Goal: Communication & Community: Answer question/provide support

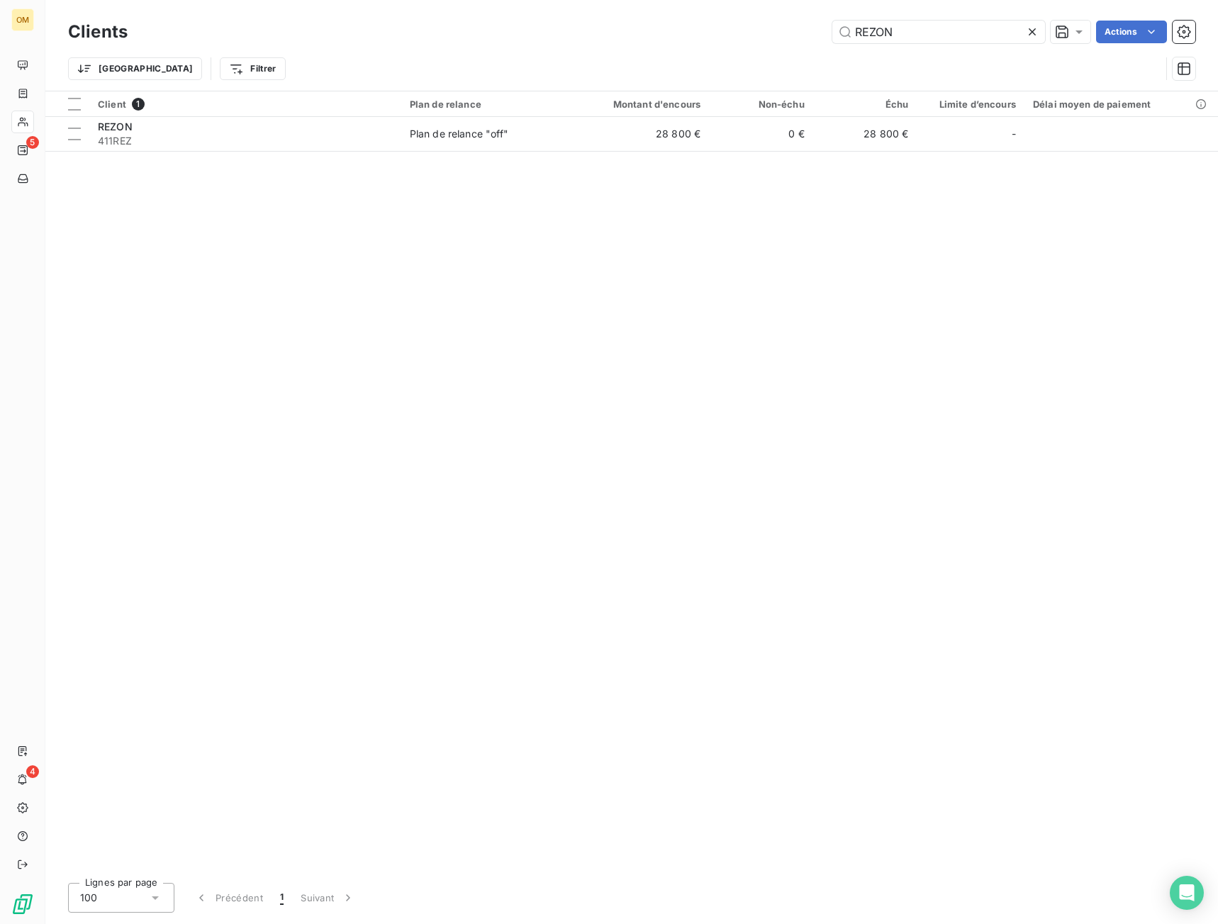
click at [1031, 30] on icon at bounding box center [1032, 32] width 14 height 14
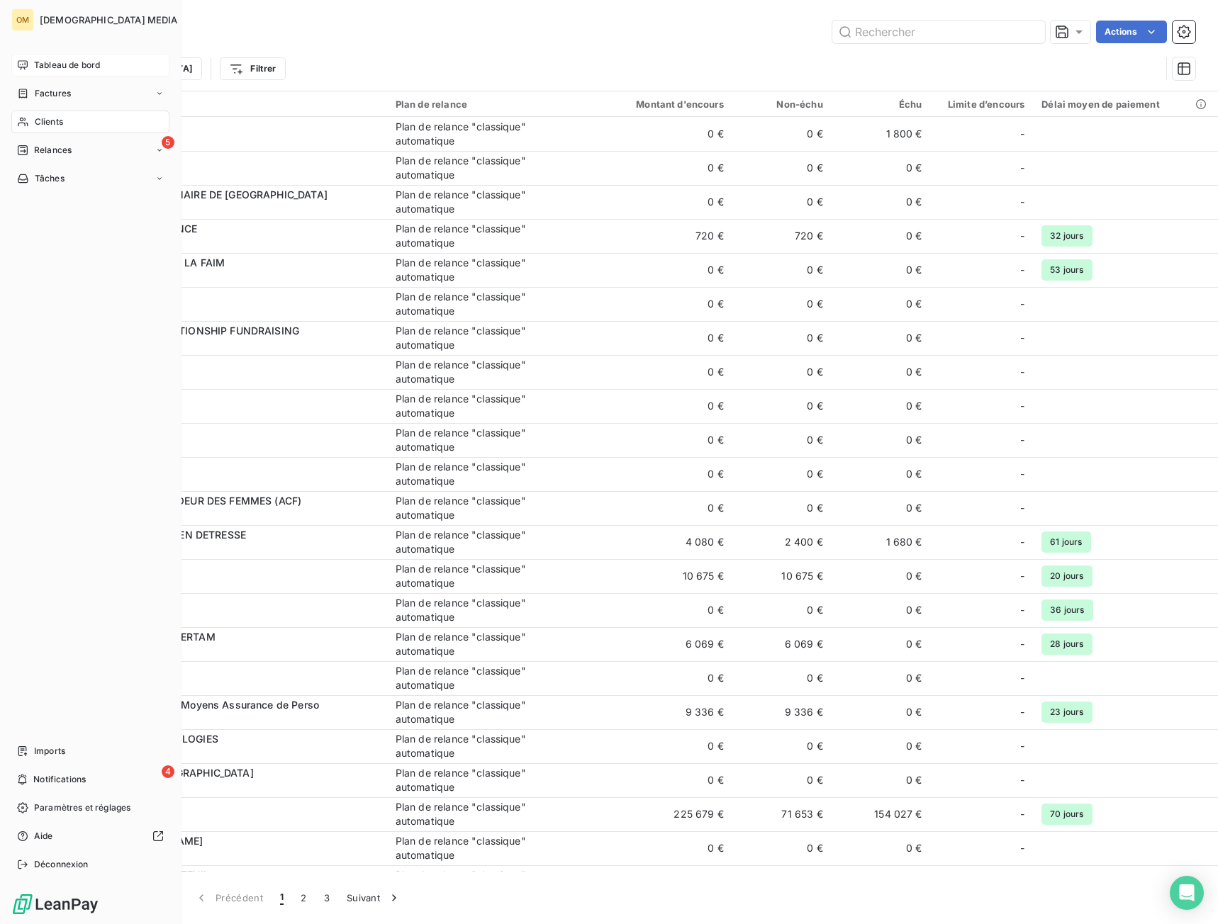
click at [43, 61] on span "Tableau de bord" at bounding box center [67, 65] width 66 height 13
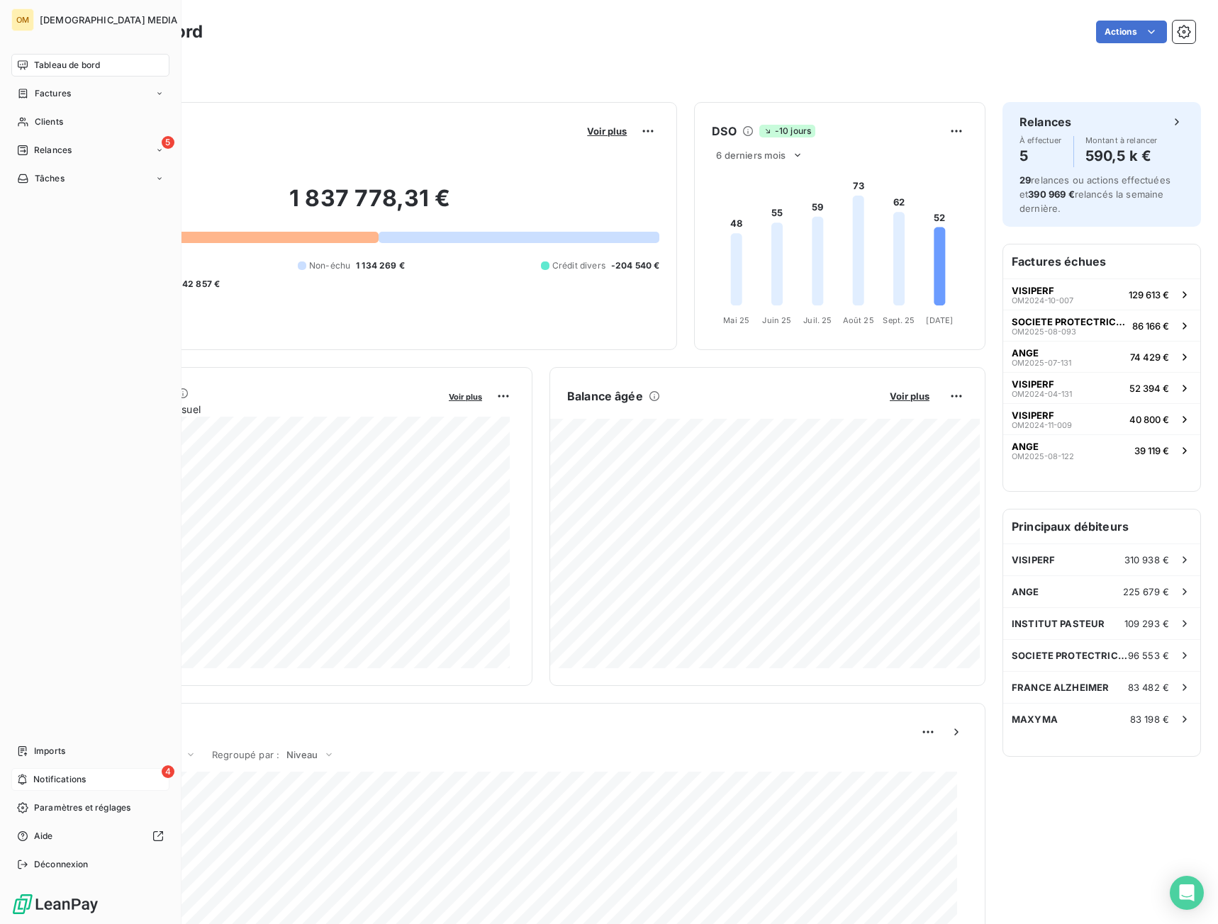
click at [41, 780] on span "Notifications" at bounding box center [59, 779] width 52 height 13
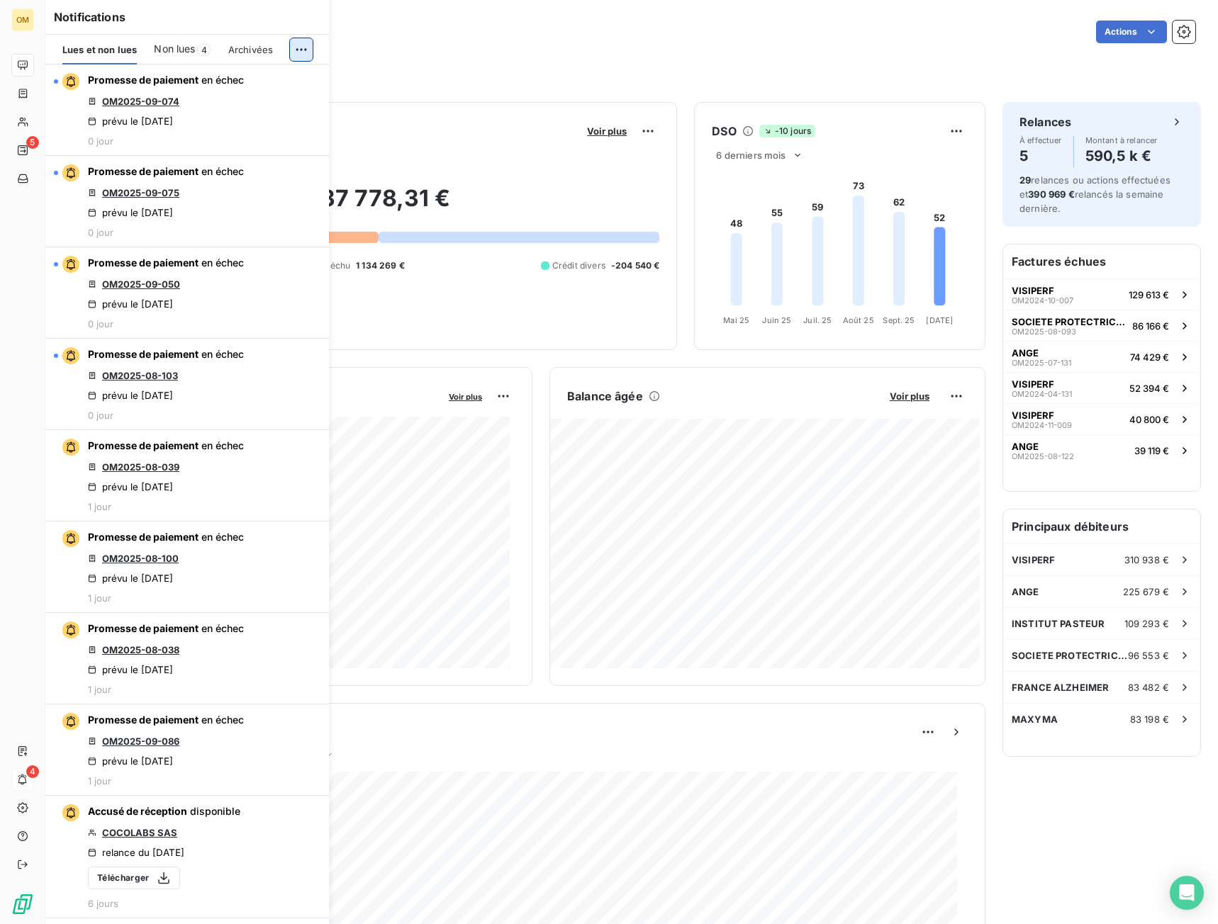
click at [302, 47] on html "OM 5 4 Tableau de bord Actions Filtrer Encours client Voir plus 1 837 778,31 € …" at bounding box center [609, 462] width 1218 height 924
click at [277, 79] on div "Tout marquer comme lu" at bounding box center [206, 80] width 198 height 23
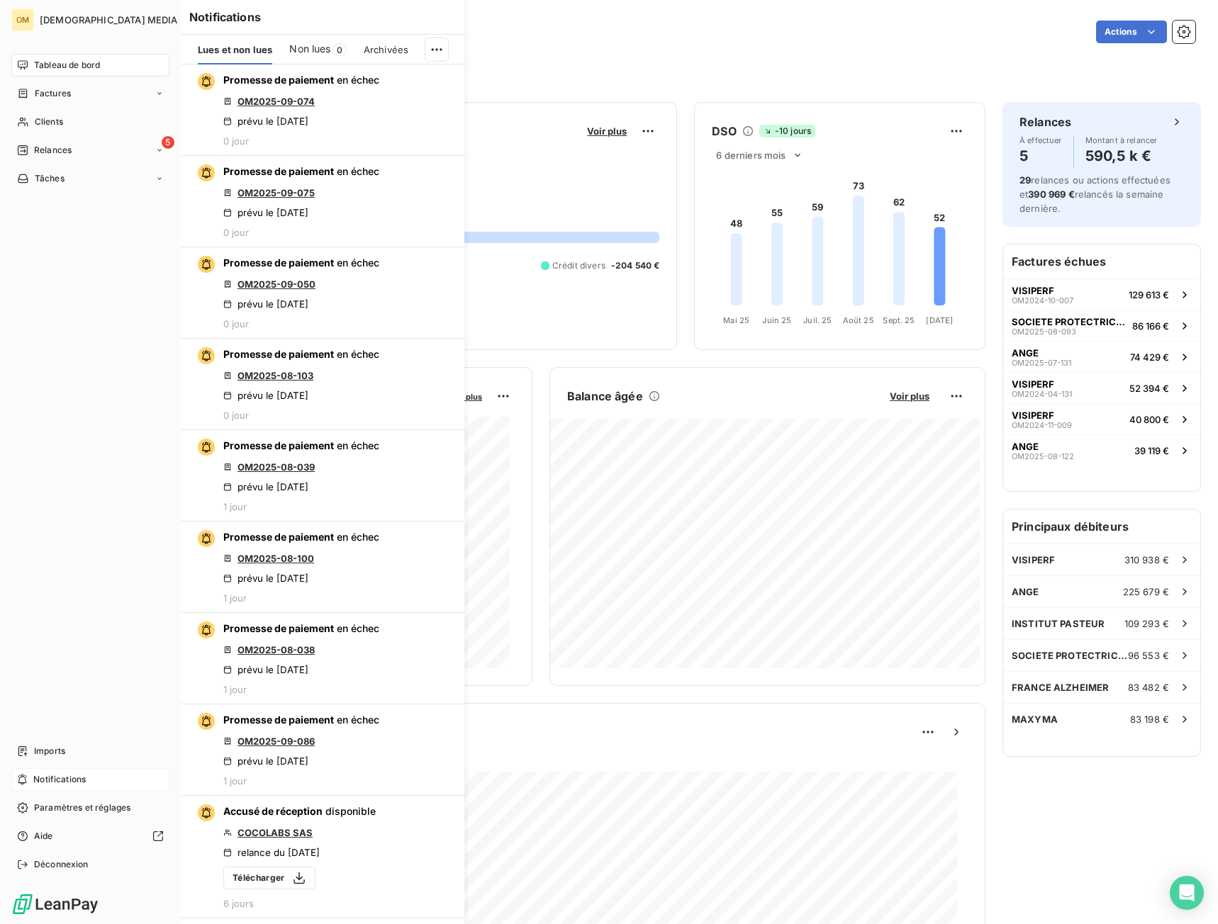
click at [23, 67] on icon at bounding box center [23, 64] width 10 height 9
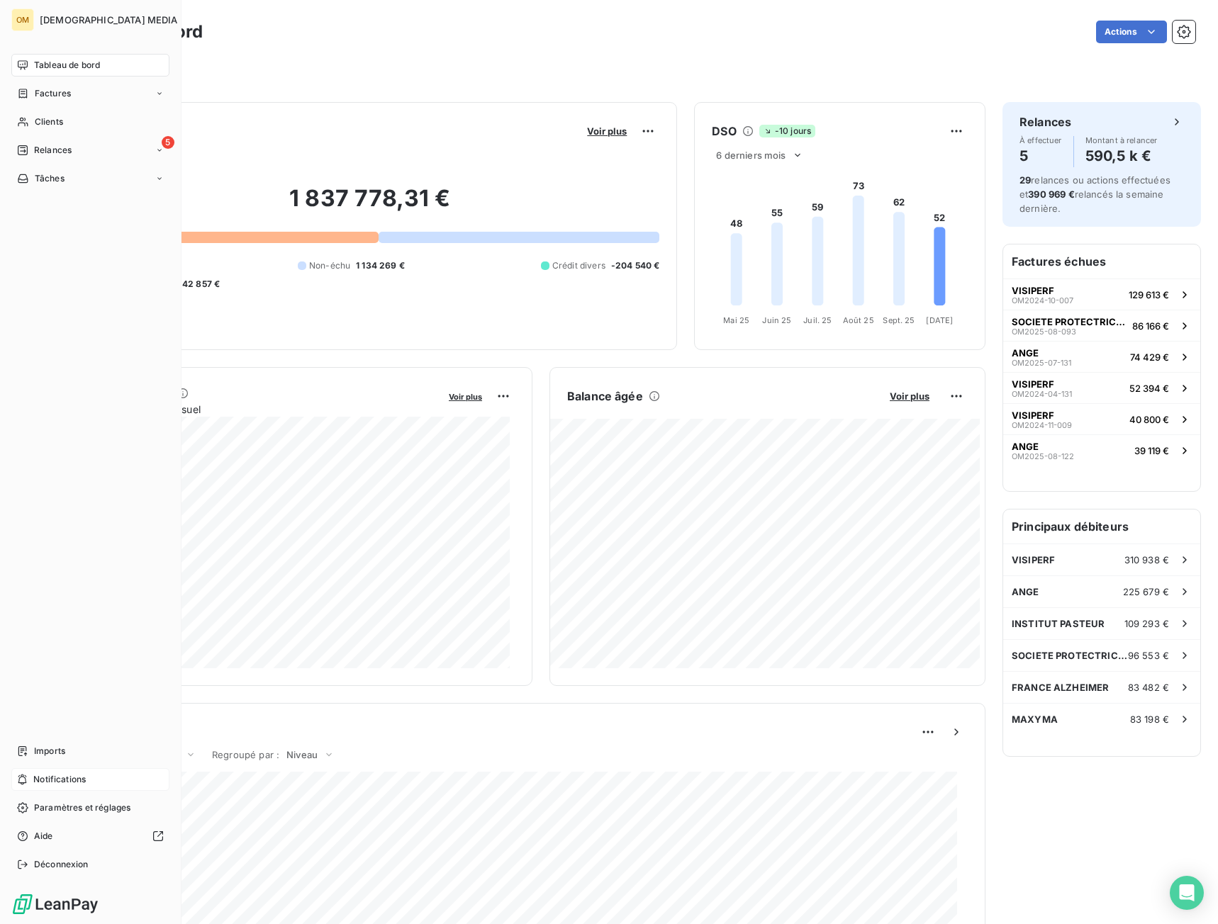
click at [89, 70] on span "Tableau de bord" at bounding box center [67, 65] width 66 height 13
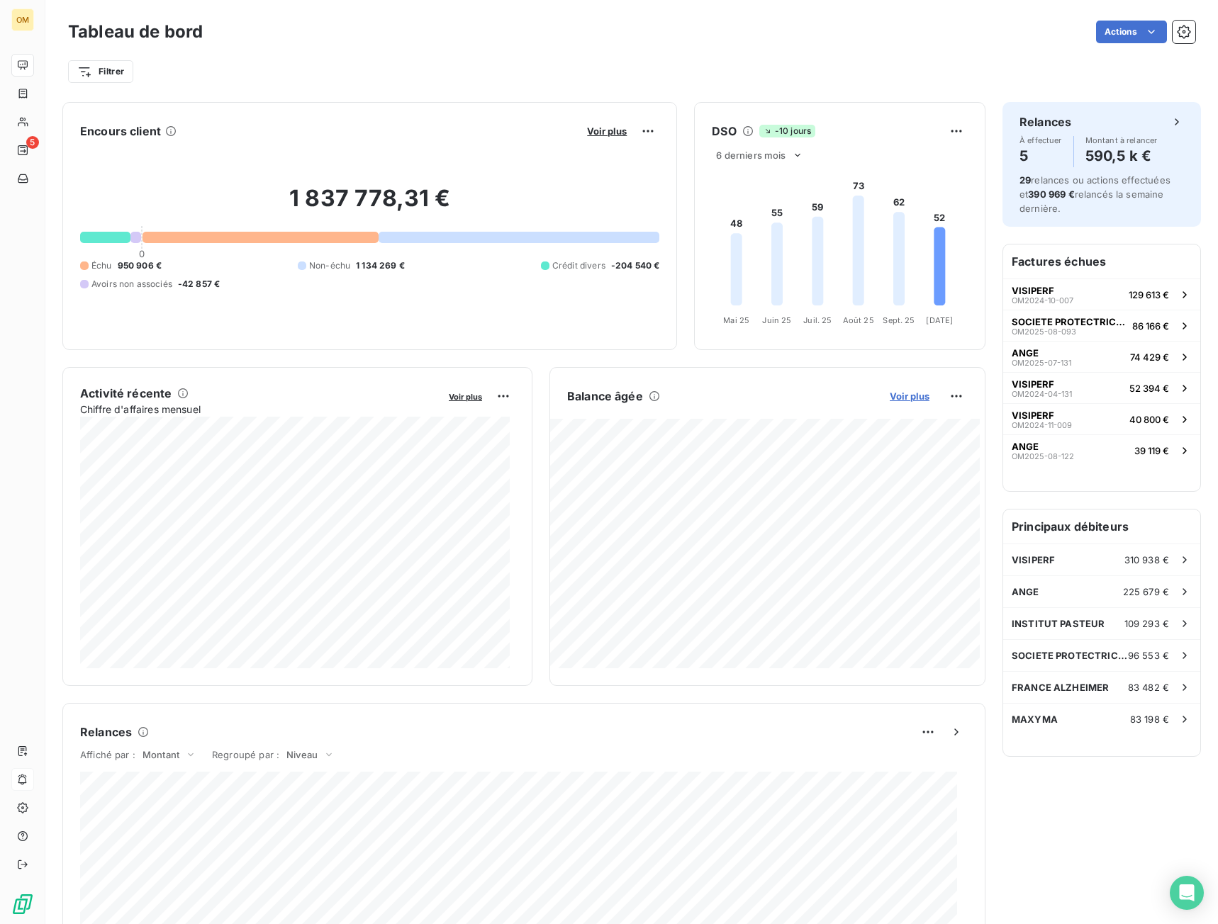
click at [903, 401] on span "Voir plus" at bounding box center [909, 396] width 40 height 11
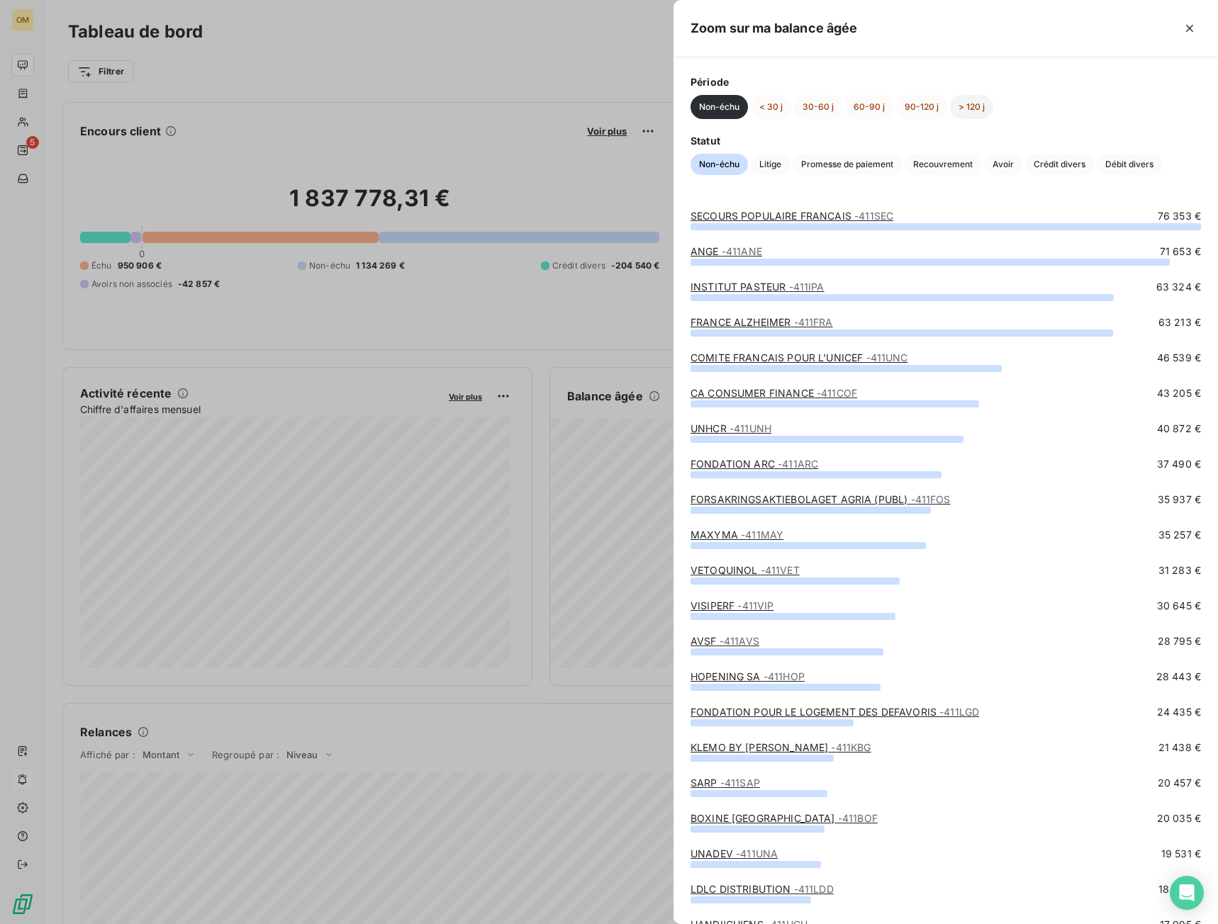
click at [950, 108] on button "> 120 j" at bounding box center [971, 107] width 43 height 24
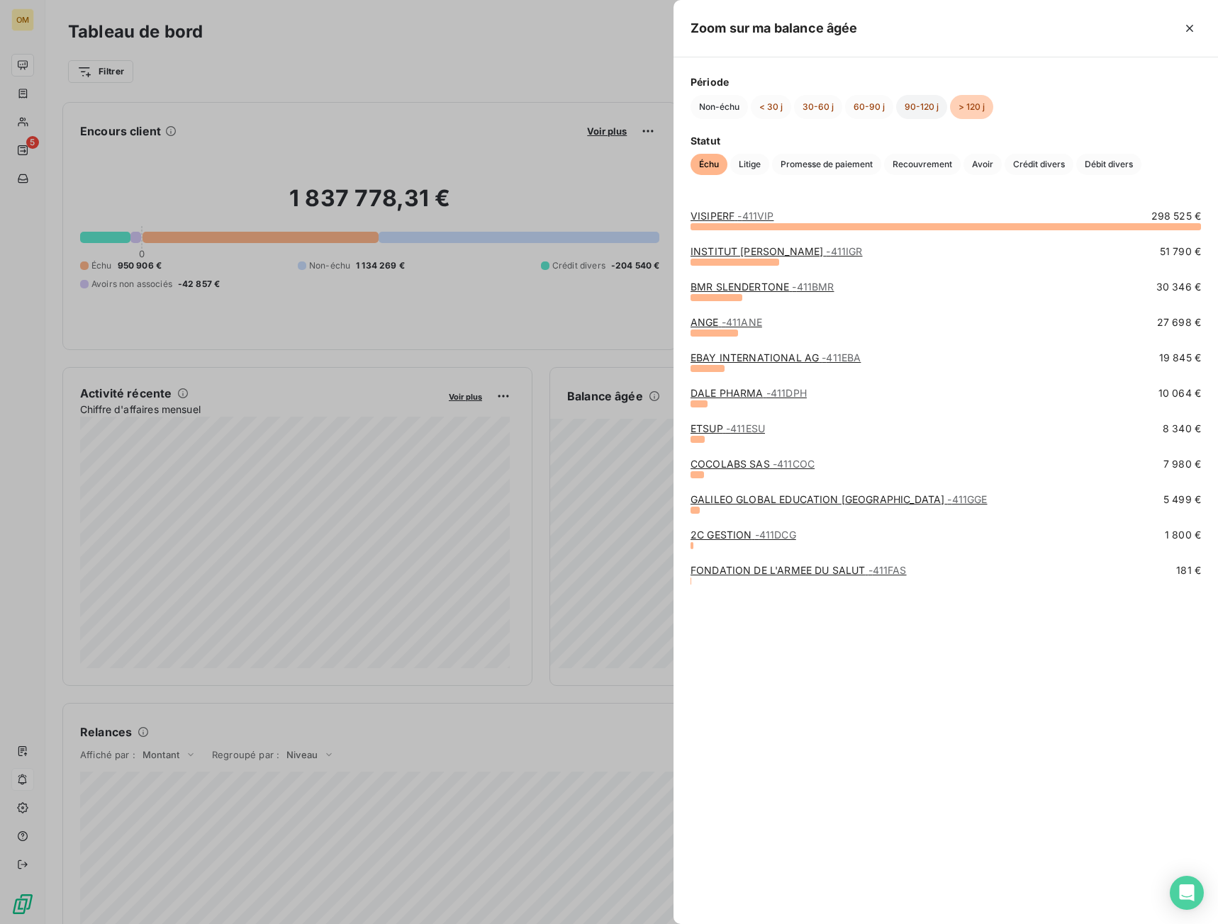
click at [924, 108] on button "90-120 j" at bounding box center [921, 107] width 51 height 24
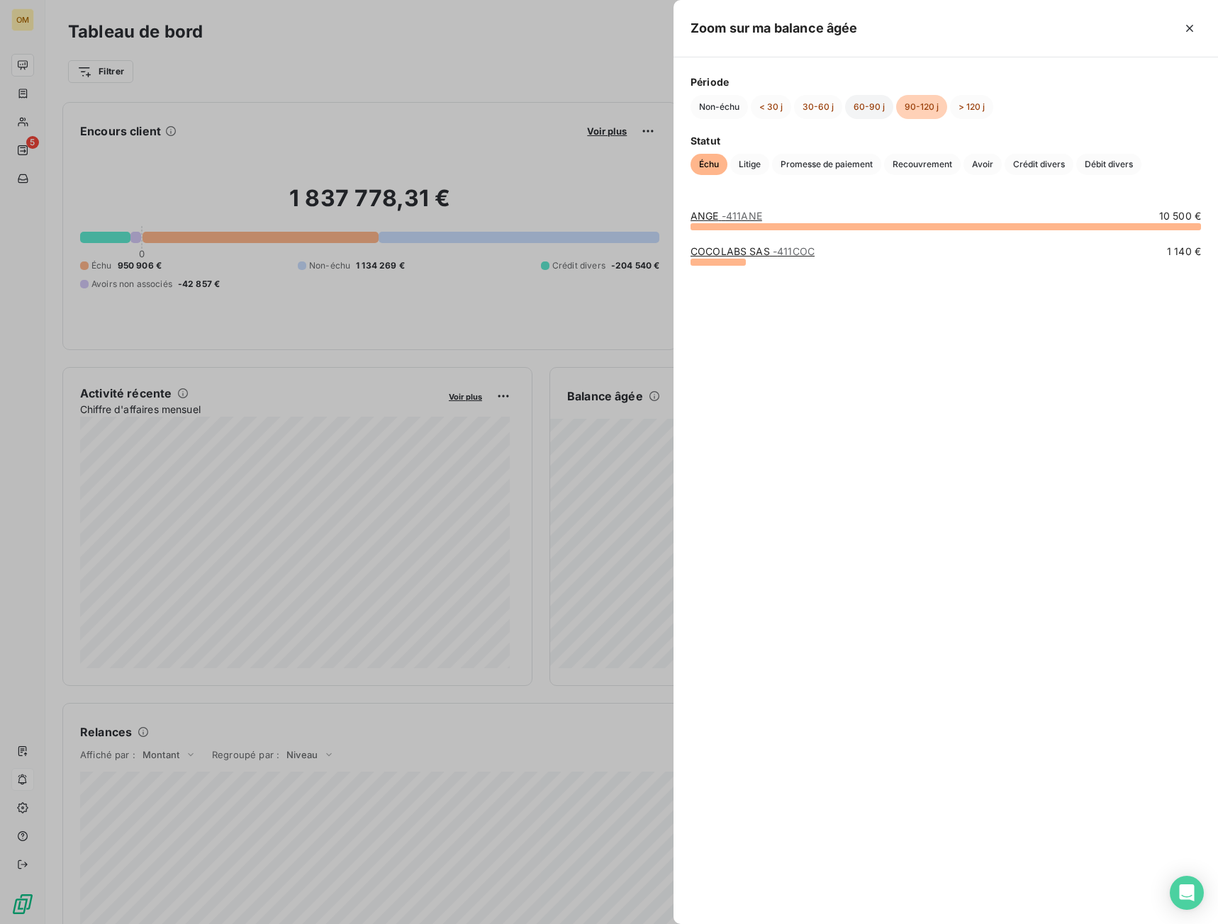
click at [865, 106] on button "60-90 j" at bounding box center [869, 107] width 48 height 24
click at [816, 106] on button "30-60 j" at bounding box center [818, 107] width 48 height 24
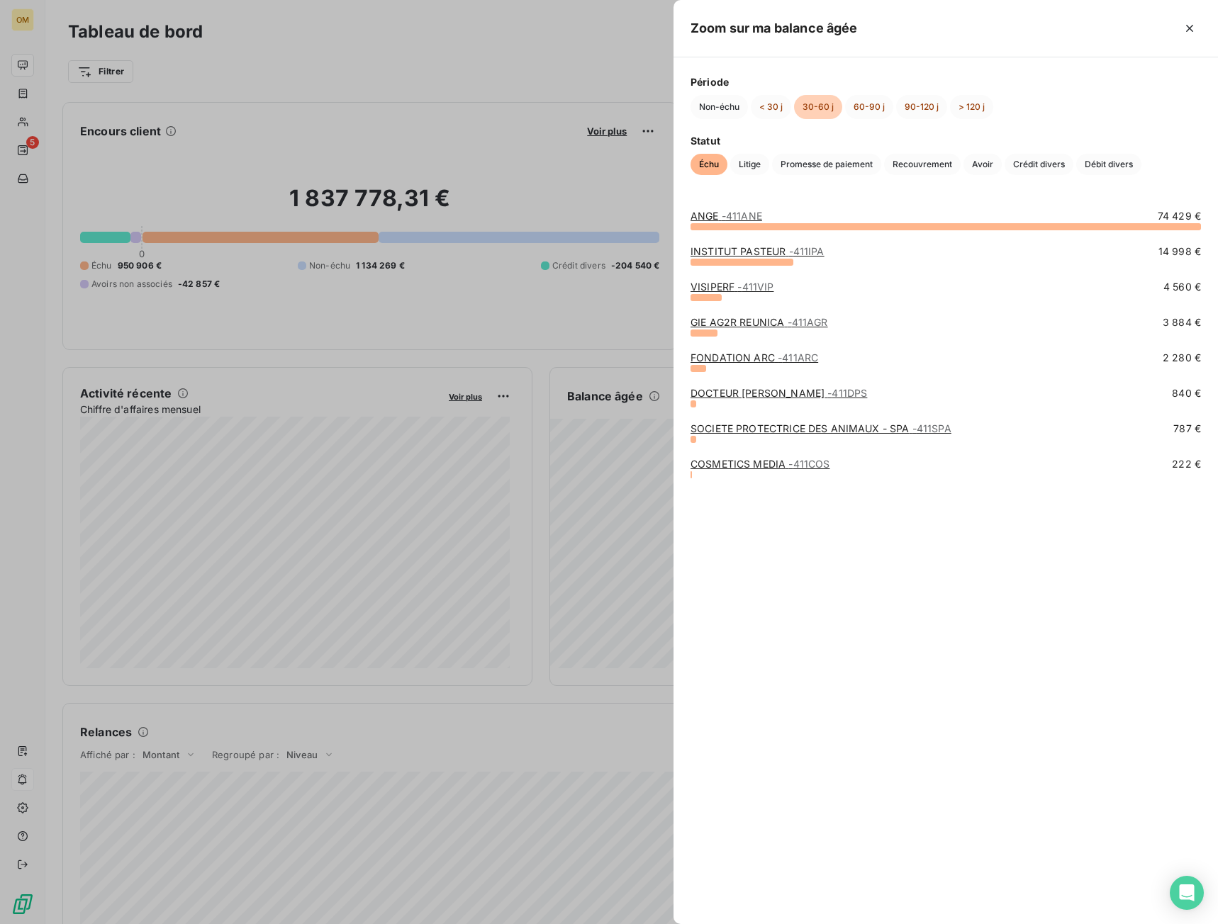
drag, startPoint x: 242, startPoint y: 172, endPoint x: 94, endPoint y: 145, distance: 150.6
click at [235, 172] on div at bounding box center [609, 462] width 1218 height 924
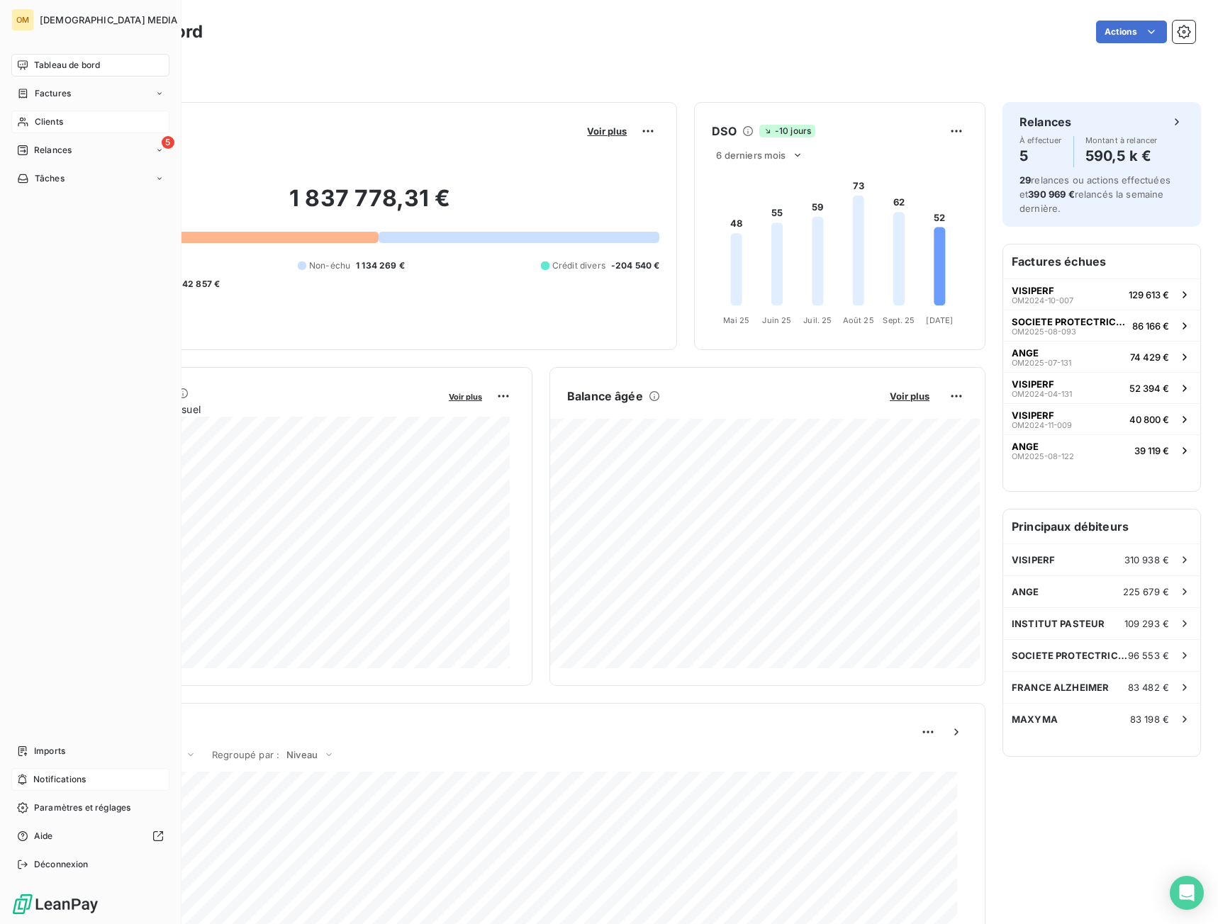
drag, startPoint x: 33, startPoint y: 121, endPoint x: 367, endPoint y: 90, distance: 335.3
click at [34, 121] on div "Clients" at bounding box center [90, 122] width 158 height 23
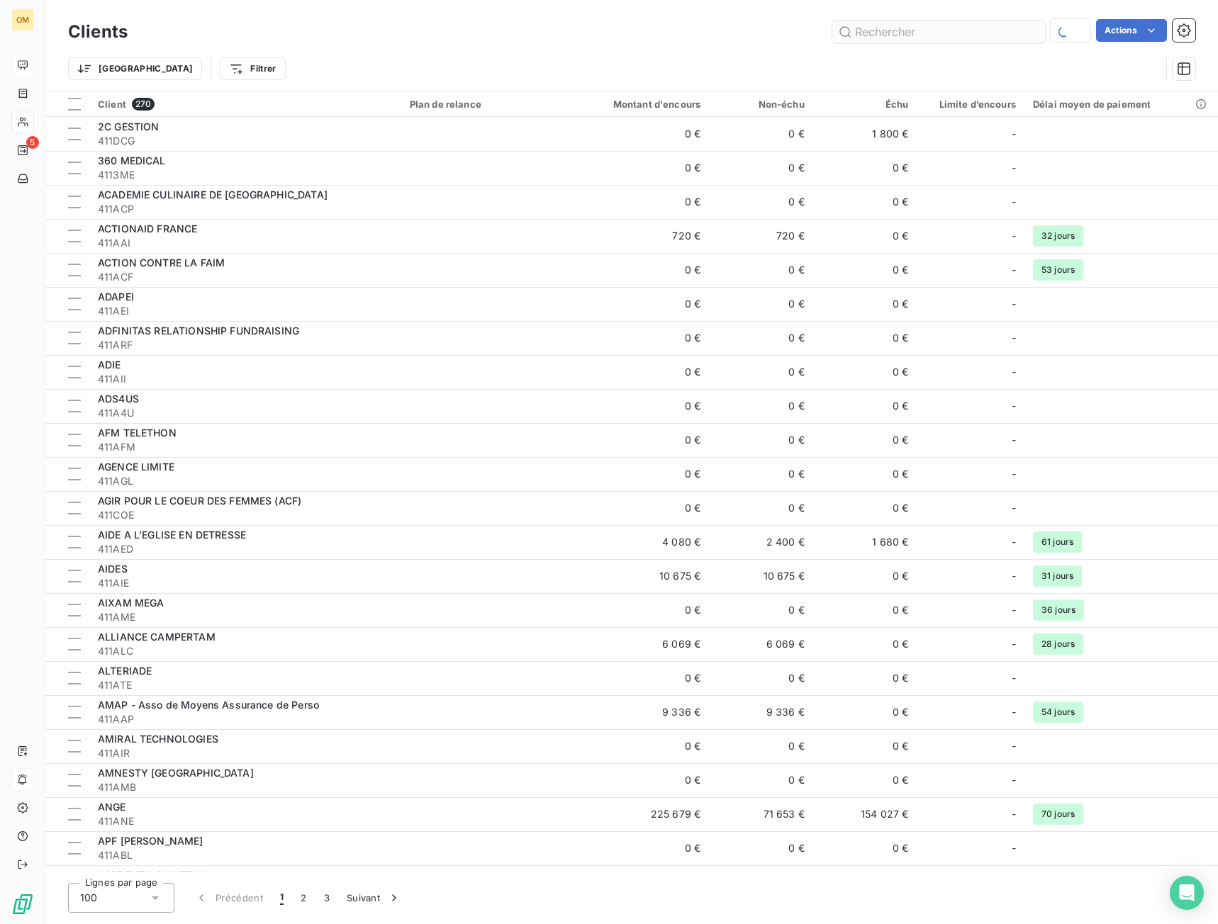
click at [919, 29] on input "text" at bounding box center [938, 32] width 213 height 23
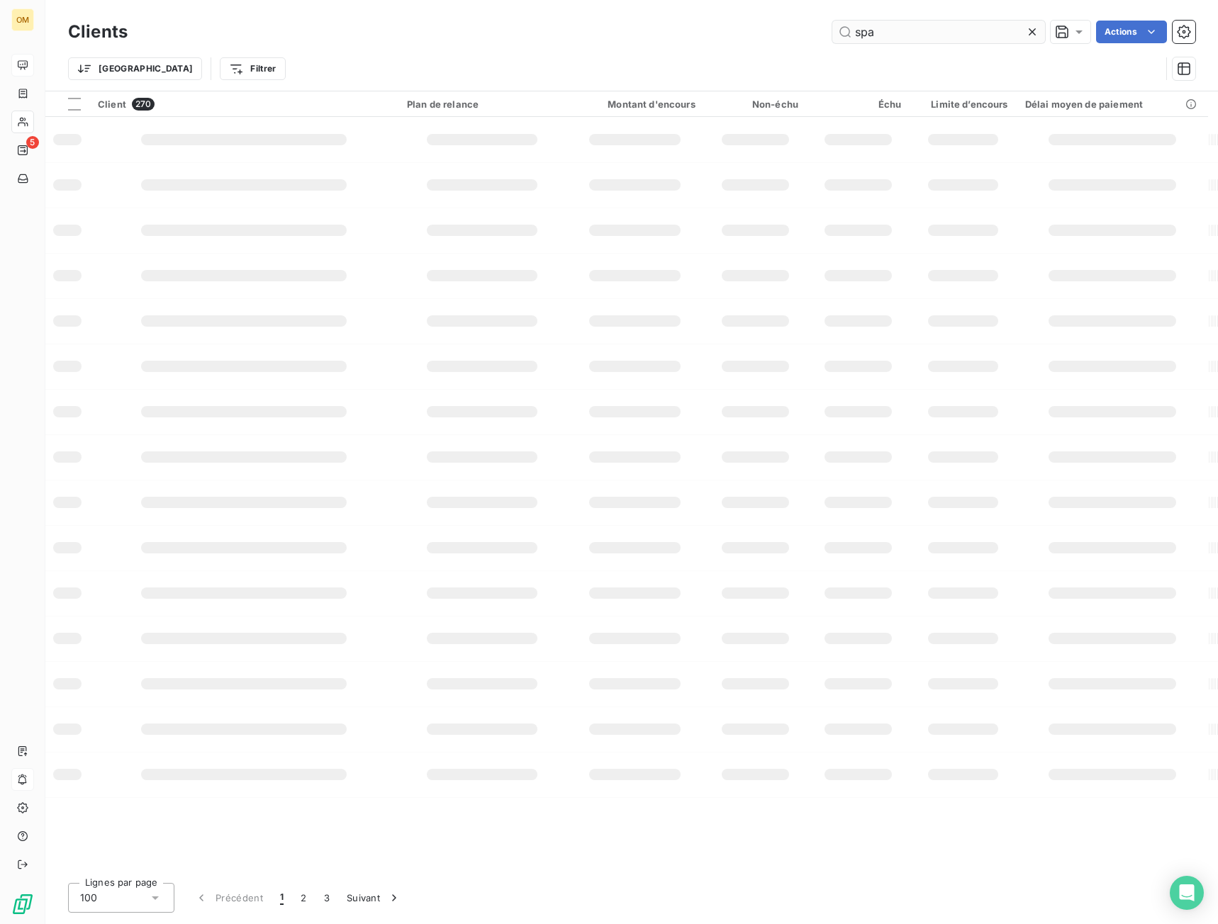
type input "spa"
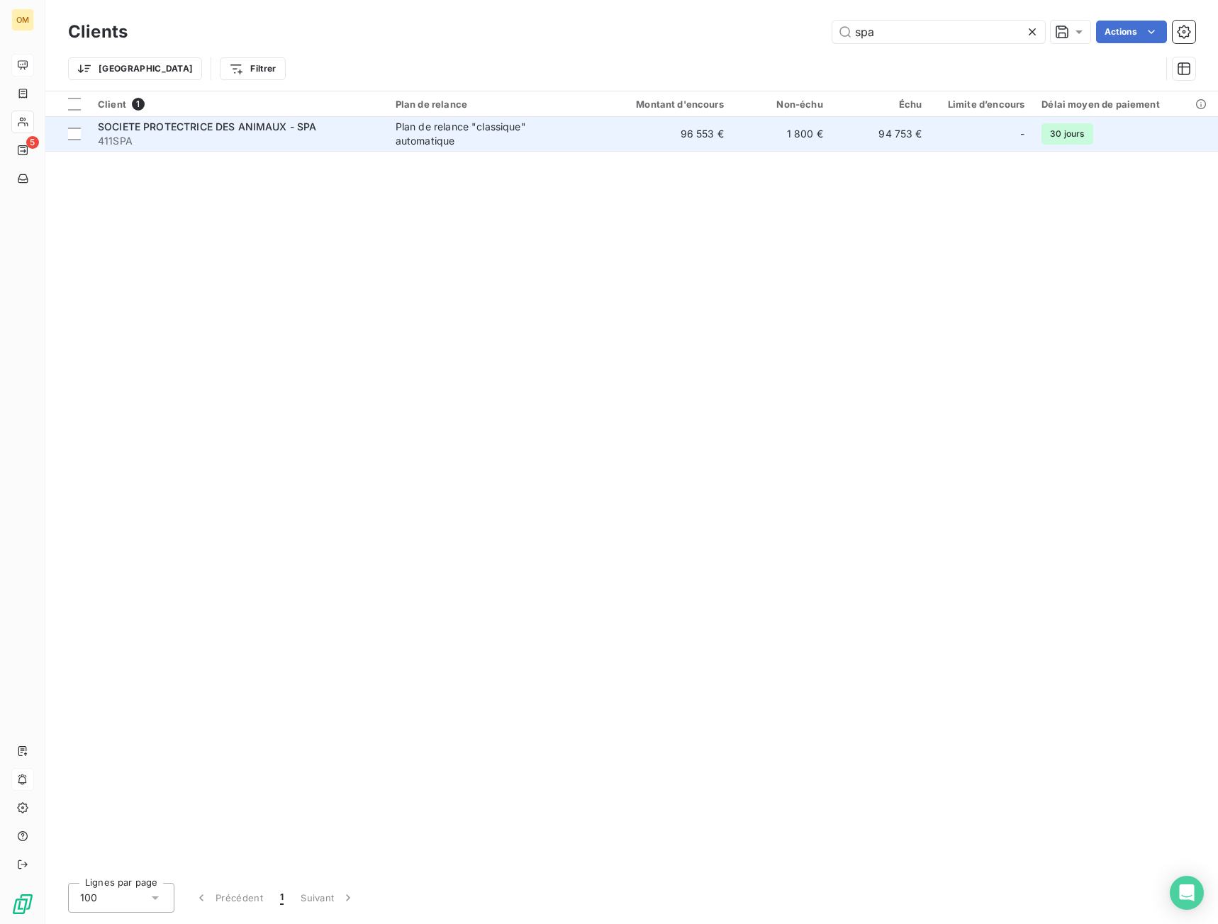
click at [390, 150] on td "Plan de relance "classique" automatique" at bounding box center [493, 134] width 213 height 34
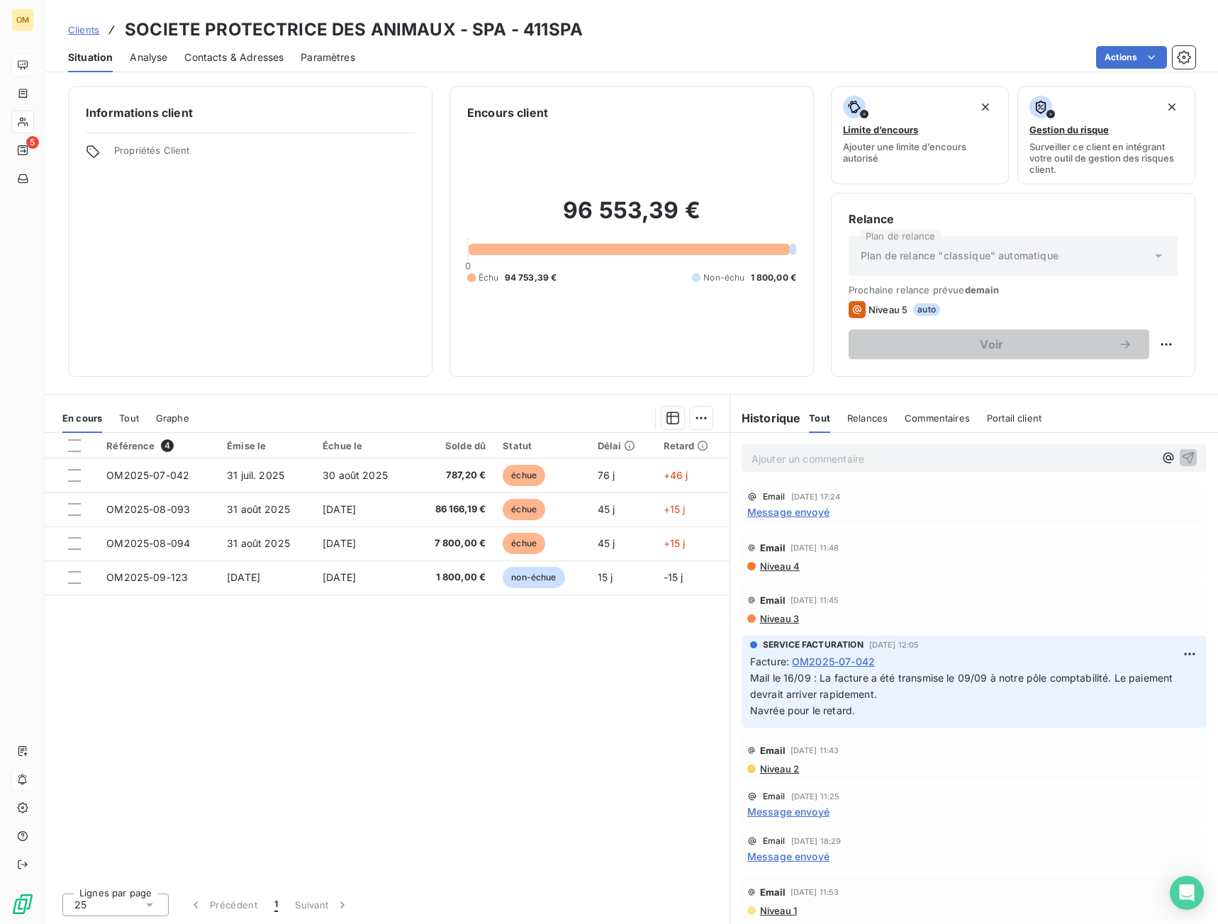
click at [94, 31] on span "Clients" at bounding box center [83, 29] width 31 height 11
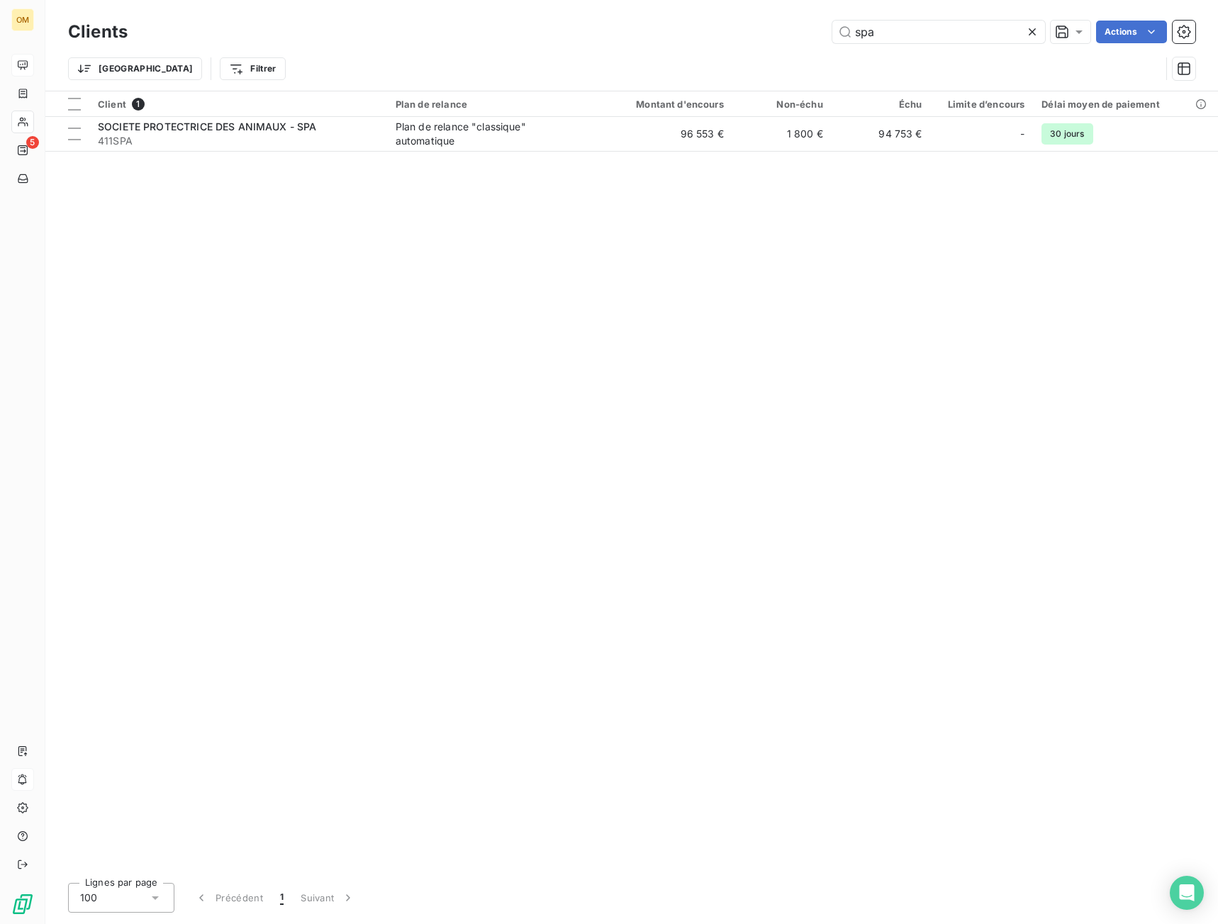
drag, startPoint x: 928, startPoint y: 35, endPoint x: 670, endPoint y: 57, distance: 258.9
click at [670, 57] on div "Clients spa Actions Trier Filtrer" at bounding box center [631, 54] width 1127 height 74
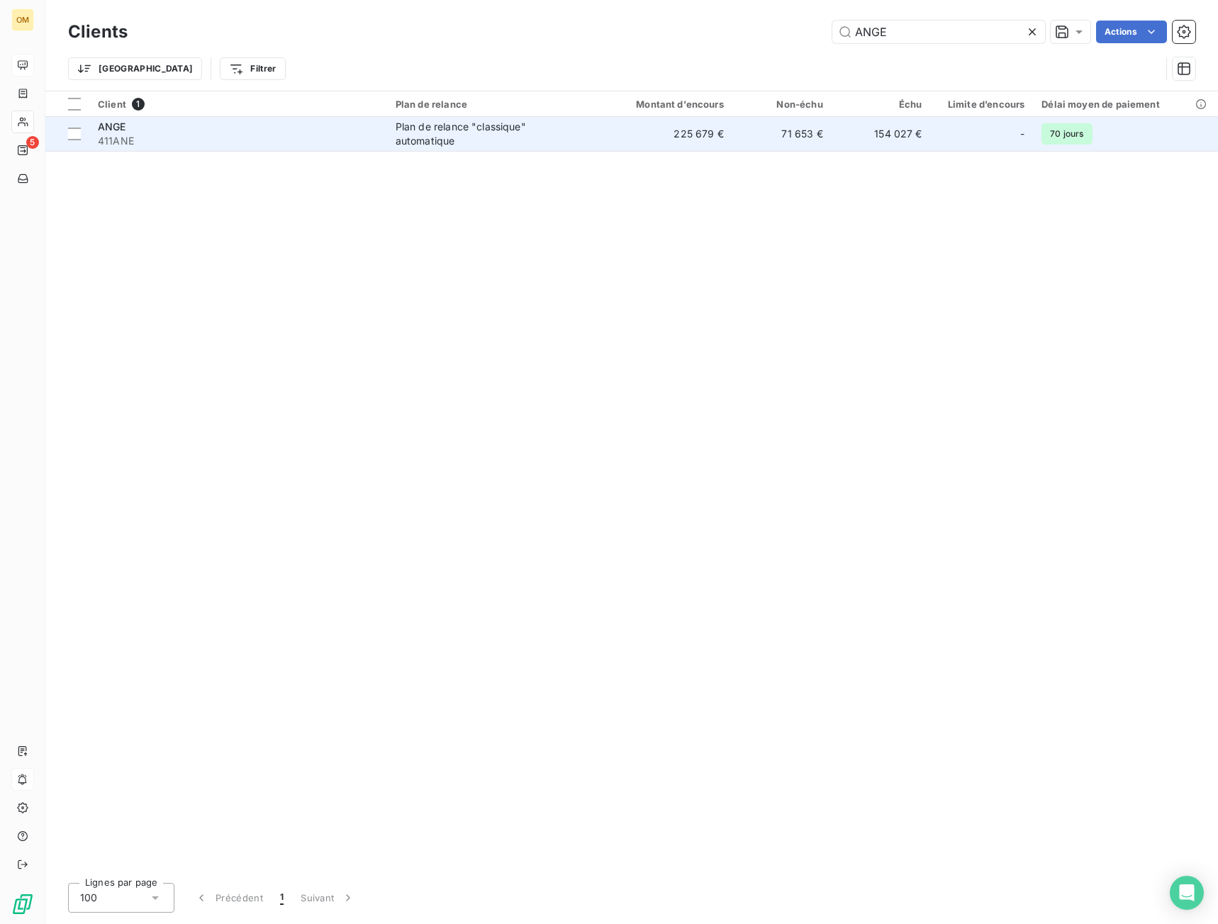
type input "ANGE"
click at [395, 139] on td "Plan de relance "classique" automatique" at bounding box center [493, 134] width 213 height 34
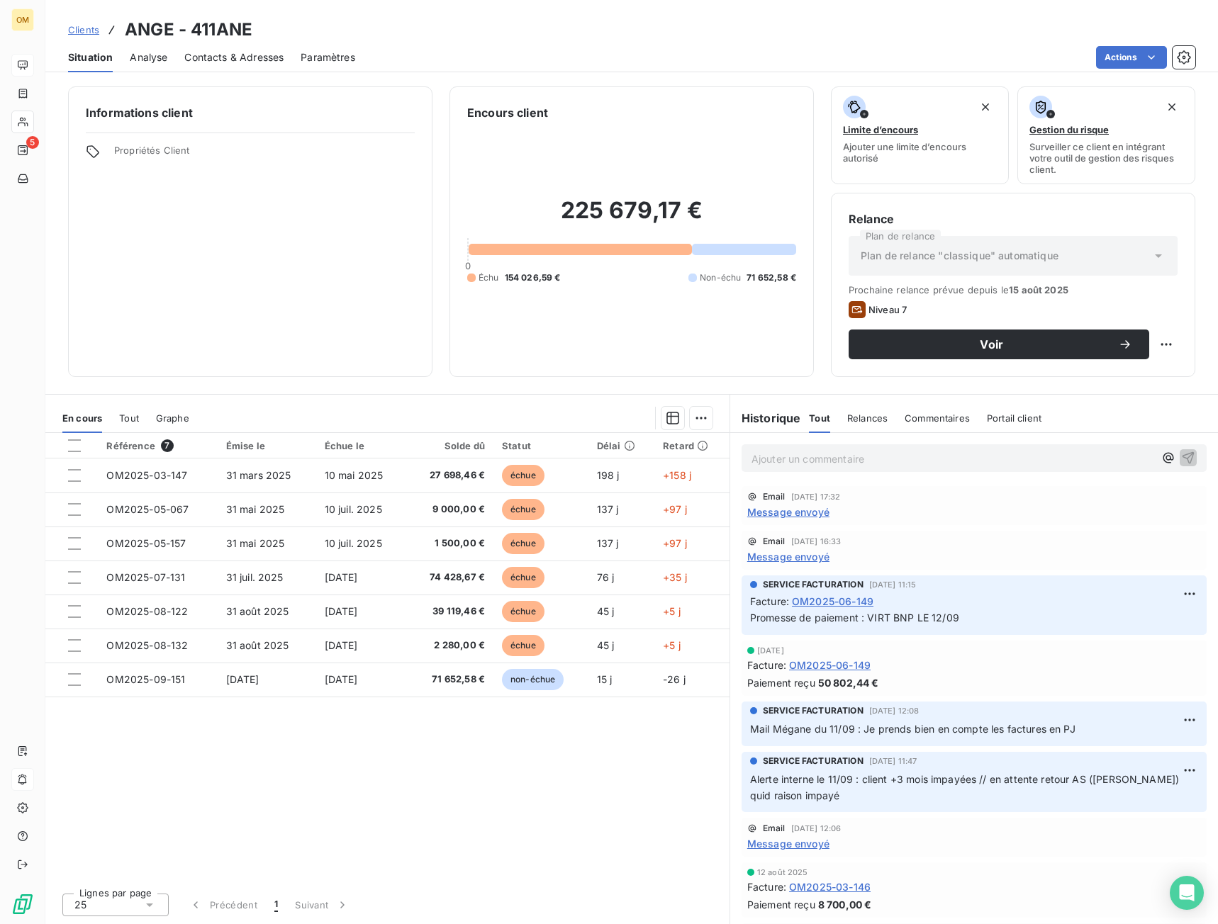
click at [808, 558] on span "Message envoyé" at bounding box center [788, 556] width 82 height 15
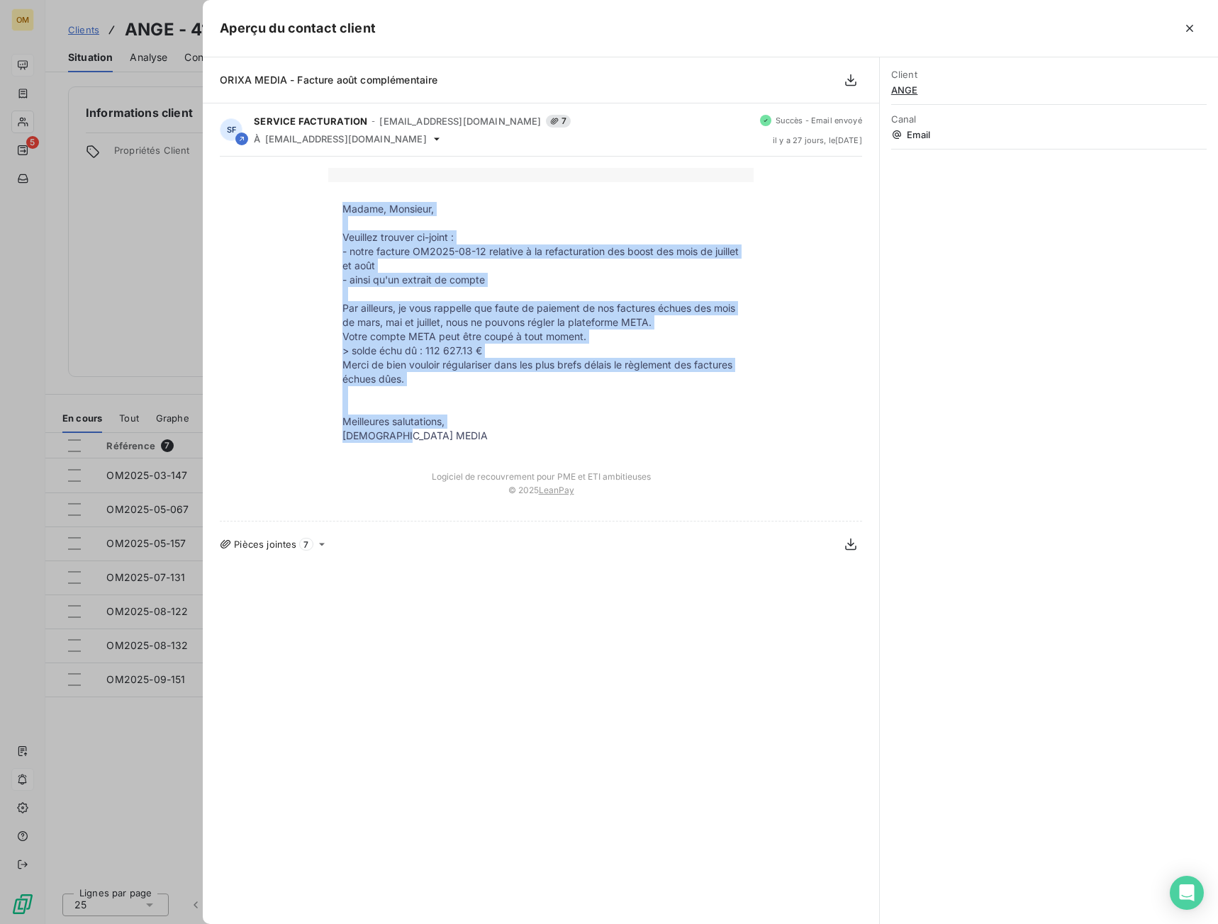
drag, startPoint x: 345, startPoint y: 208, endPoint x: 450, endPoint y: 439, distance: 253.1
click at [450, 439] on tbody "Madame, Monsieur, Veuillez trouver ci-joint : - notre facture OM2025-08-12 rela…" at bounding box center [540, 322] width 425 height 241
copy tbody "Madame, Monsieur, [PERSON_NAME] trouver ci-joint : - notre facture OM2025-08-12…"
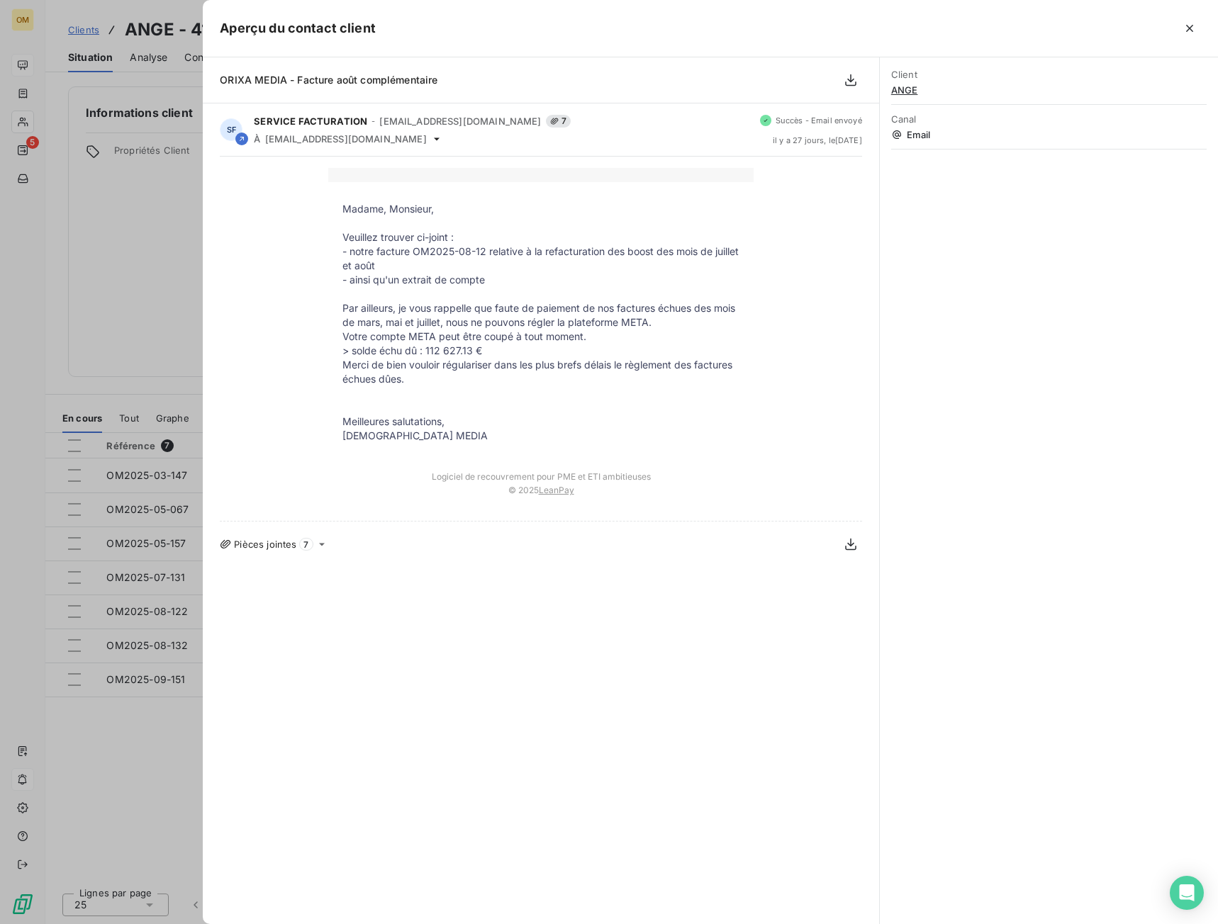
click at [152, 237] on div at bounding box center [609, 462] width 1218 height 924
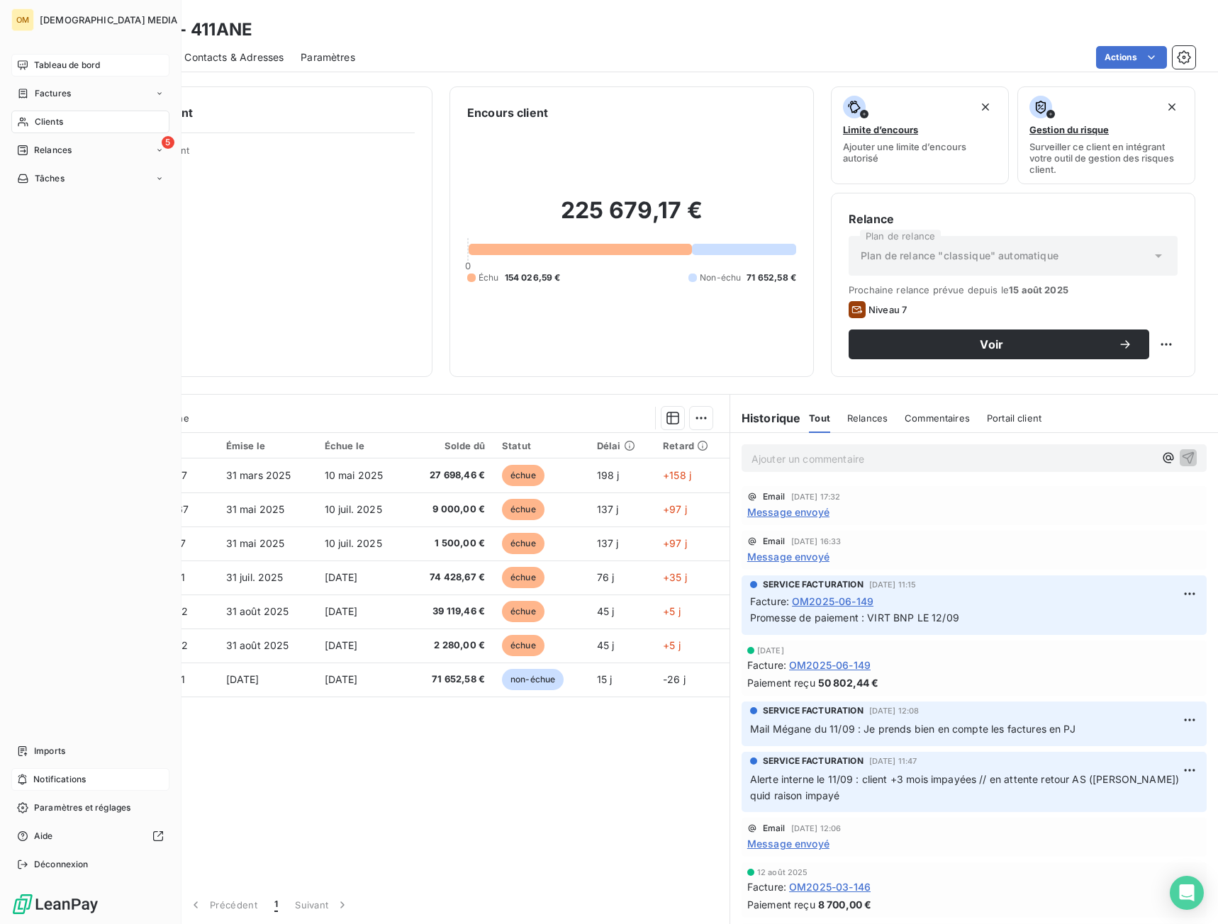
click at [49, 123] on span "Clients" at bounding box center [49, 122] width 28 height 13
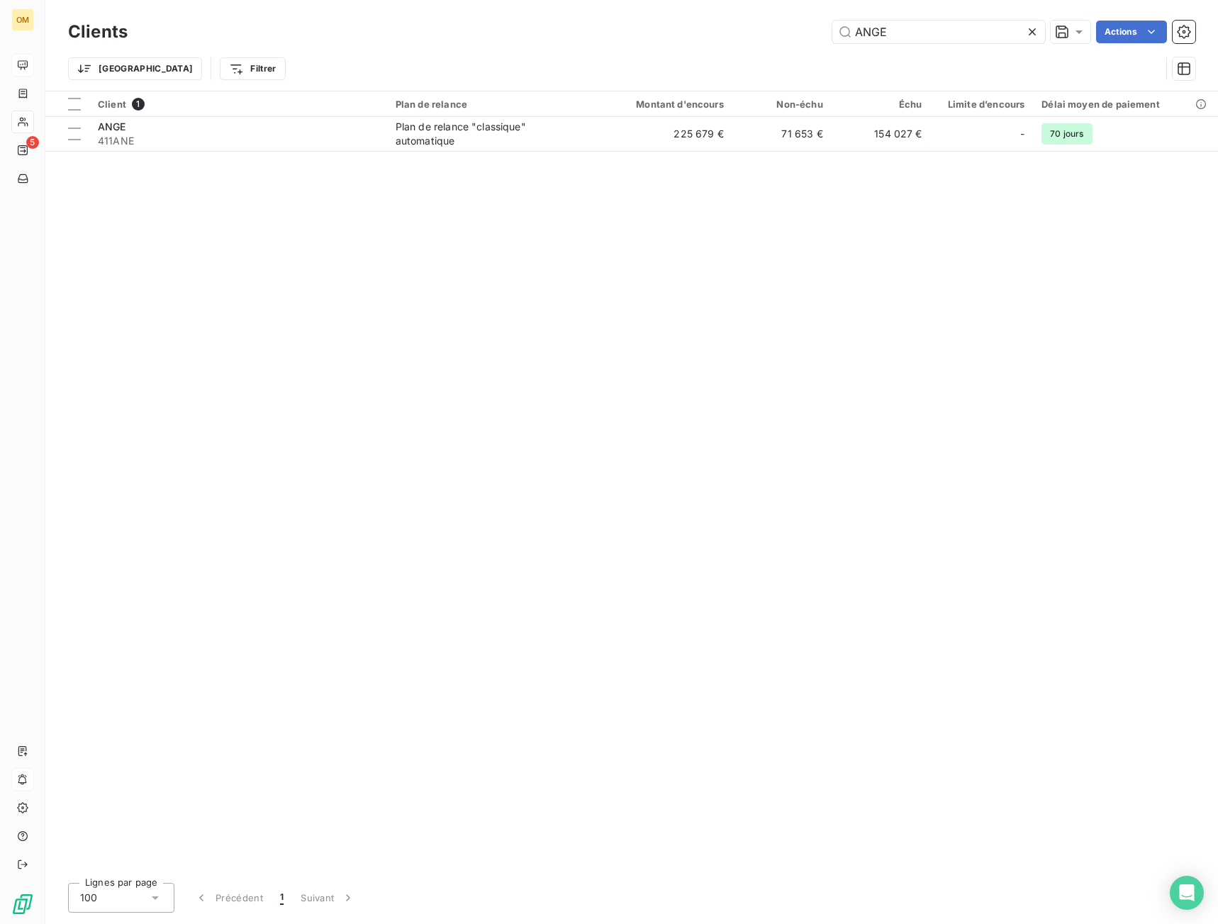
drag, startPoint x: 890, startPoint y: 26, endPoint x: 671, endPoint y: 39, distance: 219.4
click at [685, 44] on div "Clients ANGE Actions" at bounding box center [631, 32] width 1127 height 30
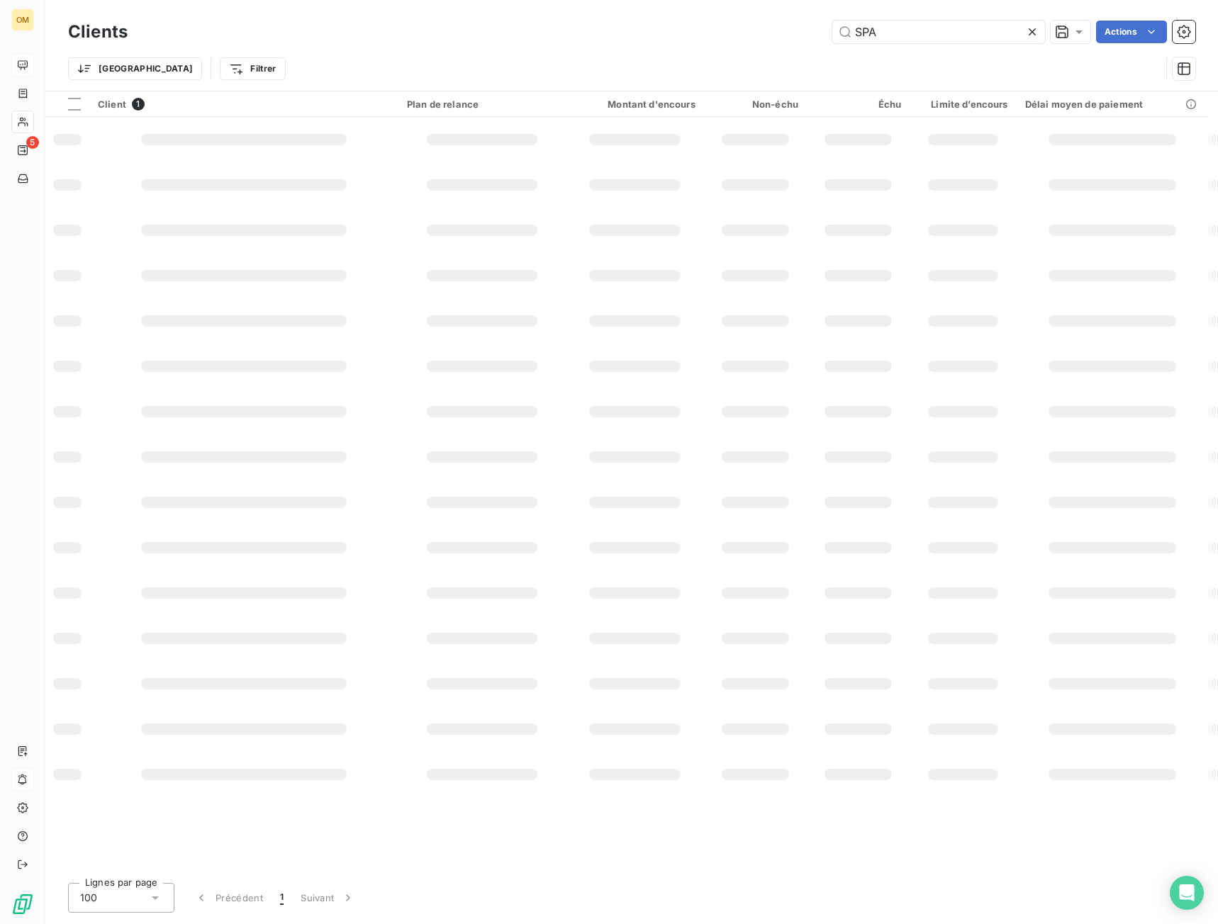
type input "SPA"
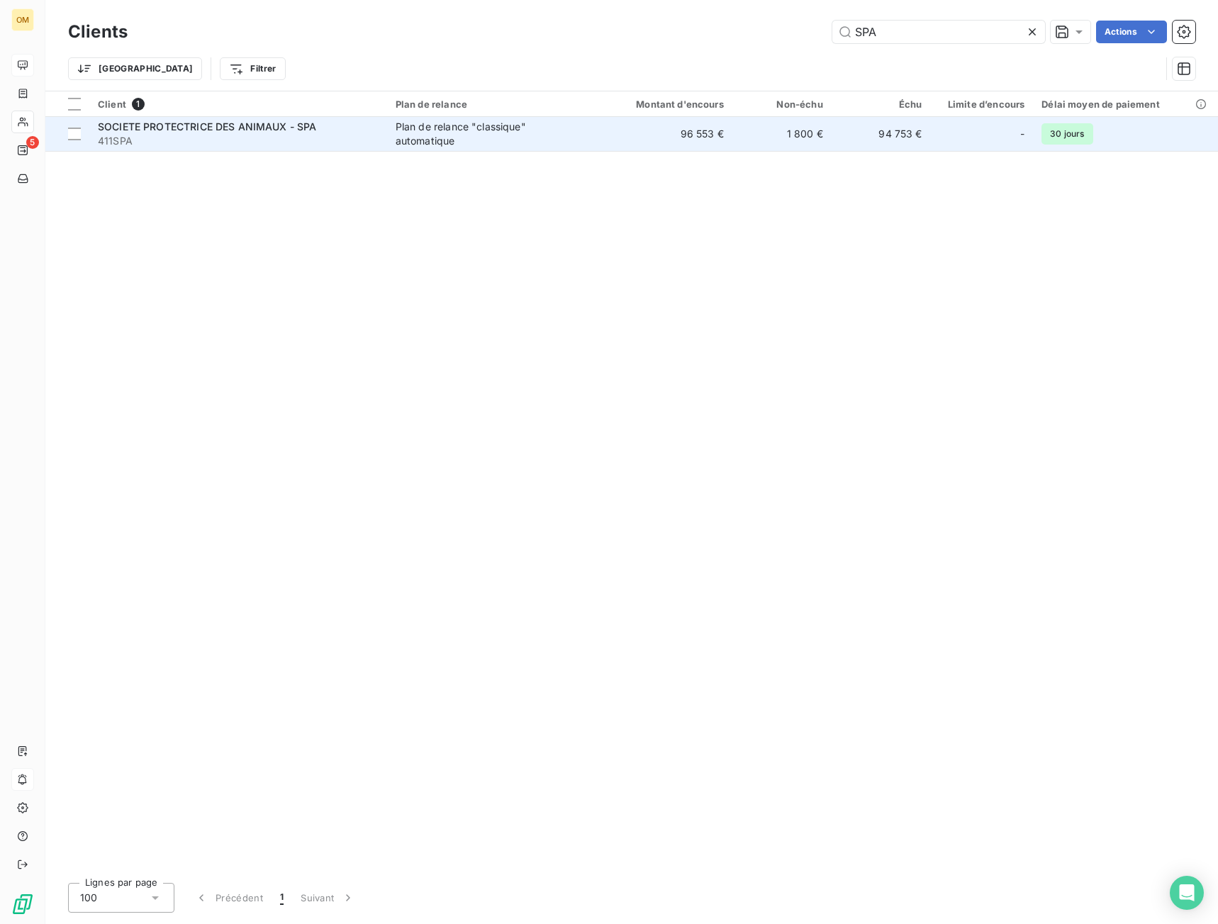
click at [636, 144] on td "96 553 €" at bounding box center [665, 134] width 133 height 34
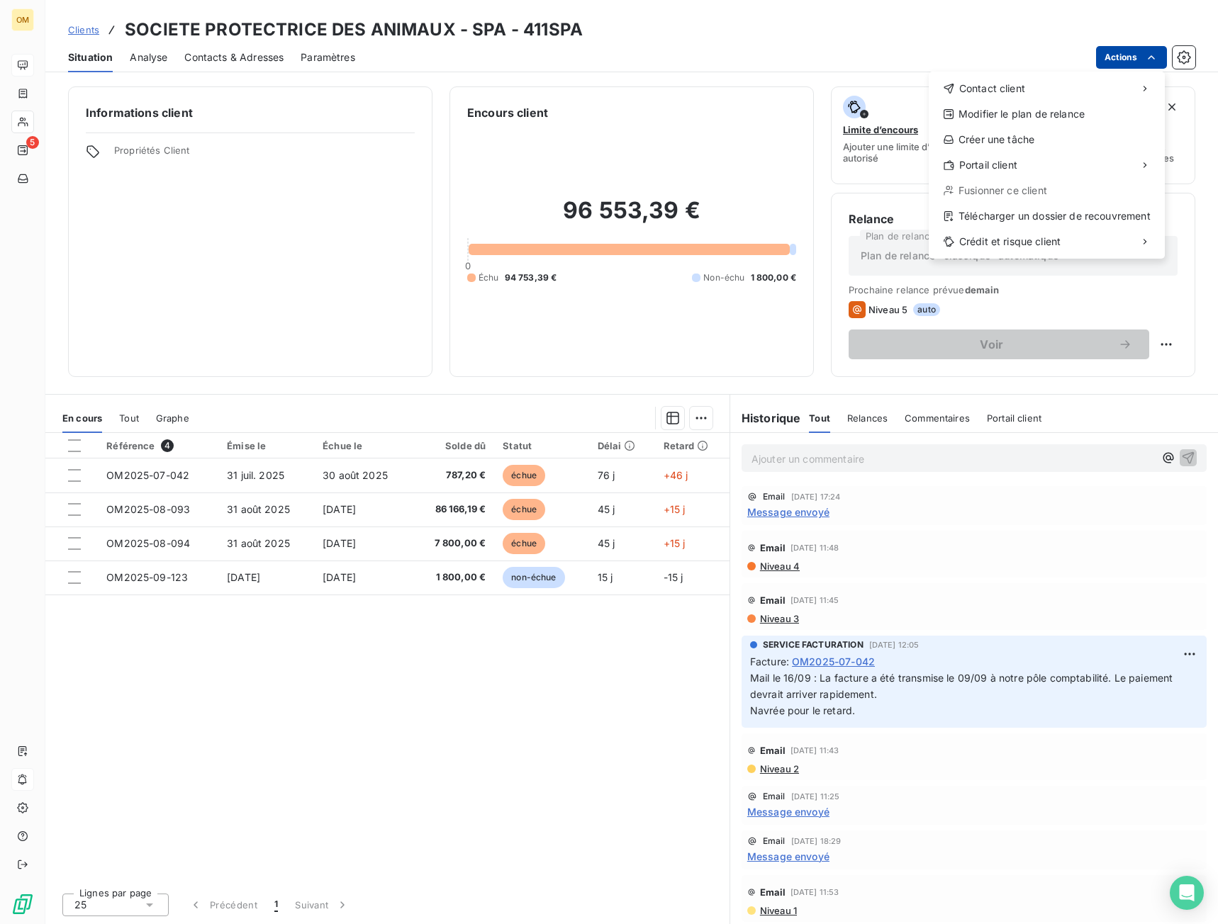
click at [1123, 57] on html "OM 5 Clients SOCIETE PROTECTRICE DES ANIMAUX - SPA - 411SPA Situation Analyse C…" at bounding box center [609, 462] width 1218 height 924
click at [1043, 81] on div "Contact client" at bounding box center [1046, 88] width 225 height 23
click at [755, 69] on html "OM 5 Clients SOCIETE PROTECTRICE DES ANIMAUX - SPA - 411SPA Situation Analyse C…" at bounding box center [609, 462] width 1218 height 924
click at [1133, 58] on html "OM 5 Clients SOCIETE PROTECTRICE DES ANIMAUX - SPA - 411SPA Situation Analyse C…" at bounding box center [609, 462] width 1218 height 924
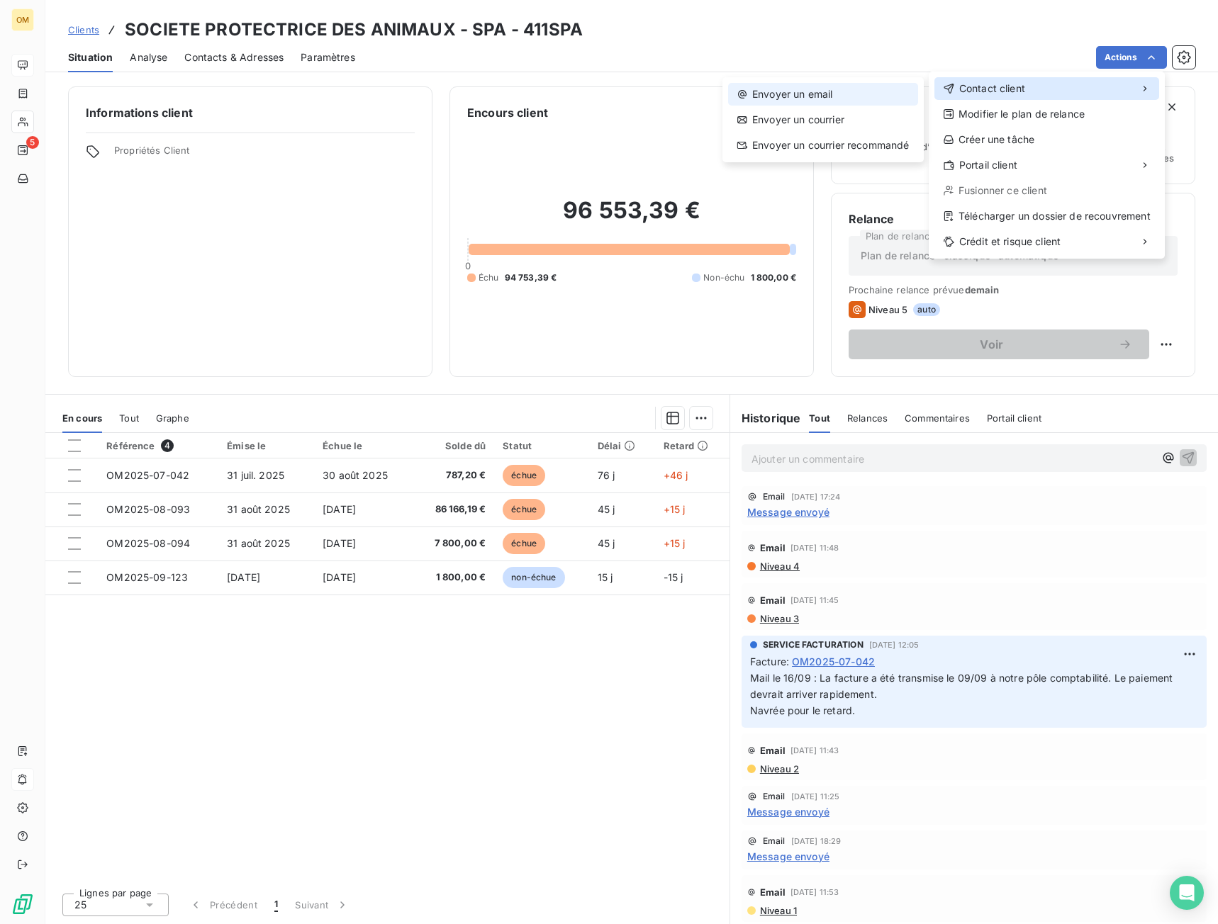
drag, startPoint x: 1074, startPoint y: 99, endPoint x: 882, endPoint y: 99, distance: 192.8
click at [1062, 99] on div "Contact client" at bounding box center [1046, 88] width 225 height 23
click at [804, 97] on div "Envoyer un email" at bounding box center [823, 94] width 190 height 23
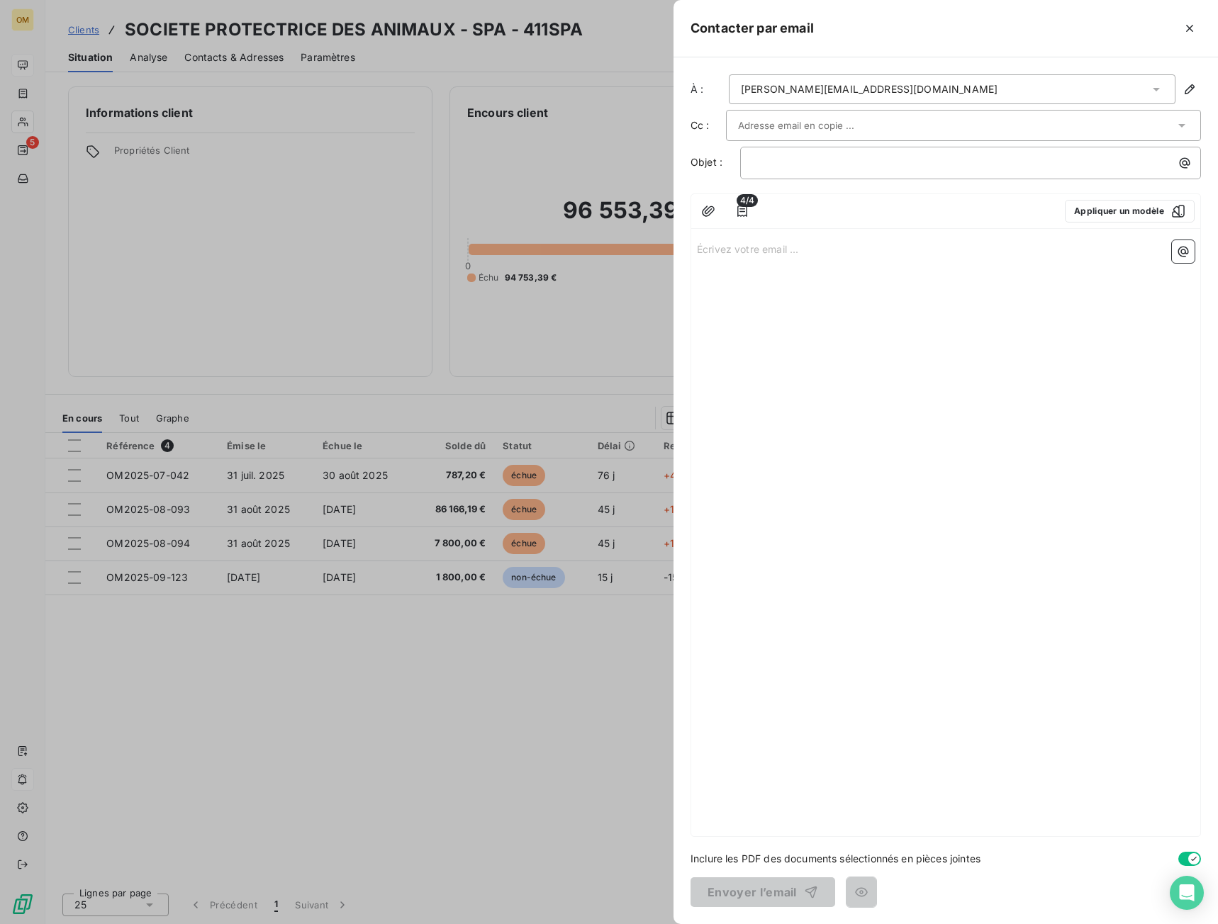
click at [769, 247] on p "Écrivez votre email ... ﻿" at bounding box center [946, 248] width 498 height 16
click at [748, 210] on icon "button" at bounding box center [742, 211] width 14 height 14
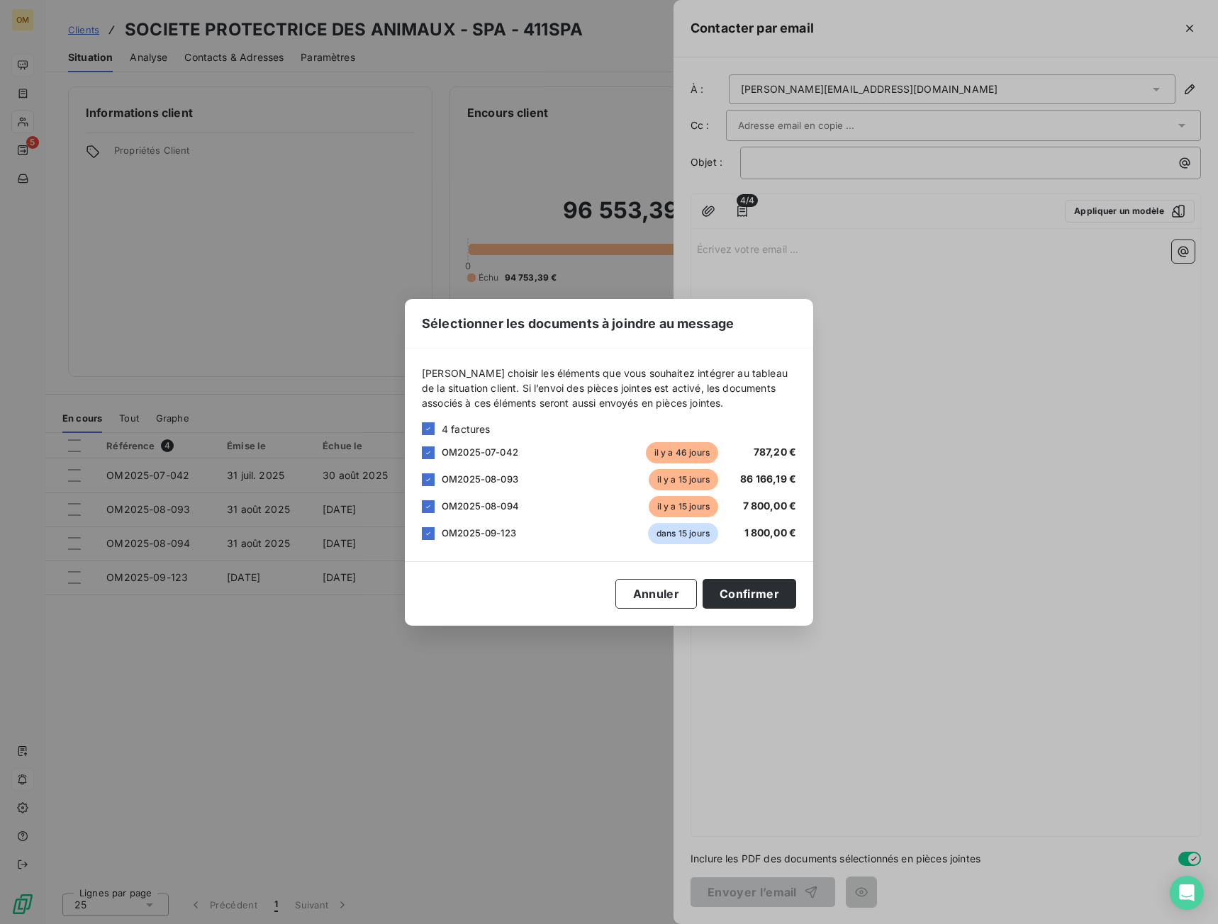
drag, startPoint x: 990, startPoint y: 476, endPoint x: 758, endPoint y: 438, distance: 234.8
click at [987, 475] on div "Sélectionner les documents à joindre au message [PERSON_NAME] choisir les éléme…" at bounding box center [609, 462] width 1218 height 924
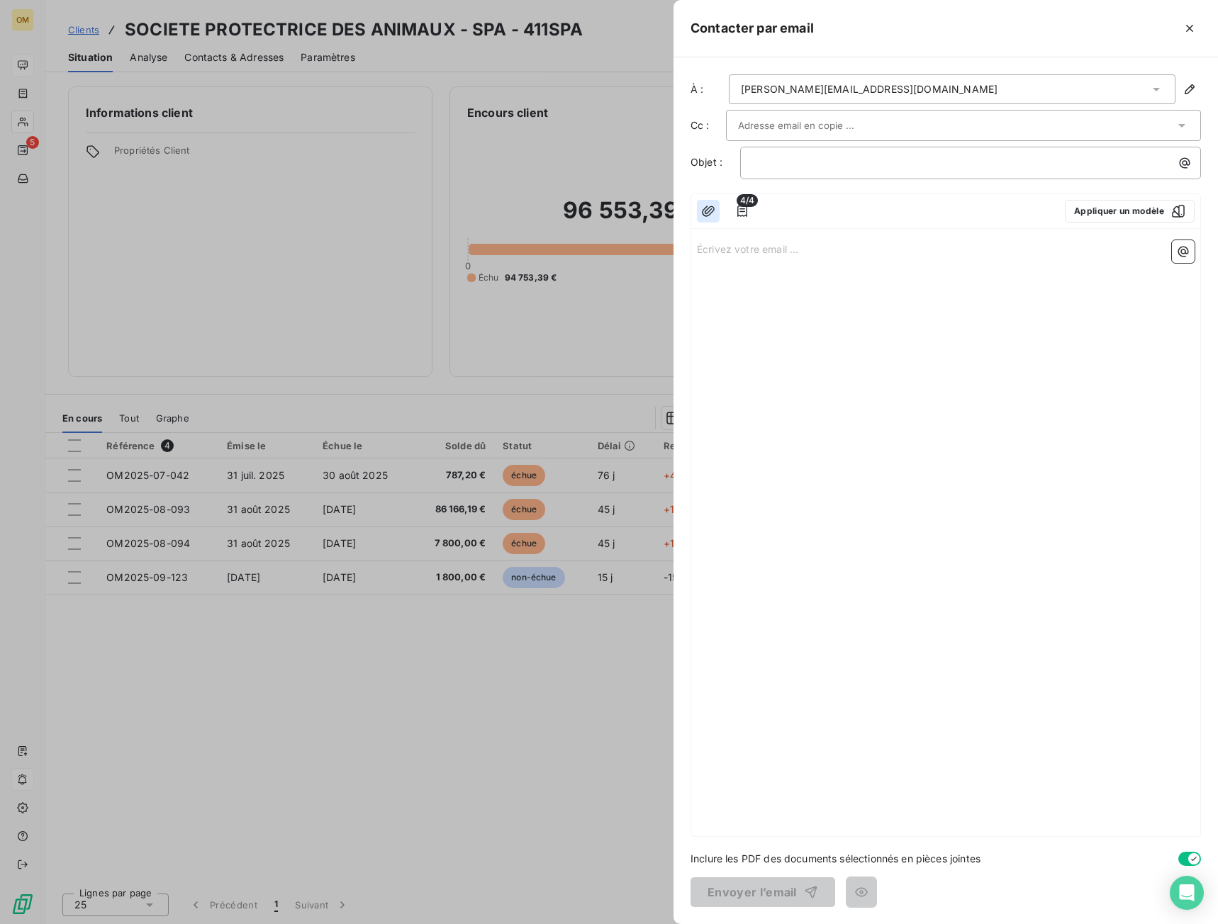
click at [712, 209] on icon "button" at bounding box center [708, 211] width 14 height 14
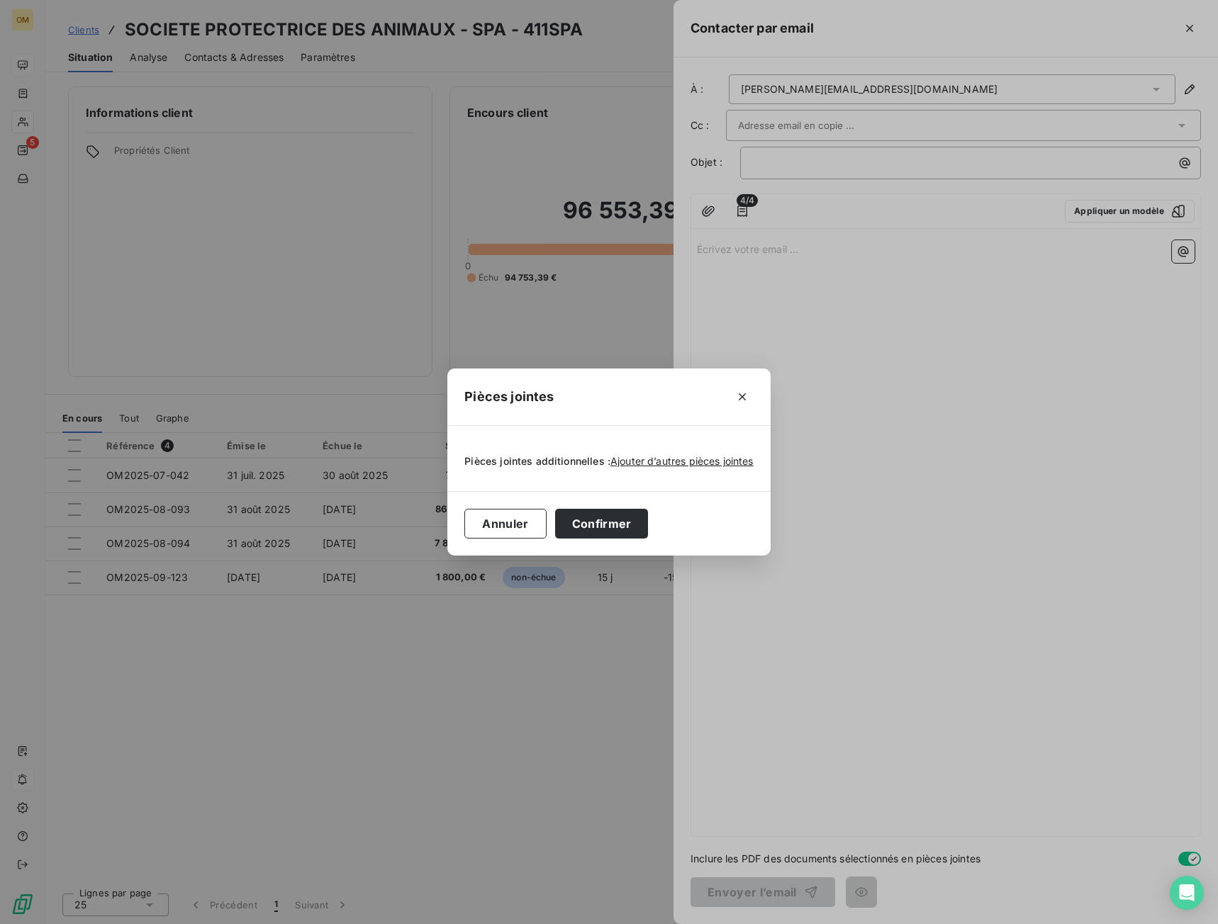
click at [688, 467] on div "Ajouter d’autres pièces jointes" at bounding box center [681, 461] width 143 height 14
click at [683, 461] on span "Ajouter d’autres pièces jointes" at bounding box center [681, 461] width 143 height 12
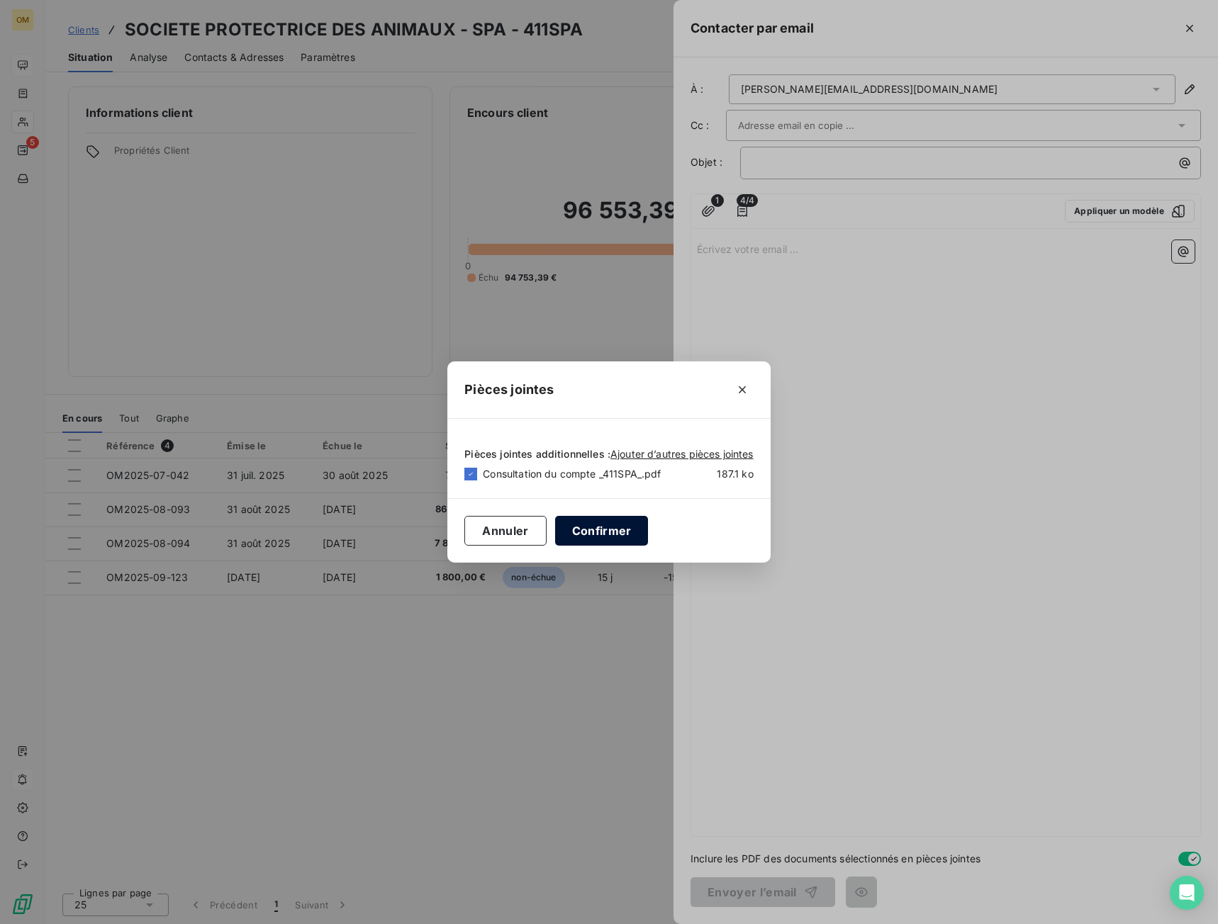
click at [627, 522] on button "Confirmer" at bounding box center [602, 531] width 94 height 30
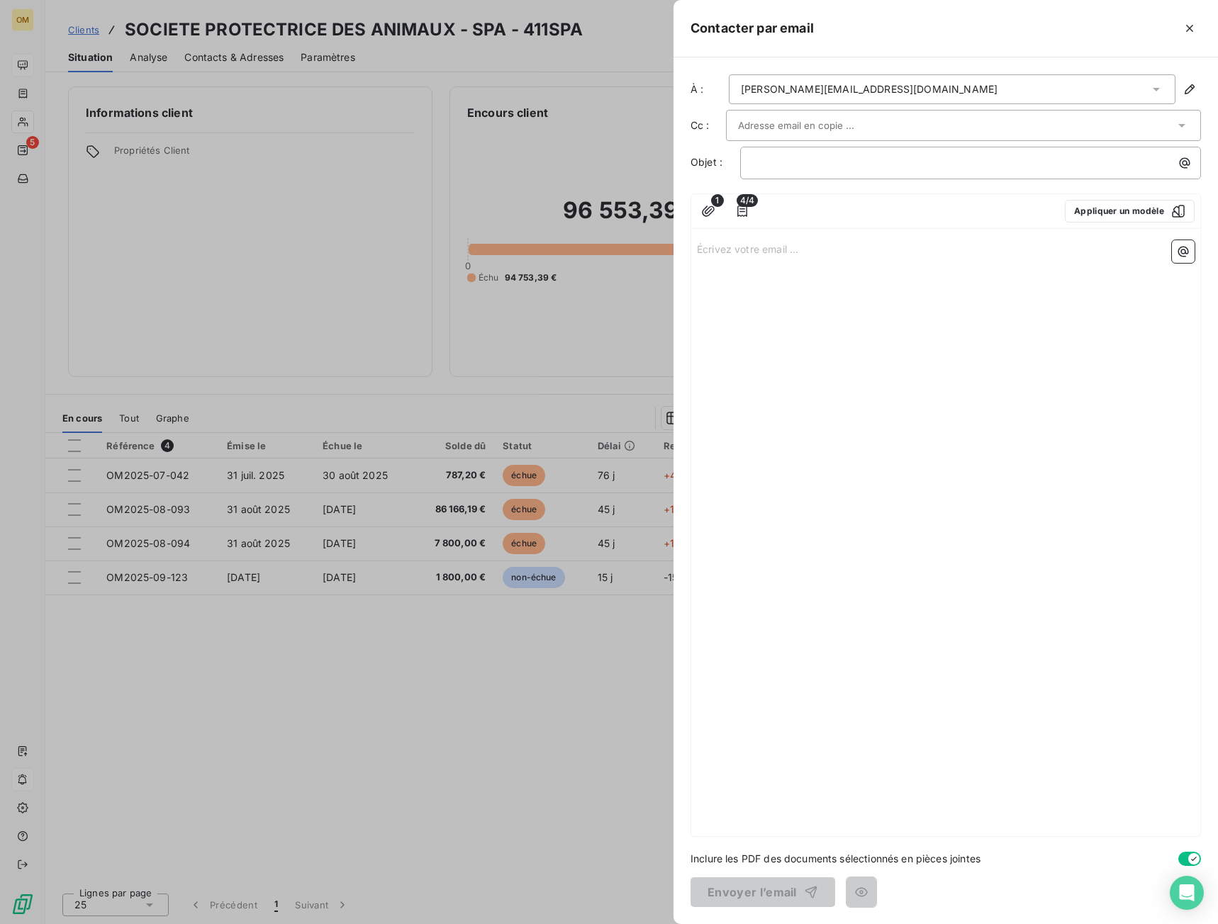
click at [709, 259] on div "Écrivez votre email ... ﻿" at bounding box center [945, 536] width 509 height 602
drag, startPoint x: 709, startPoint y: 259, endPoint x: 1002, endPoint y: 320, distance: 299.1
click at [1002, 320] on div "Écrivez votre email ... ﻿" at bounding box center [945, 536] width 509 height 602
click at [747, 251] on p "Écrivez votre email ... ﻿" at bounding box center [946, 248] width 498 height 16
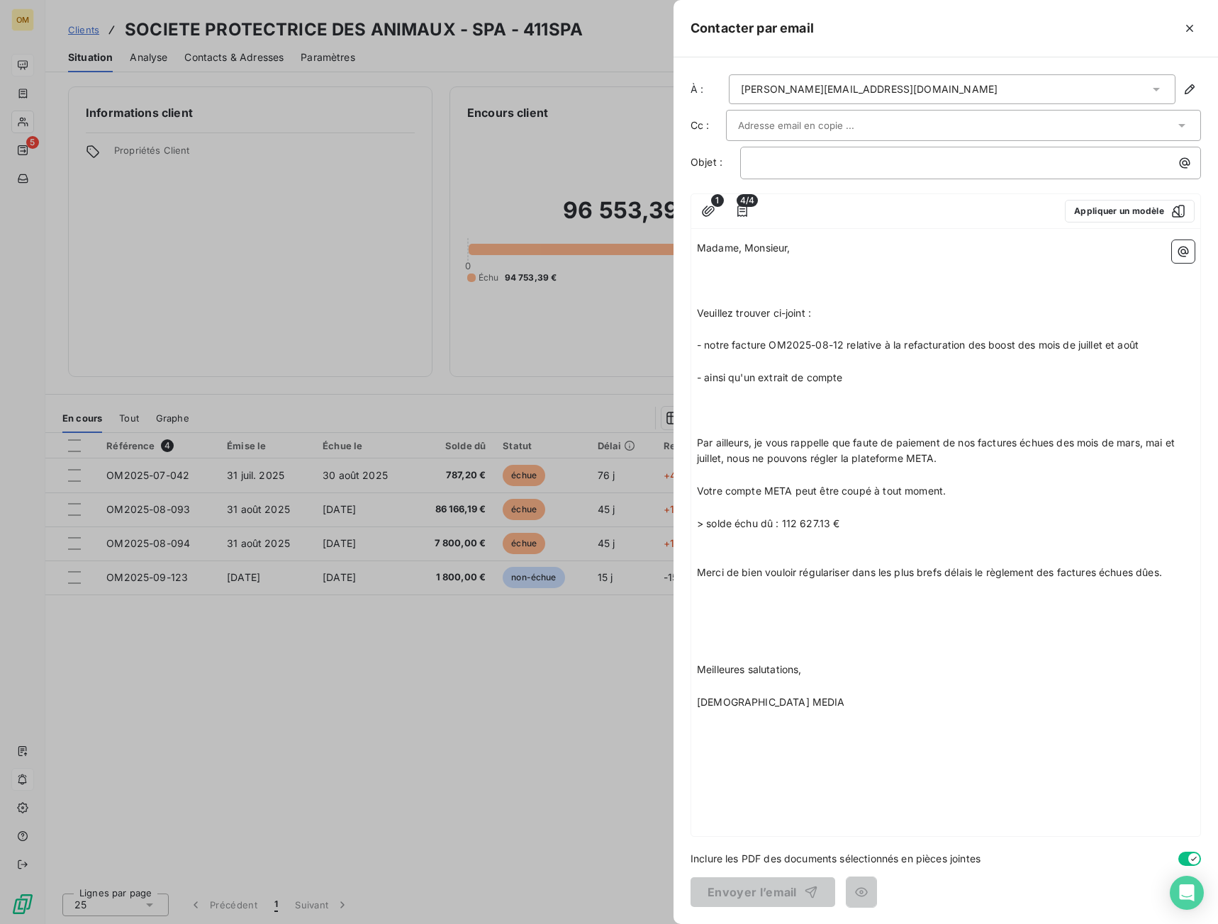
click at [746, 274] on p at bounding box center [946, 281] width 498 height 16
click at [751, 299] on p "﻿" at bounding box center [946, 297] width 498 height 16
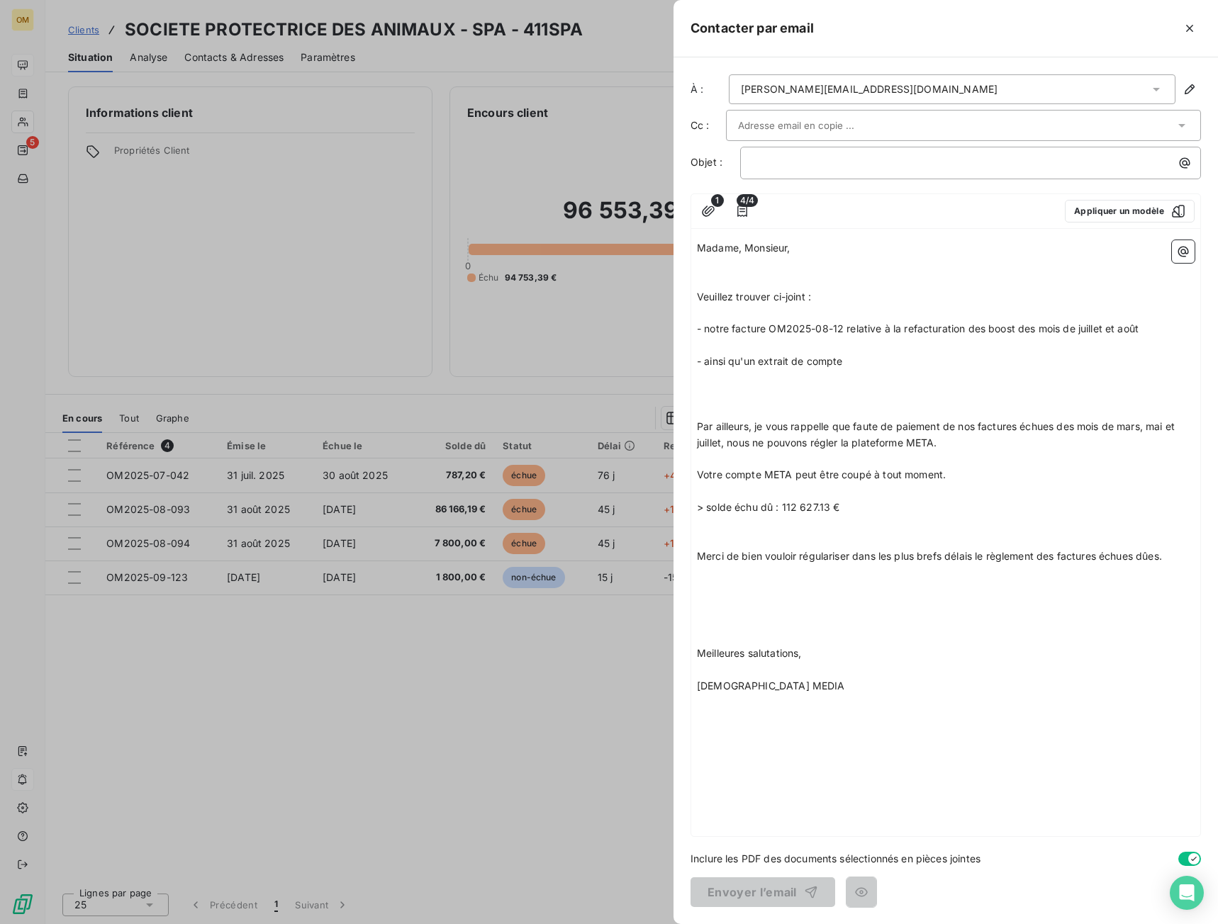
drag, startPoint x: 735, startPoint y: 302, endPoint x: 736, endPoint y: 312, distance: 10.0
click at [735, 303] on p "Veuillez trouver ci-joint :" at bounding box center [946, 297] width 498 height 16
click at [737, 313] on p "﻿" at bounding box center [946, 313] width 498 height 16
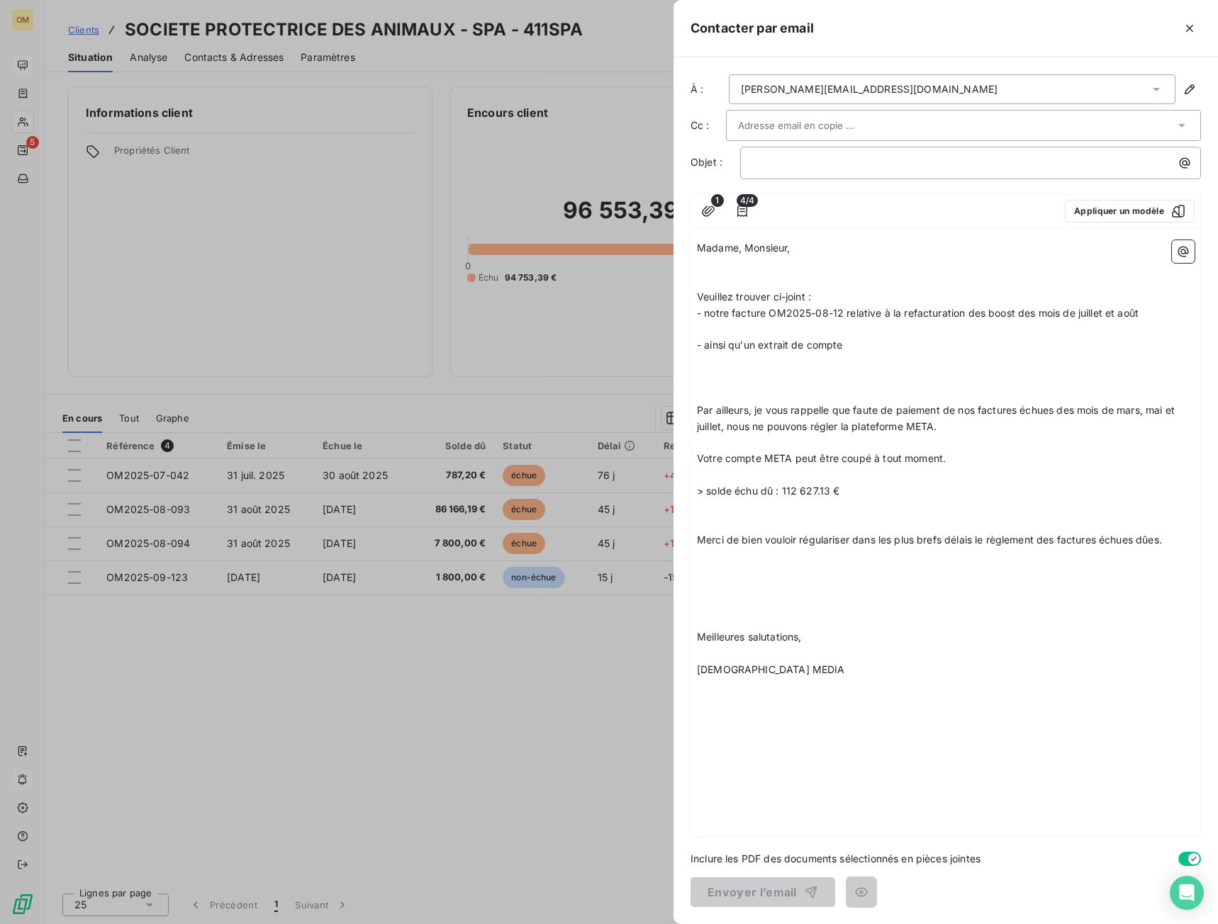
click at [749, 327] on p "﻿" at bounding box center [946, 329] width 498 height 16
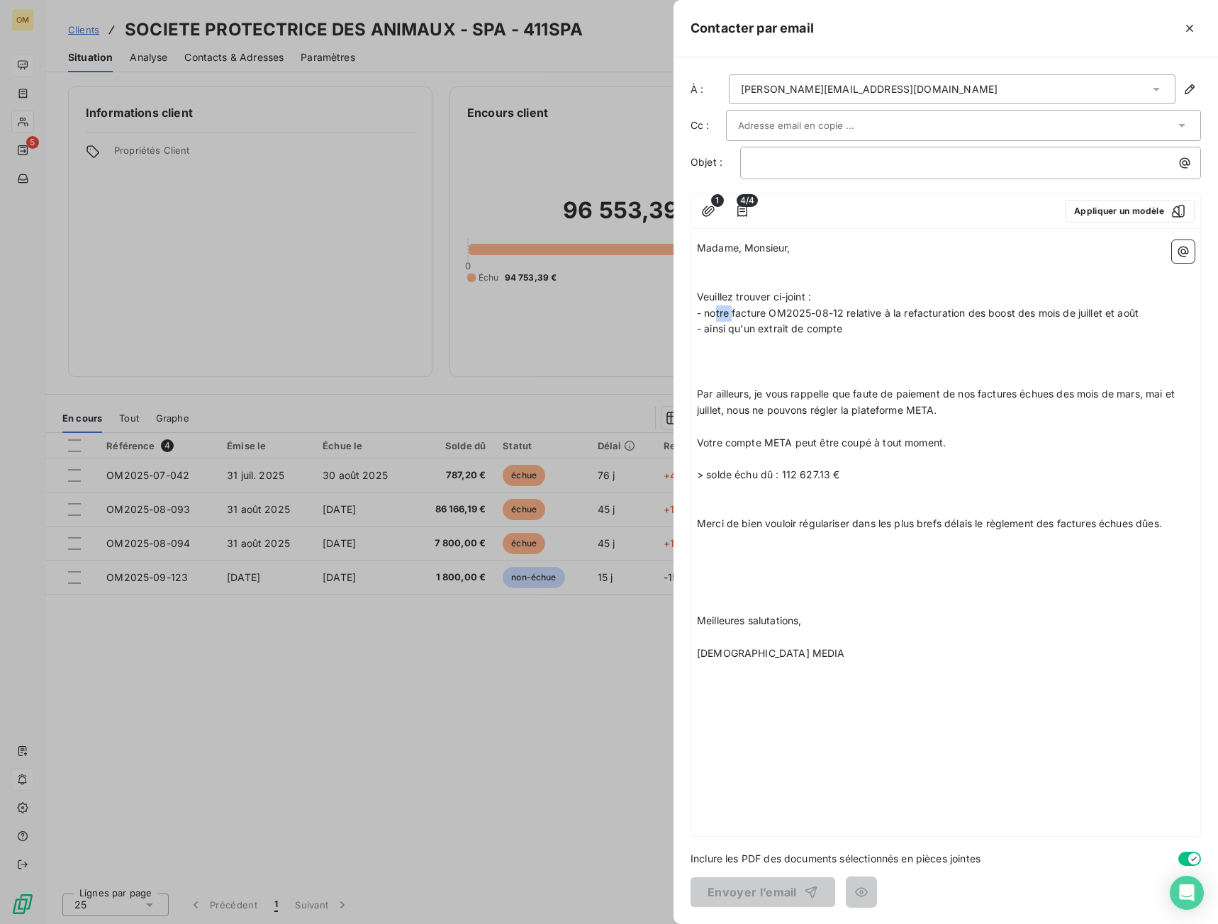
drag, startPoint x: 731, startPoint y: 312, endPoint x: 715, endPoint y: 317, distance: 16.4
click at [717, 316] on span "- notre facture OM2025-08-12 relative à la refacturation des boost des mois de …" at bounding box center [918, 313] width 442 height 12
click at [758, 314] on span "- nos facture OM2025-08-12 relative à la refacturation des boost des mois de ju…" at bounding box center [914, 313] width 434 height 12
drag, startPoint x: 770, startPoint y: 312, endPoint x: 1136, endPoint y: 309, distance: 366.4
click at [1135, 309] on span "- nos factures OM2025-08-12 relative à la refacturation des boost des mois de j…" at bounding box center [916, 313] width 439 height 12
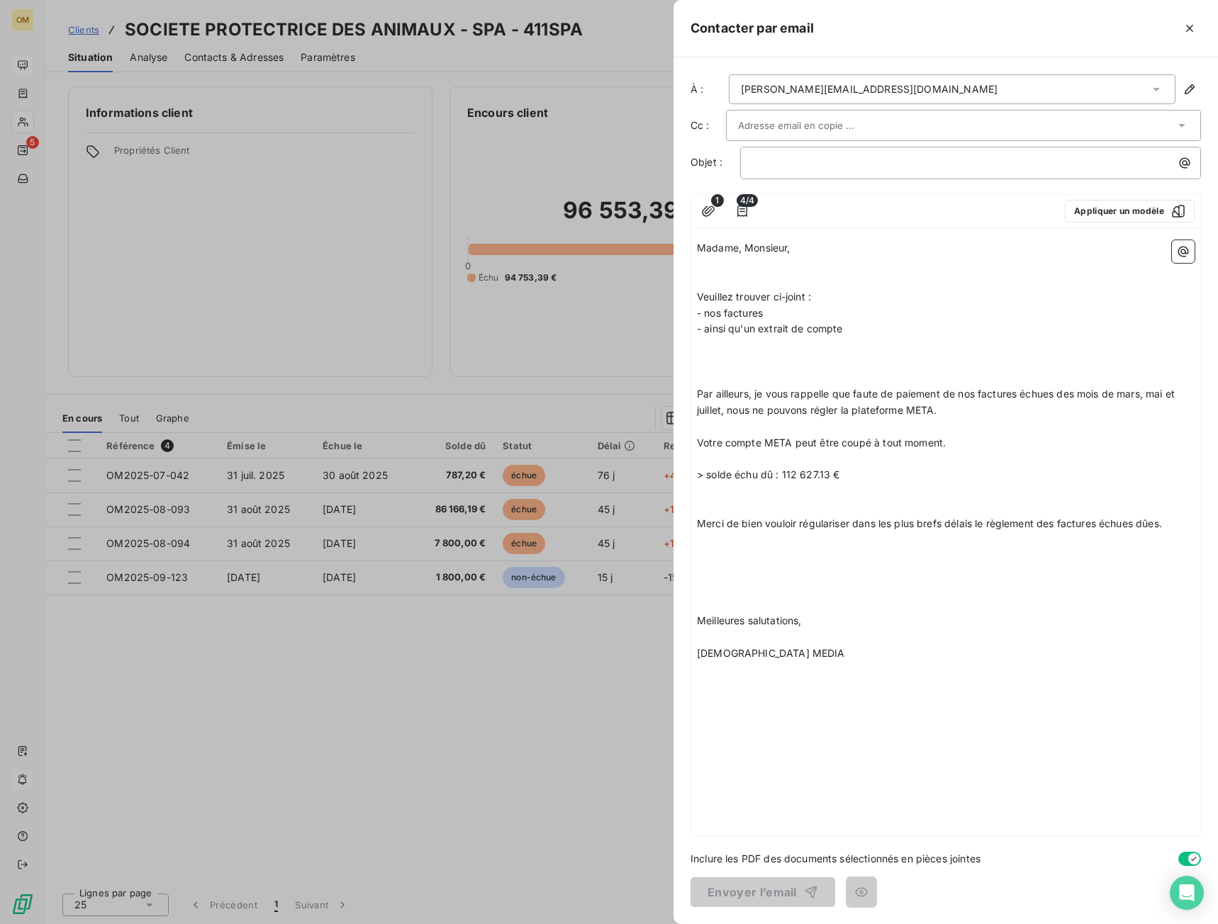
click at [915, 524] on span "Merci de bien vouloir régulariser dans les plus brefs délais le règlement des f…" at bounding box center [929, 523] width 465 height 12
click at [784, 315] on p "- nos factures" at bounding box center [946, 313] width 498 height 16
click at [758, 284] on p "﻿" at bounding box center [946, 281] width 498 height 16
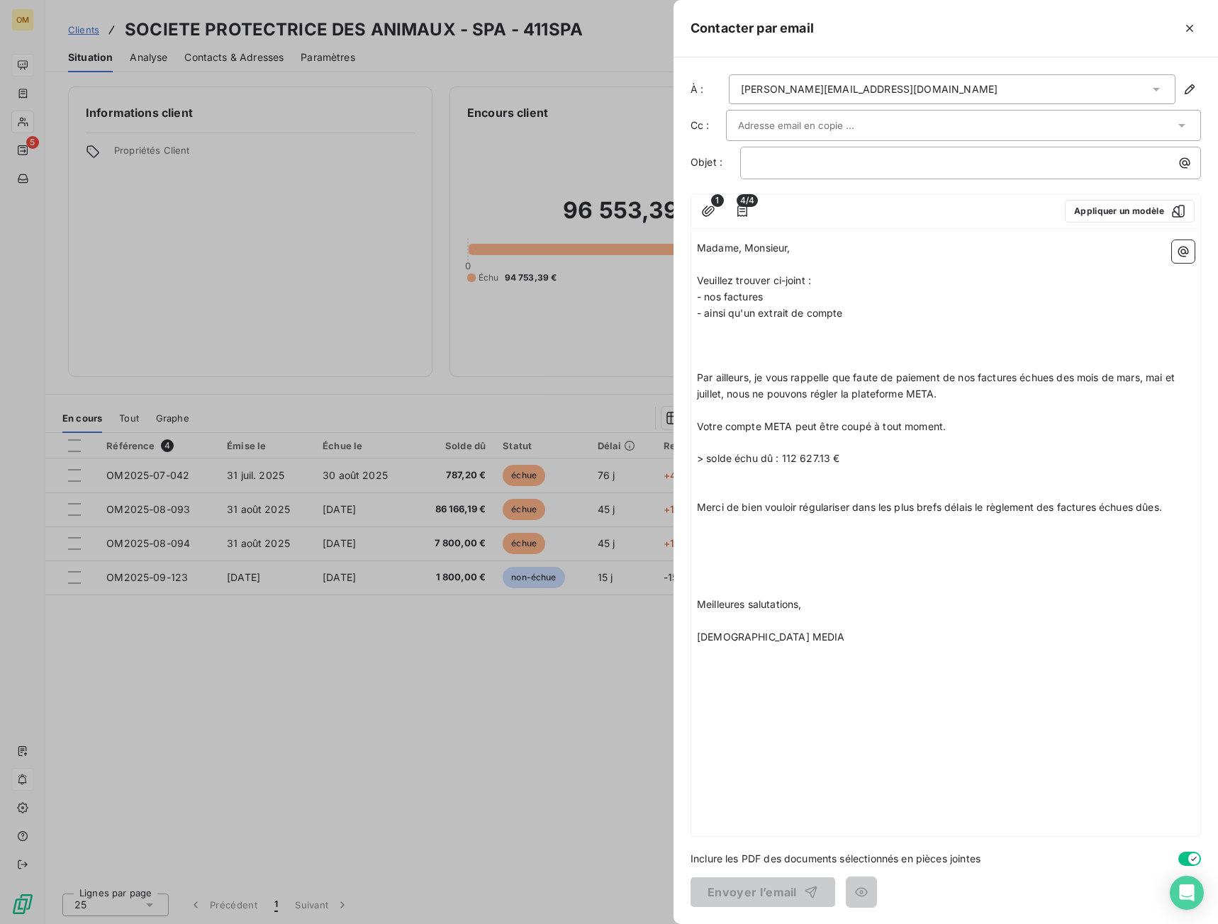
click at [761, 355] on p "﻿" at bounding box center [946, 362] width 498 height 16
click at [1154, 507] on span "Merci de bien vouloir régulariser dans les plus brefs délais le règlement des f…" at bounding box center [929, 507] width 465 height 12
click at [754, 622] on p "﻿" at bounding box center [946, 621] width 498 height 16
click at [746, 343] on p at bounding box center [946, 345] width 498 height 16
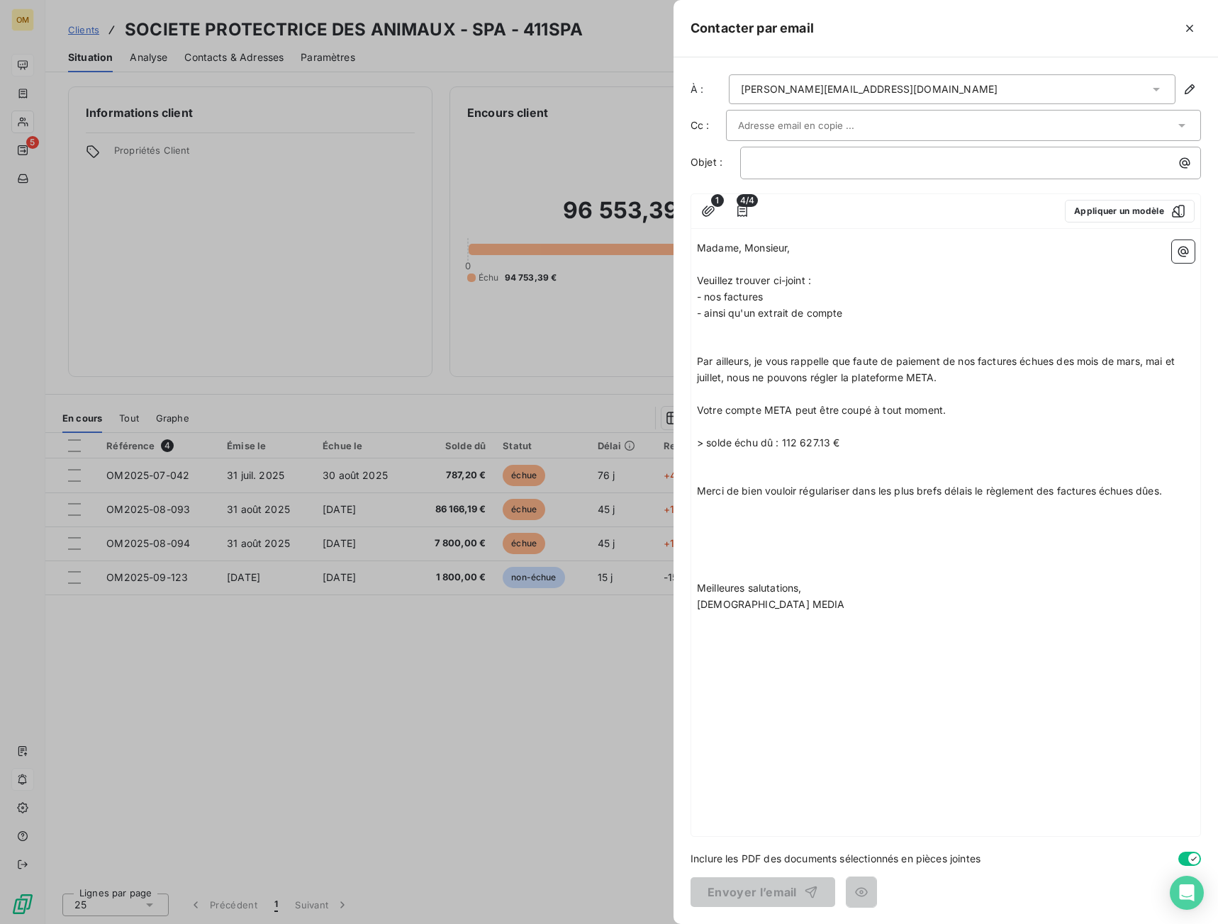
click at [802, 476] on p "﻿" at bounding box center [946, 475] width 498 height 16
click at [851, 388] on p "﻿" at bounding box center [946, 394] width 498 height 16
click at [965, 366] on span "Par ailleurs, je vous rappelle que faute de paiement de nos factures échues des…" at bounding box center [937, 369] width 481 height 28
click at [778, 166] on p "﻿" at bounding box center [974, 163] width 444 height 16
click at [792, 126] on input "text" at bounding box center [814, 125] width 152 height 21
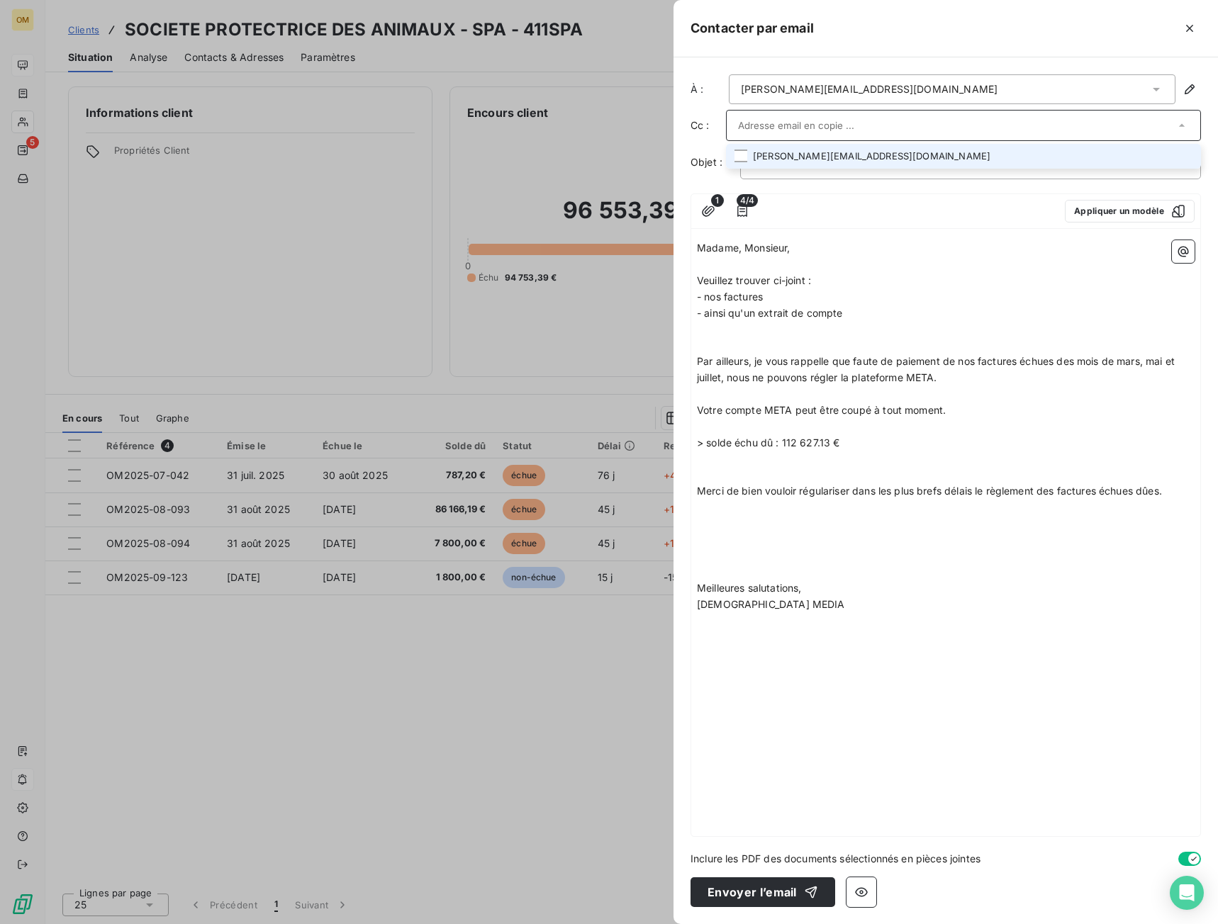
click at [805, 150] on li "[PERSON_NAME][EMAIL_ADDRESS][DOMAIN_NAME]" at bounding box center [963, 156] width 475 height 25
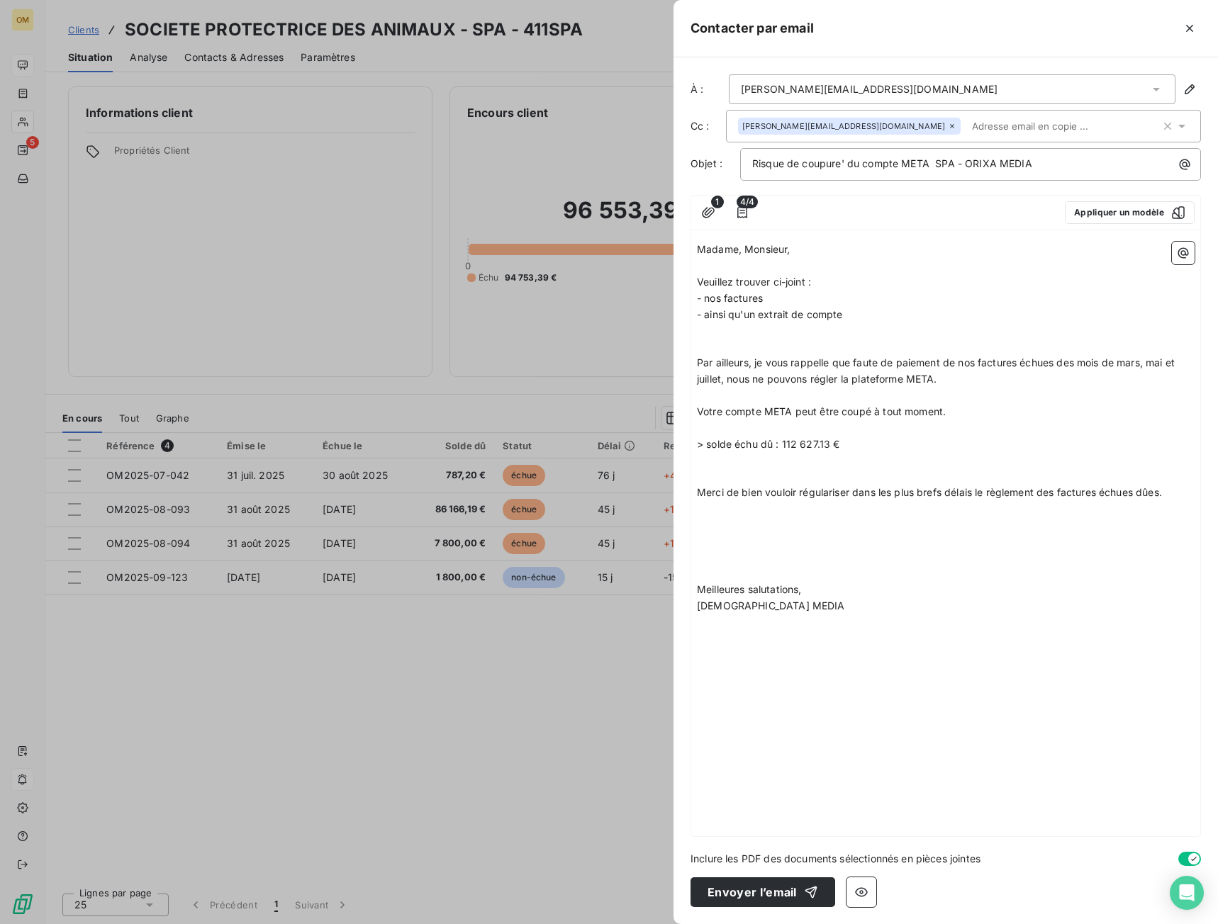
click at [819, 258] on p "﻿" at bounding box center [946, 266] width 498 height 16
click at [853, 284] on p "Veuillez trouver ci-joint :" at bounding box center [946, 282] width 498 height 16
click at [768, 301] on p "- nos factures" at bounding box center [946, 299] width 498 height 16
click at [843, 315] on span "- ainsi qu'un extrait de compte" at bounding box center [770, 314] width 146 height 12
click at [892, 373] on span "Par ailleurs, je vous rappelle que faute de paiement de nos factures échues des…" at bounding box center [937, 371] width 481 height 28
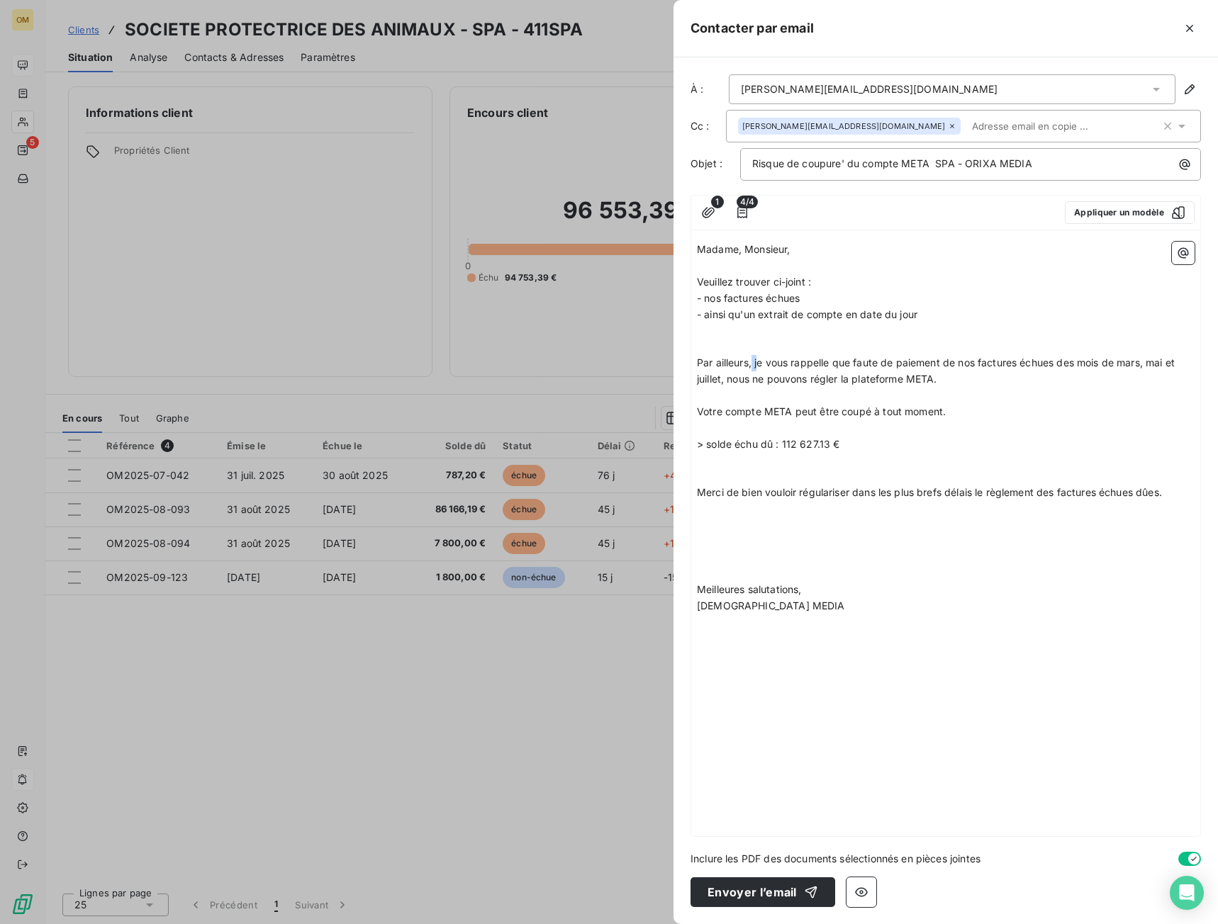
drag, startPoint x: 760, startPoint y: 365, endPoint x: 752, endPoint y: 364, distance: 8.6
click at [752, 364] on span "Par ailleurs, je vous rappelle que faute de paiement de nos factures échues des…" at bounding box center [937, 371] width 481 height 28
drag, startPoint x: 856, startPoint y: 380, endPoint x: 692, endPoint y: 364, distance: 164.5
click at [693, 364] on div "Madame, Monsieur, ﻿ [PERSON_NAME] trouver ci-joint : - nos factures échues - ai…" at bounding box center [945, 536] width 509 height 600
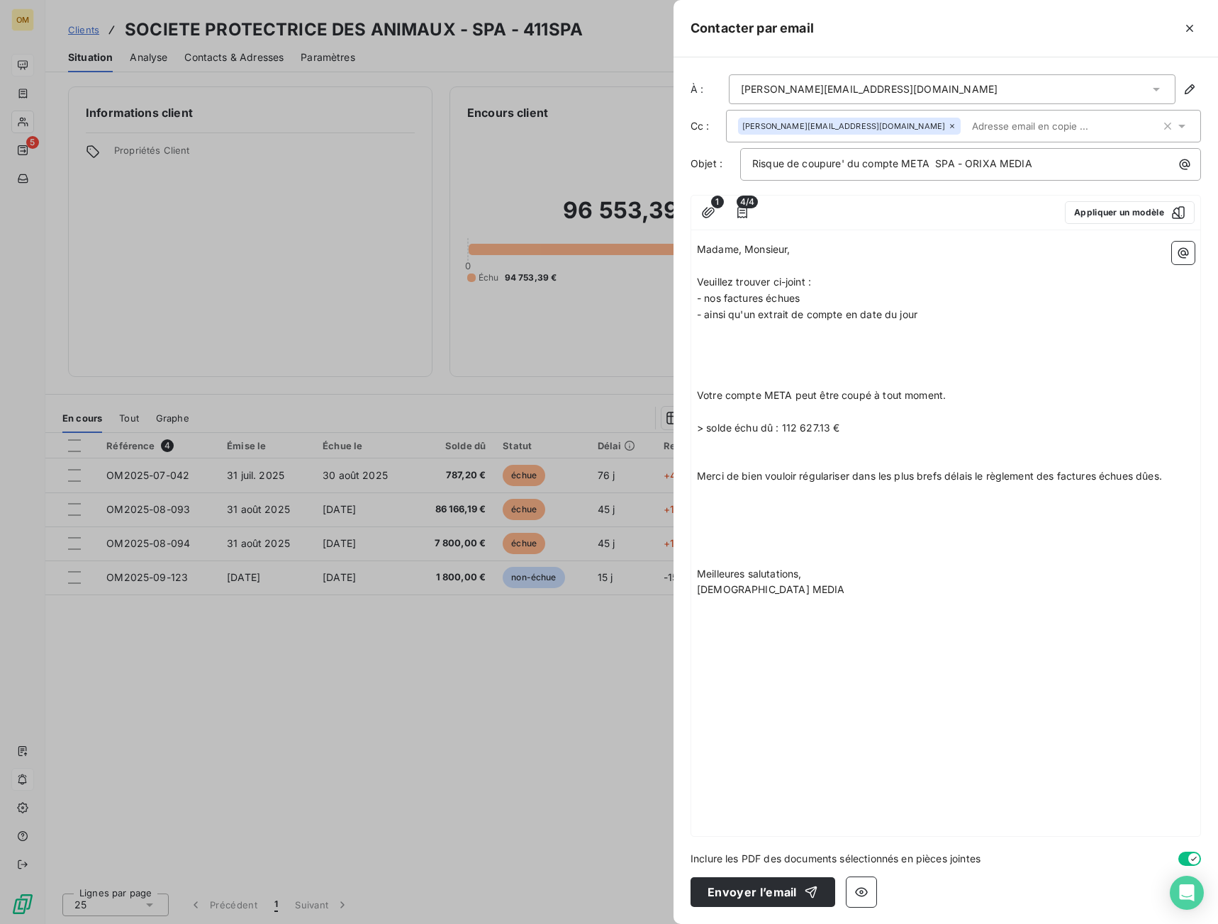
click at [787, 262] on p "﻿" at bounding box center [946, 266] width 498 height 16
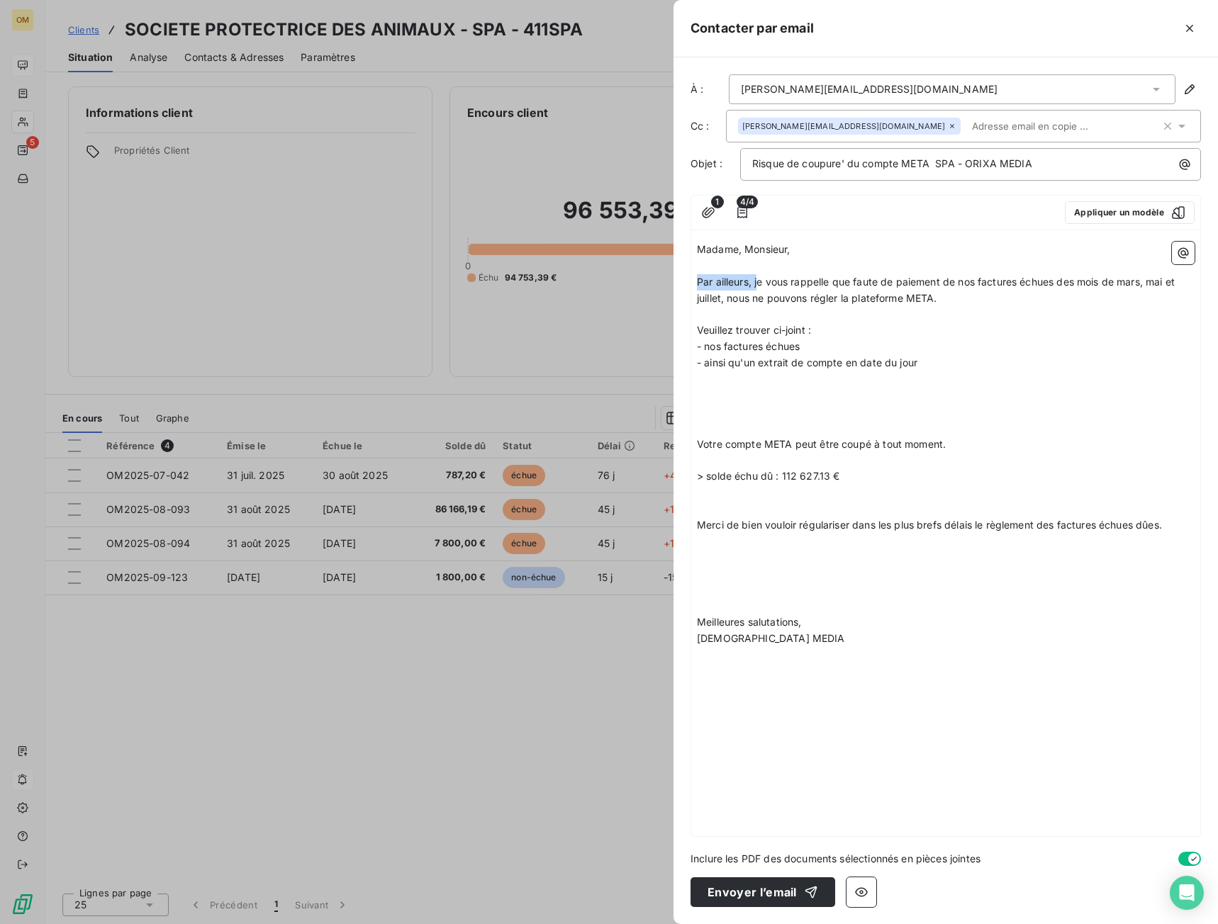
drag, startPoint x: 758, startPoint y: 280, endPoint x: 680, endPoint y: 286, distance: 77.5
click at [680, 286] on div "À : [PERSON_NAME][EMAIL_ADDRESS][DOMAIN_NAME] Cc : [DOMAIN_NAME][EMAIL_ADDRESS]…" at bounding box center [945, 490] width 544 height 867
click at [794, 295] on span "Je vous rappelle que faute de paiement de nos factures échues des mois de mars,…" at bounding box center [945, 290] width 497 height 28
drag, startPoint x: 784, startPoint y: 459, endPoint x: 791, endPoint y: 466, distance: 9.5
click at [786, 461] on p "﻿" at bounding box center [946, 460] width 498 height 16
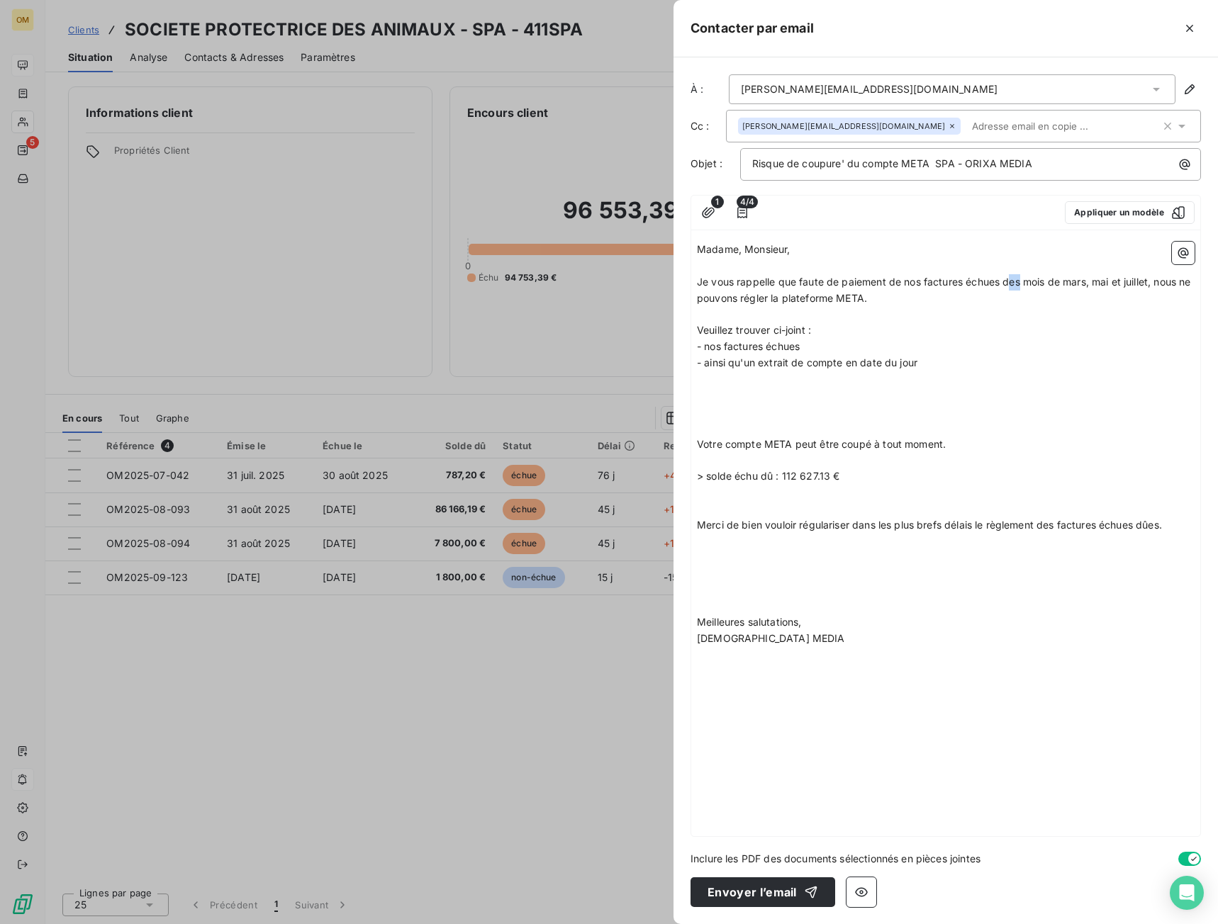
drag, startPoint x: 1010, startPoint y: 281, endPoint x: 1019, endPoint y: 281, distance: 9.2
click at [1019, 281] on span "Je vous rappelle que faute de paiement de nos factures échues des mois de mars,…" at bounding box center [945, 290] width 497 height 28
drag, startPoint x: 1052, startPoint y: 281, endPoint x: 1146, endPoint y: 275, distance: 94.5
click at [1146, 276] on span "Je vous rappelle que faute de paiement de nos factures échues du mois de mars, …" at bounding box center [942, 290] width 491 height 28
click at [939, 315] on p "﻿" at bounding box center [946, 315] width 498 height 16
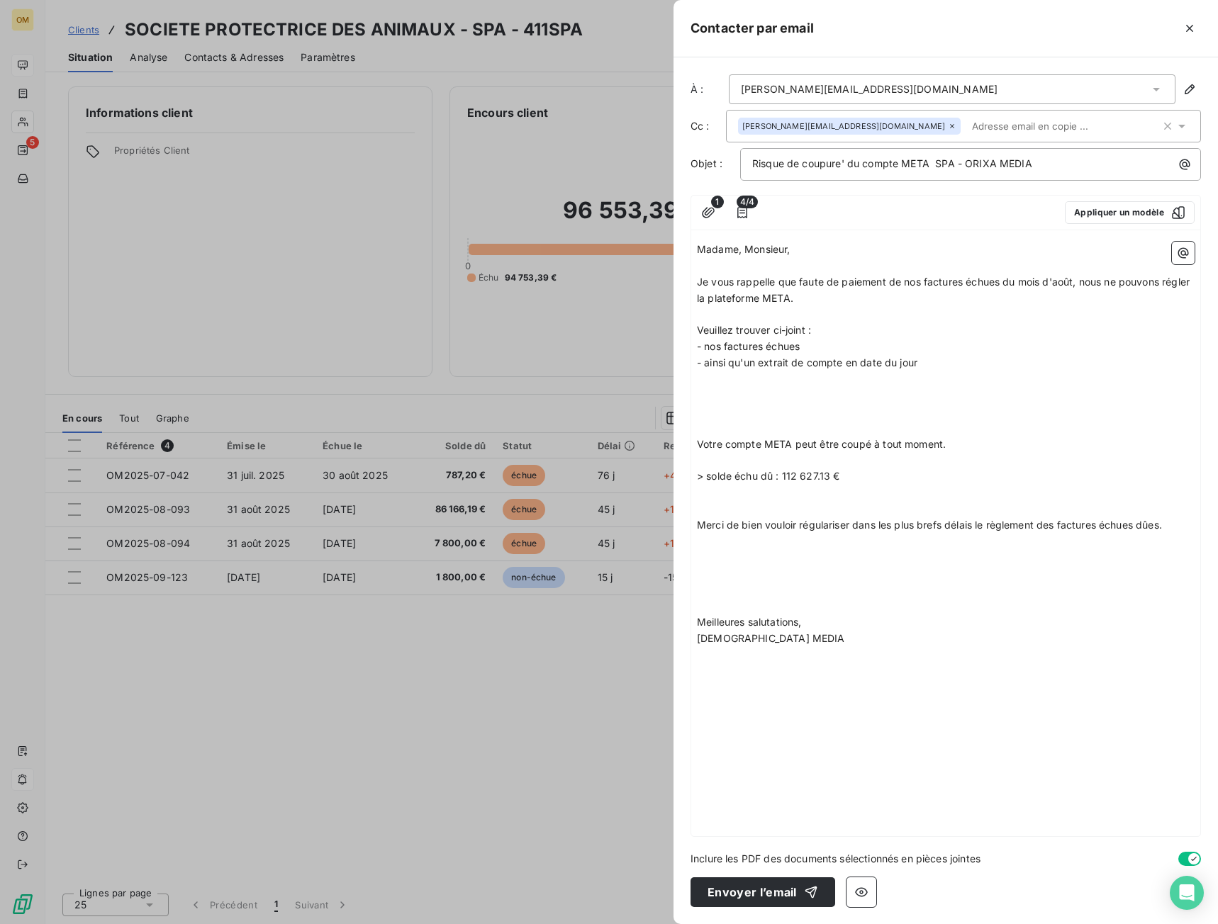
click at [795, 299] on p "Je vous rappelle que faute de paiement de nos factures échues du mois d'août, n…" at bounding box center [946, 290] width 498 height 33
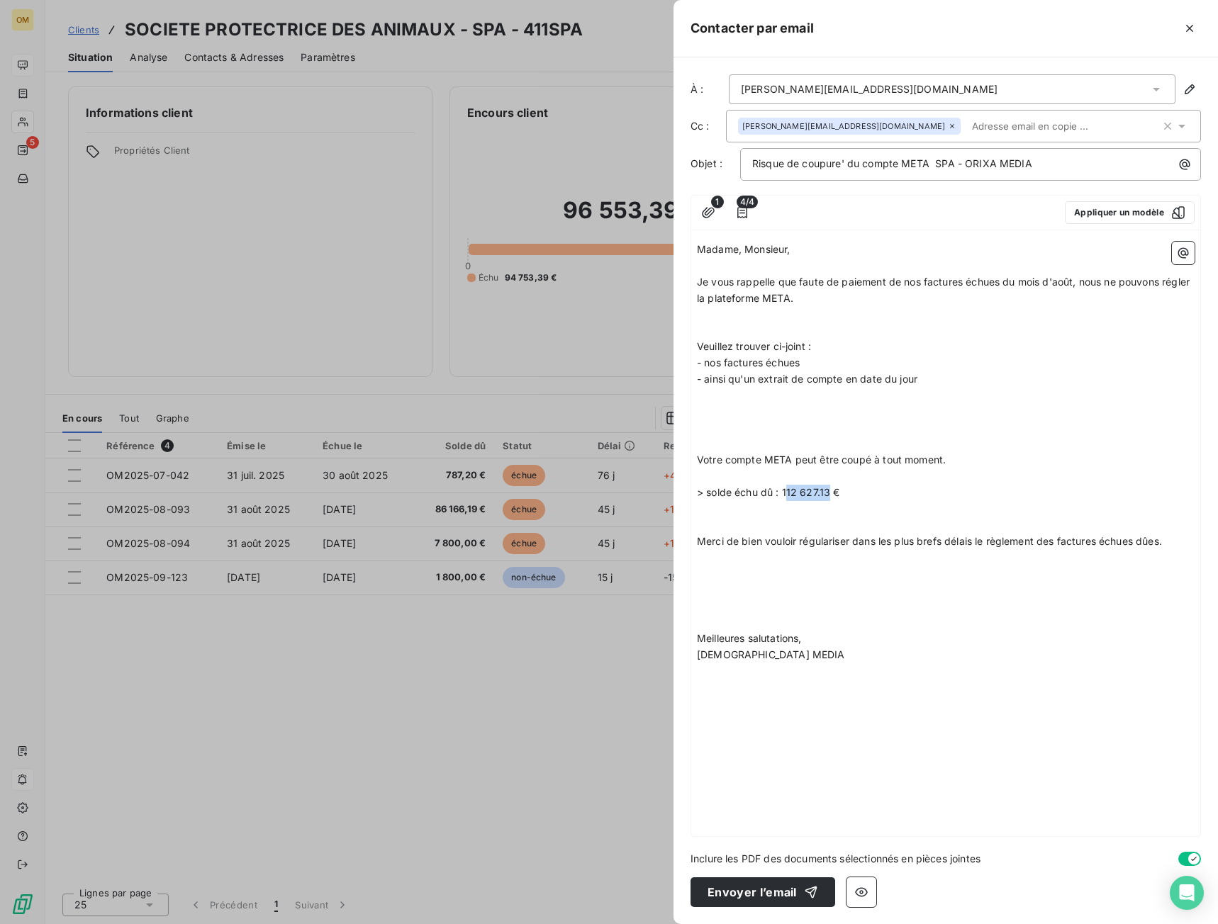
drag, startPoint x: 786, startPoint y: 492, endPoint x: 829, endPoint y: 492, distance: 43.2
click at [829, 492] on span "> solde échu dû : 112 627.13 €" at bounding box center [768, 492] width 143 height 12
click at [797, 495] on span "> solde échu dû : 112 627.13 €" at bounding box center [768, 492] width 143 height 12
drag, startPoint x: 784, startPoint y: 491, endPoint x: 827, endPoint y: 488, distance: 43.4
click at [827, 488] on span "> solde échu dû : 112 627.13 €" at bounding box center [768, 492] width 143 height 12
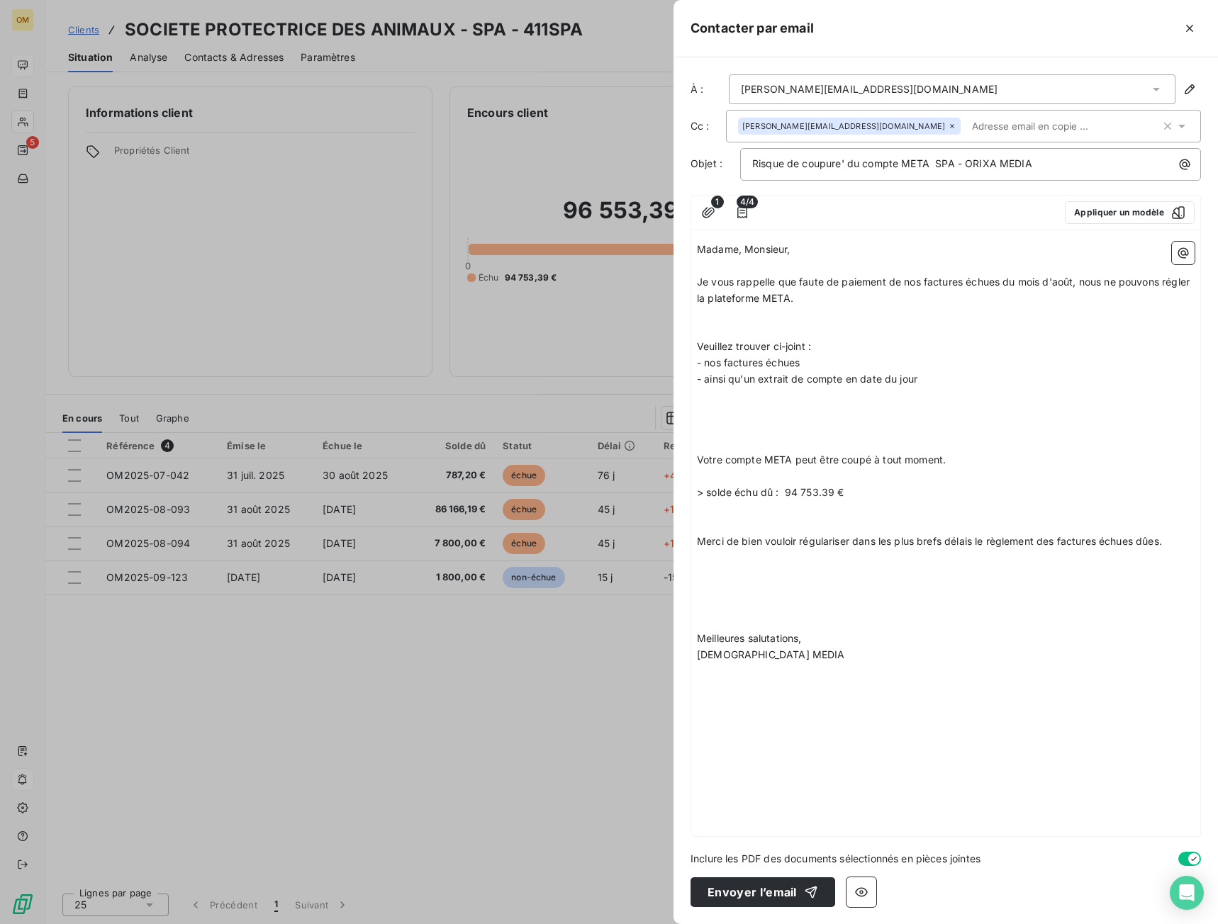
click at [754, 521] on p "﻿" at bounding box center [946, 525] width 498 height 16
click at [743, 608] on p at bounding box center [946, 606] width 498 height 16
click at [723, 528] on p "﻿" at bounding box center [946, 525] width 498 height 16
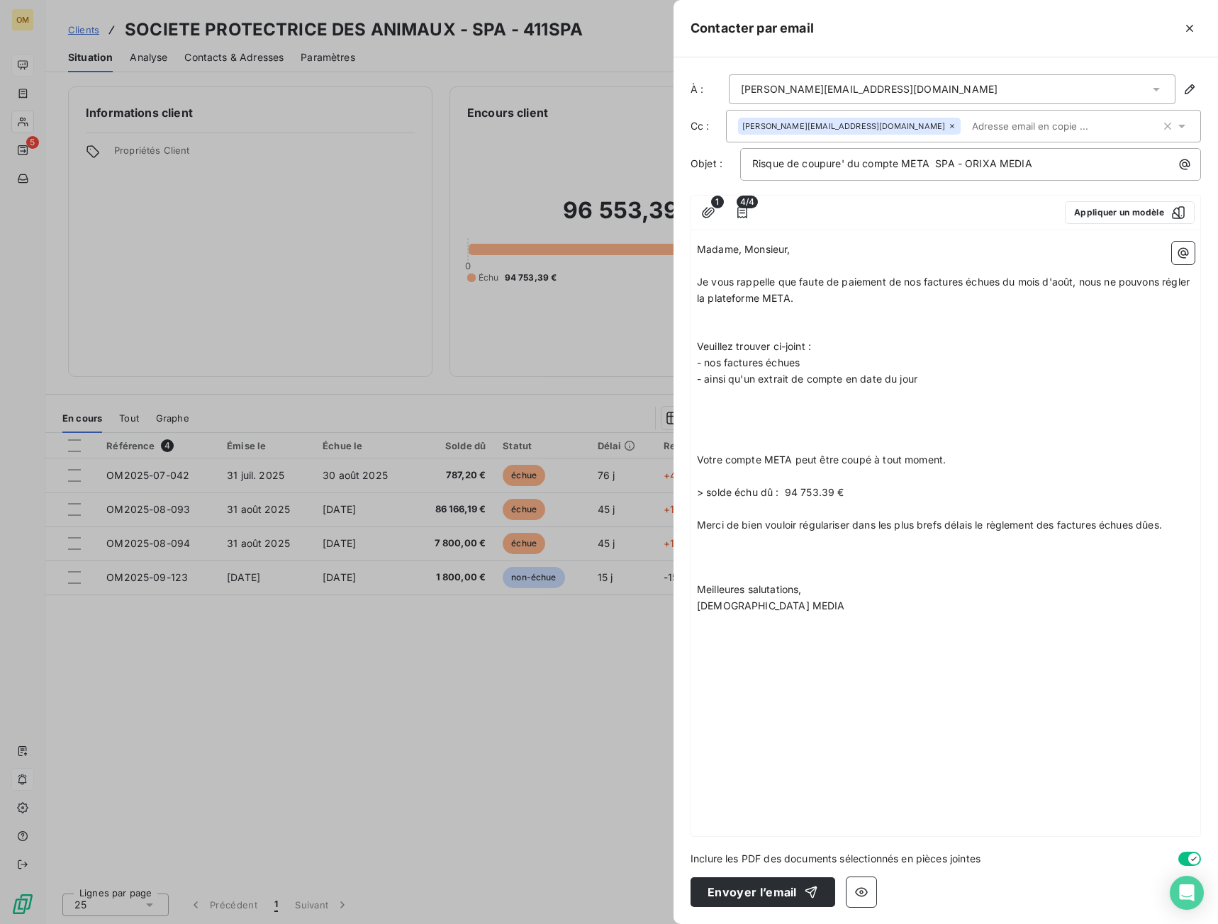
click at [714, 480] on p "﻿" at bounding box center [946, 476] width 498 height 16
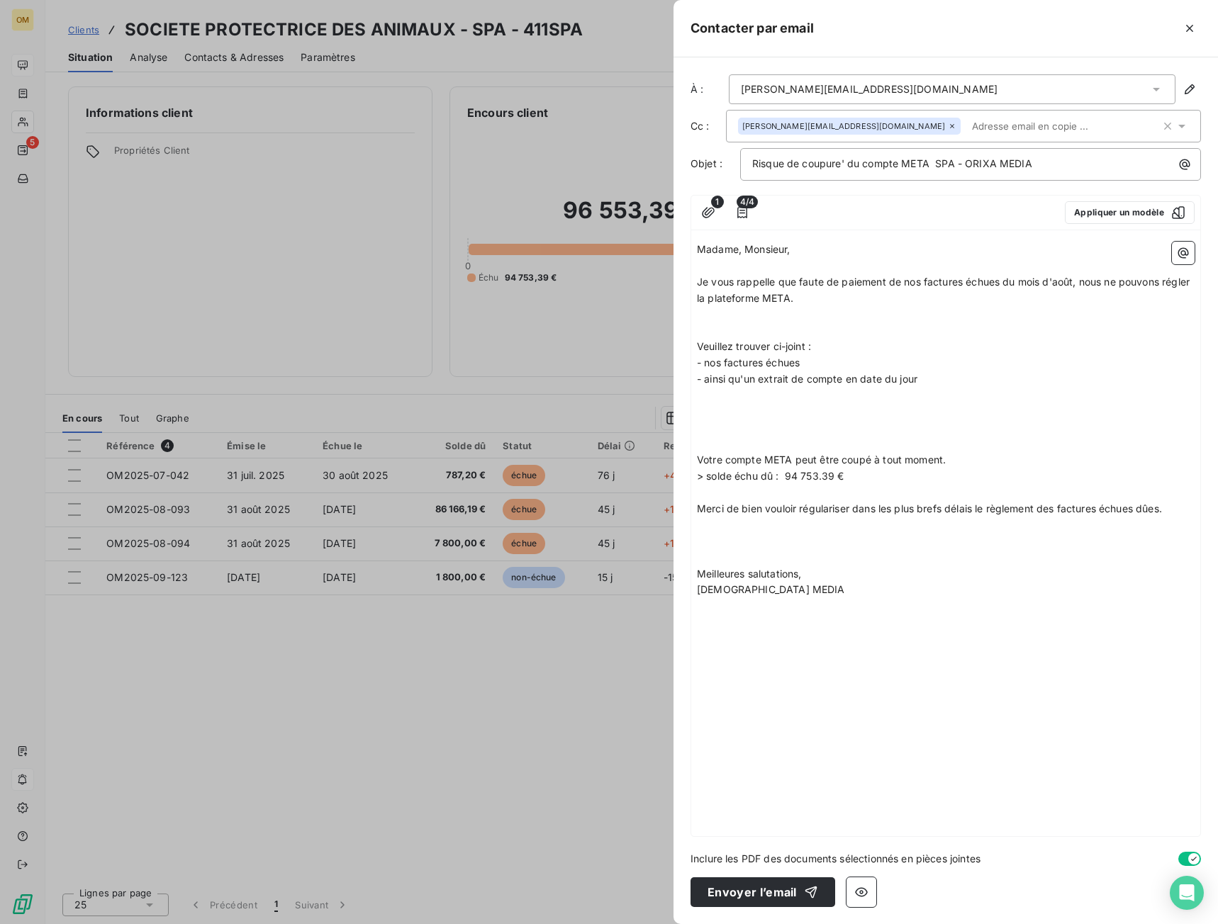
click at [763, 438] on p "﻿" at bounding box center [946, 445] width 498 height 16
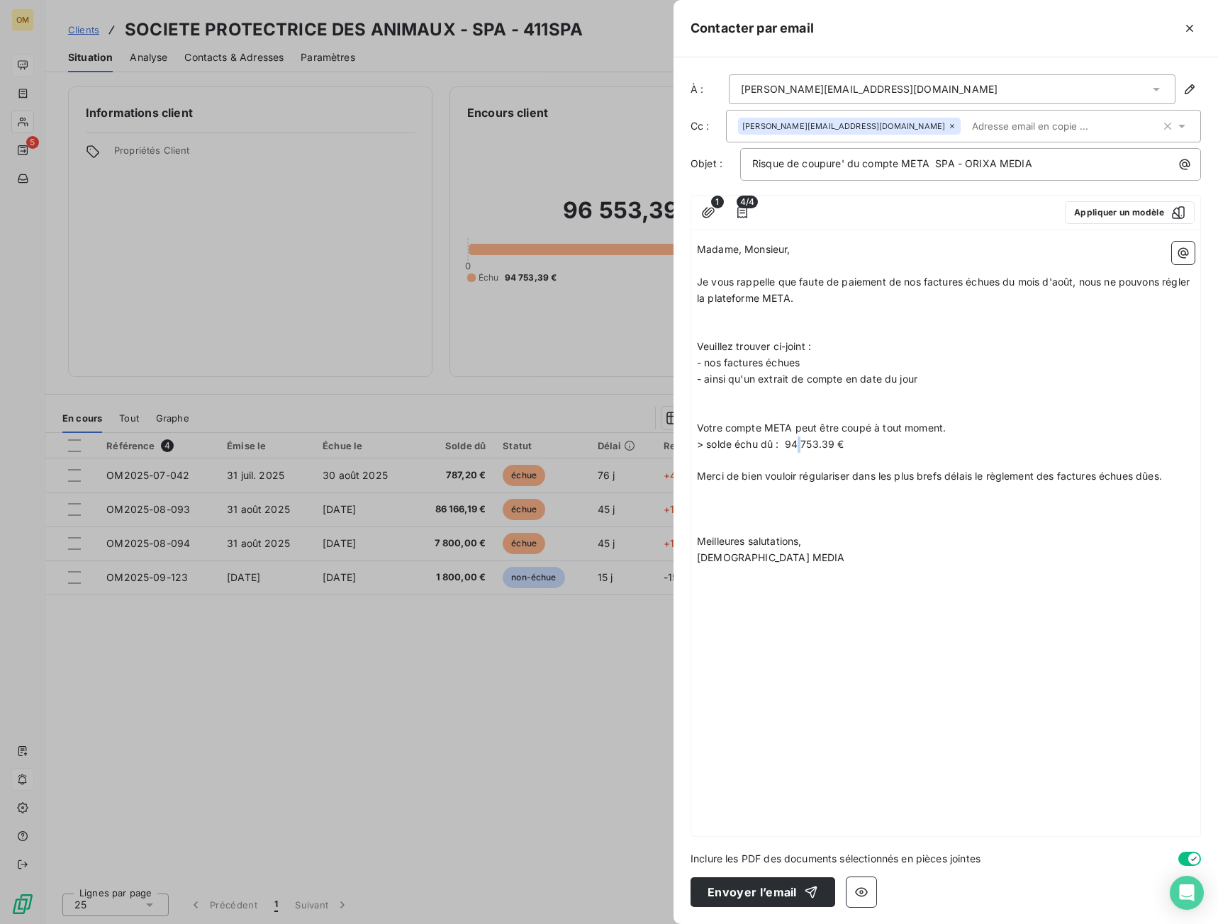
click at [800, 448] on span "> solde échu dû : 94 753.39 €" at bounding box center [770, 444] width 147 height 12
click at [797, 443] on span "> solde échu dû : 94 753.39 €" at bounding box center [770, 444] width 147 height 12
drag, startPoint x: 785, startPoint y: 444, endPoint x: 853, endPoint y: 440, distance: 68.1
click at [853, 440] on p "> solde échu dû : 94 753.39 €" at bounding box center [946, 445] width 498 height 16
click at [844, 162] on span "Risque de coupure' du compte META SPA - ORIXA MEDIA" at bounding box center [892, 163] width 280 height 12
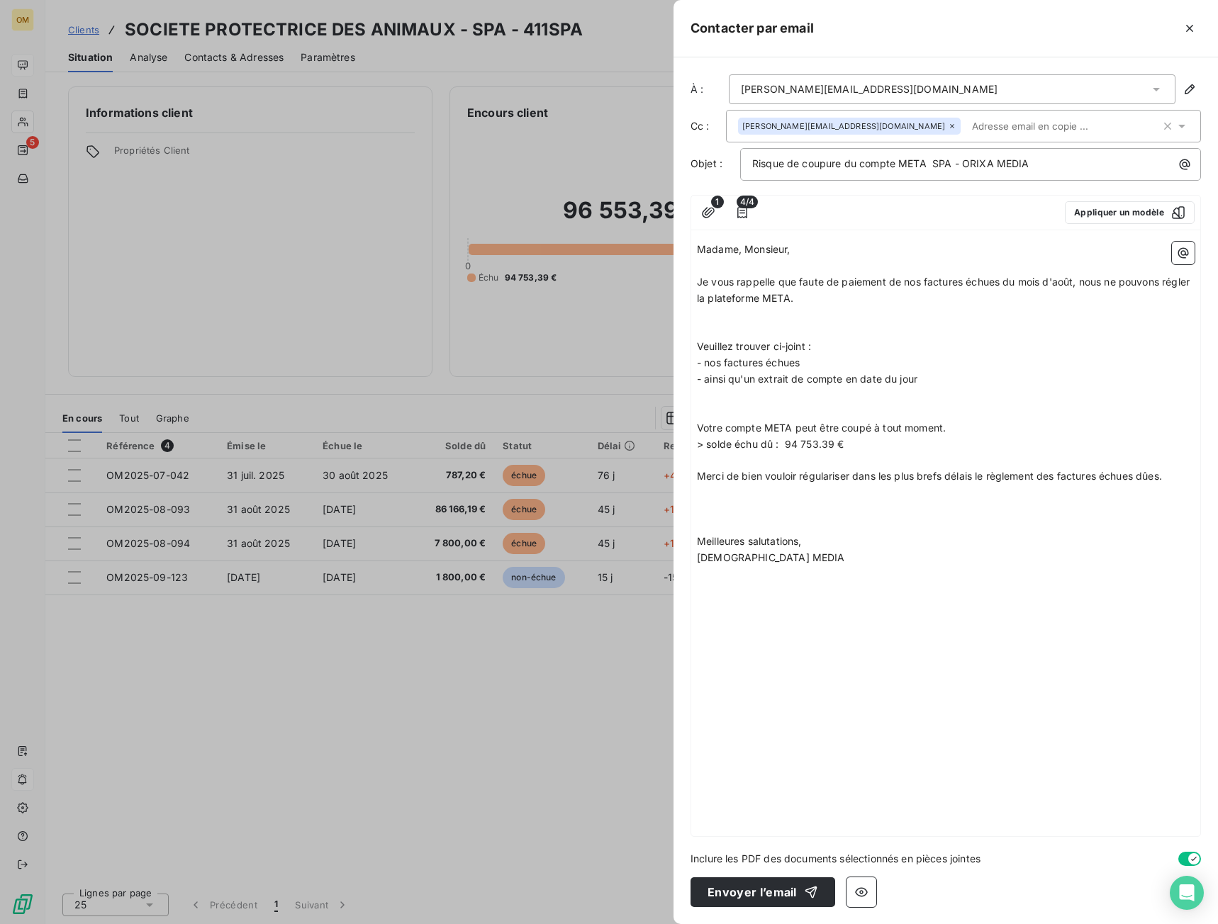
click at [889, 354] on p "Veuillez trouver ci-joint :" at bounding box center [946, 347] width 498 height 16
drag, startPoint x: 787, startPoint y: 442, endPoint x: 854, endPoint y: 443, distance: 66.6
click at [854, 443] on p "> solde échu dû : 94 753.39 €" at bounding box center [946, 445] width 498 height 16
click at [818, 527] on p "﻿" at bounding box center [946, 525] width 498 height 16
click at [824, 473] on span "Merci de bien vouloir régulariser dans les plus brefs délais le règlement des f…" at bounding box center [929, 476] width 465 height 12
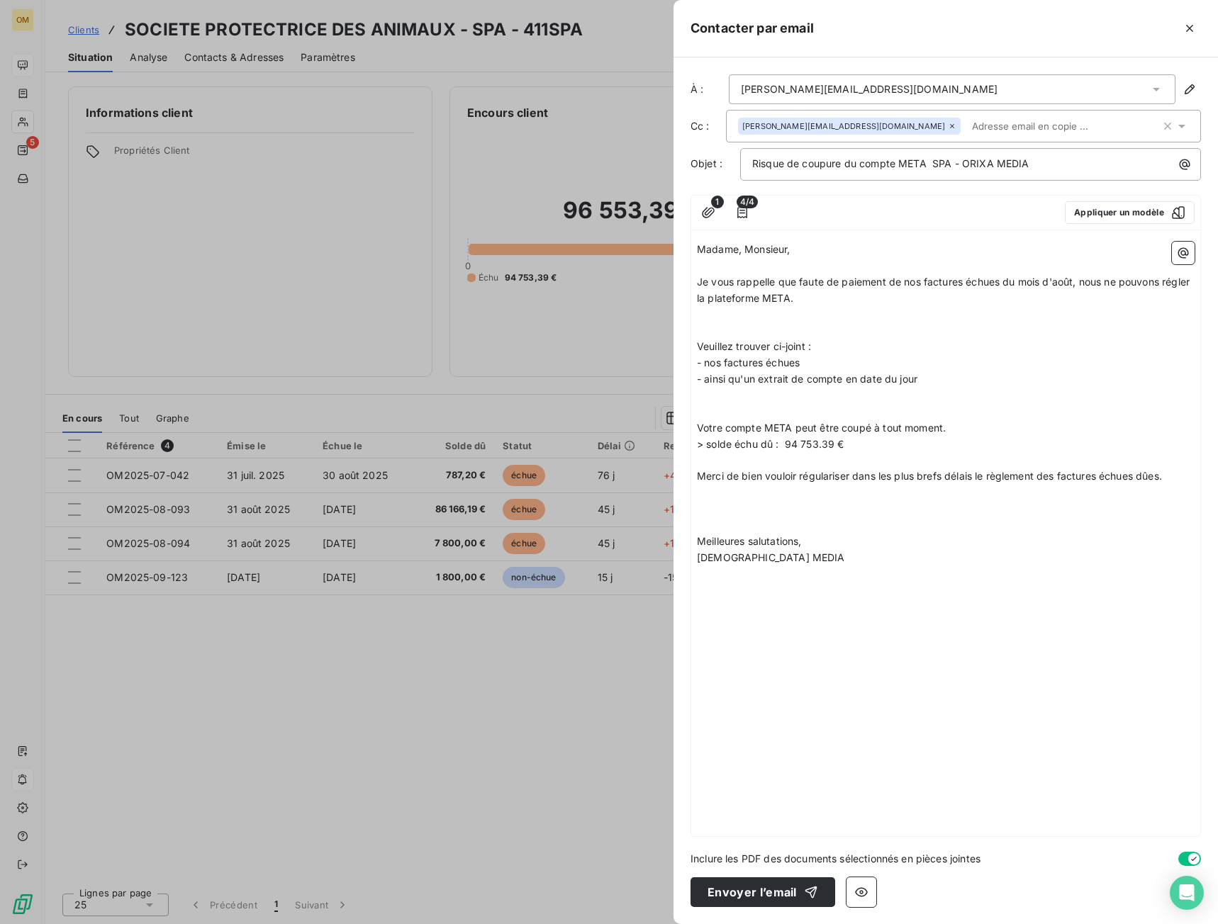
click at [814, 454] on p "﻿" at bounding box center [946, 460] width 498 height 16
click at [814, 441] on span "> solde échu dû : 94 753.39 €" at bounding box center [770, 444] width 147 height 12
click at [858, 437] on p "> solde échu dû : 94 753.39 €" at bounding box center [946, 445] width 498 height 16
click at [808, 460] on p "﻿" at bounding box center [946, 460] width 498 height 16
click at [833, 339] on p "Veuillez trouver ci-joint :" at bounding box center [946, 347] width 498 height 16
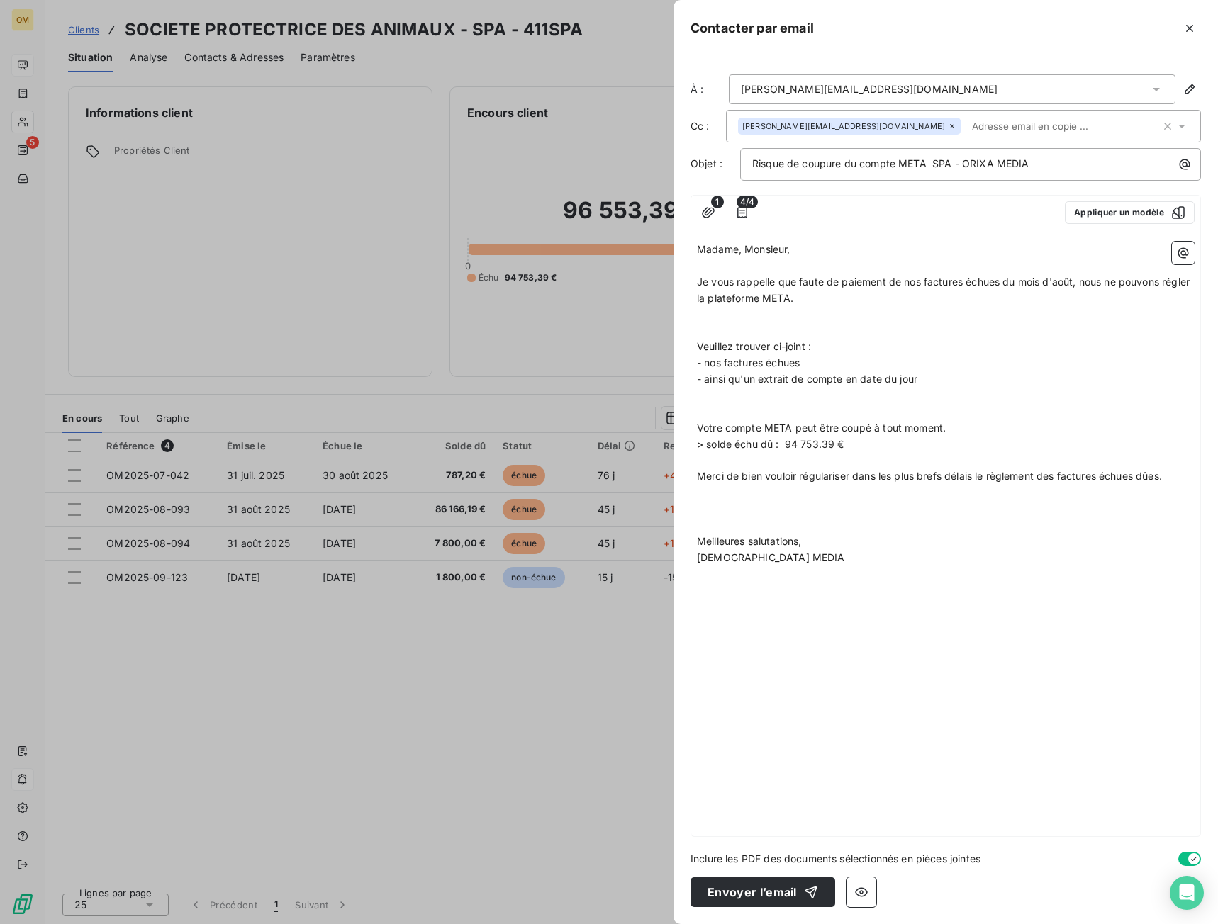
click at [775, 503] on p at bounding box center [946, 509] width 498 height 16
click at [877, 331] on p "﻿" at bounding box center [946, 330] width 498 height 16
drag, startPoint x: 870, startPoint y: 642, endPoint x: 838, endPoint y: 639, distance: 31.3
click at [870, 641] on div "Madame, Monsieur, ﻿ Je vous rappelle que faute de paiement de nos factures échu…" at bounding box center [945, 536] width 509 height 600
click at [892, 381] on span "- ainsi qu'un extrait de compte en date du jour" at bounding box center [807, 379] width 220 height 12
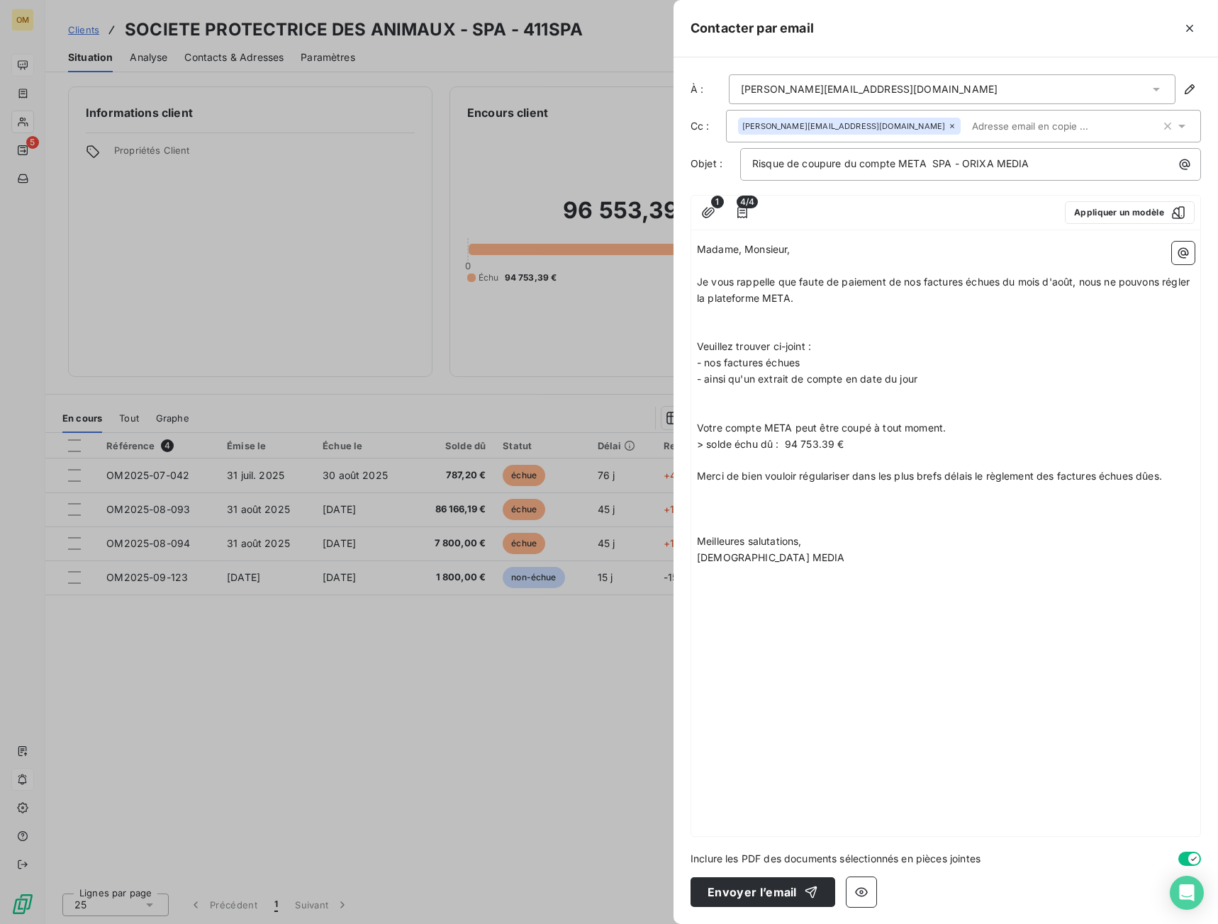
click at [784, 319] on p "﻿" at bounding box center [946, 315] width 498 height 16
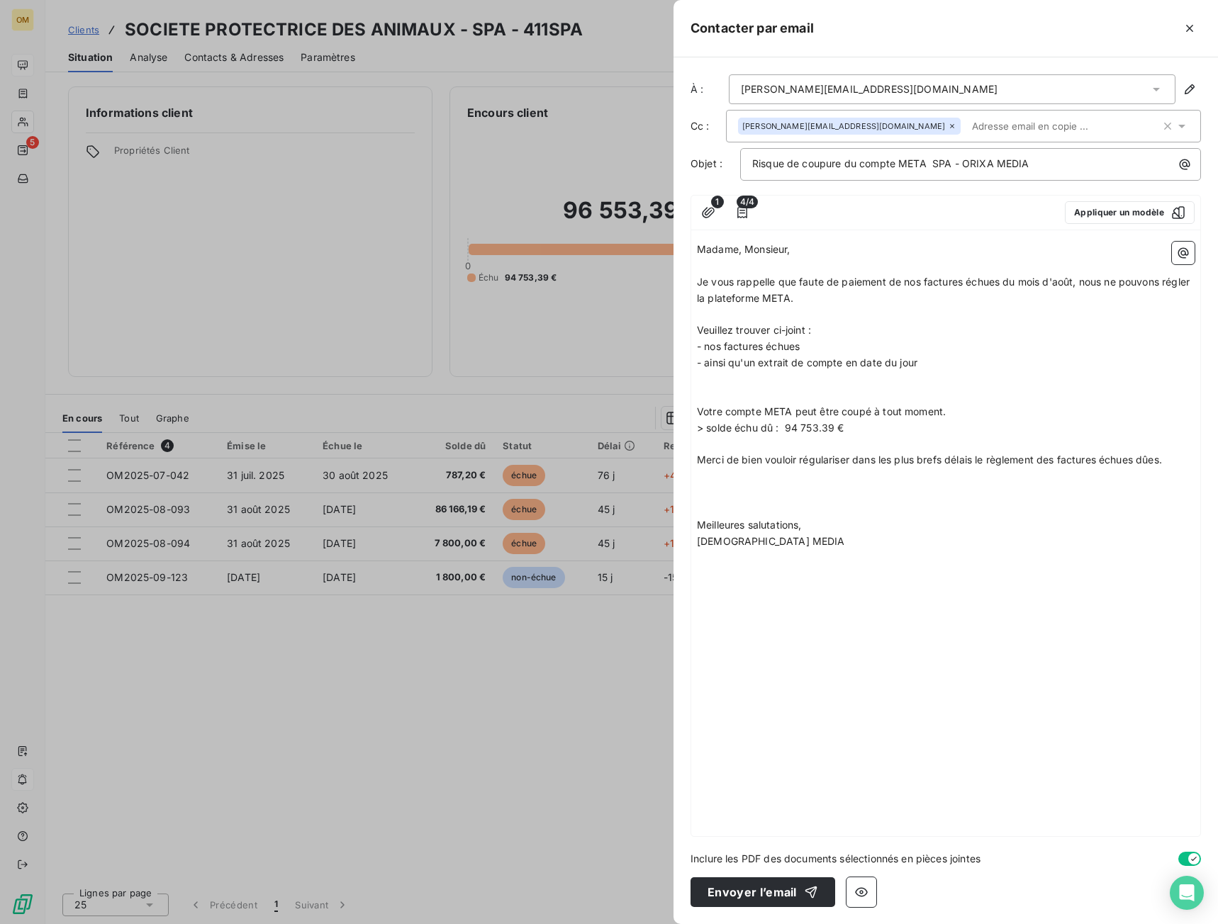
click at [739, 459] on span "Merci de bien vouloir régulariser dans les plus brefs délais le règlement des f…" at bounding box center [929, 460] width 465 height 12
click at [746, 412] on span "Votre compte META peut être coupé à tout moment." at bounding box center [821, 411] width 249 height 12
click at [826, 292] on p "Je vous rappelle que faute de paiement de nos factures échues du mois d'août, n…" at bounding box center [946, 290] width 498 height 33
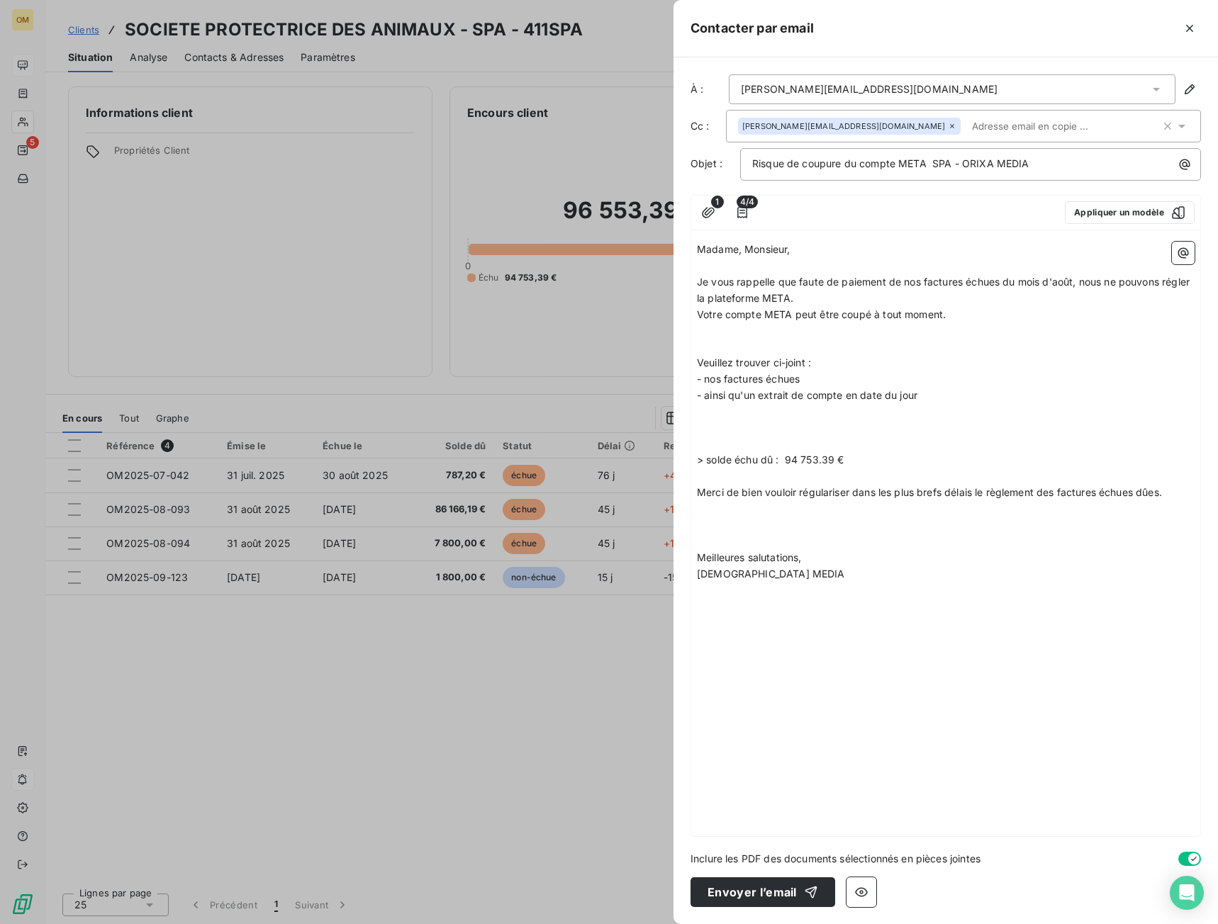
click at [707, 319] on span "Votre compte META peut être coupé à tout moment." at bounding box center [821, 314] width 249 height 12
click at [726, 319] on span "Votre compte META peut être coupé à tout moment." at bounding box center [821, 314] width 249 height 12
click at [731, 335] on p "﻿" at bounding box center [946, 330] width 498 height 16
click at [814, 346] on p "﻿" at bounding box center [946, 347] width 498 height 16
click at [881, 381] on p "- nos factures échues" at bounding box center [946, 379] width 498 height 16
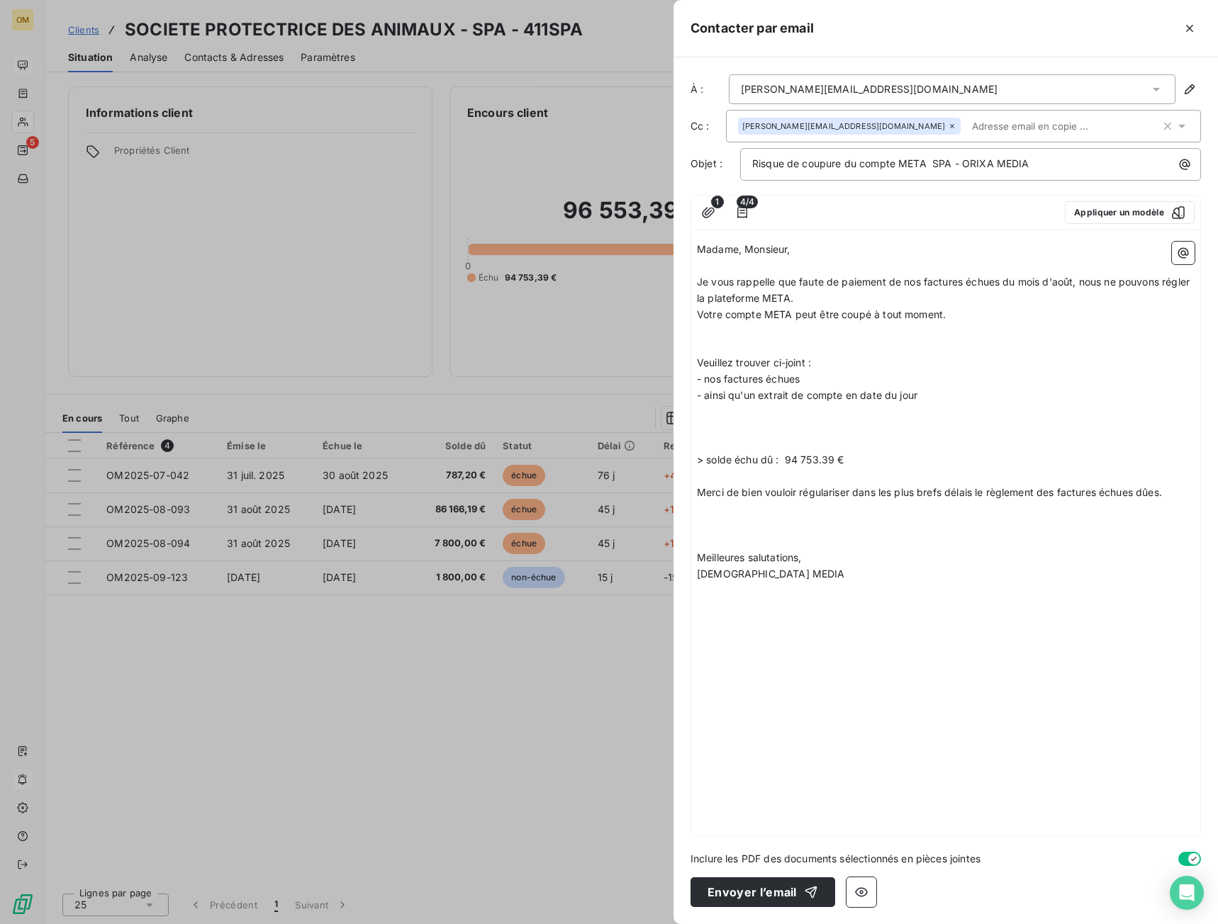
click at [789, 351] on p "﻿" at bounding box center [946, 347] width 498 height 16
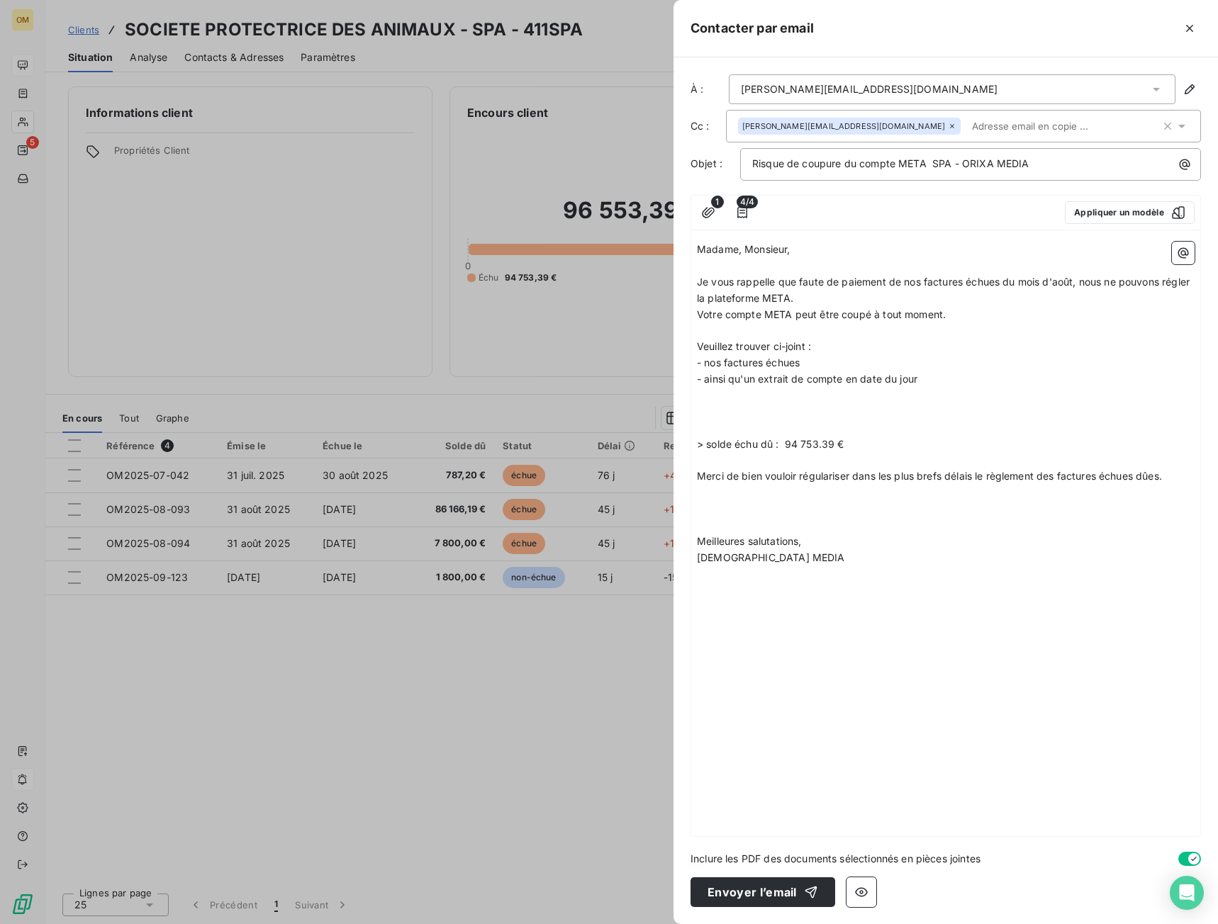
drag, startPoint x: 792, startPoint y: 378, endPoint x: 802, endPoint y: 370, distance: 12.6
click at [792, 378] on span "- ainsi qu'un extrait de compte en date du jour" at bounding box center [807, 379] width 220 height 12
click at [785, 366] on span "- nos factures échues" at bounding box center [748, 363] width 103 height 12
click at [782, 366] on span "- nos factures échues" at bounding box center [748, 363] width 103 height 12
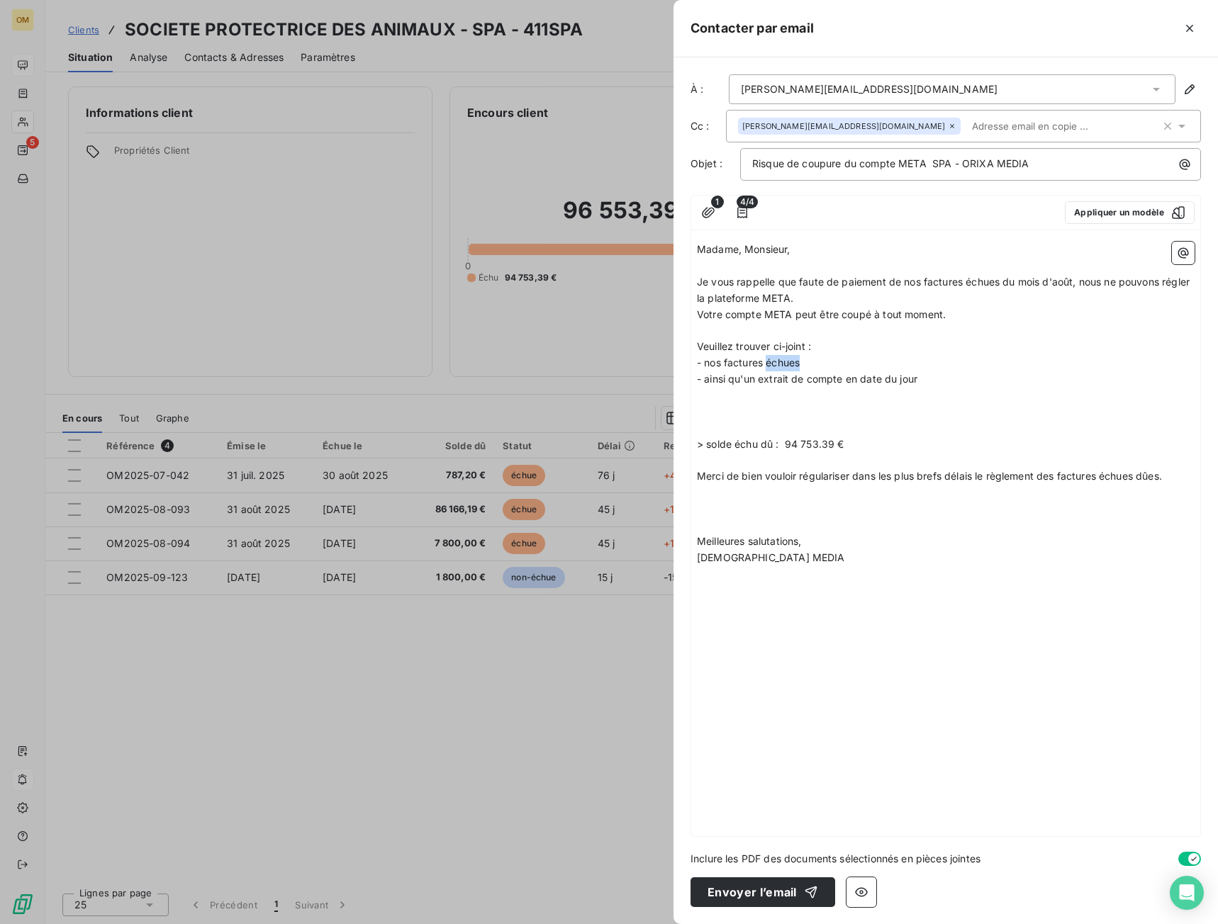
click at [782, 365] on span "- nos factures échues" at bounding box center [748, 363] width 103 height 12
click at [860, 362] on span "- nos factures pour un montant toal échu dpu de 94 753.39 €" at bounding box center [843, 363] width 293 height 12
click at [898, 371] on p "- ainsi qu'un extrait de compte en date du jour" at bounding box center [946, 379] width 498 height 16
click at [916, 358] on span "- nos factures pour un montant total échu dpu de 94 753.39 €" at bounding box center [845, 363] width 296 height 12
click at [830, 439] on span "> solde échu dû : 94 753.39 €" at bounding box center [770, 444] width 147 height 12
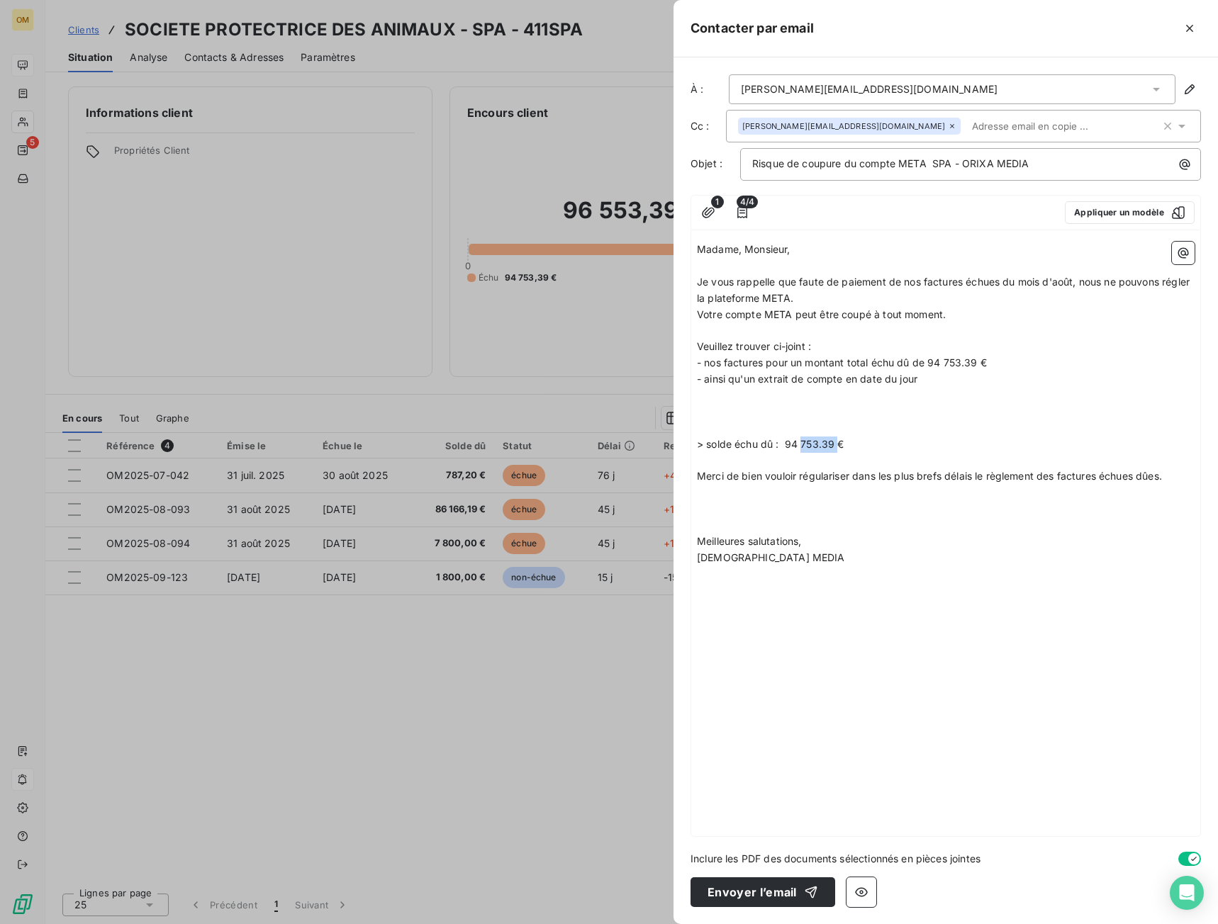
click at [828, 439] on span "> solde échu dû : 94 753.39 €" at bounding box center [770, 444] width 147 height 12
click at [827, 439] on span "> solde échu dû : 94 753.39 €" at bounding box center [770, 444] width 147 height 12
drag, startPoint x: 845, startPoint y: 442, endPoint x: 717, endPoint y: 412, distance: 131.2
click at [717, 412] on div "Madame, Monsieur, ﻿ Je vous rappelle que faute de paiement de nos factures échu…" at bounding box center [946, 404] width 498 height 325
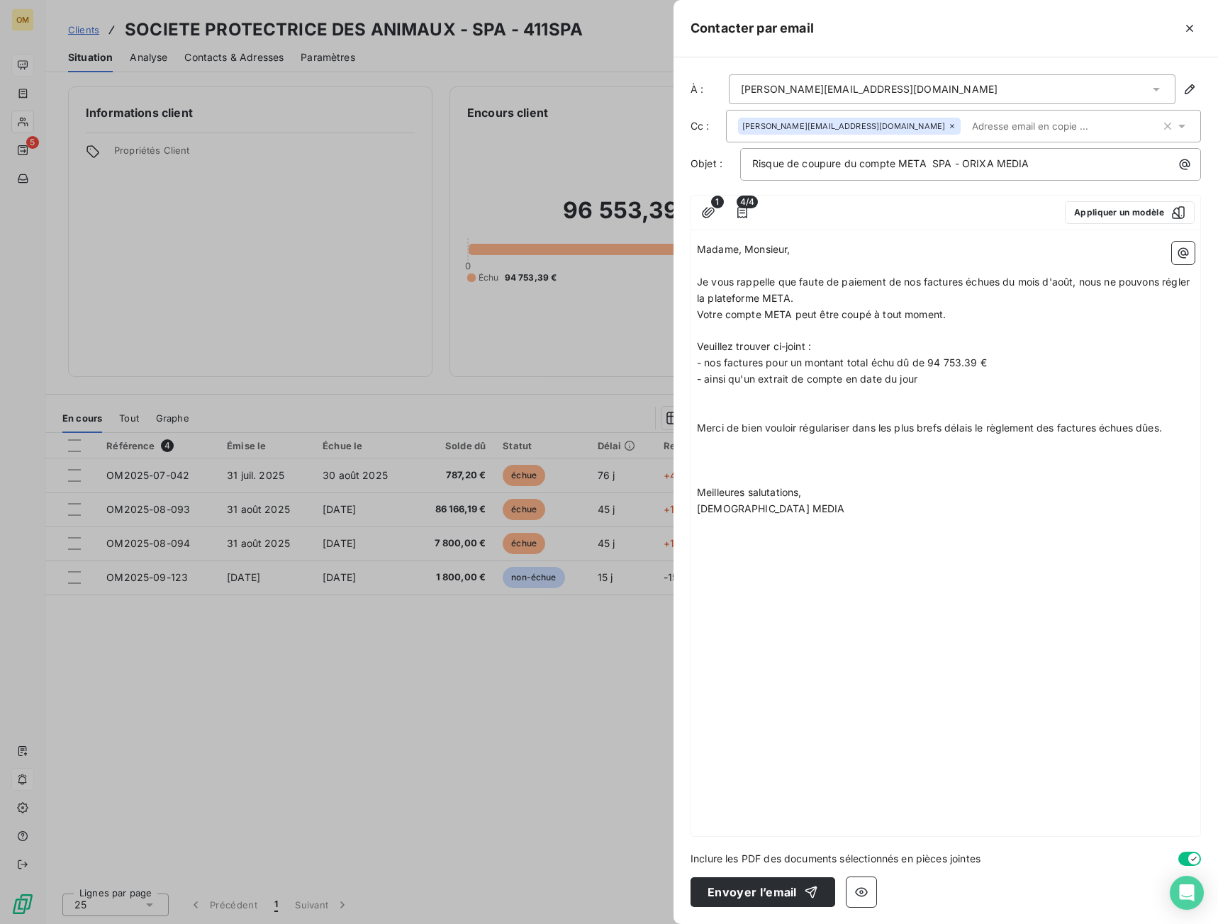
click at [1162, 428] on span "Merci de bien vouloir régulariser dans les plus brefs délais le règlement des f…" at bounding box center [929, 428] width 465 height 12
click at [803, 447] on span "Merci de bien vouloir régulariser dans les plus brefs délais le règlement des f…" at bounding box center [935, 436] width 477 height 28
click at [805, 473] on p at bounding box center [946, 476] width 498 height 16
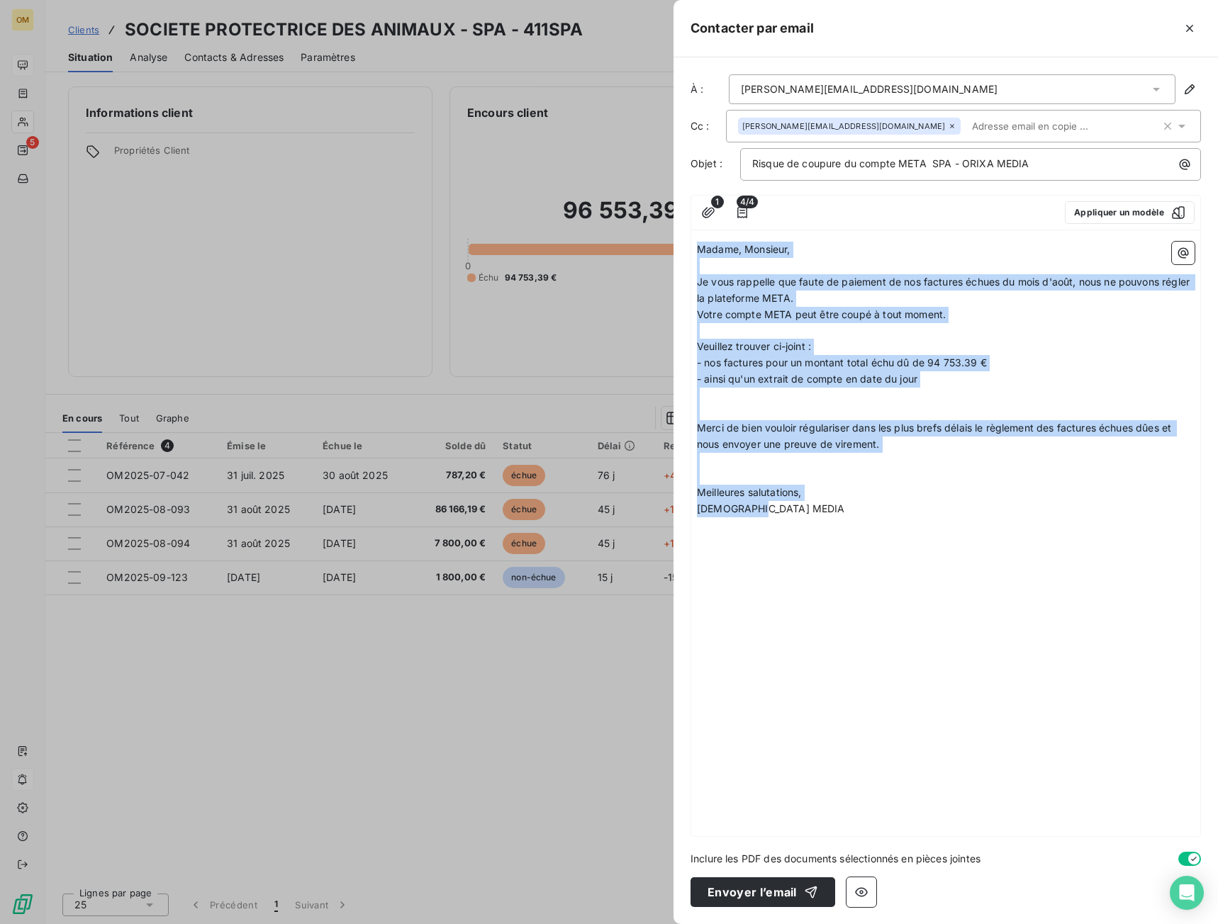
drag, startPoint x: 699, startPoint y: 249, endPoint x: 816, endPoint y: 511, distance: 287.1
click at [816, 511] on div "Madame, Monsieur, ﻿ Je vous rappelle que faute de paiement de nos factures échu…" at bounding box center [946, 380] width 498 height 276
copy div "Madame, Monsieur, ﻿ Je vous rappelle que faute de paiement de nos factures échu…"
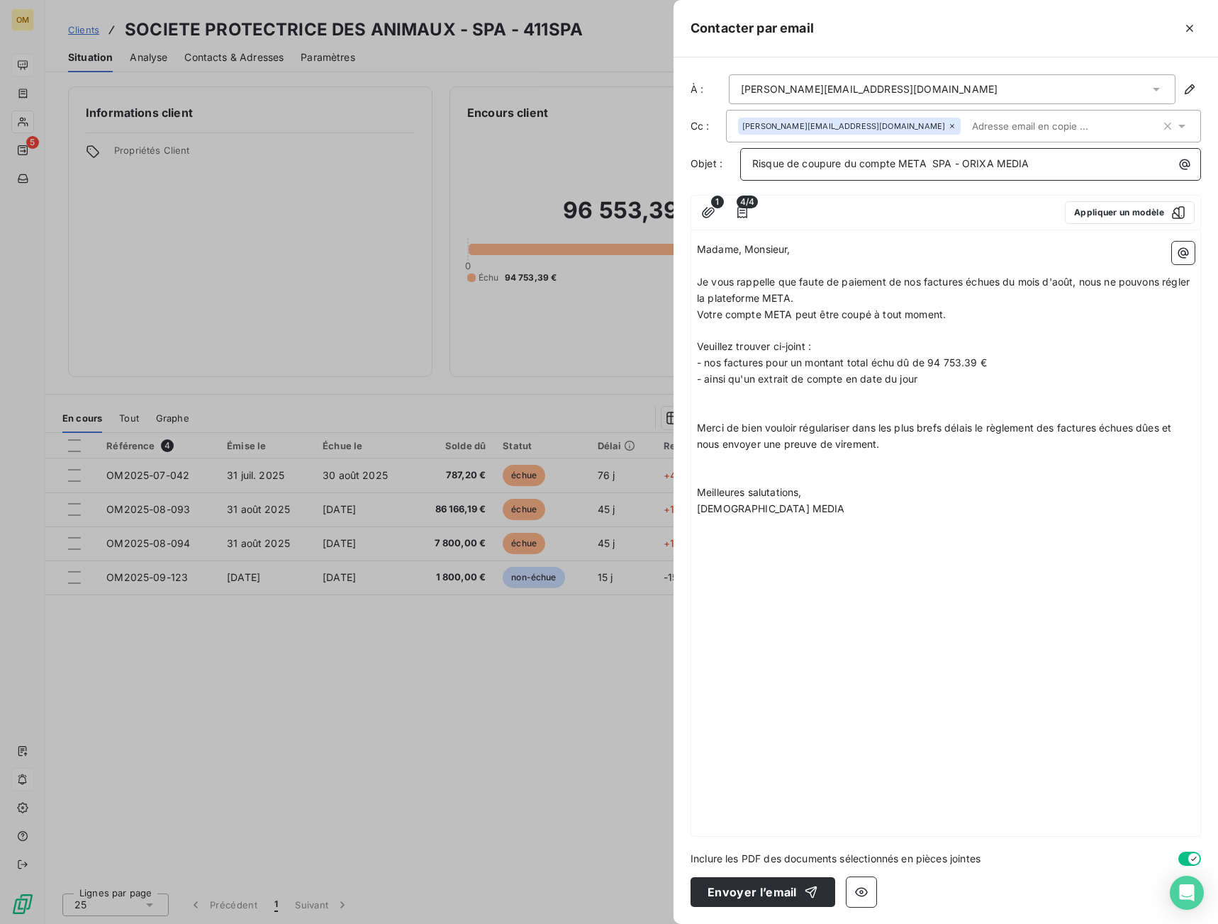
click at [946, 159] on span "Risque de coupure du compte META SPA - ORIXA MEDIA" at bounding box center [890, 163] width 277 height 12
copy span "Risque de coupure du compte META SPA - ORIXA MEDIA"
click at [1050, 320] on p "Votre compte META peut être coupé à tout moment." at bounding box center [946, 315] width 498 height 16
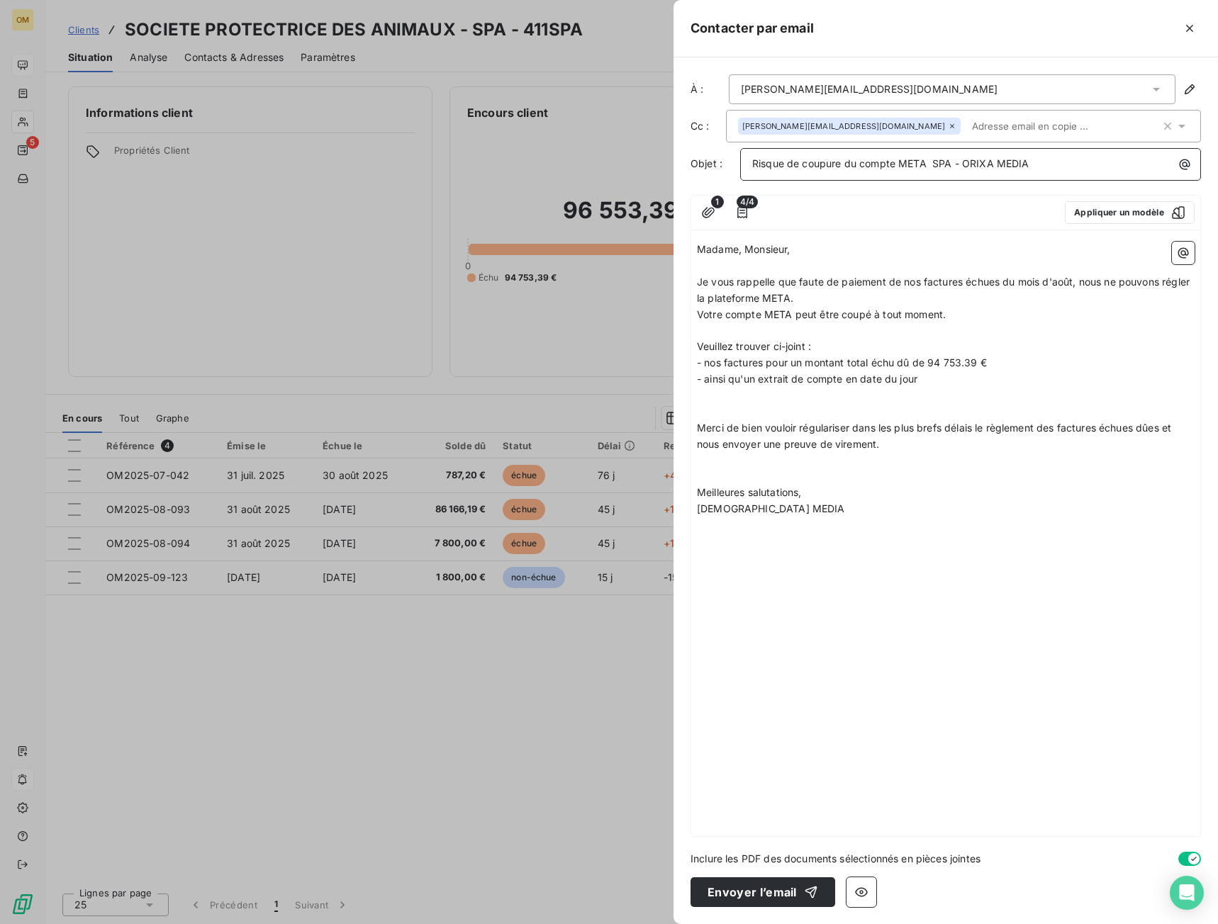
click at [931, 167] on span "Risque de coupure du compte META SPA - ORIXA MEDIA" at bounding box center [890, 163] width 277 height 12
click at [983, 407] on p "﻿" at bounding box center [946, 412] width 498 height 16
click at [697, 314] on span "Votre compte META peut être coupé à tout moment." at bounding box center [821, 314] width 249 height 12
click at [748, 388] on p "﻿" at bounding box center [946, 396] width 498 height 16
click at [744, 215] on icon "button" at bounding box center [742, 213] width 14 height 14
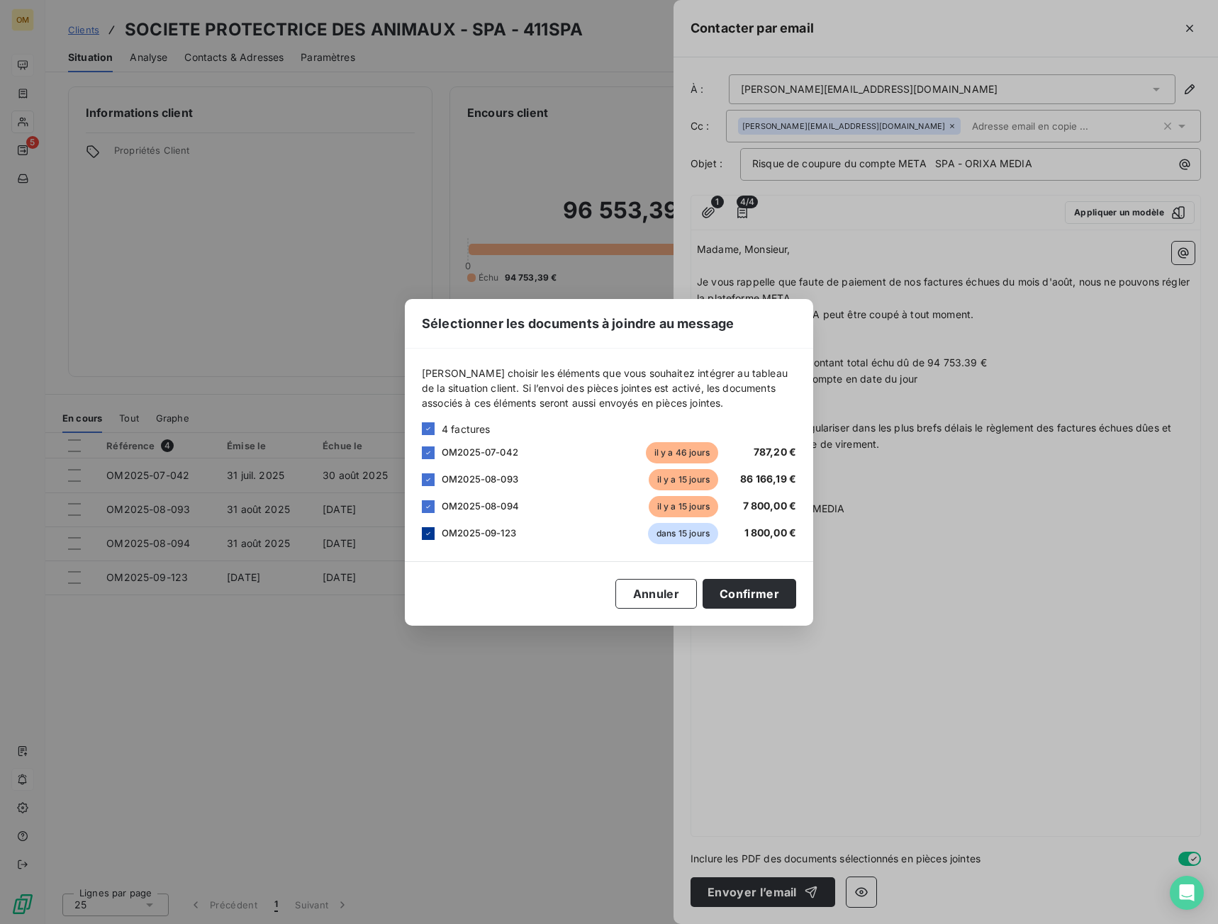
click at [422, 534] on div at bounding box center [428, 533] width 13 height 13
click at [780, 596] on button "Confirmer" at bounding box center [749, 594] width 94 height 30
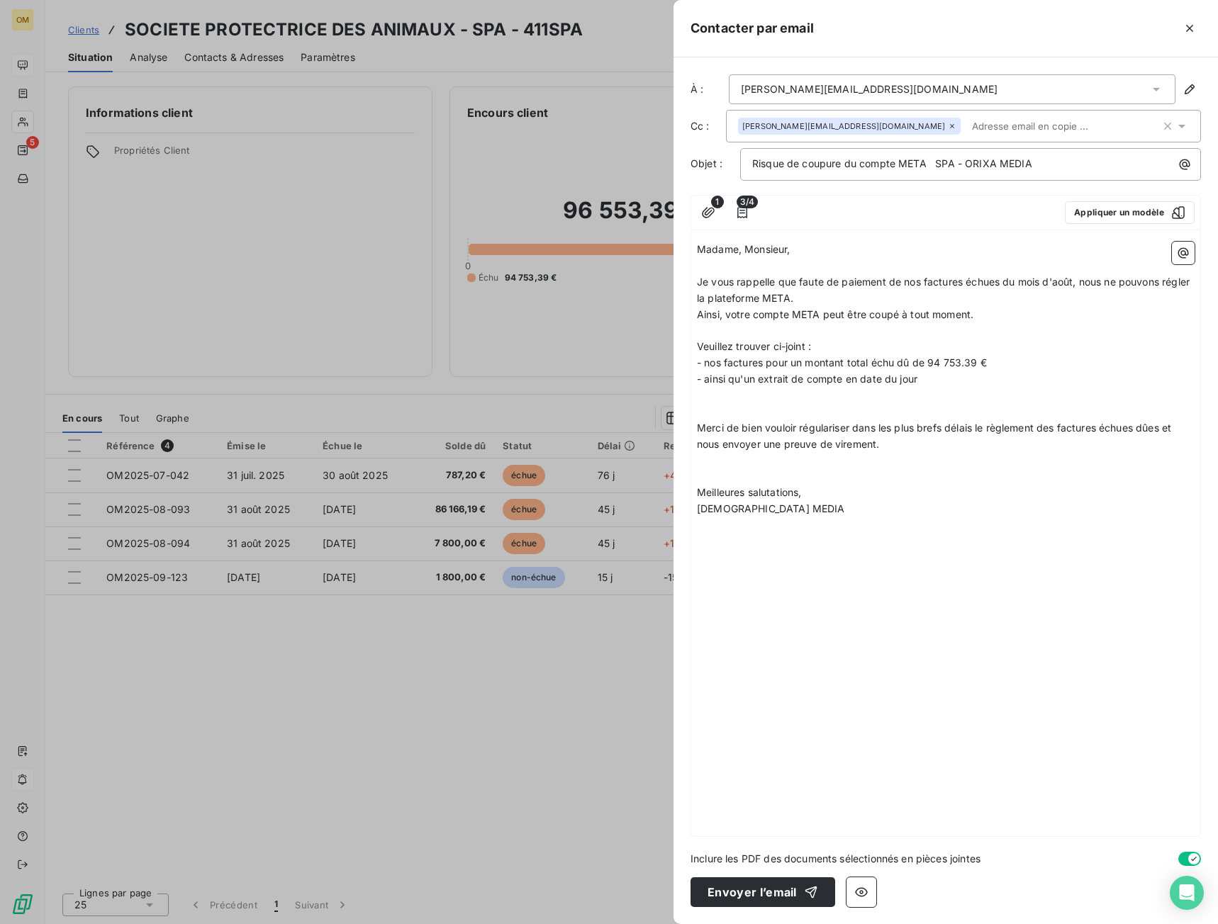
click at [765, 364] on span "- nos factures pour un montant total échu dû de 94 753.39 €" at bounding box center [842, 363] width 290 height 12
click at [897, 362] on span "- nos factures échues pour un montant total échu dû de 94 753.39 €" at bounding box center [860, 363] width 327 height 12
click at [928, 366] on span "- nos factures échues pour un montant total échu dû de 94 753.39 €" at bounding box center [860, 363] width 327 height 12
click at [979, 449] on p "Merci de bien vouloir régulariser dans les plus brefs délais le règlement des f…" at bounding box center [946, 436] width 498 height 33
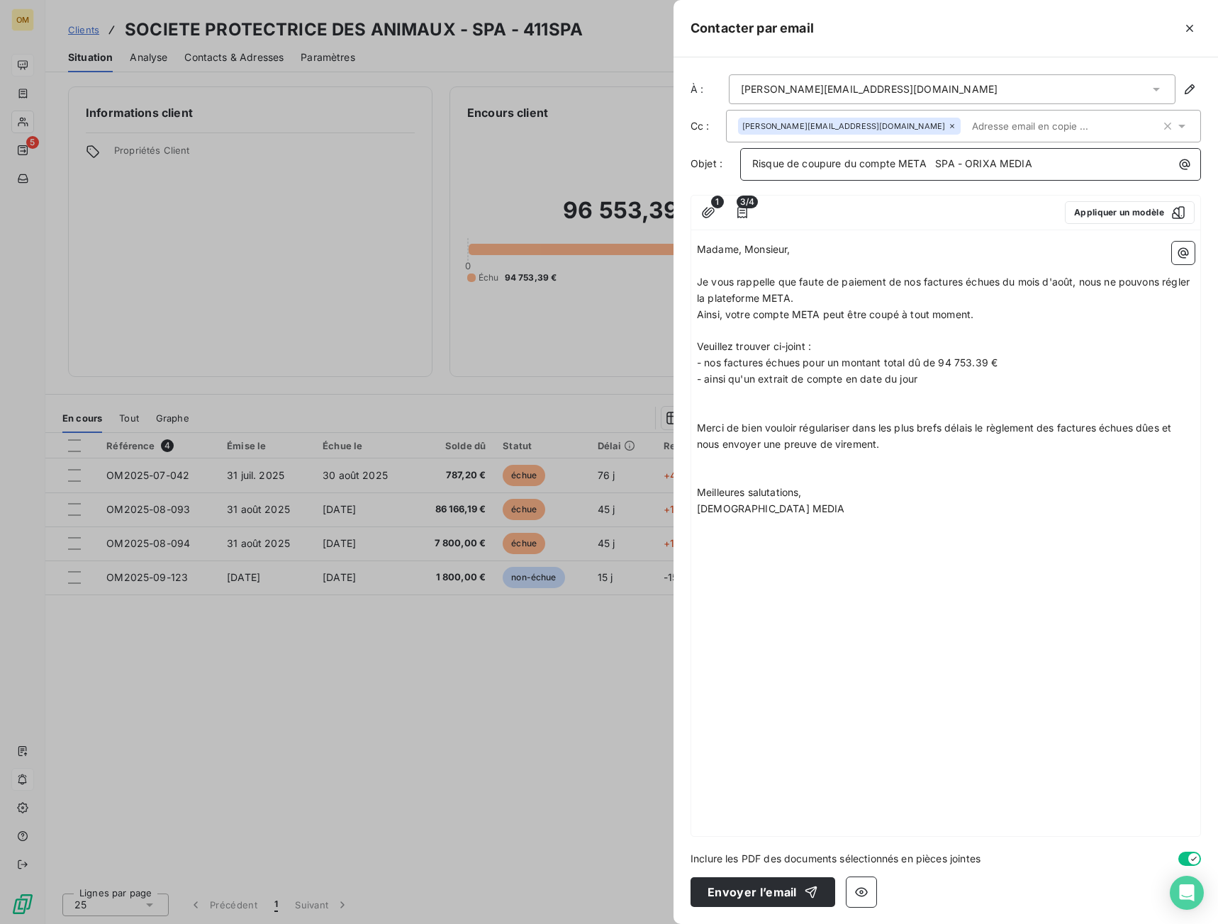
click at [751, 164] on div "Risque de coupure du compte META SPA - ORIXA MEDIA" at bounding box center [970, 162] width 451 height 19
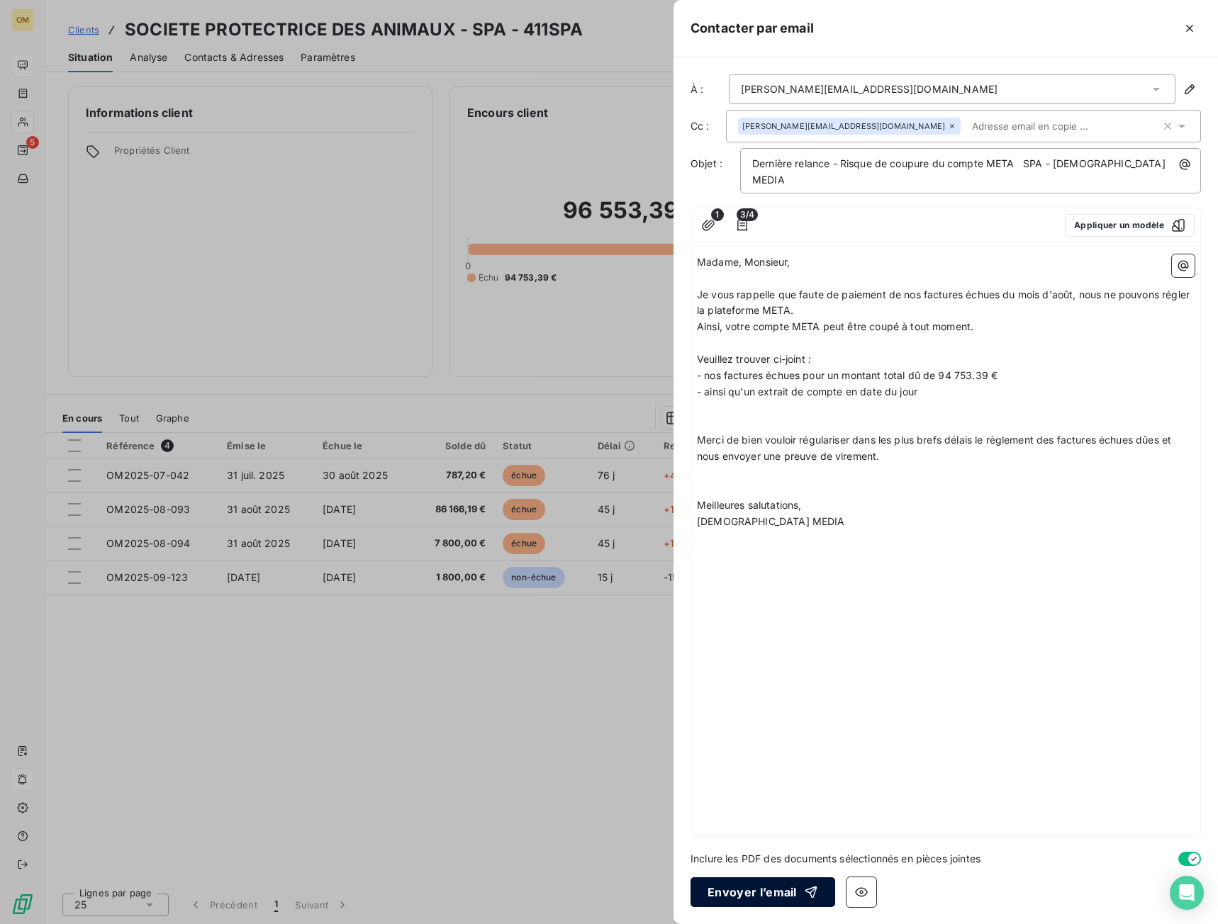
click at [753, 892] on button "Envoyer l’email" at bounding box center [762, 892] width 145 height 30
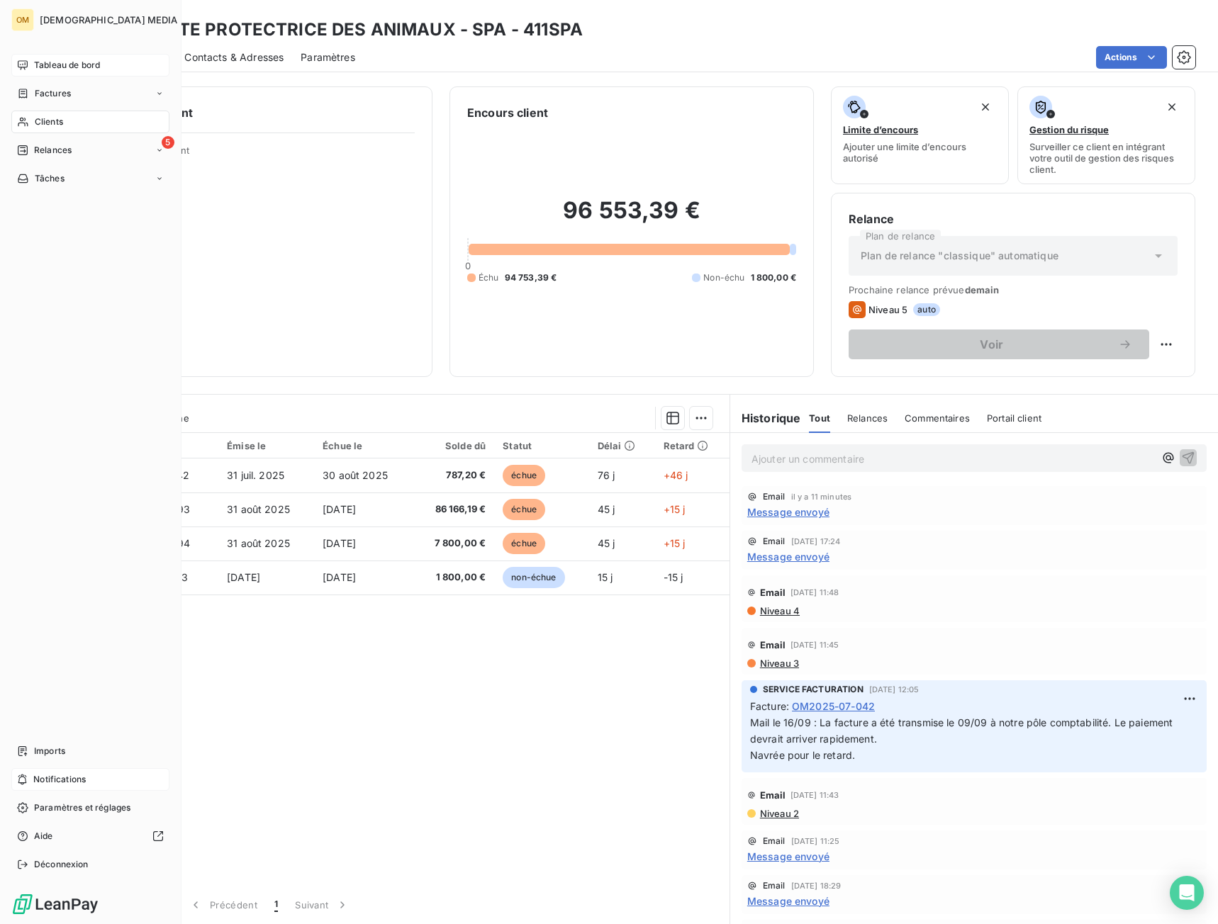
drag, startPoint x: 45, startPoint y: 117, endPoint x: 34, endPoint y: 121, distance: 11.5
click at [35, 121] on span "Clients" at bounding box center [49, 122] width 28 height 13
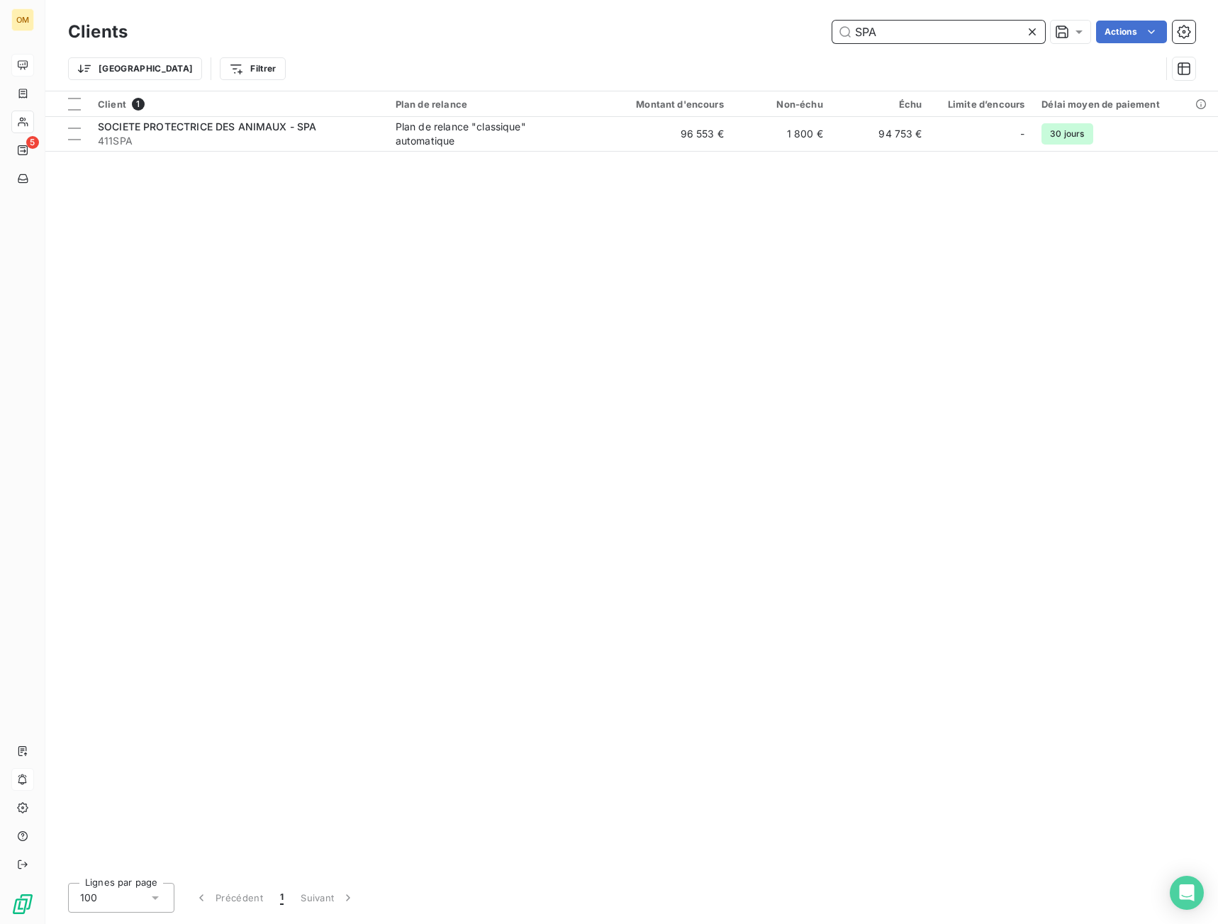
drag, startPoint x: 883, startPoint y: 35, endPoint x: 765, endPoint y: 45, distance: 118.0
click at [770, 45] on div "Clients SPA Actions" at bounding box center [631, 32] width 1127 height 30
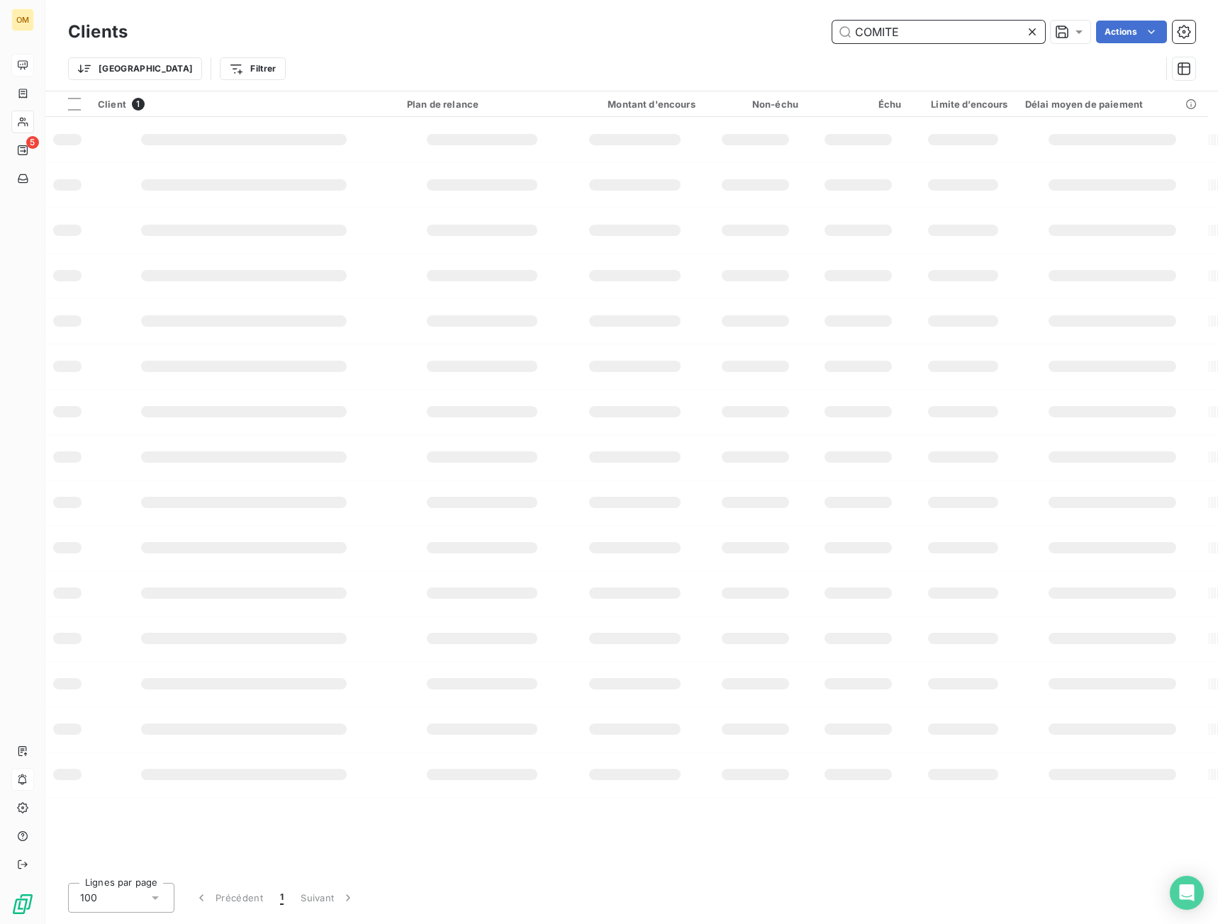
type input "COMITE"
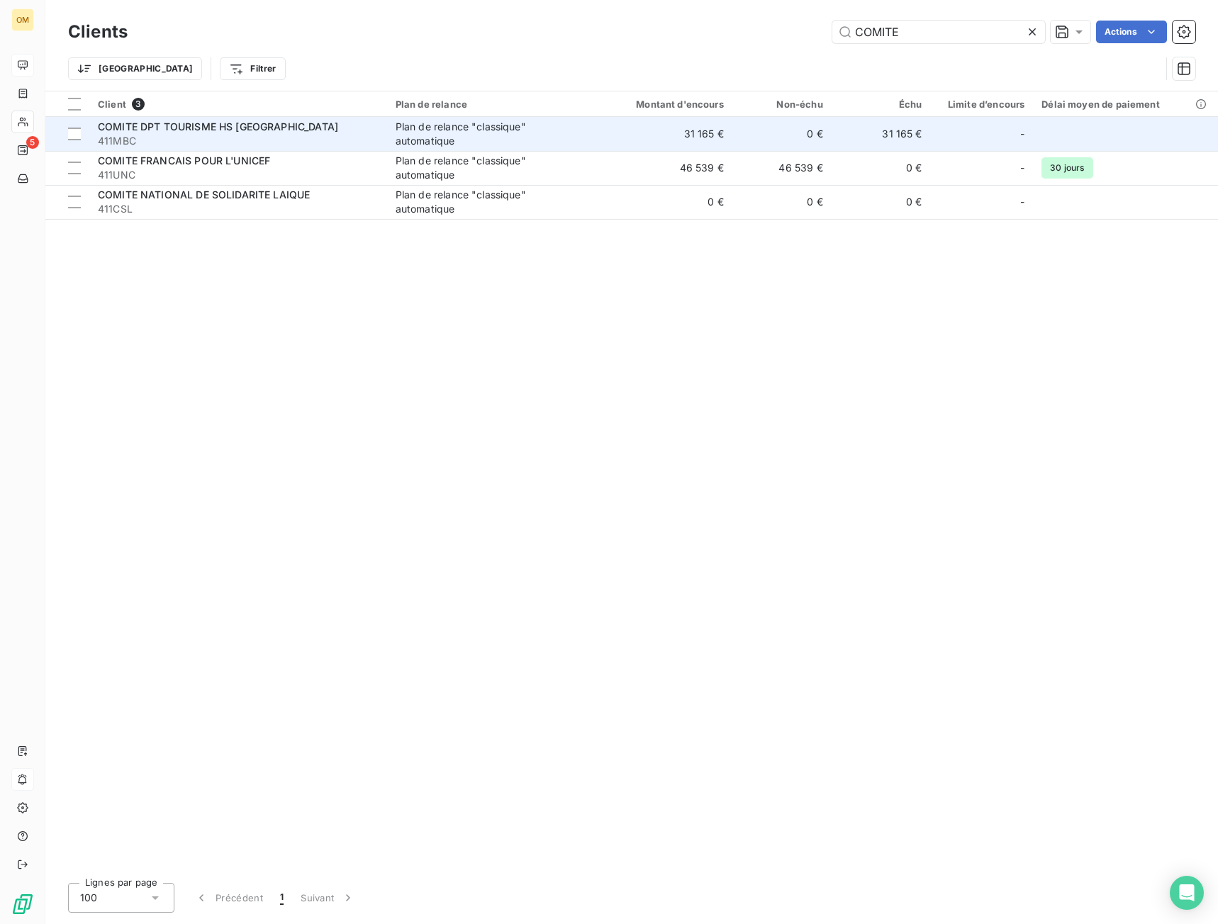
click at [705, 131] on td "31 165 €" at bounding box center [665, 134] width 133 height 34
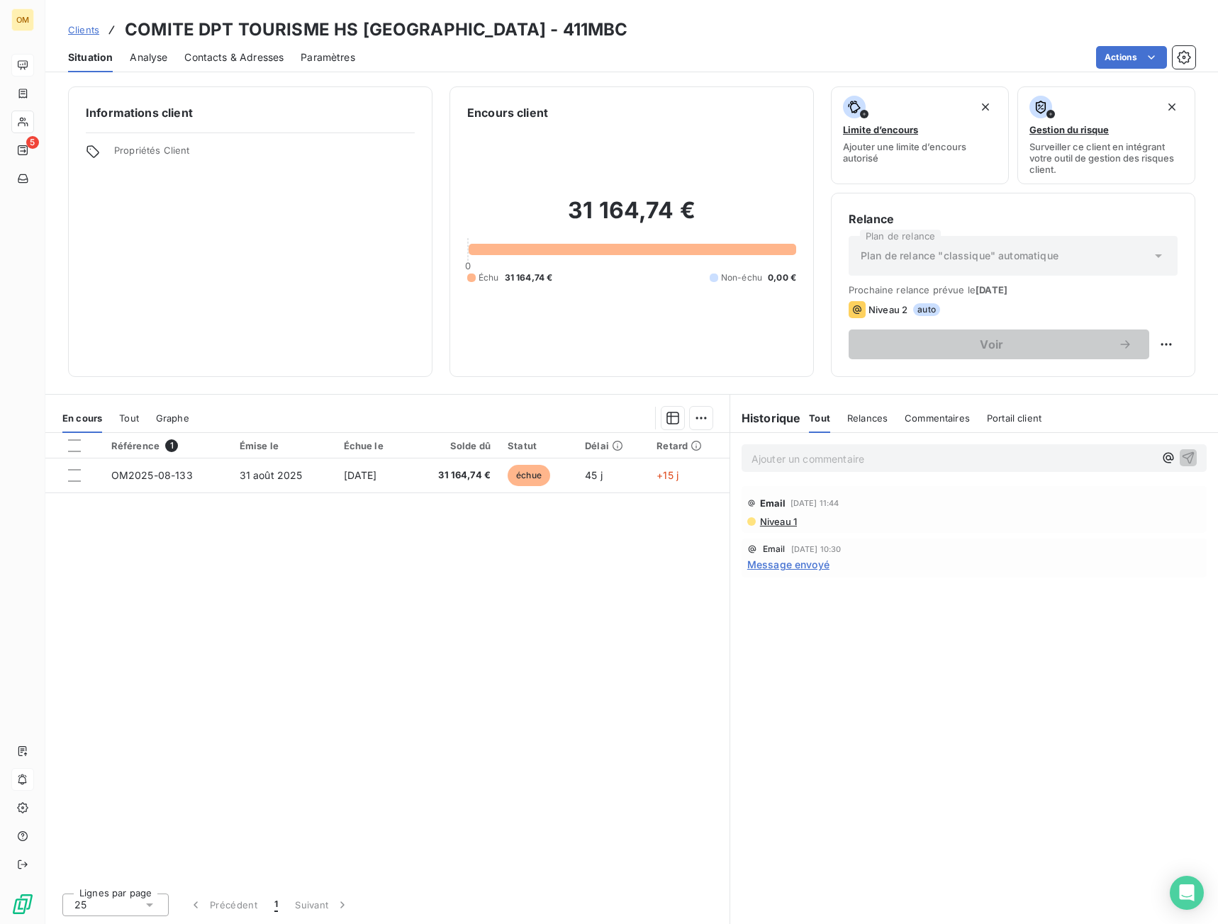
click at [798, 569] on span "Message envoyé" at bounding box center [788, 564] width 82 height 15
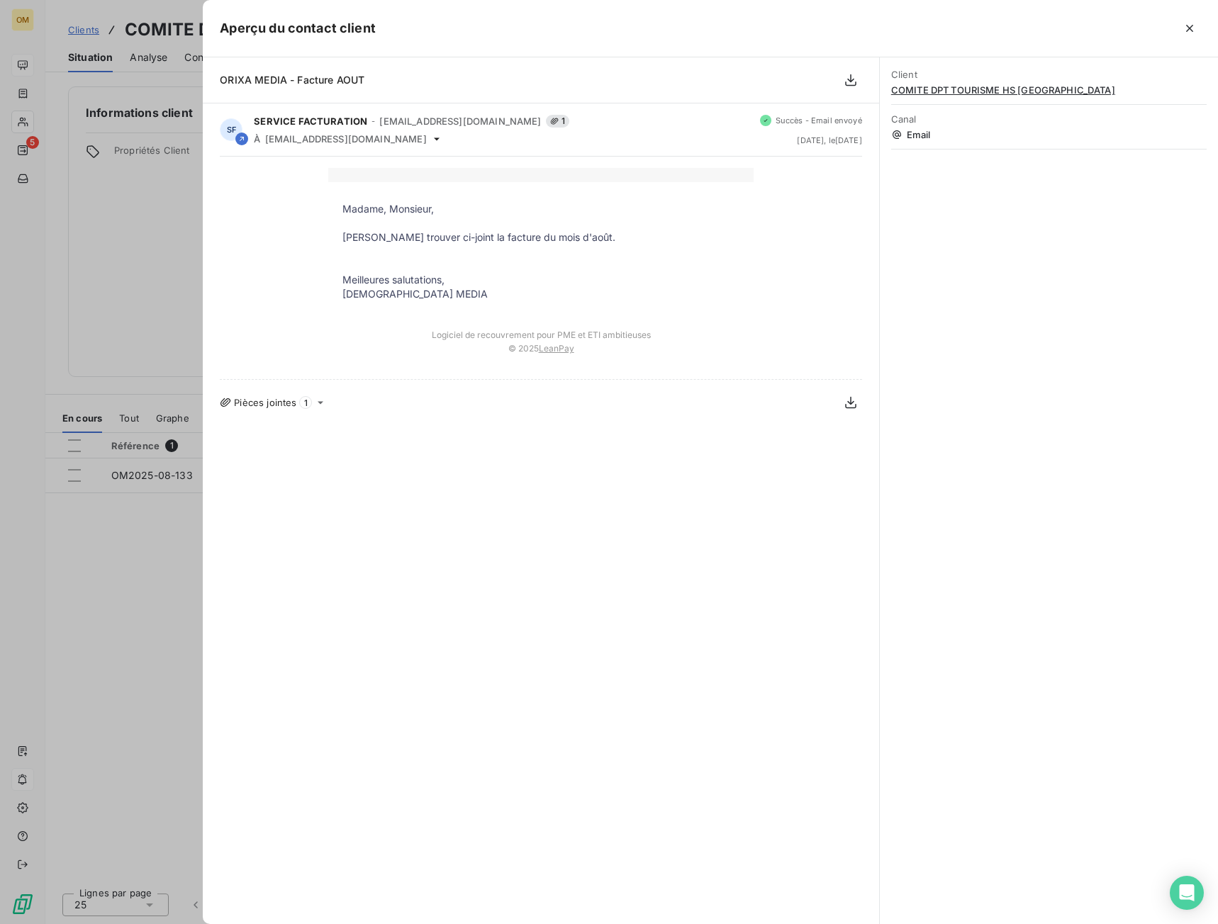
click at [152, 615] on div at bounding box center [609, 462] width 1218 height 924
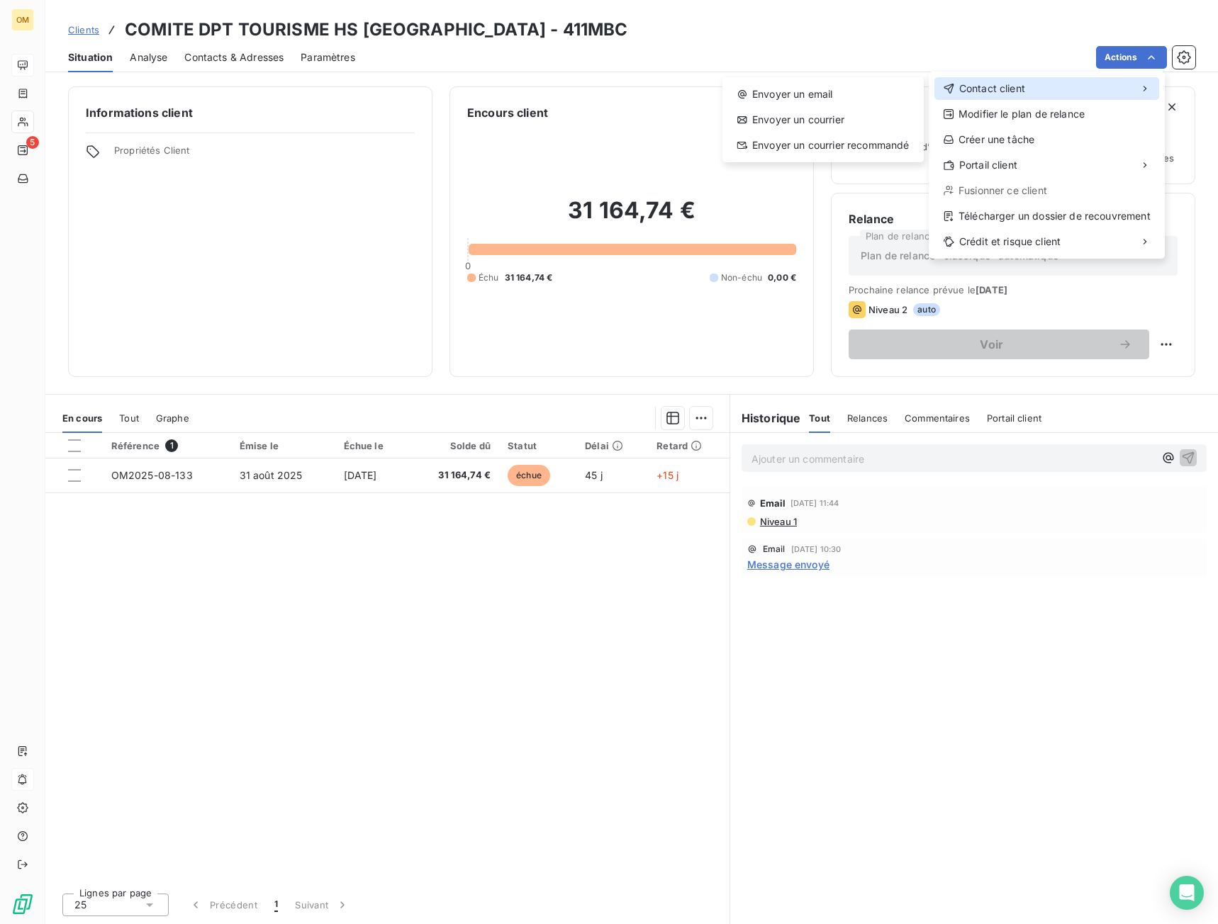
drag, startPoint x: 1082, startPoint y: 93, endPoint x: 950, endPoint y: 99, distance: 131.3
click at [1079, 94] on div "Contact client" at bounding box center [1046, 88] width 225 height 23
click at [851, 98] on div "Envoyer un email" at bounding box center [823, 94] width 190 height 23
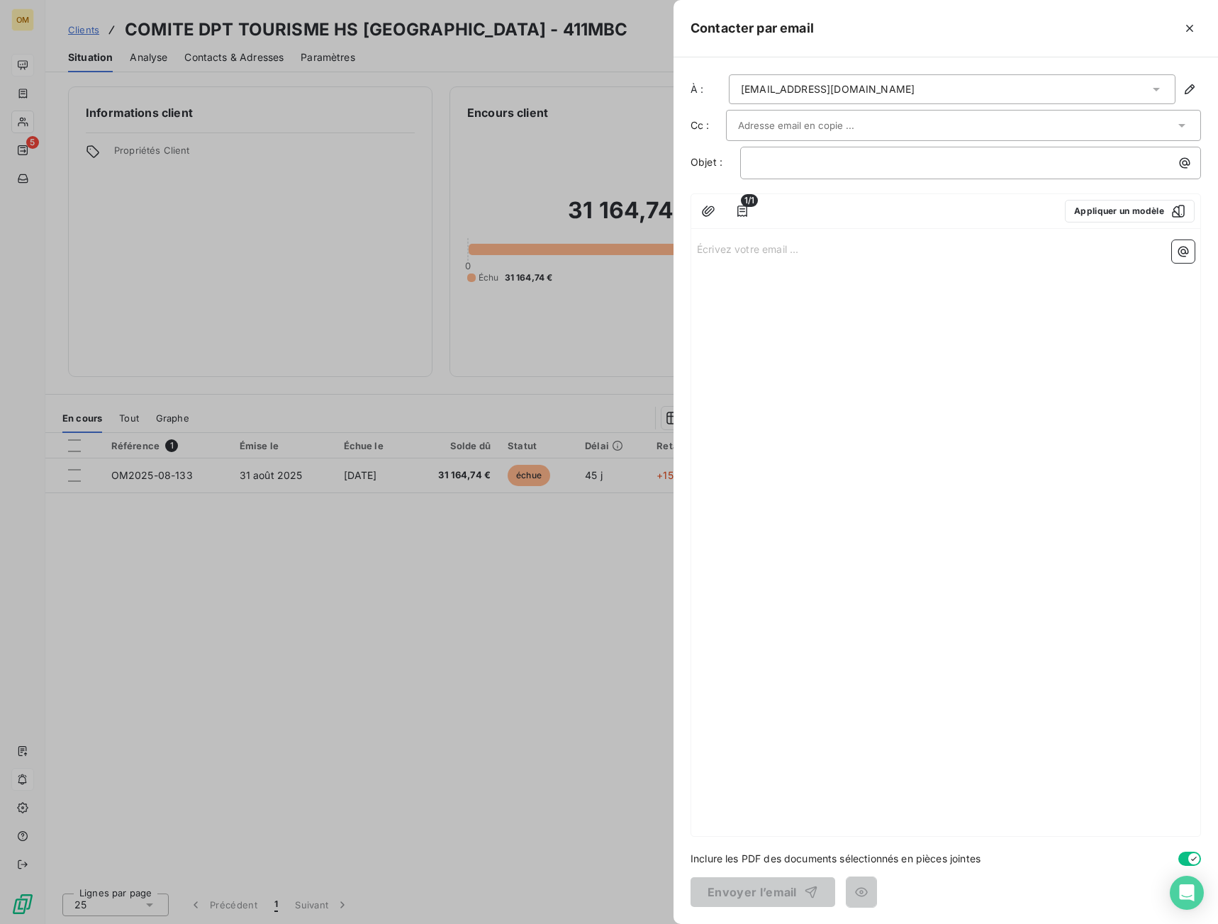
click at [822, 124] on input "text" at bounding box center [814, 125] width 152 height 21
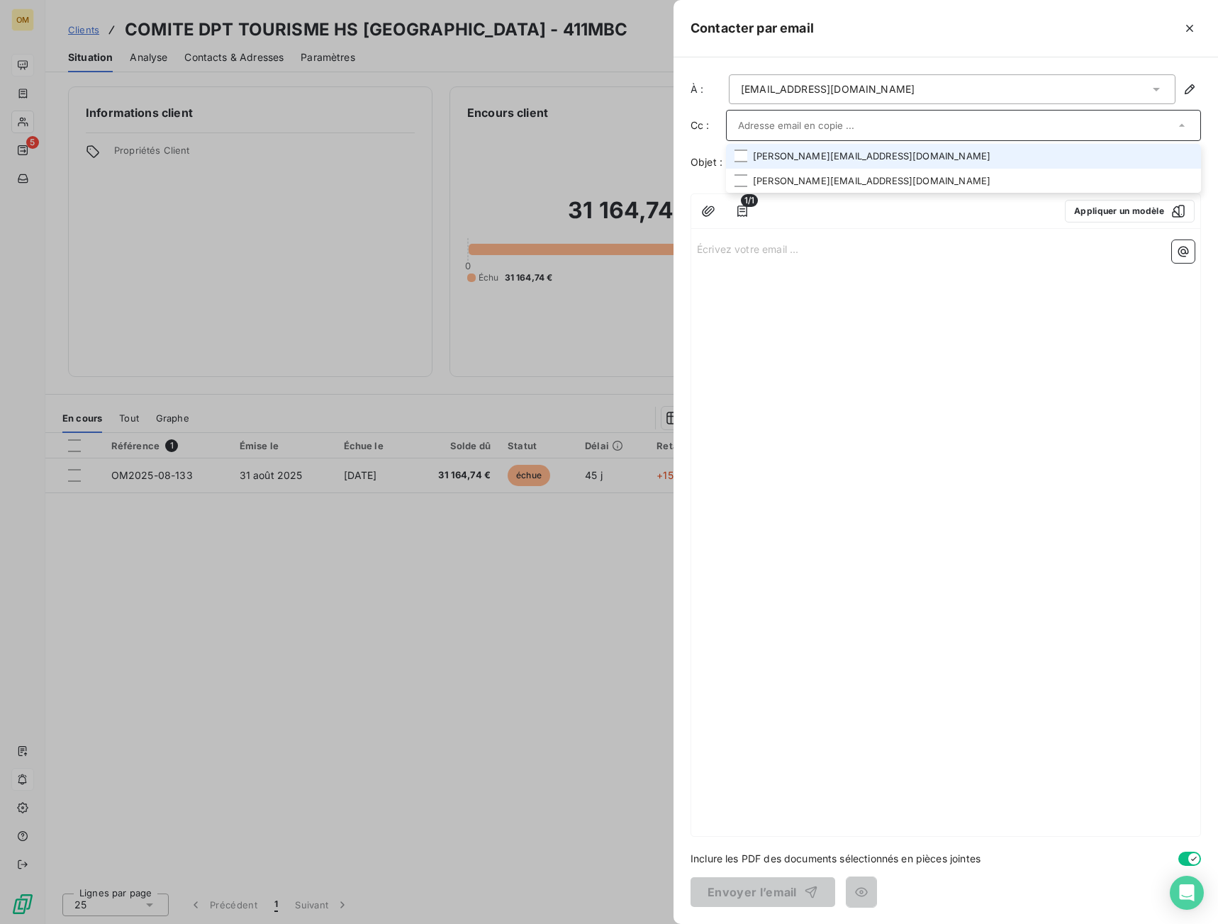
click at [828, 157] on li "[PERSON_NAME][EMAIL_ADDRESS][DOMAIN_NAME]" at bounding box center [963, 156] width 475 height 25
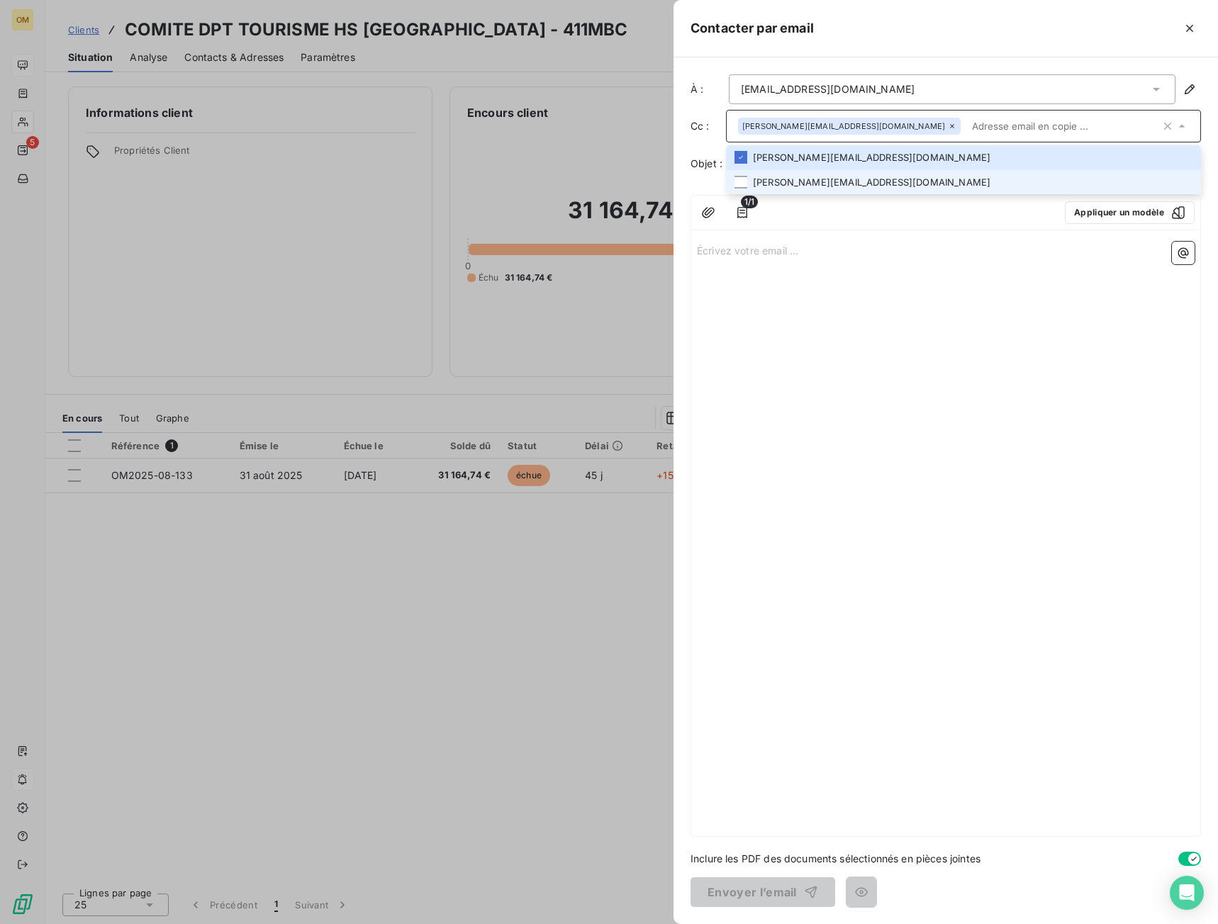
click at [822, 188] on li "[PERSON_NAME][EMAIL_ADDRESS][DOMAIN_NAME]" at bounding box center [963, 182] width 475 height 25
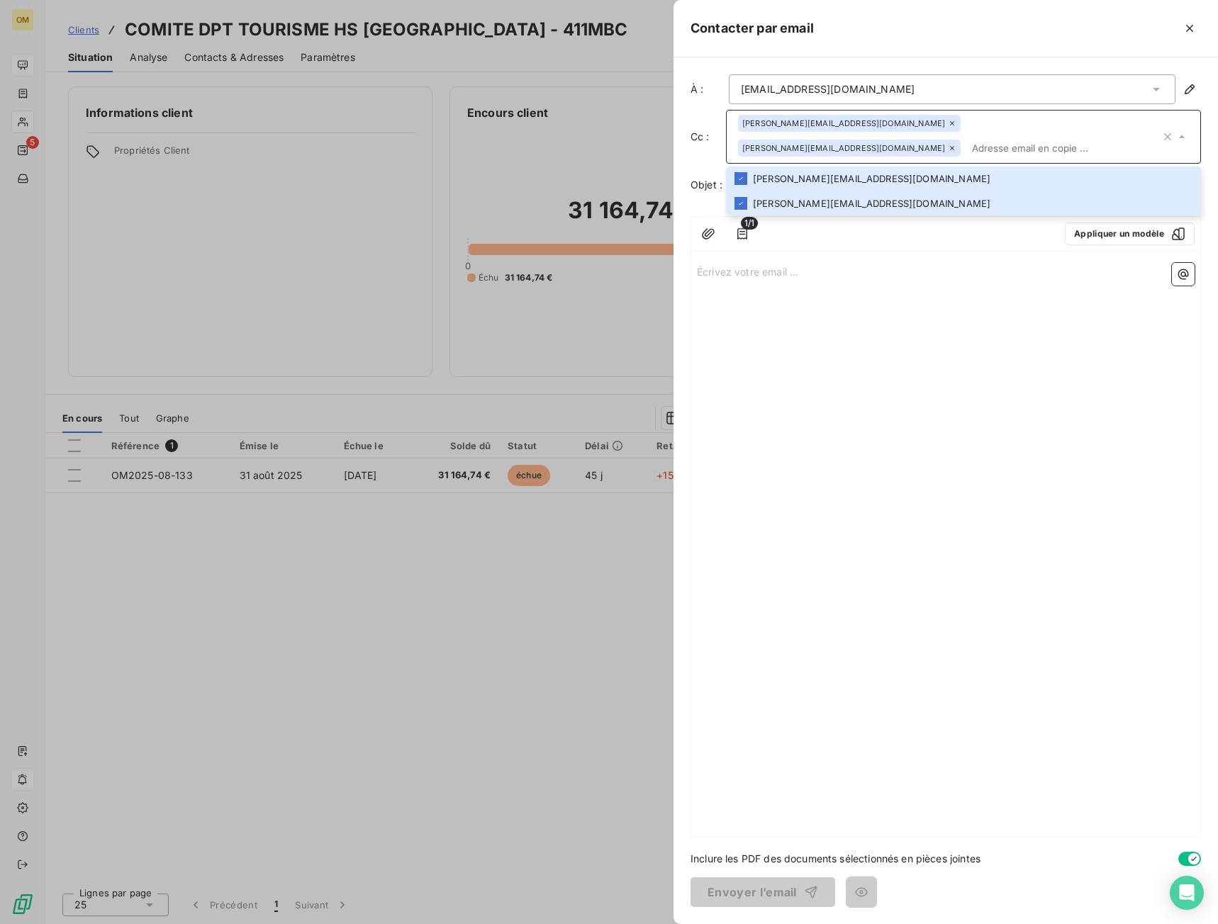
click at [868, 278] on p "Écrivez votre email ... ﻿" at bounding box center [946, 271] width 498 height 16
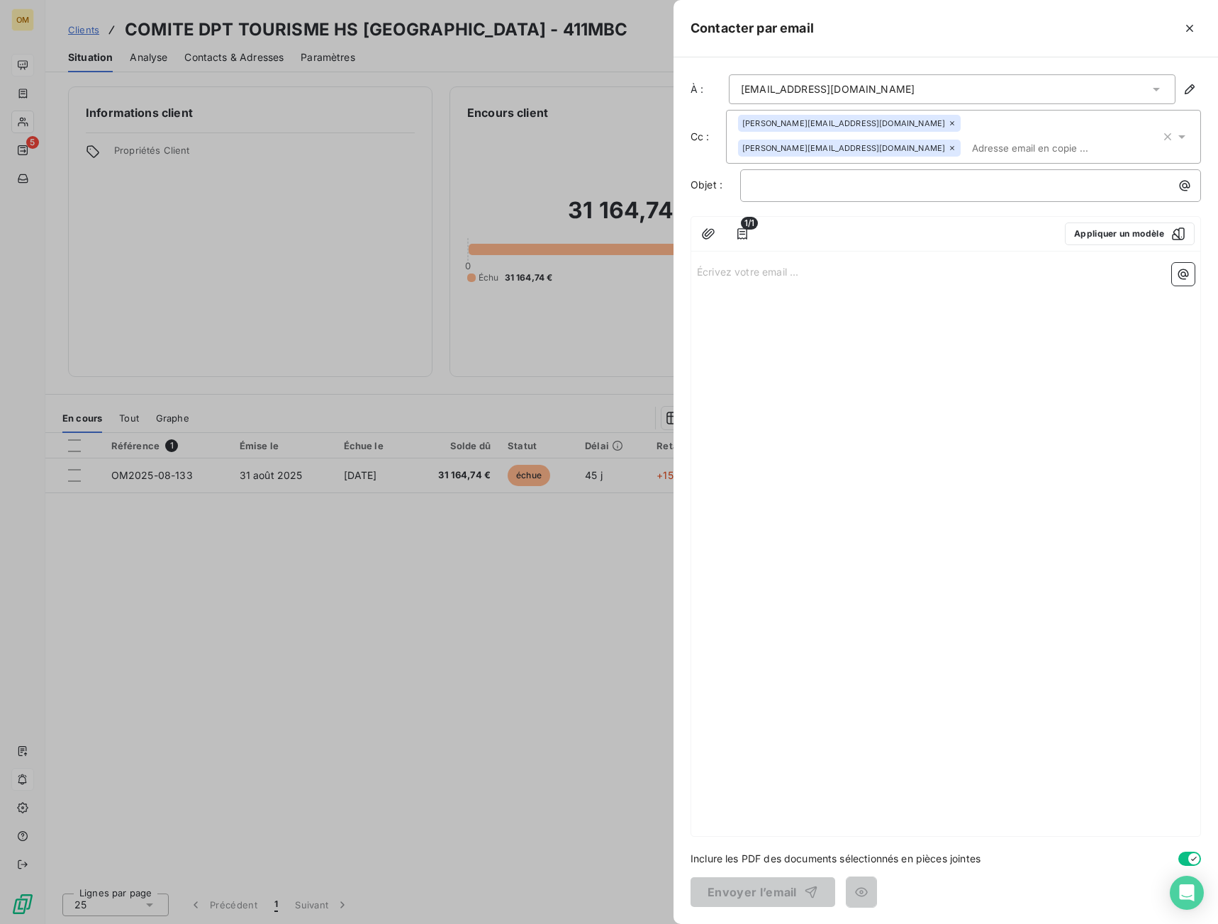
click at [785, 159] on div "[PERSON_NAME][EMAIL_ADDRESS][DOMAIN_NAME] [PERSON_NAME][DOMAIN_NAME][EMAIL_ADDR…" at bounding box center [963, 137] width 475 height 54
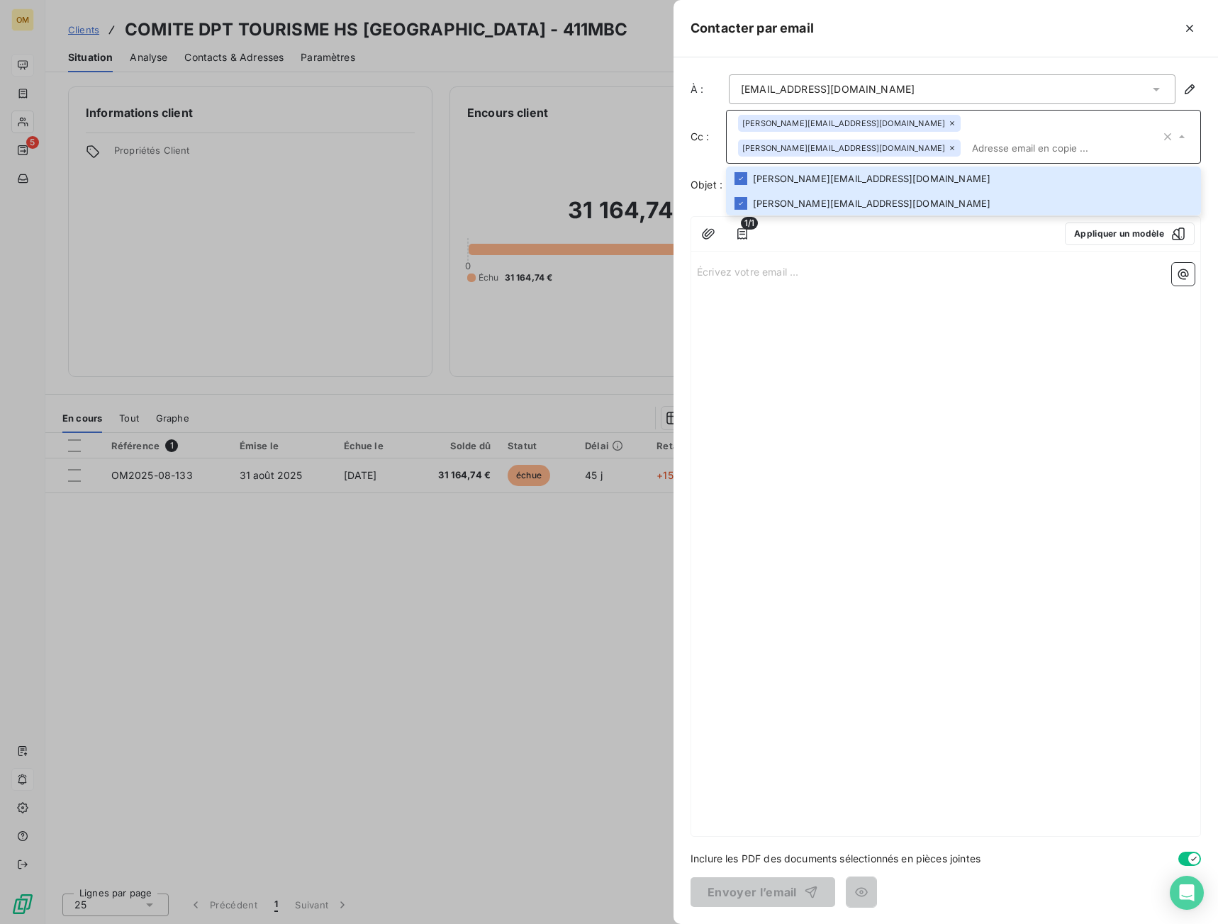
click at [831, 263] on p "Écrivez votre email ... ﻿" at bounding box center [946, 271] width 498 height 16
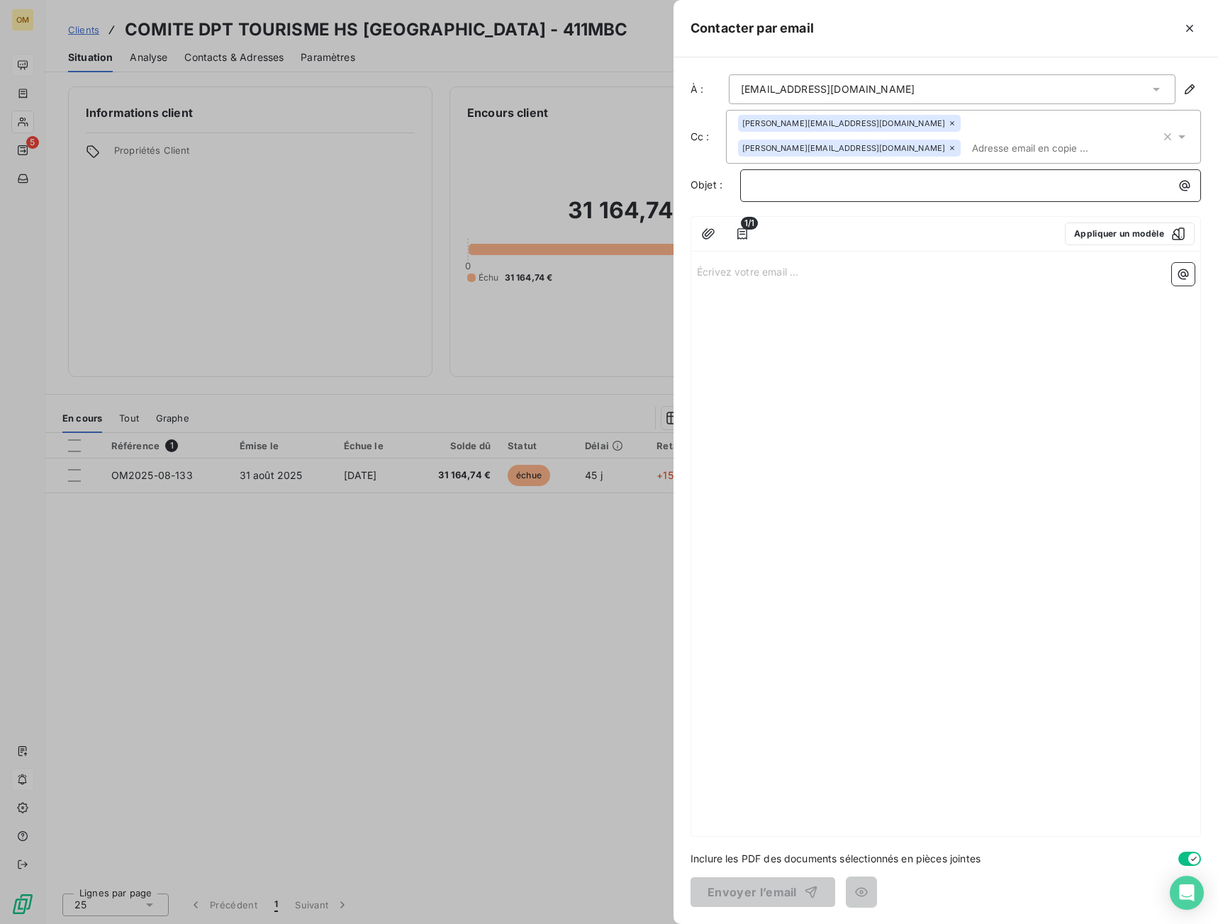
click at [828, 186] on p "﻿" at bounding box center [974, 185] width 444 height 16
drag, startPoint x: 921, startPoint y: 391, endPoint x: 918, endPoint y: 327, distance: 63.2
click at [920, 389] on div "Écrivez votre email ... ﻿" at bounding box center [945, 546] width 509 height 579
click at [935, 184] on span "Risque de coupure du compte META SPA - ORIXA MEDIA" at bounding box center [890, 185] width 277 height 12
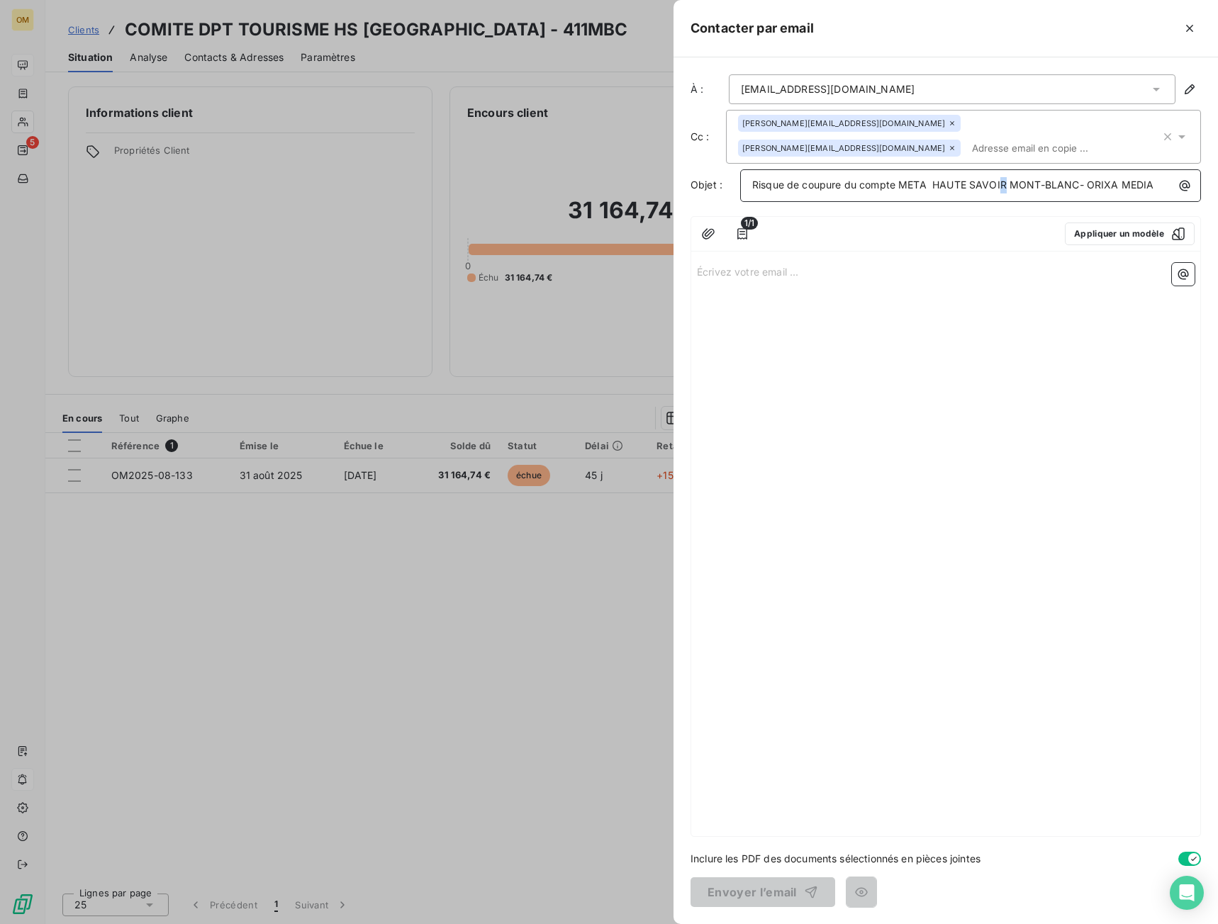
click at [1005, 183] on span "Risque de coupure du compte META HAUTE SAVOIR MONT-BLANC- ORIXA MEDIA" at bounding box center [953, 185] width 402 height 12
click at [971, 186] on span "Risque de coupure du compte META HAUTE SAVOIE [GEOGRAPHIC_DATA]- ORIXA MEDIA" at bounding box center [953, 193] width 402 height 28
click at [931, 186] on span "Risque de coupure du compte META [GEOGRAPHIC_DATA] [GEOGRAPHIC_DATA]- ORIXA MED…" at bounding box center [950, 193] width 397 height 28
click at [929, 184] on span "Risque de coupure du compte META COMITE HAUTE-SAVOIE [GEOGRAPHIC_DATA]- ORIXA M…" at bounding box center [956, 193] width 408 height 28
click at [926, 318] on div "Écrivez votre email ... ﻿" at bounding box center [945, 553] width 509 height 566
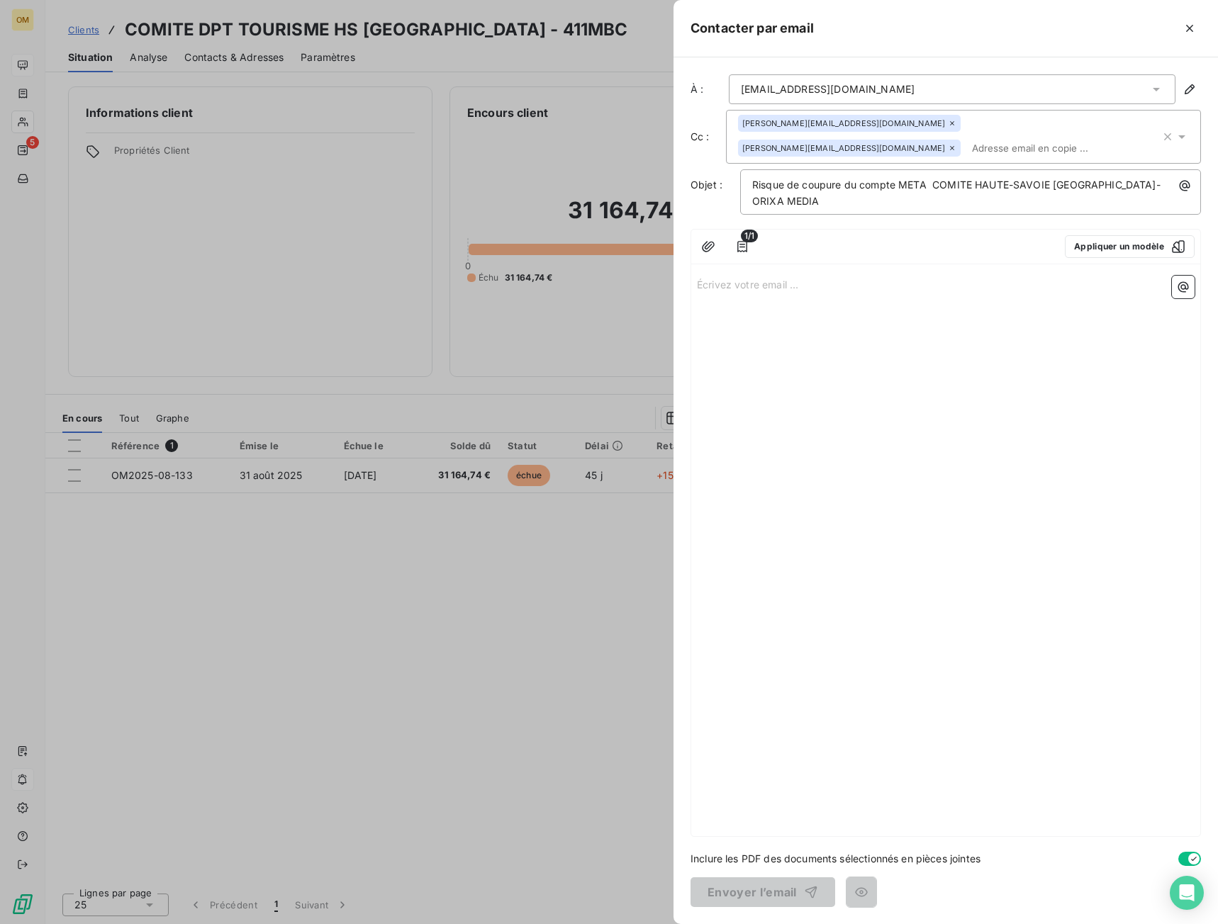
click at [793, 279] on p "Écrivez votre email ... ﻿" at bounding box center [946, 284] width 498 height 16
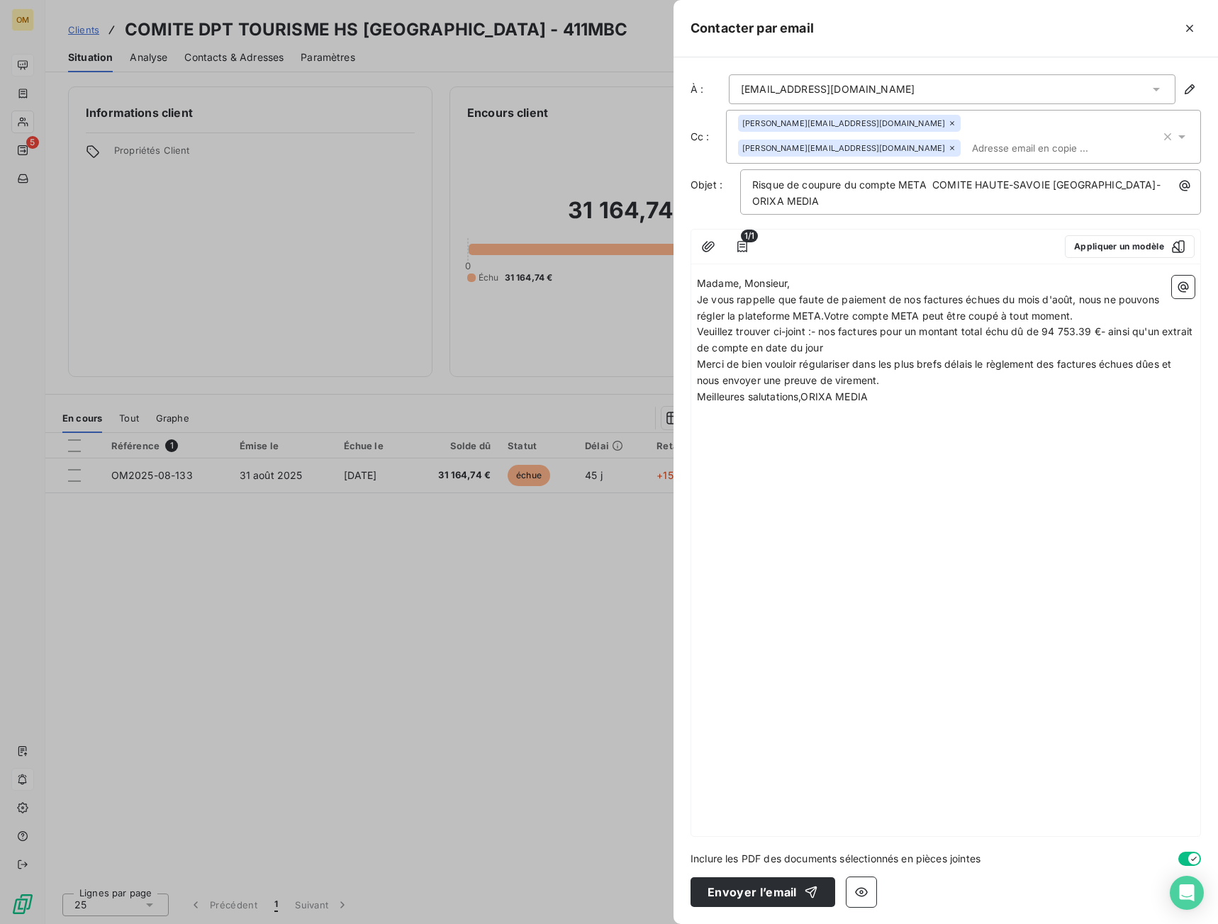
click at [821, 283] on p "Madame, Monsieur," at bounding box center [946, 284] width 498 height 16
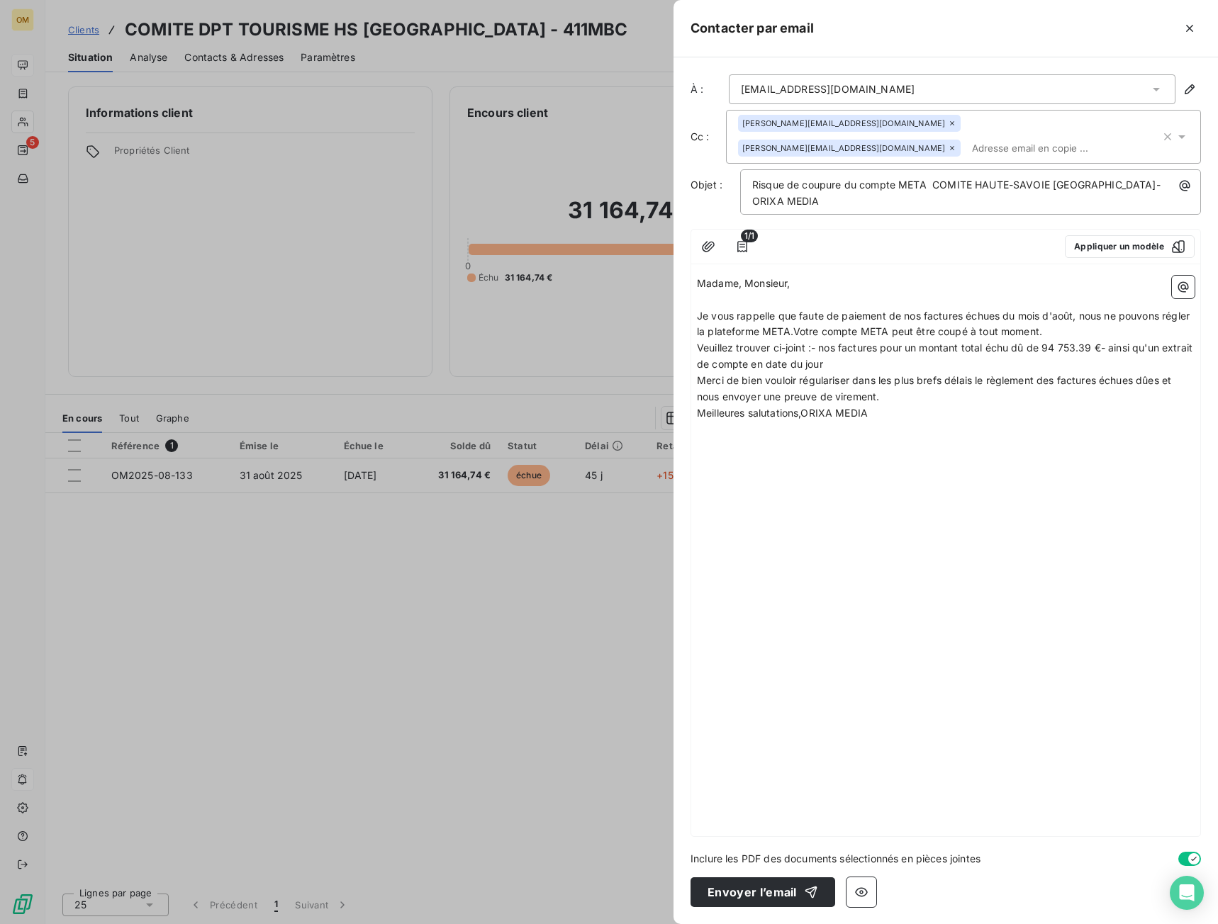
click at [875, 374] on p "Merci de bien vouloir régulariser dans les plus brefs délais le règlement des f…" at bounding box center [946, 389] width 498 height 33
click at [885, 360] on p "Veuillez trouver ci-joint :- nos factures pour un montant total échu dû de 94 7…" at bounding box center [946, 356] width 498 height 33
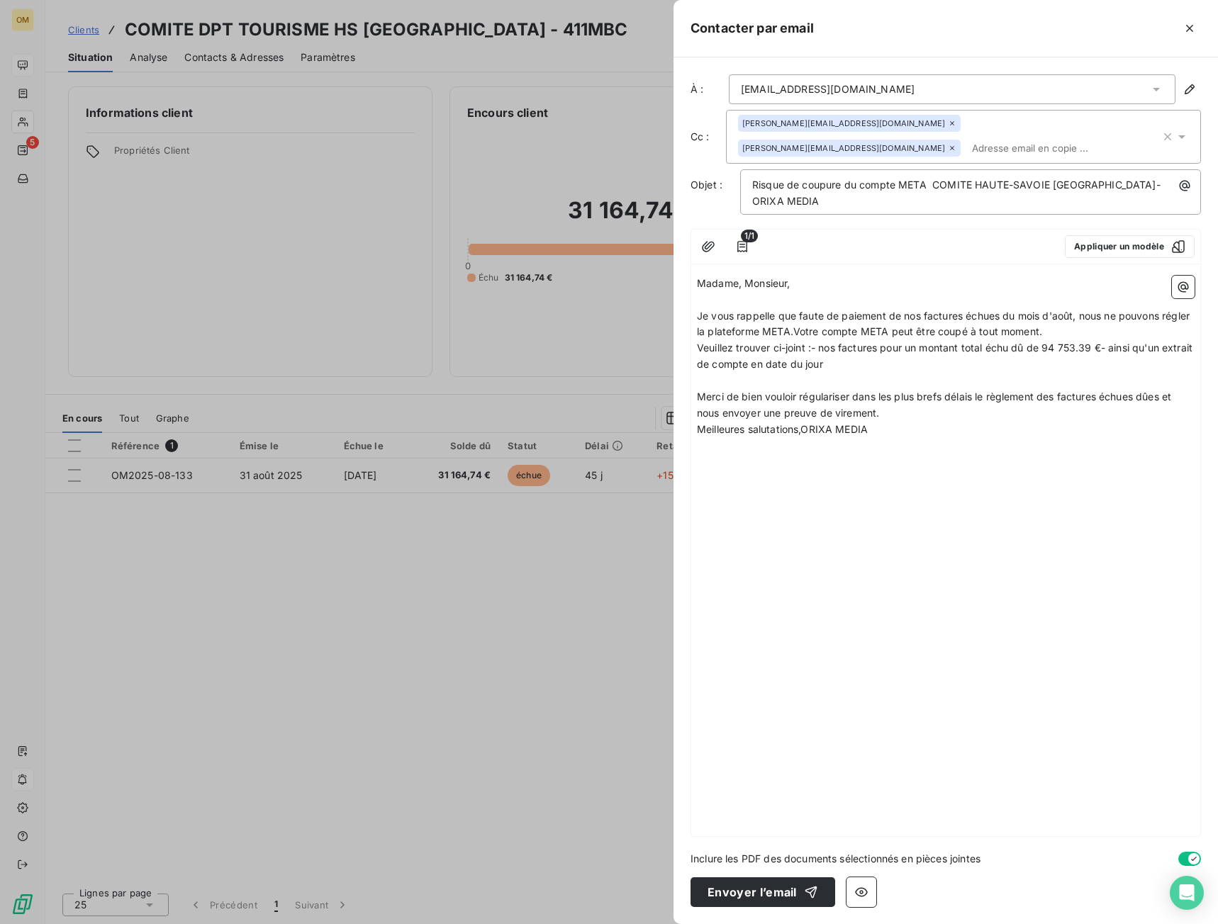
click at [702, 431] on span "Meilleures salutations,ORIXA MEDIA" at bounding box center [782, 429] width 171 height 12
click at [696, 432] on div "Madame, Monsieur, ﻿ Je vous rappelle que faute de paiement de nos factures échu…" at bounding box center [945, 553] width 509 height 566
click at [697, 432] on span "Meilleures salutations,ORIXA MEDIA" at bounding box center [782, 429] width 171 height 12
click at [699, 432] on span "Meilleures salutations,ORIXA MEDIA" at bounding box center [782, 429] width 171 height 12
click at [698, 433] on span "Meilleures salutations,ORIXA MEDIA" at bounding box center [782, 429] width 171 height 12
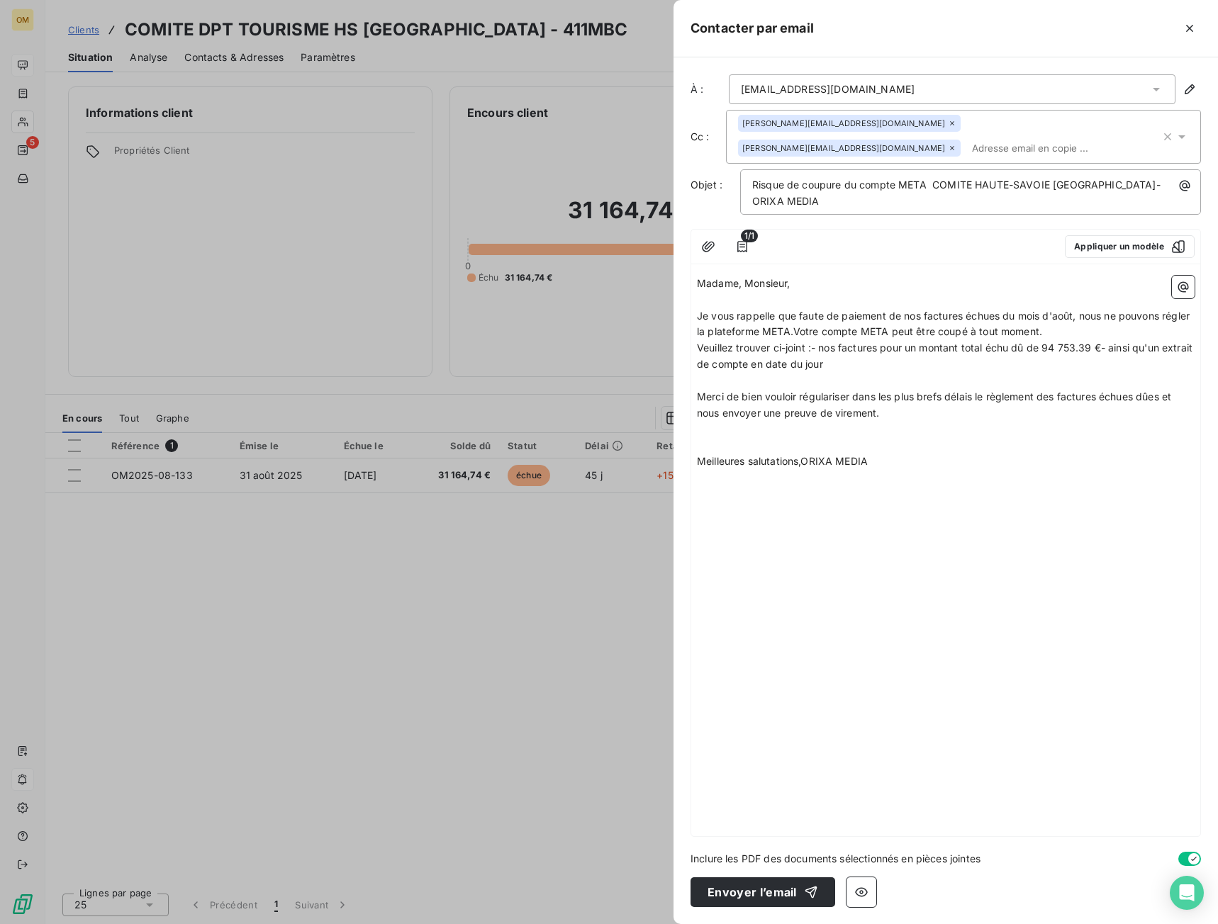
click at [802, 461] on span "Meilleures salutations,ORIXA MEDIA" at bounding box center [782, 461] width 171 height 12
click at [1050, 400] on span "Merci de bien vouloir régulariser dans les plus brefs délais le règlement des f…" at bounding box center [935, 405] width 477 height 28
click at [1126, 395] on span "Merci de bien vouloir régulariser dans les plus brefs délais le règlement de no…" at bounding box center [947, 405] width 500 height 28
click at [1124, 398] on span "Merci de bien vouloir régulariser dans les plus brefs délais le règlement de no…" at bounding box center [947, 405] width 500 height 28
click at [1154, 395] on span "Merci de bien vouloir régulariser dans les plus brefs délais le règlement de no…" at bounding box center [944, 405] width 495 height 28
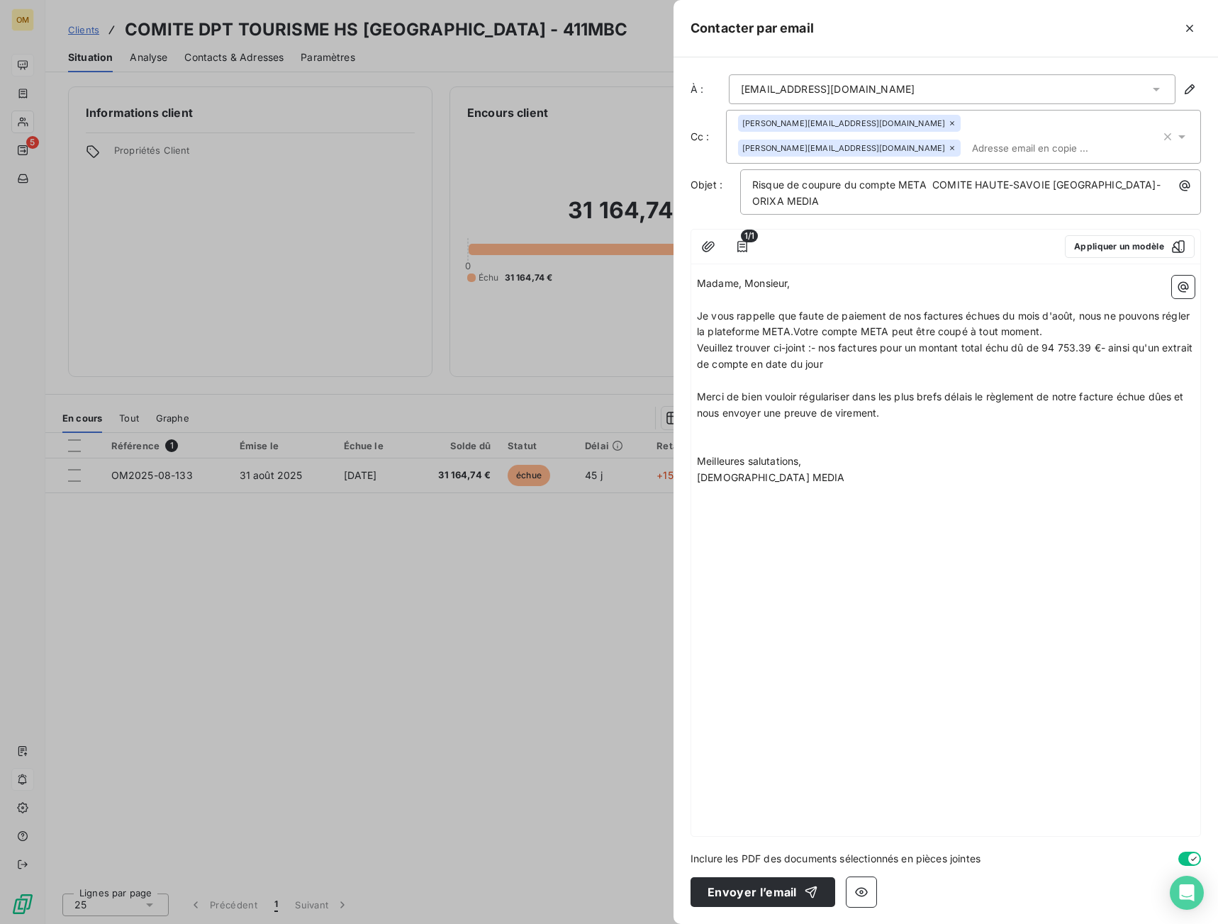
click at [1175, 394] on span "Merci de bien vouloir régulariser dans les plus brefs délais le règlement de no…" at bounding box center [942, 405] width 490 height 28
drag, startPoint x: 1057, startPoint y: 397, endPoint x: 1170, endPoint y: 398, distance: 112.7
click at [1170, 398] on span "Merci de bien vouloir régulariser dans les plus brefs délais le règlement de no…" at bounding box center [939, 405] width 485 height 28
copy span "notre facture échue dûe"
click at [941, 308] on p "Je vous rappelle que faute de paiement de nos factures échues du mois d'août, n…" at bounding box center [946, 324] width 498 height 33
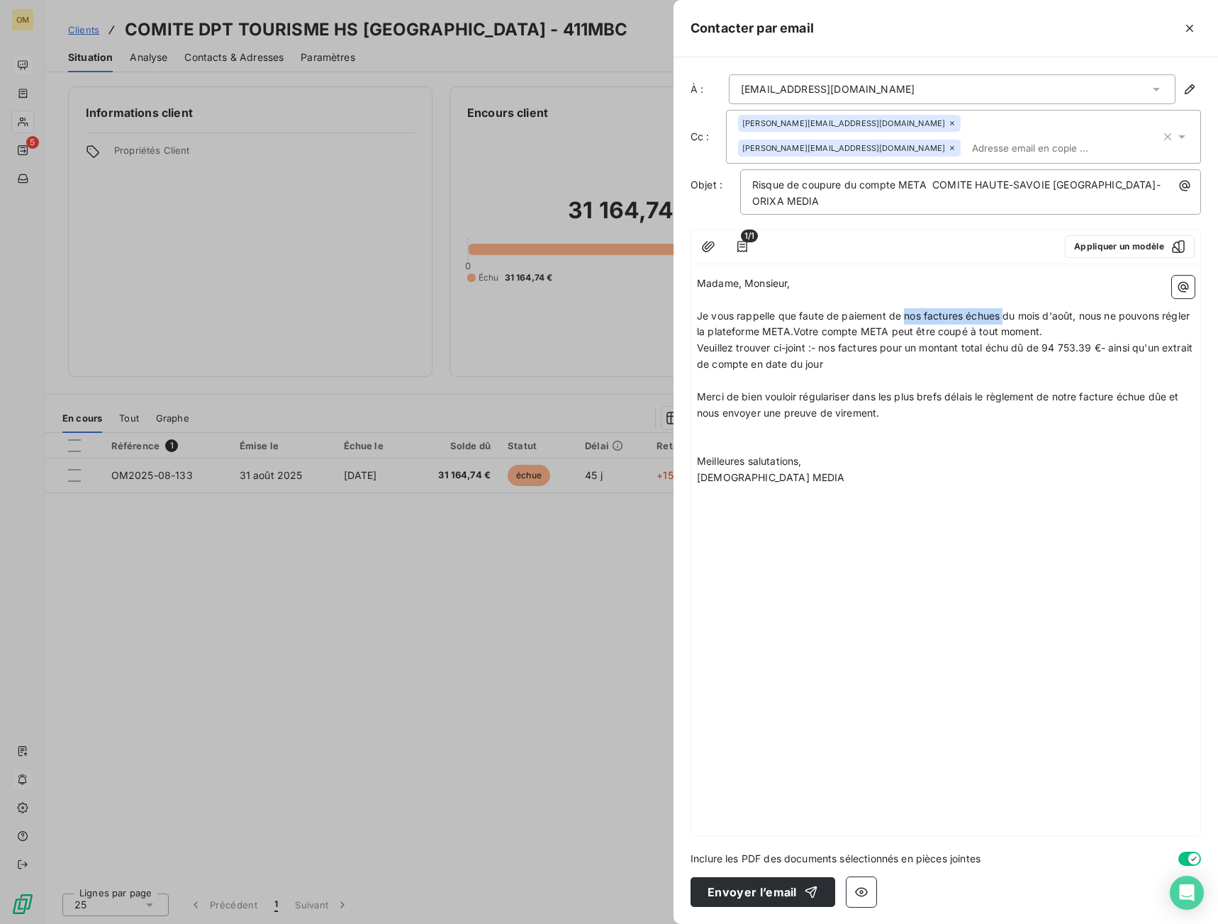
drag, startPoint x: 906, startPoint y: 318, endPoint x: 1004, endPoint y: 316, distance: 97.1
click at [1004, 316] on span "Je vous rappelle que faute de paiement de nos factures échues du mois d'août, n…" at bounding box center [944, 324] width 495 height 28
click at [797, 332] on span "Je vous rappelle que faute de paiement de notre facture échue du mois d'août, n…" at bounding box center [943, 324] width 493 height 28
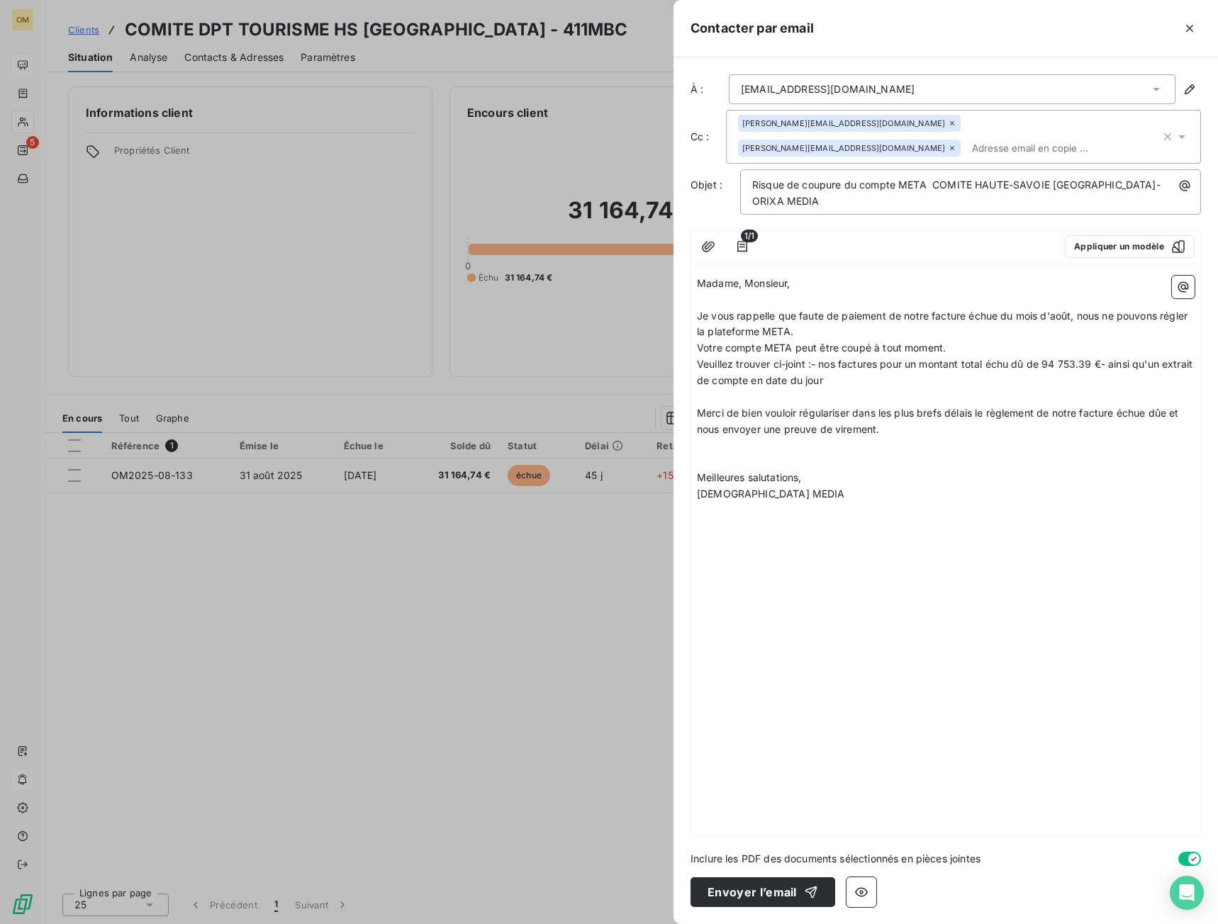
click at [824, 352] on span "Votre compte META peut être coupé à tout moment." at bounding box center [821, 348] width 249 height 12
click at [965, 344] on p "Votre compte META peut être coupé à tout moment." at bounding box center [946, 348] width 498 height 16
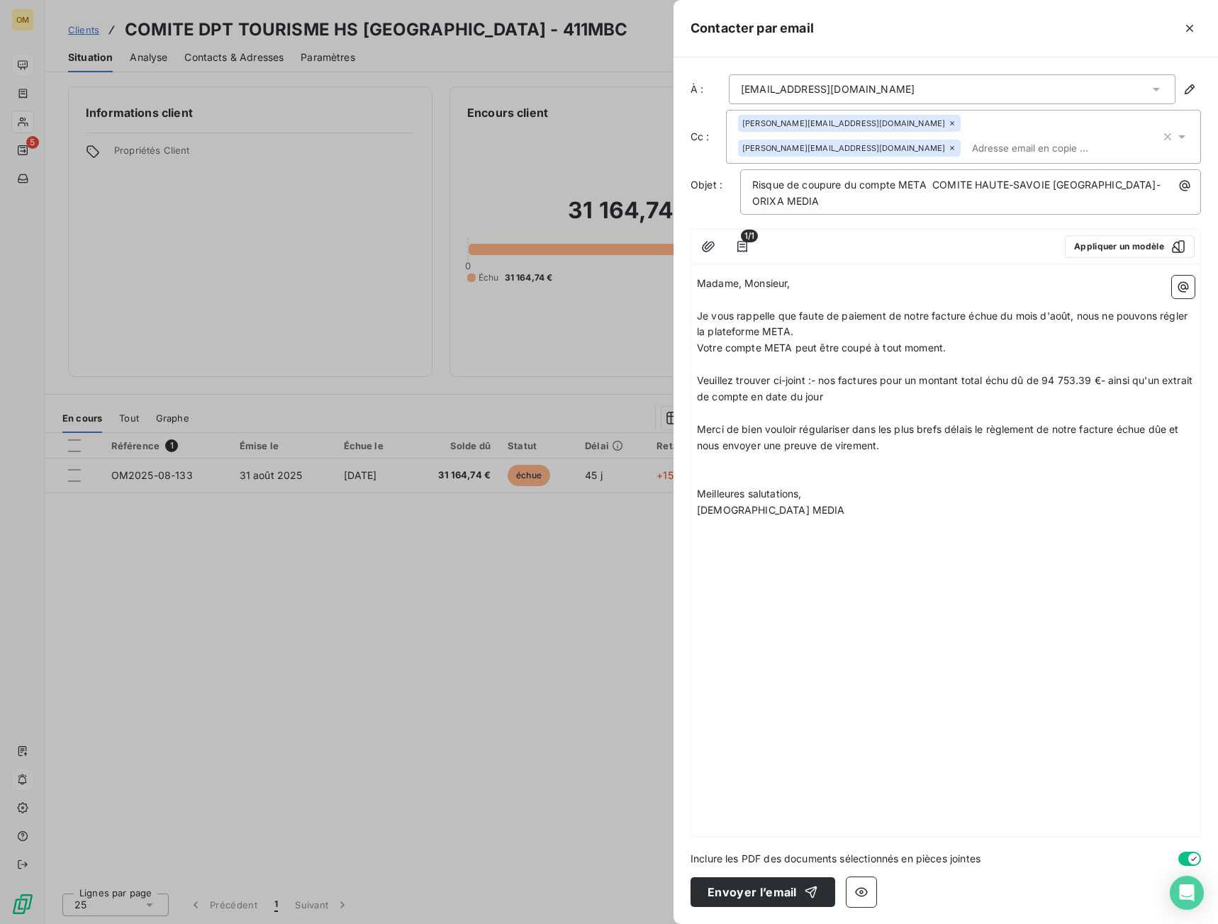
click at [815, 381] on span "Veuillez trouver ci-joint :- nos factures pour un montant total échu dû de 94 7…" at bounding box center [946, 388] width 498 height 28
drag, startPoint x: 811, startPoint y: 381, endPoint x: 828, endPoint y: 383, distance: 17.1
click at [828, 383] on span "Veuillez trouver ci-joint :- nos factures pour un montant total échu dû de 94 7…" at bounding box center [946, 388] width 498 height 28
click at [841, 381] on span "Veuillez trouver ci-joint notre os factures pour un montant total échu dû de 94…" at bounding box center [935, 388] width 476 height 28
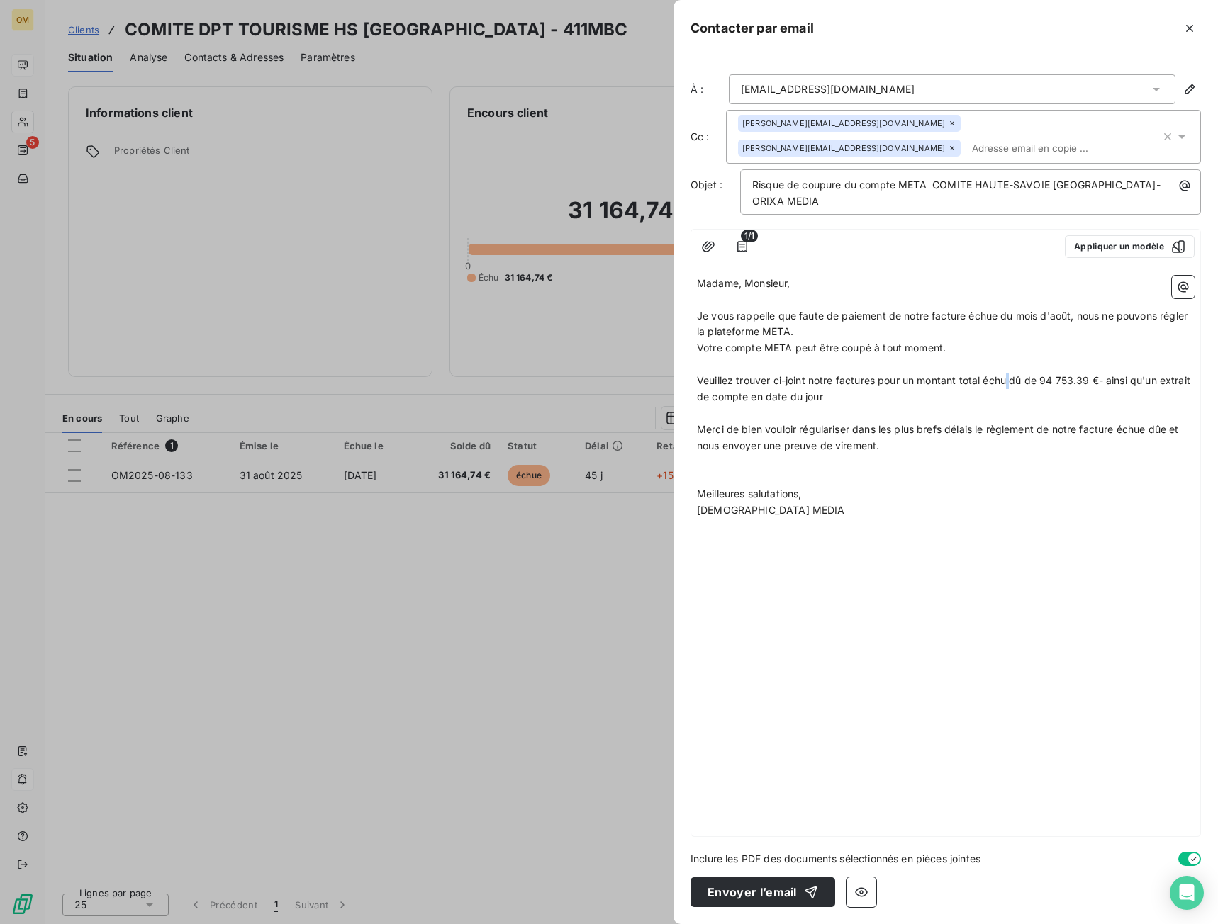
click at [1012, 385] on span "Veuillez trouver ci-joint notre factures pour un montant total échu dû de 94 75…" at bounding box center [945, 388] width 496 height 28
drag, startPoint x: 882, startPoint y: 382, endPoint x: 886, endPoint y: 393, distance: 11.9
click at [886, 393] on p "Veuillez trouver ci-joint notre factures pour un montant total échu dû de 94 75…" at bounding box center [946, 389] width 498 height 33
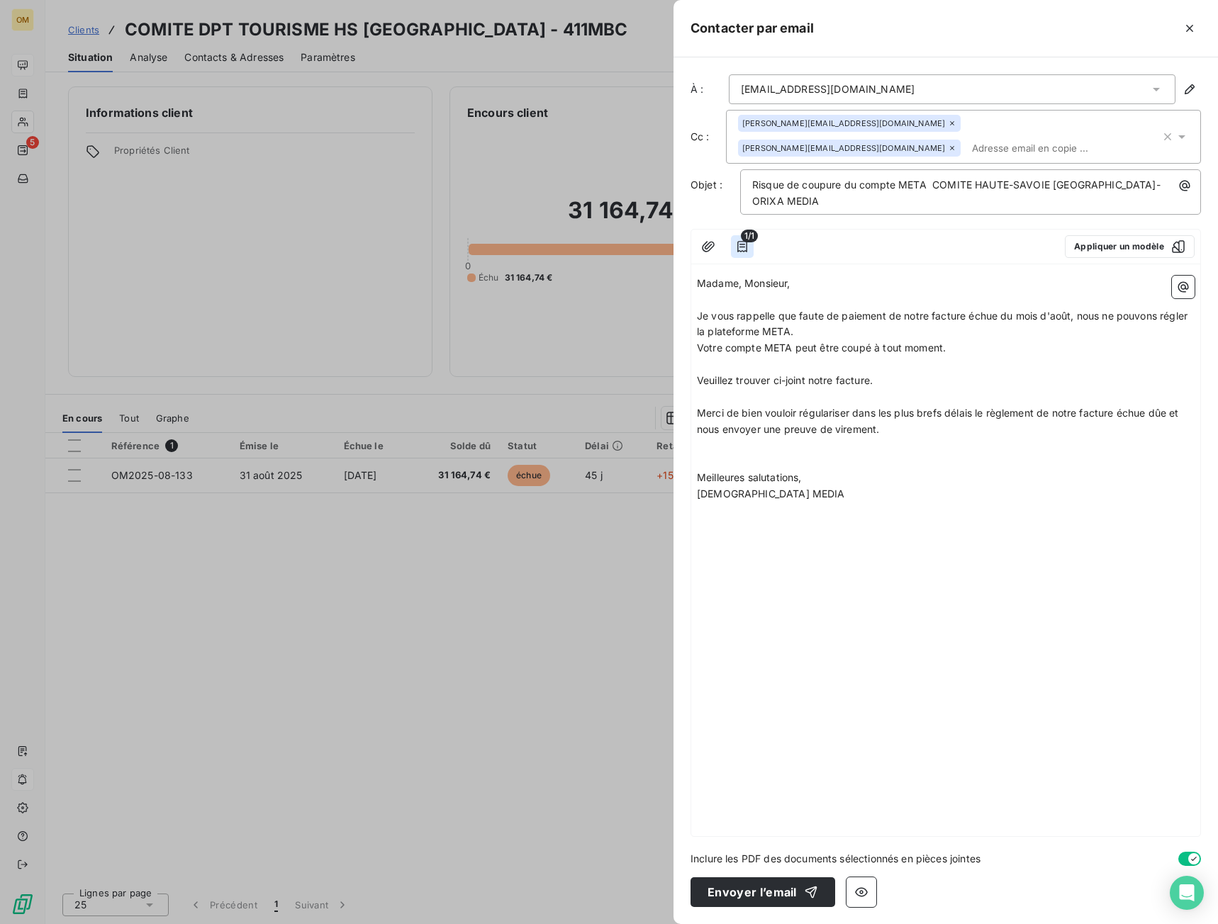
click at [734, 250] on button "button" at bounding box center [742, 246] width 23 height 23
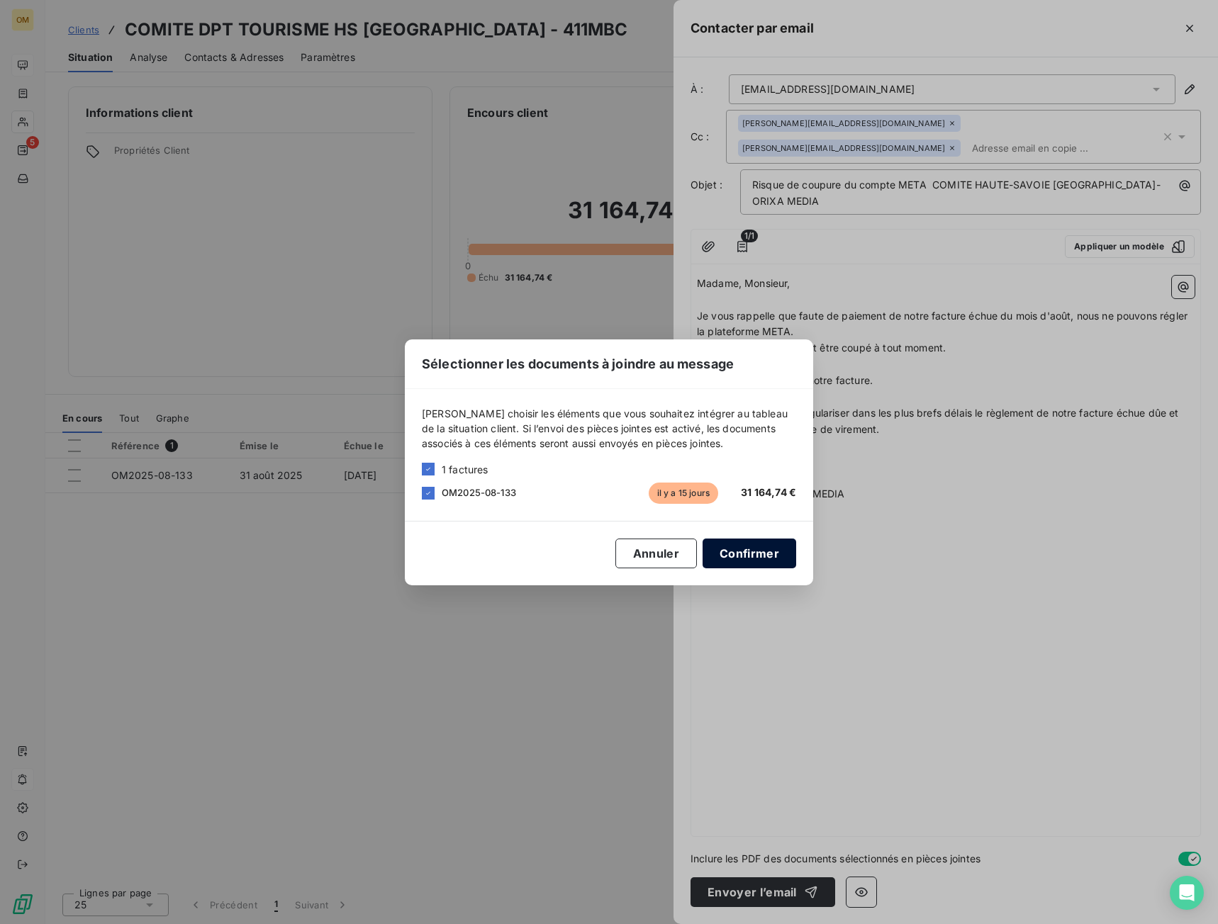
click at [721, 555] on button "Confirmer" at bounding box center [749, 554] width 94 height 30
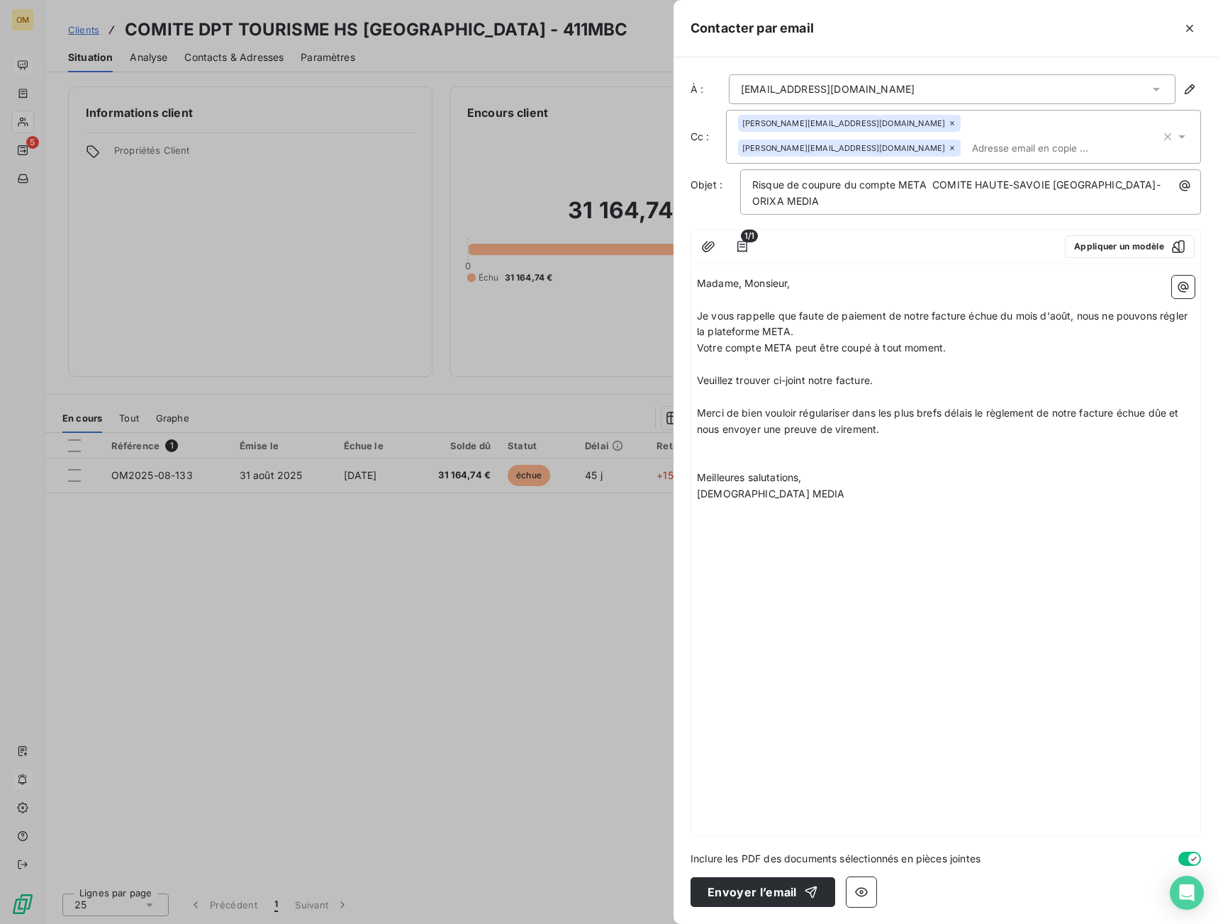
click at [725, 554] on div "Madame, Monsieur, ﻿ Je vous rappelle que faute de paiement de notre facture éch…" at bounding box center [945, 553] width 509 height 566
click at [1158, 410] on span "Merci de bien vouloir régulariser dans les plus brefs délais le règlement de no…" at bounding box center [939, 421] width 485 height 28
click at [1157, 410] on span "Merci de bien vouloir régulariser dans les plus brefs délais le règlement de no…" at bounding box center [939, 421] width 485 height 28
click at [1084, 478] on p "Meilleures salutations," at bounding box center [946, 478] width 498 height 16
click at [805, 893] on icon "button" at bounding box center [811, 892] width 14 height 14
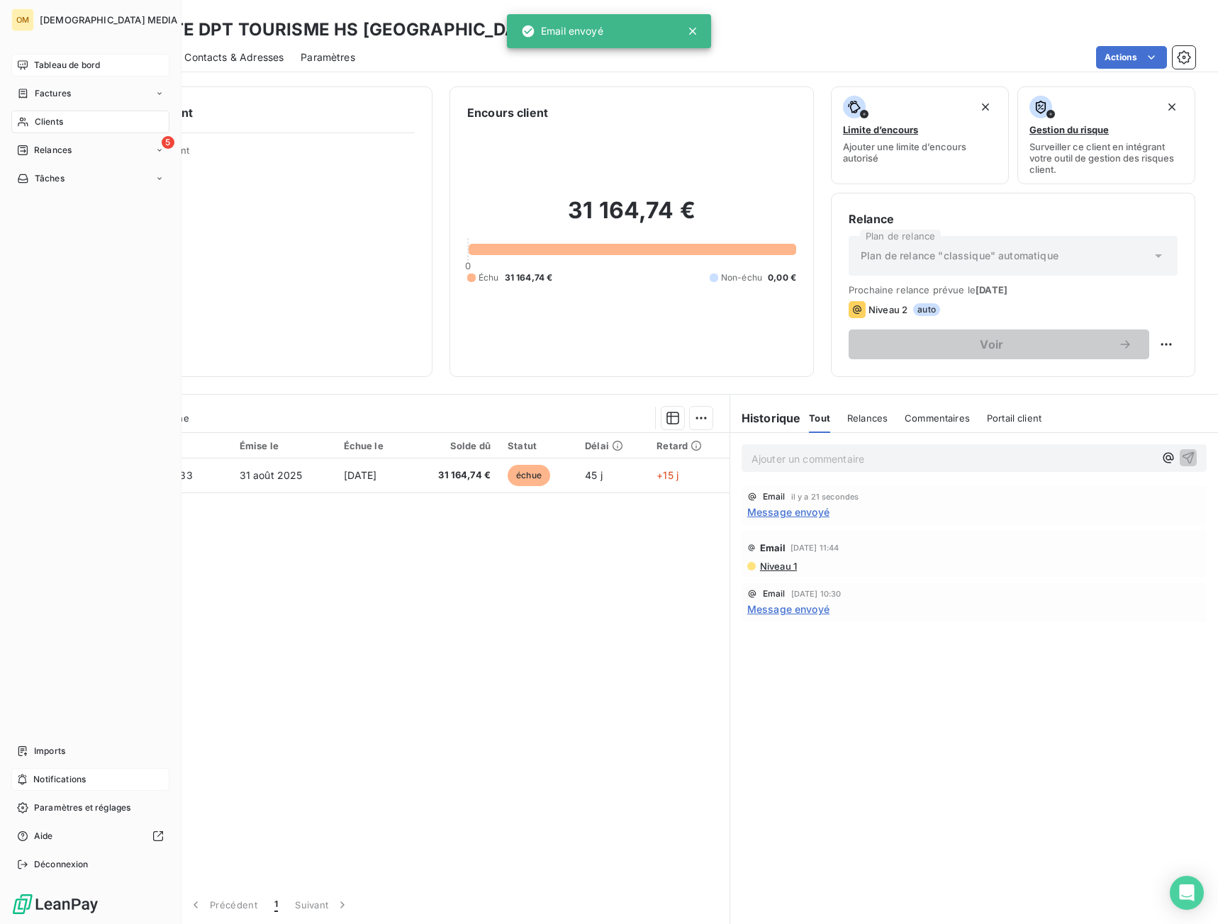
drag, startPoint x: 38, startPoint y: 123, endPoint x: 148, endPoint y: 113, distance: 111.0
click at [40, 123] on span "Clients" at bounding box center [49, 122] width 28 height 13
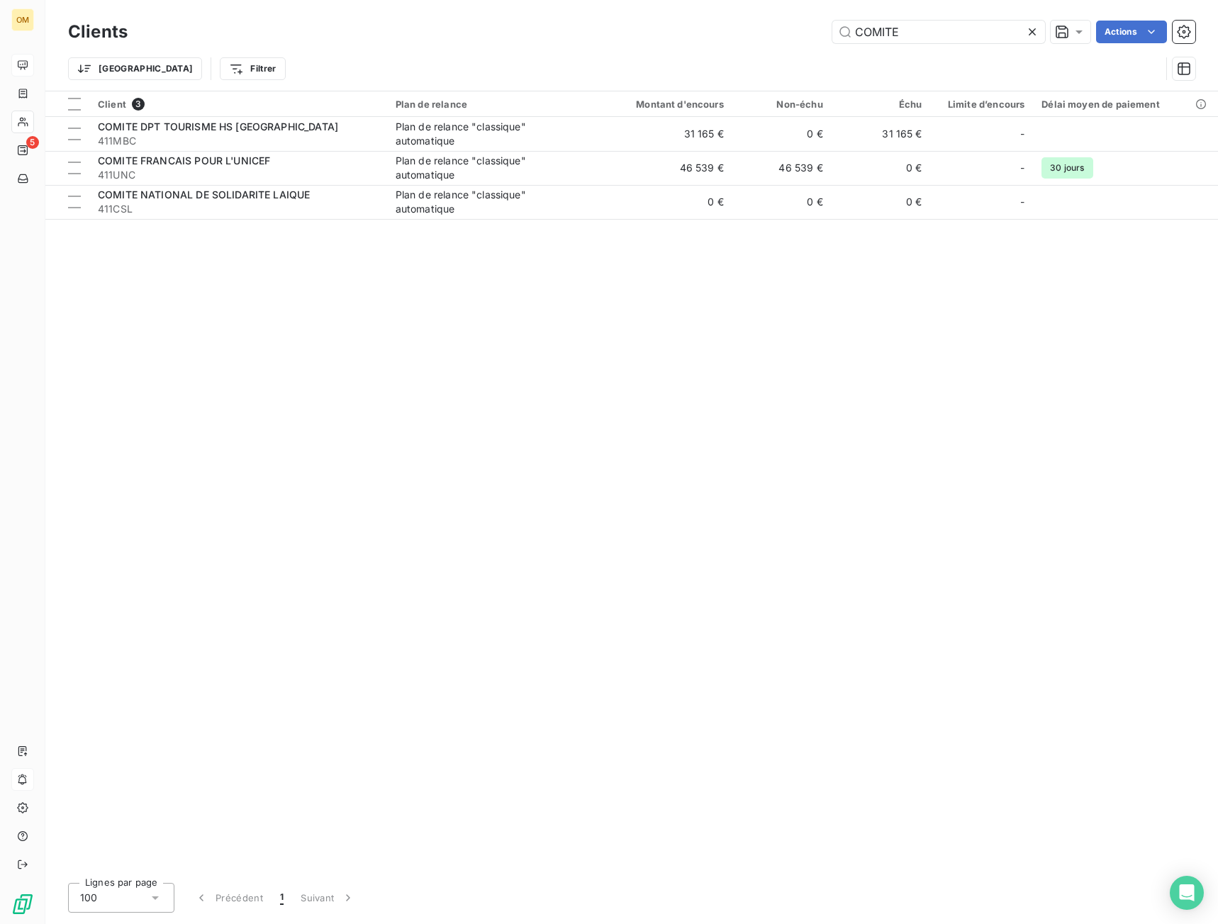
drag, startPoint x: 914, startPoint y: 26, endPoint x: 629, endPoint y: 51, distance: 286.1
click at [630, 51] on div "Clients COMITE Actions Trier Filtrer" at bounding box center [631, 54] width 1127 height 74
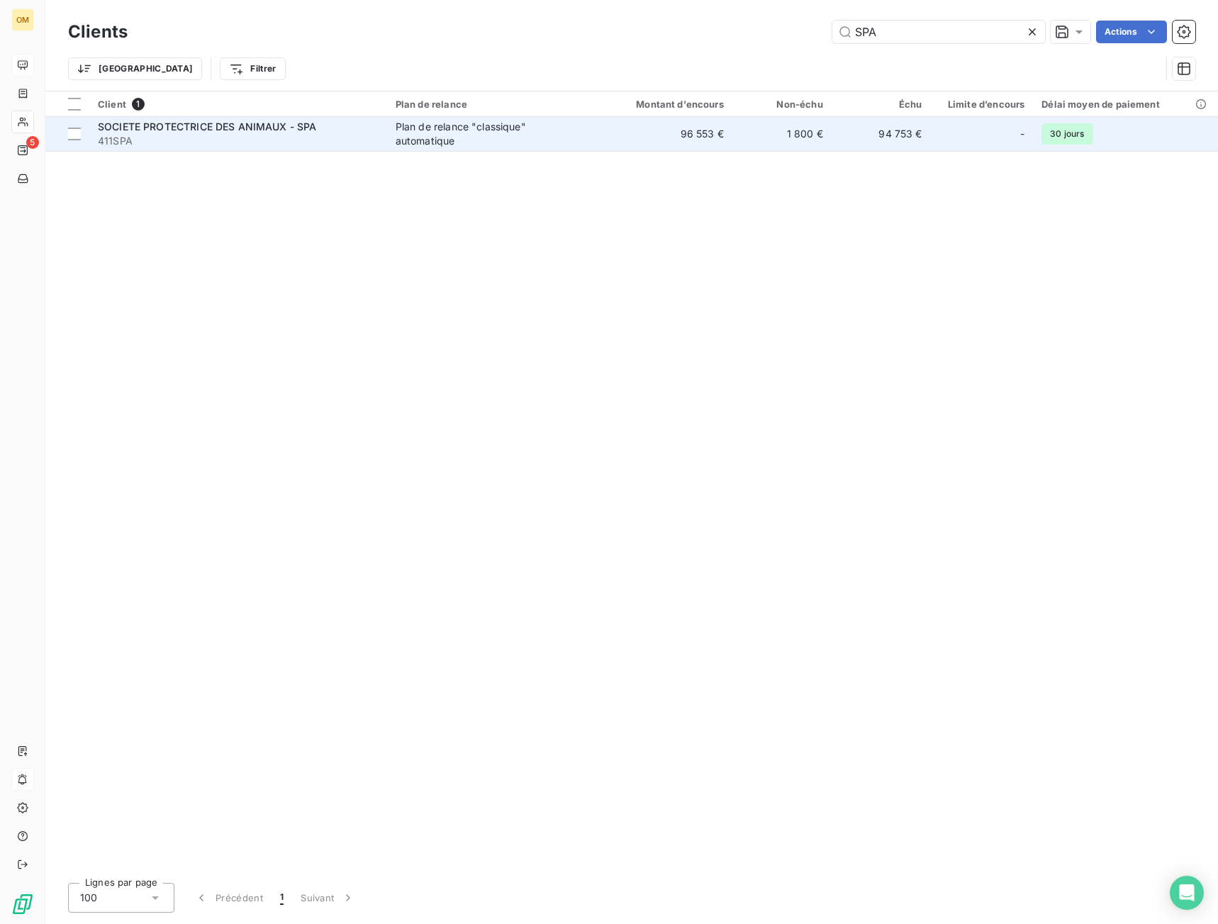
type input "SPA"
click at [515, 125] on div "Plan de relance "classique" automatique" at bounding box center [483, 134] width 177 height 28
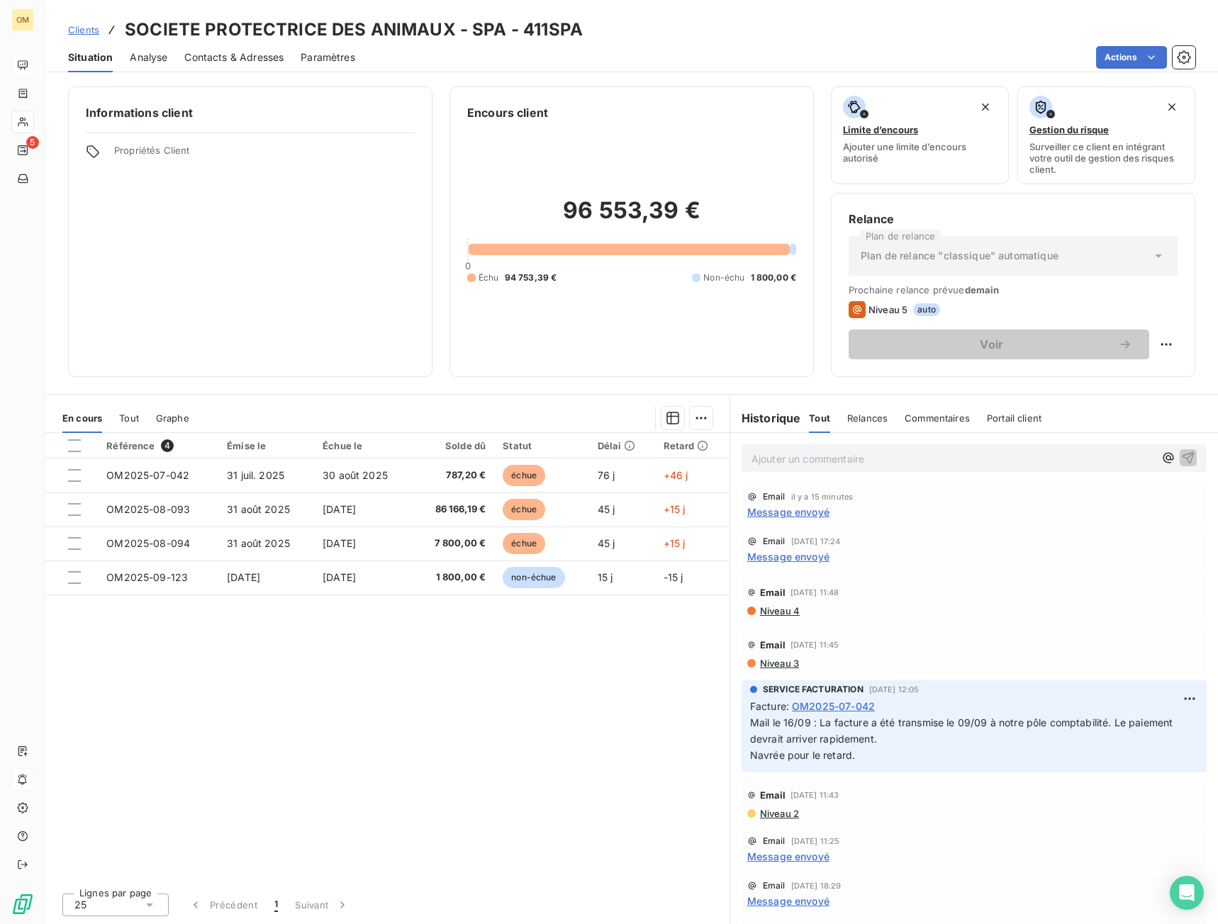
click at [843, 459] on p "Ajouter un commentaire ﻿" at bounding box center [952, 459] width 403 height 18
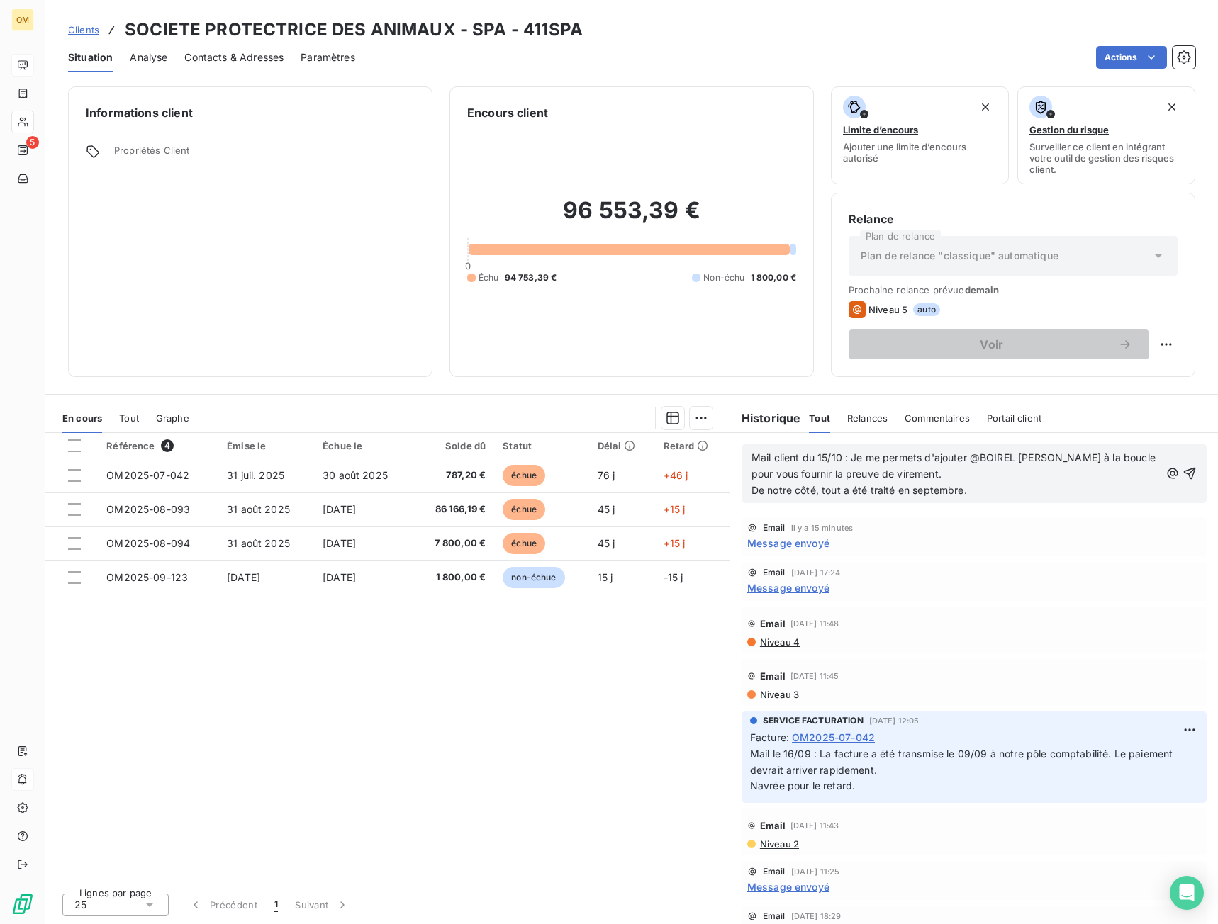
click at [854, 454] on span "Mail client du 15/10 : Je me permets d'ajouter @BOIREL [PERSON_NAME] à la boucl…" at bounding box center [954, 465] width 407 height 28
click at [854, 455] on span "Mail client du 15/10 : Je me permets d'ajouter @BOIREL [PERSON_NAME] à la boucl…" at bounding box center [954, 465] width 407 height 28
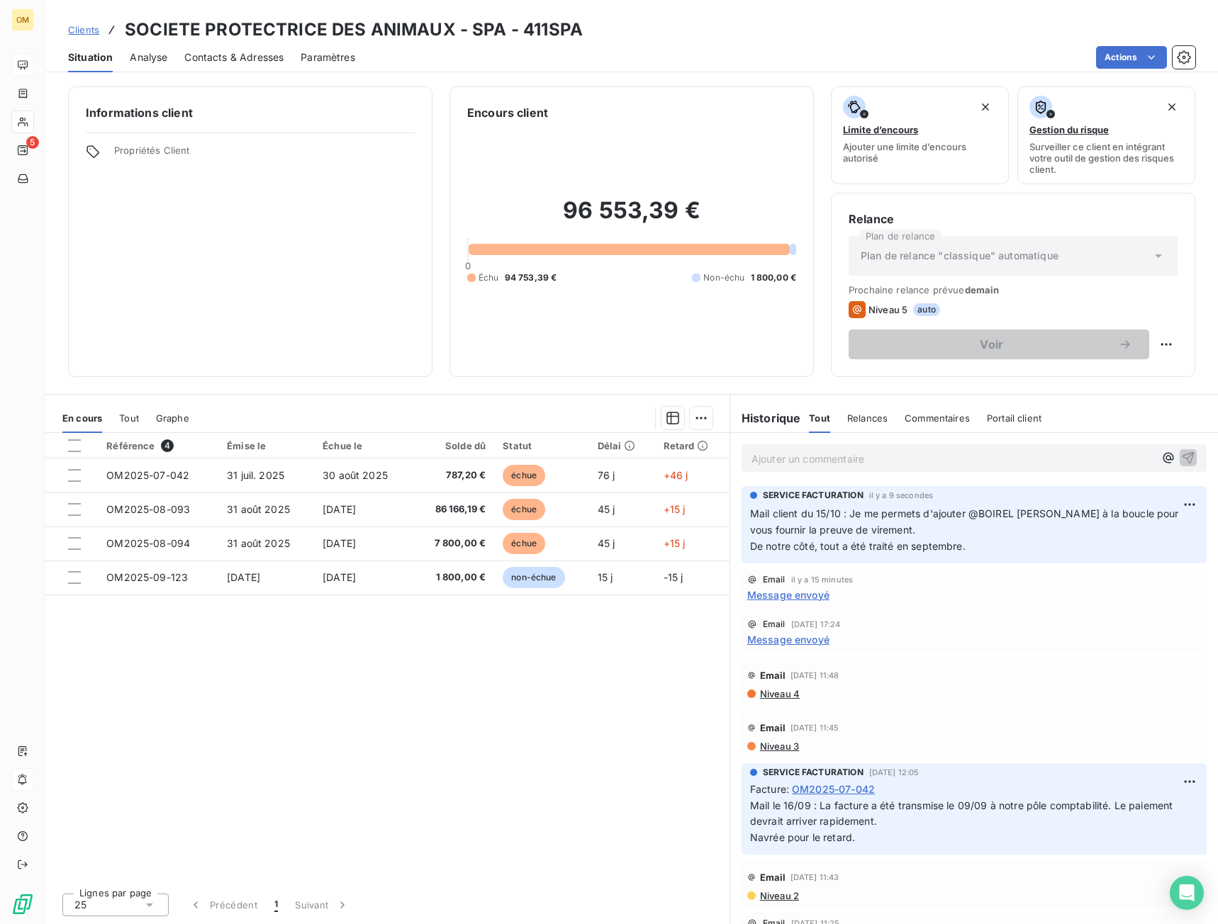
drag, startPoint x: 247, startPoint y: 786, endPoint x: 257, endPoint y: 786, distance: 9.9
click at [247, 786] on div "Référence 4 Émise le Échue le Solde dû Statut Délai Retard OM2025-07-042 [DATE]…" at bounding box center [387, 657] width 684 height 449
click at [381, 757] on div "Référence 4 Émise le Échue le Solde dû Statut Délai Retard OM2025-07-042 [DATE]…" at bounding box center [387, 657] width 684 height 449
drag, startPoint x: 184, startPoint y: 674, endPoint x: 248, endPoint y: 610, distance: 90.7
click at [187, 674] on div "Référence 4 Émise le Échue le Solde dû Statut Délai Retard OM2025-07-042 [DATE]…" at bounding box center [387, 657] width 684 height 449
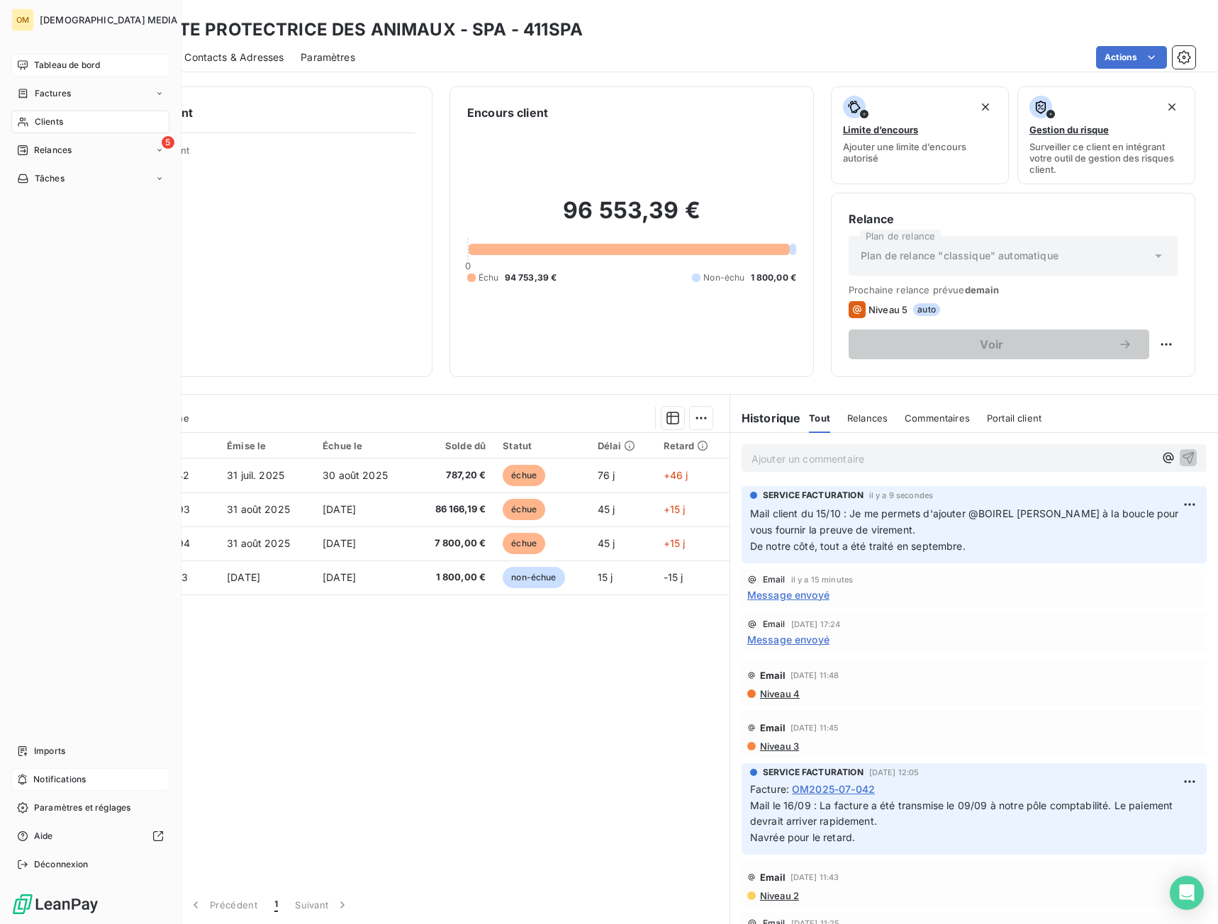
click at [42, 115] on div "Clients" at bounding box center [90, 122] width 158 height 23
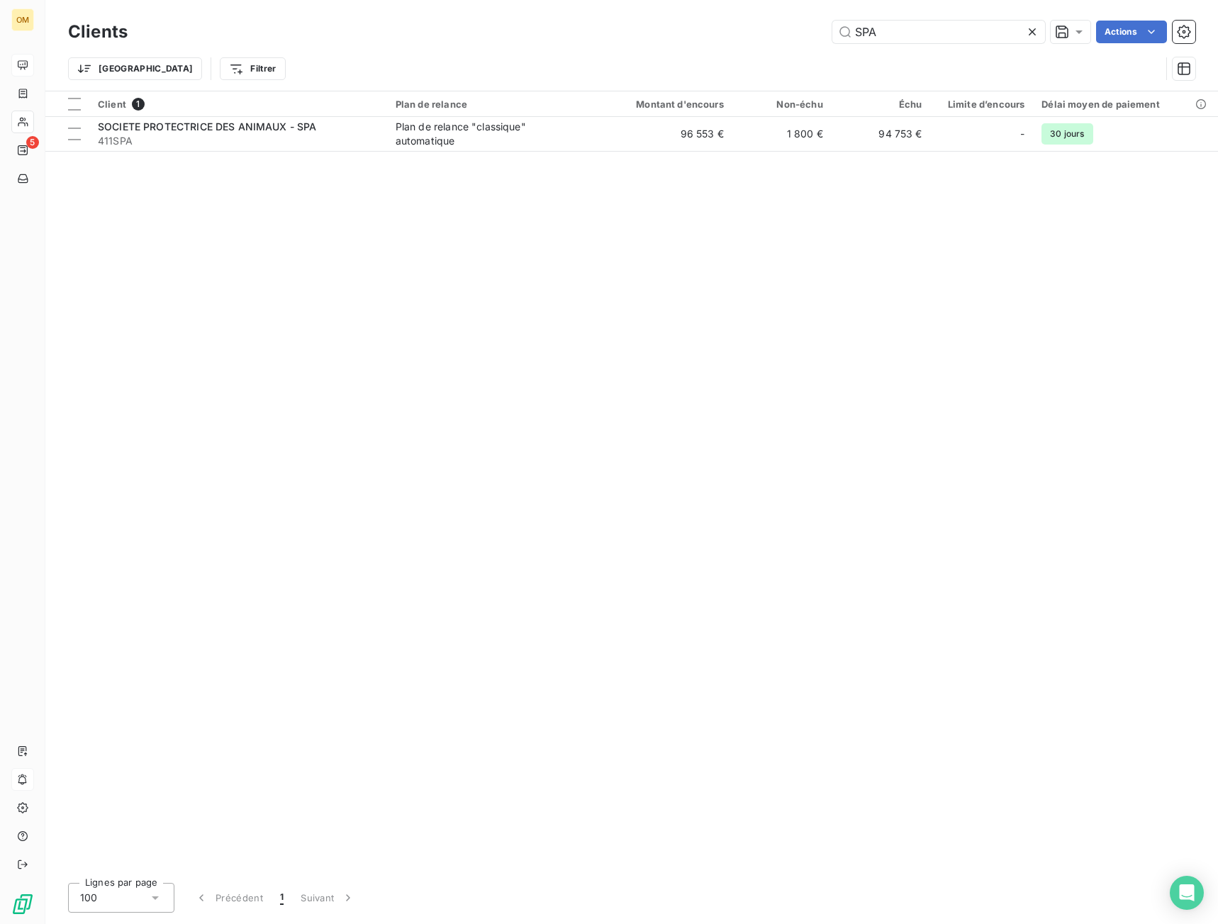
drag, startPoint x: 806, startPoint y: 33, endPoint x: 517, endPoint y: 60, distance: 289.7
click at [520, 60] on div "Clients SPA Actions Trier Filtrer" at bounding box center [631, 54] width 1127 height 74
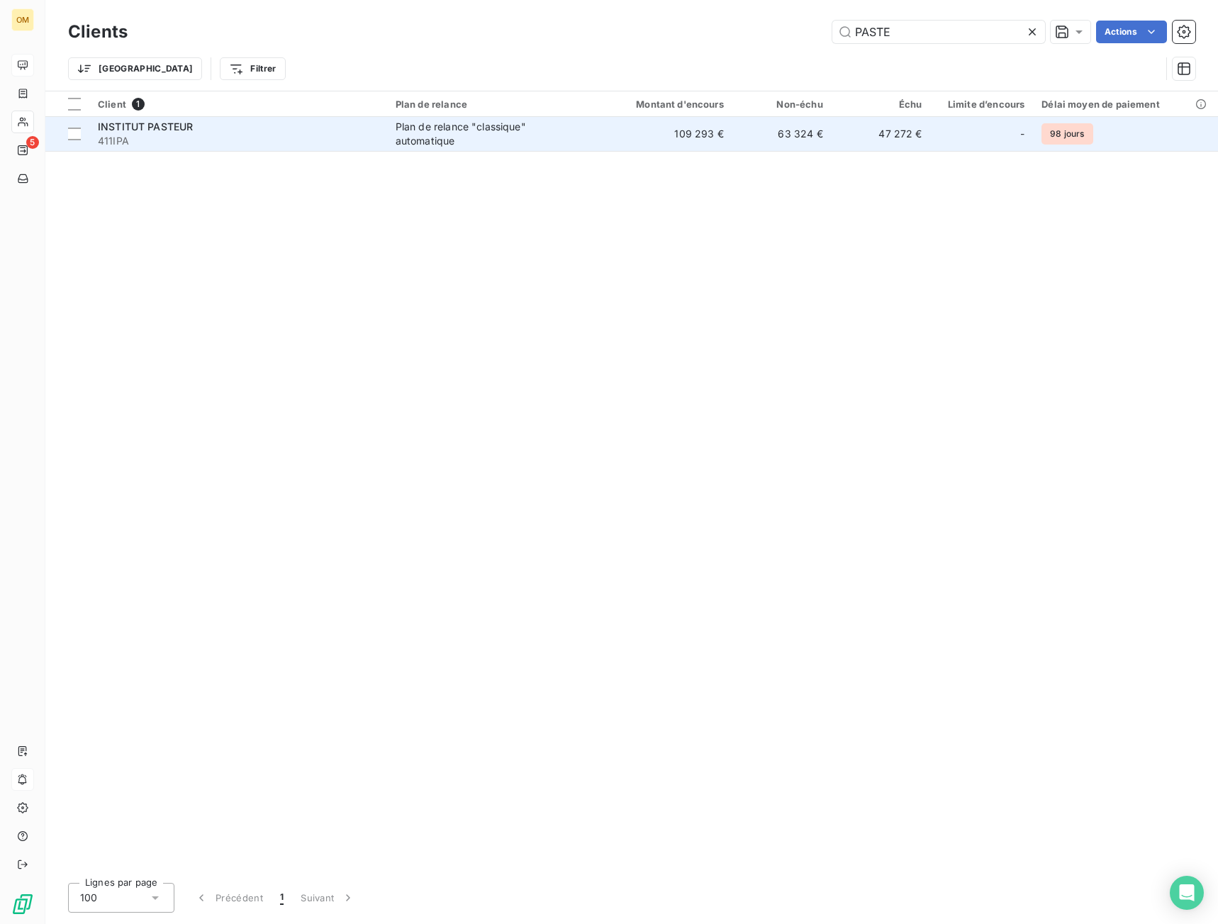
type input "PASTE"
click at [544, 140] on div "Plan de relance "classique" automatique" at bounding box center [483, 134] width 177 height 28
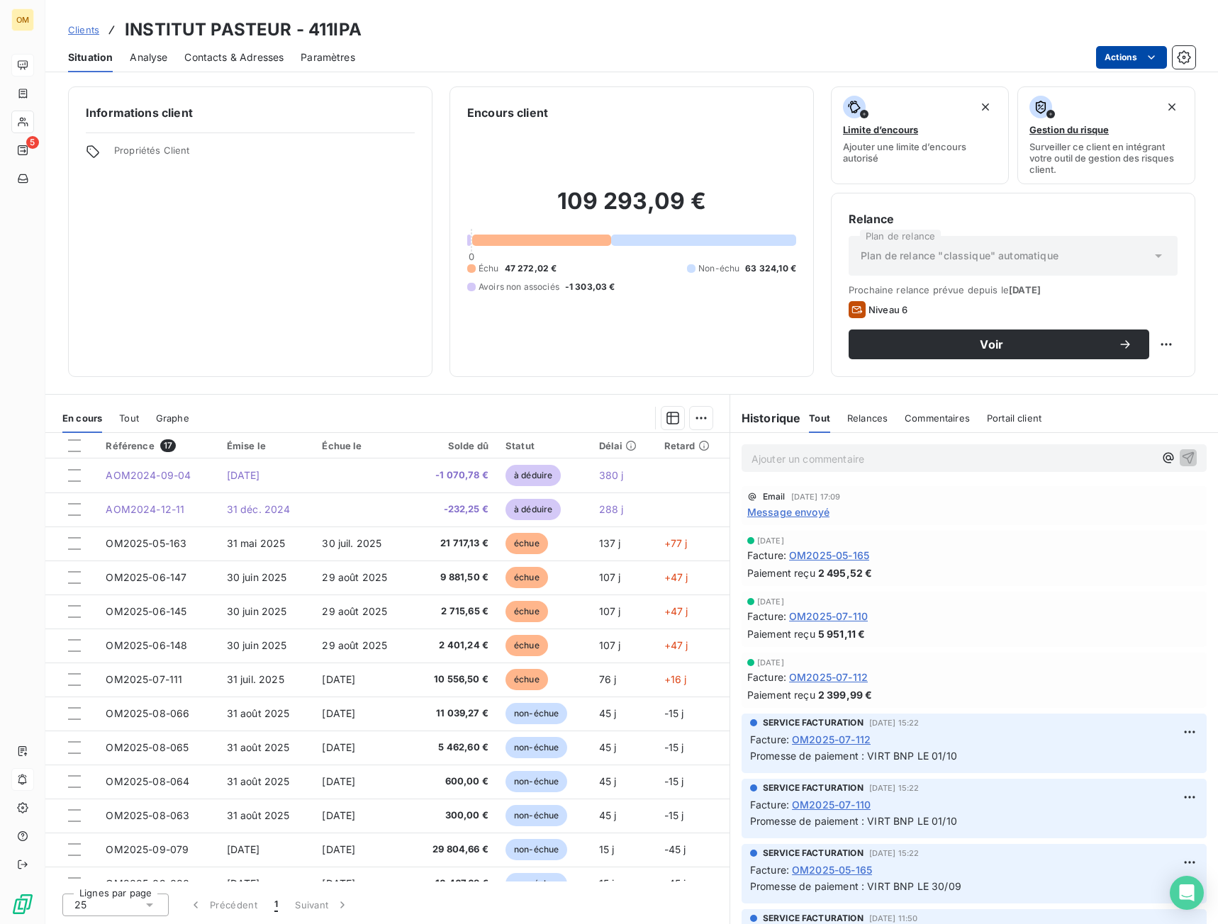
click at [1120, 57] on html "OM 5 Clients INSTITUT PASTEUR - 411IPA Situation Analyse Contacts & Adresses Pa…" at bounding box center [609, 462] width 1218 height 924
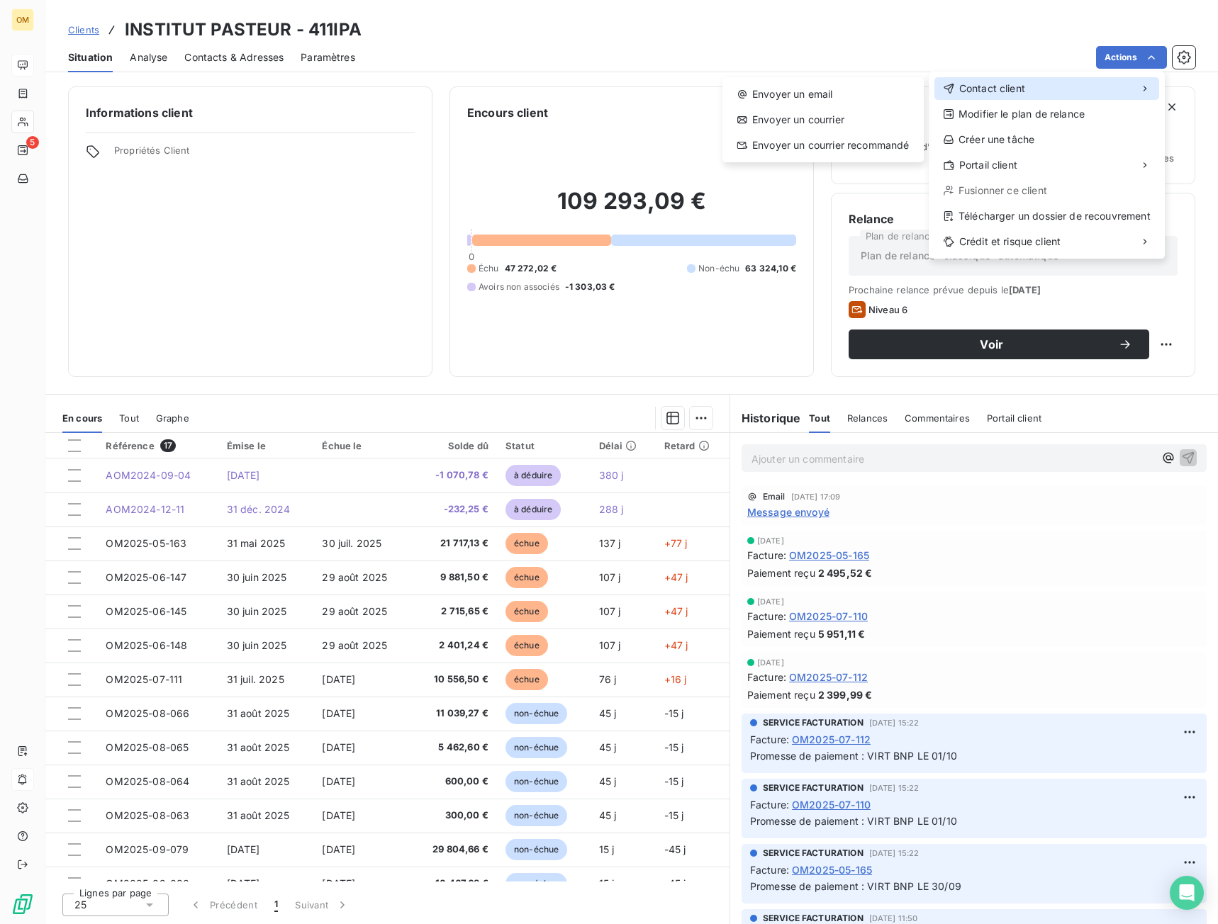
drag, startPoint x: 1009, startPoint y: 86, endPoint x: 936, endPoint y: 89, distance: 73.1
click at [1009, 86] on span "Contact client" at bounding box center [992, 89] width 66 height 14
click at [861, 94] on div "Envoyer un email" at bounding box center [823, 94] width 190 height 23
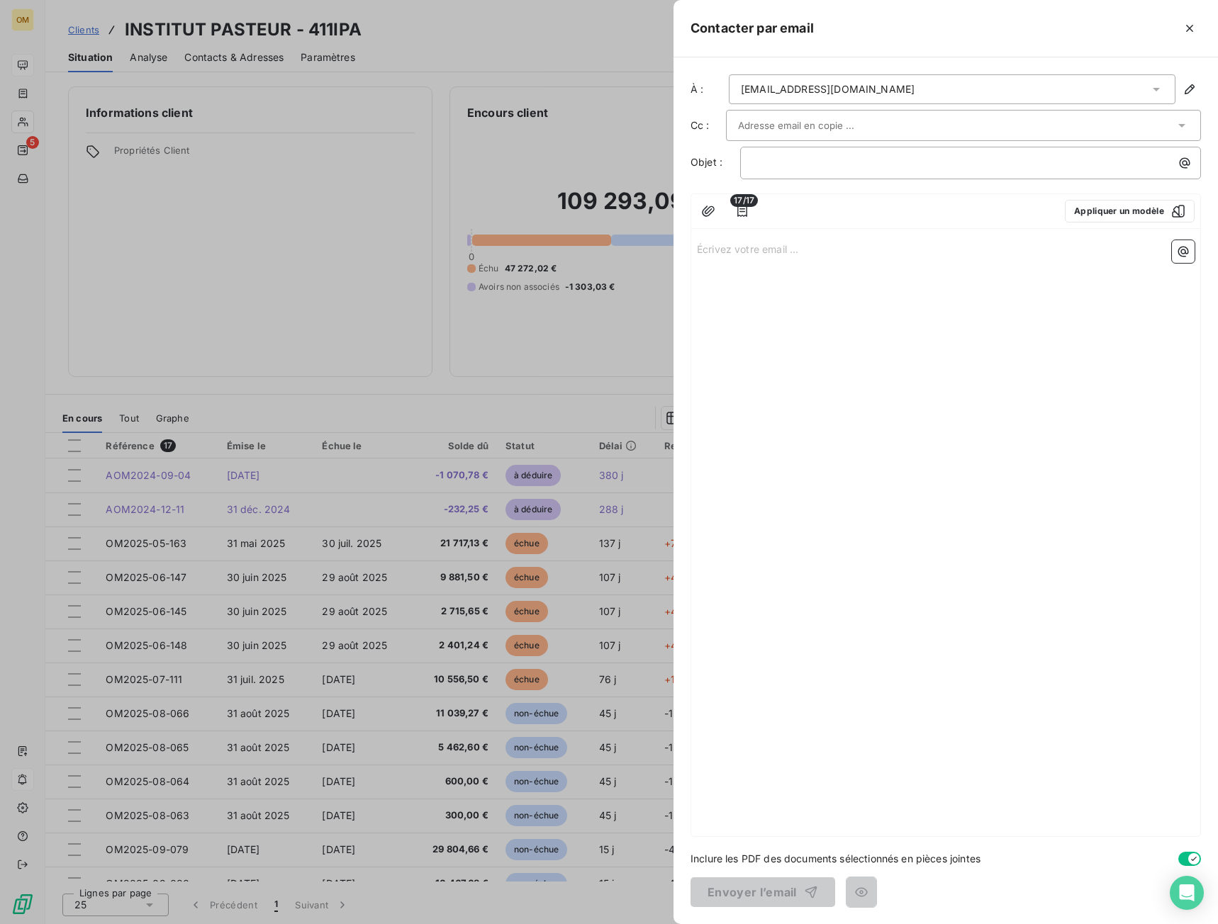
click at [765, 127] on input "text" at bounding box center [814, 125] width 152 height 21
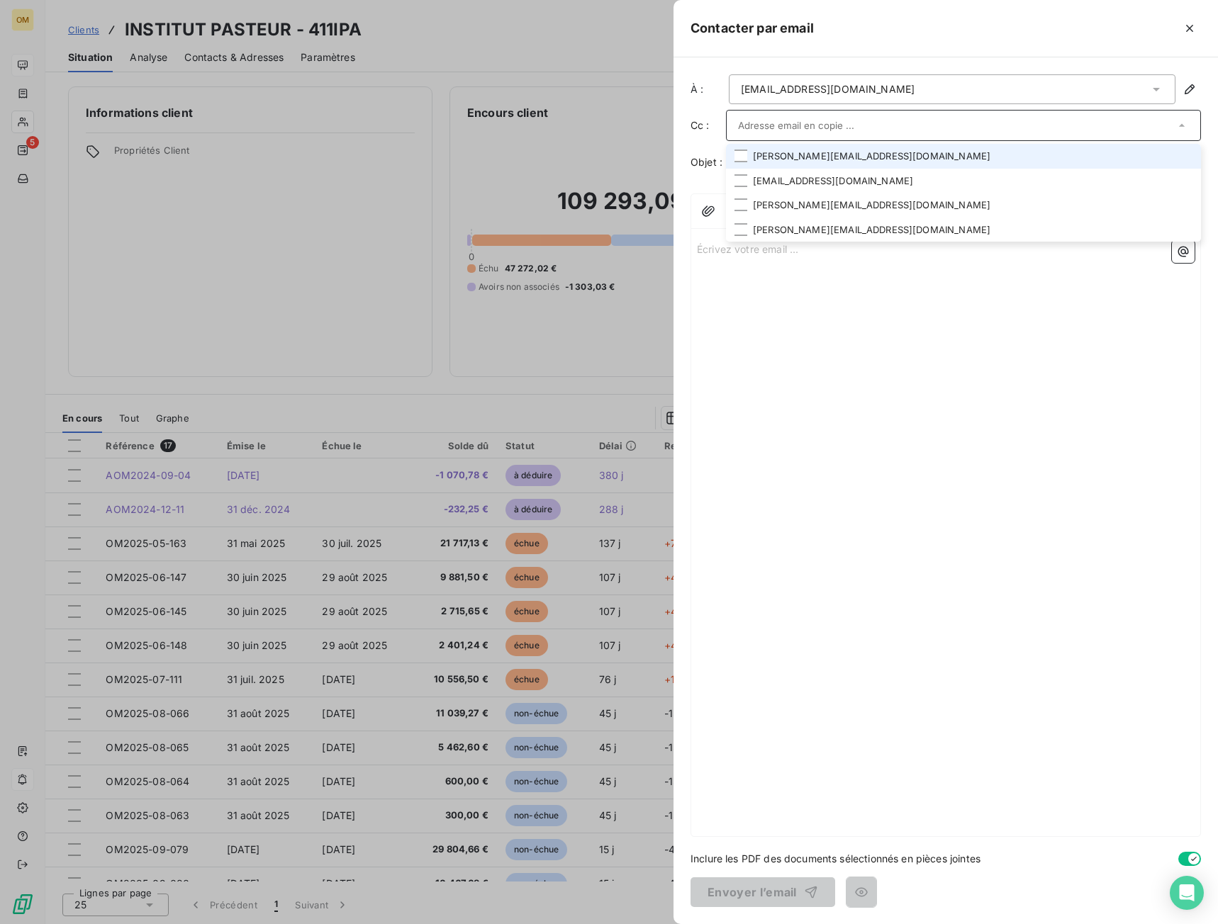
click at [777, 156] on li "[PERSON_NAME][EMAIL_ADDRESS][DOMAIN_NAME]" at bounding box center [963, 156] width 475 height 25
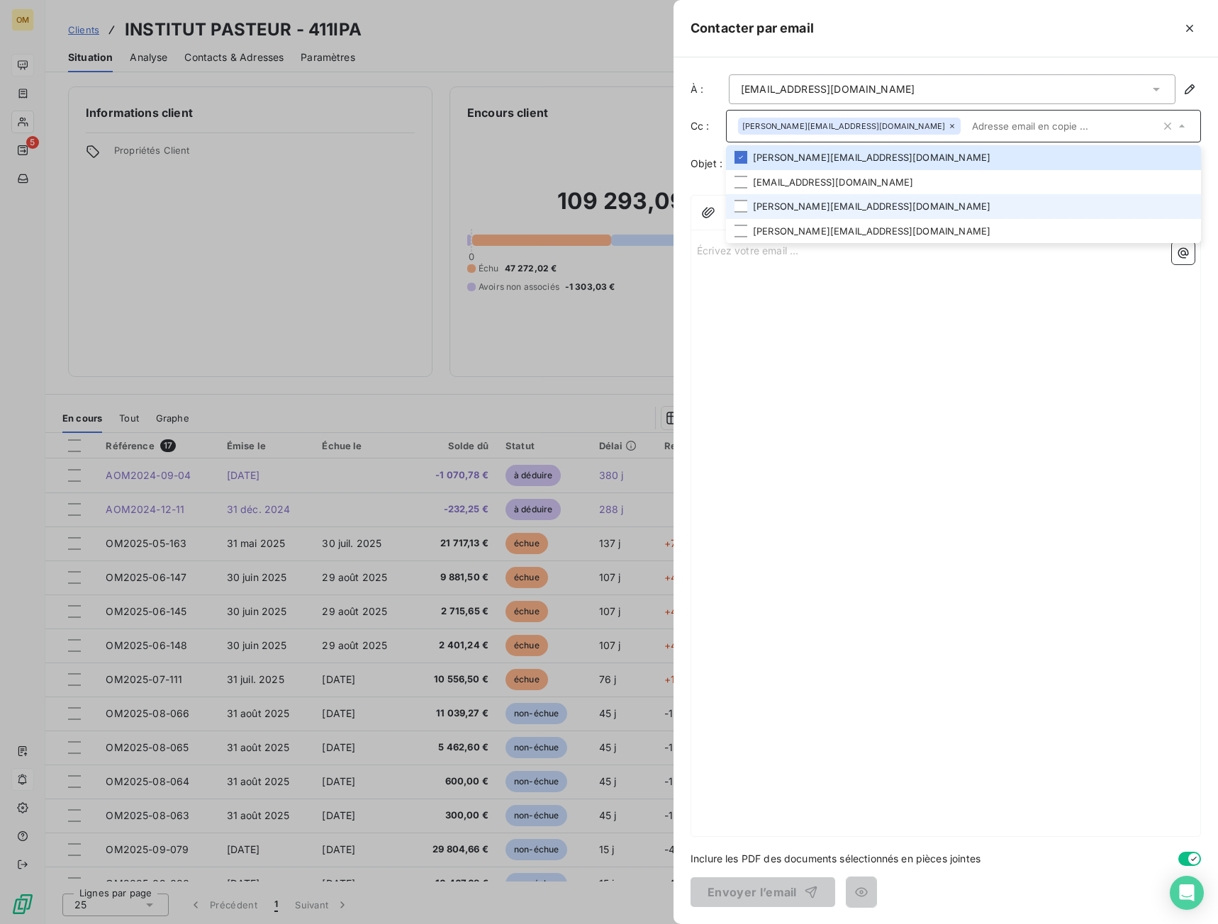
click at [790, 203] on li "[PERSON_NAME][EMAIL_ADDRESS][DOMAIN_NAME]" at bounding box center [963, 206] width 475 height 25
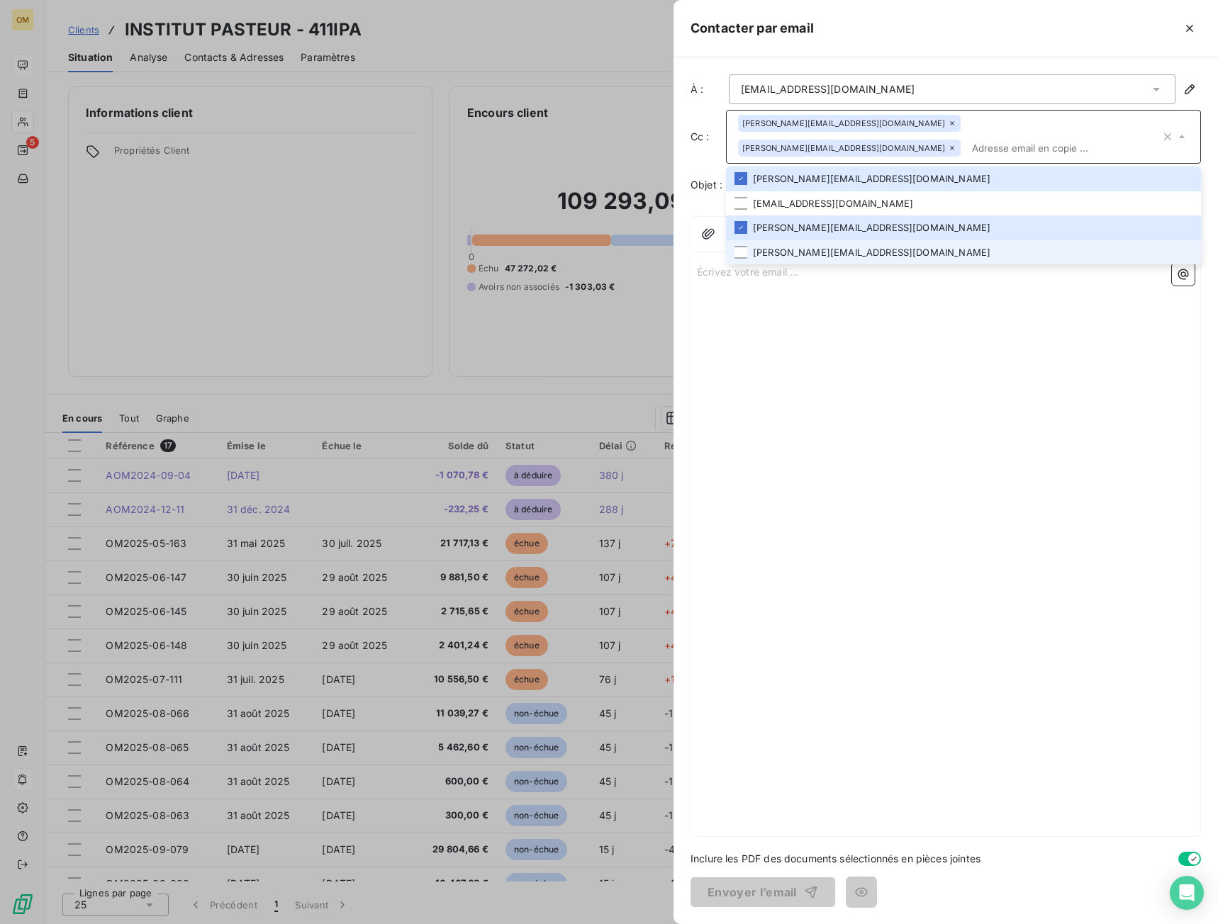
click at [797, 240] on li "[PERSON_NAME][EMAIL_ADDRESS][DOMAIN_NAME]" at bounding box center [963, 252] width 475 height 25
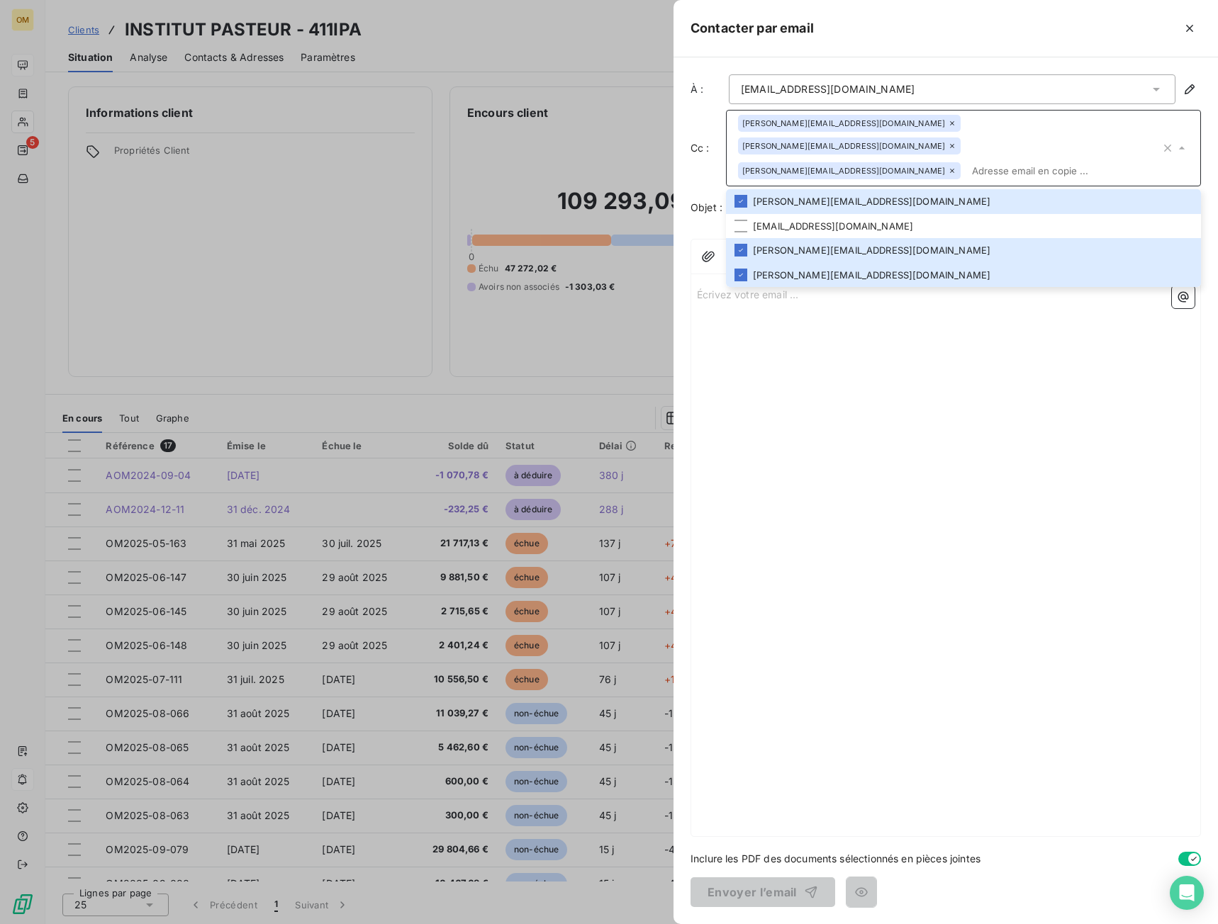
click at [816, 305] on div "Écrivez votre email ... ﻿" at bounding box center [945, 558] width 509 height 556
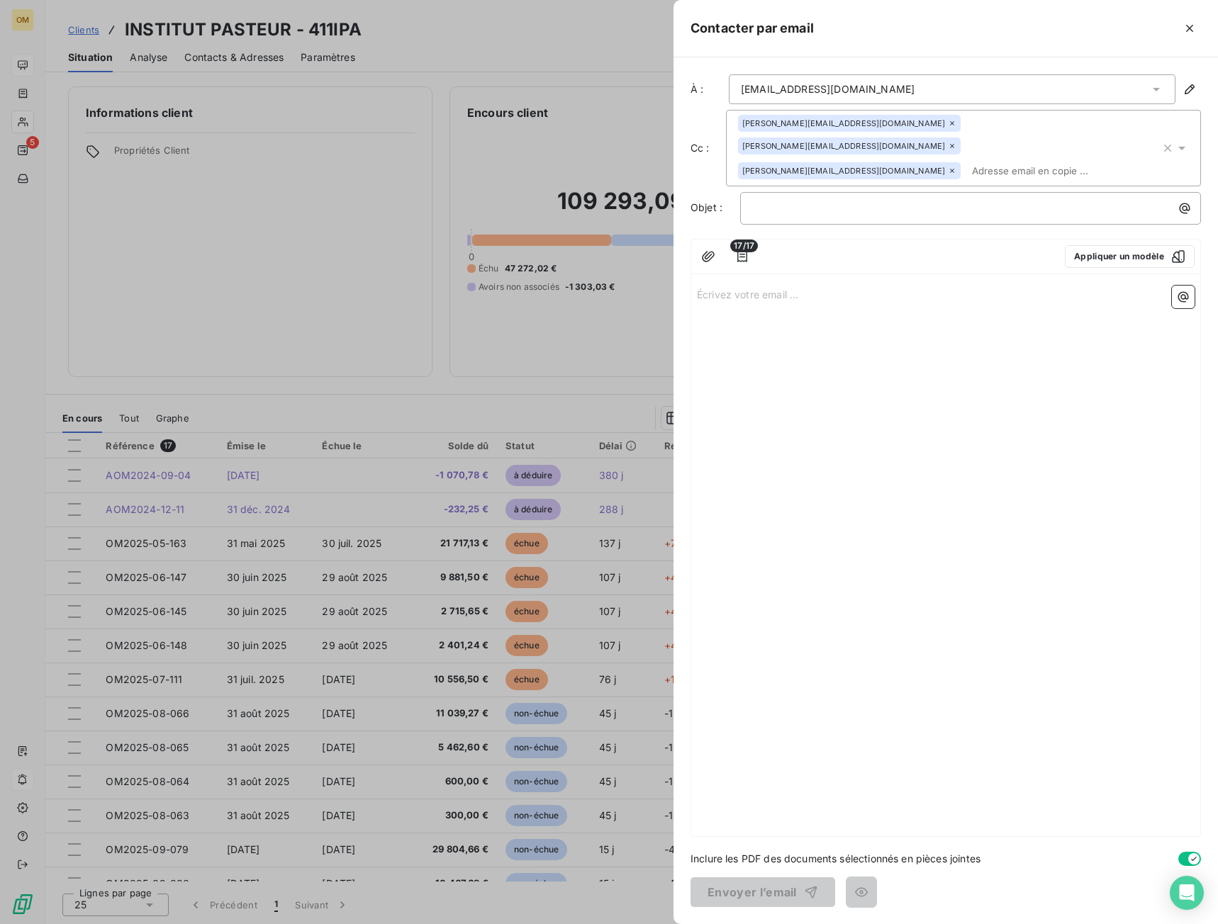
click at [779, 281] on div "Écrivez votre email ... ﻿" at bounding box center [945, 558] width 509 height 556
click at [778, 286] on p "Écrivez votre email ... ﻿" at bounding box center [946, 294] width 498 height 16
drag, startPoint x: 892, startPoint y: 193, endPoint x: 826, endPoint y: 193, distance: 65.2
click at [891, 196] on div "﻿" at bounding box center [970, 208] width 461 height 33
click at [846, 201] on span "Risque de coupure du compte META SPA - ORIXA MEDIA" at bounding box center [890, 207] width 277 height 12
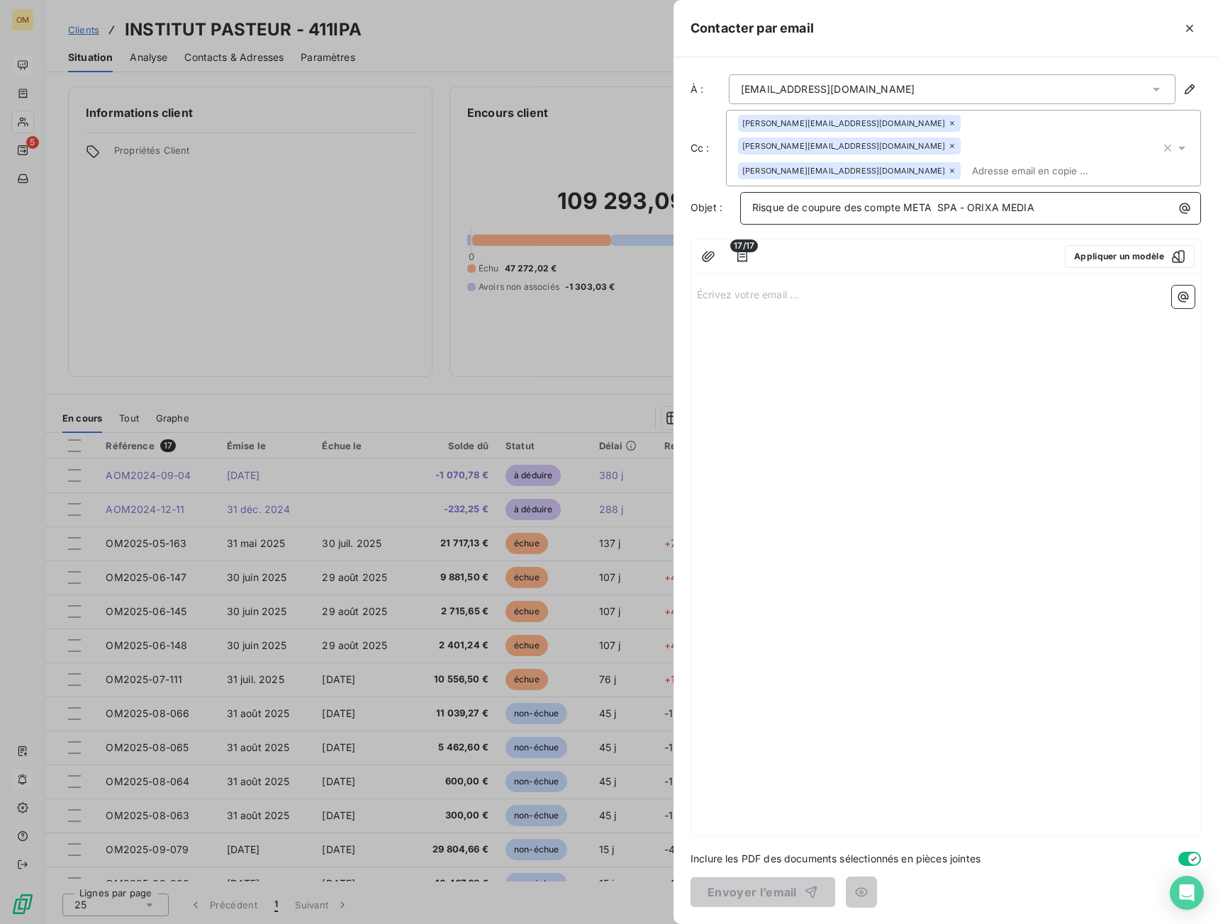
click at [902, 201] on span "Risque de coupure des compte META SPA - ORIXA MEDIA" at bounding box center [893, 207] width 282 height 12
click at [915, 201] on span "Risque de coupure des comptes META SPA - ORIXA MEDIA" at bounding box center [895, 207] width 287 height 12
click at [924, 201] on span "Risque de coupure des comptes SPA - ORIXA MEDIA" at bounding box center [878, 207] width 253 height 12
click at [923, 201] on span "Risque de coupure des comptes SPA - ORIXA MEDIA" at bounding box center [878, 207] width 253 height 12
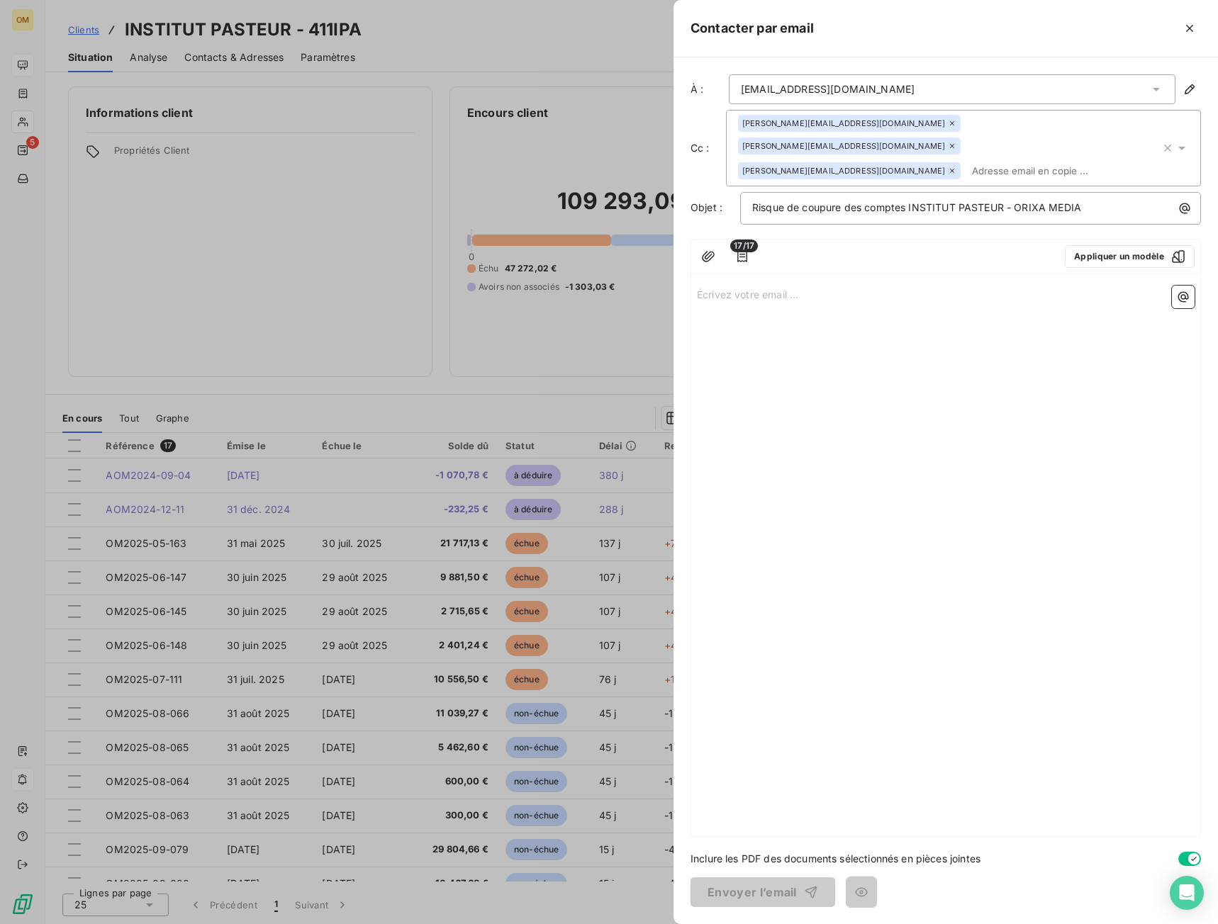
click at [737, 286] on p "Écrivez votre email ... ﻿" at bounding box center [946, 294] width 498 height 16
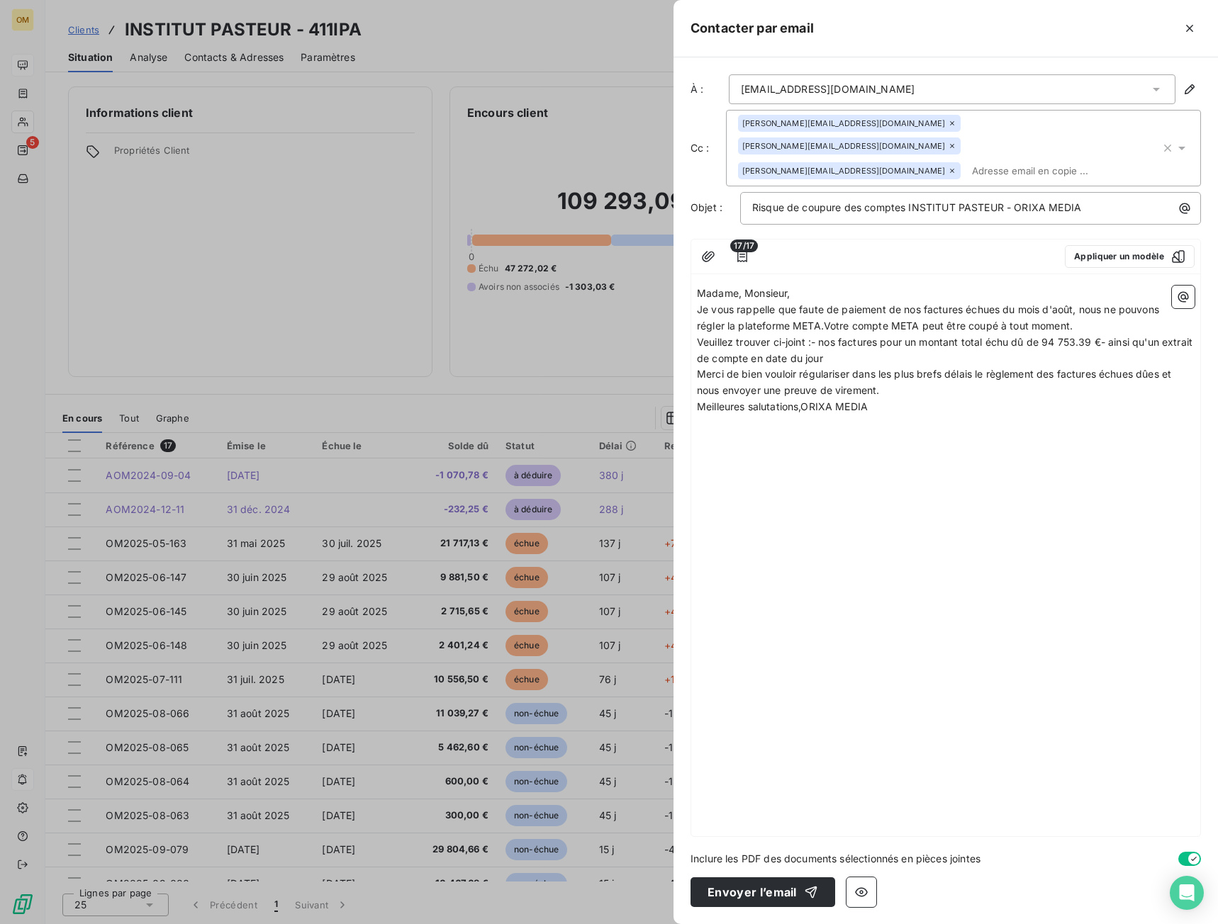
click at [851, 286] on p "Madame, Monsieur," at bounding box center [946, 294] width 498 height 16
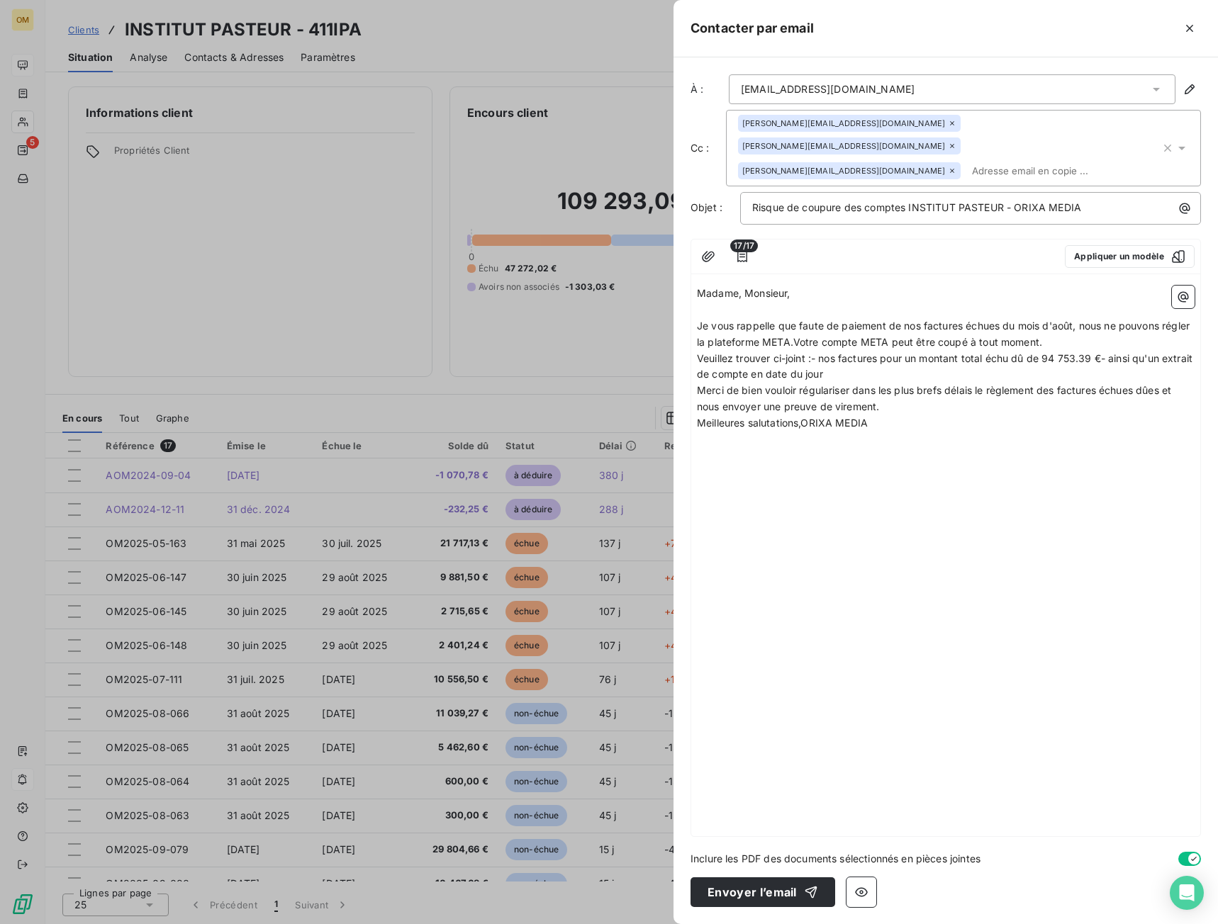
click at [699, 417] on span "Meilleures salutations,ORIXA MEDIA" at bounding box center [782, 423] width 171 height 12
click at [807, 433] on span "Meilleures salutations,ORIXA MEDIA" at bounding box center [782, 439] width 171 height 12
click at [799, 415] on p "﻿" at bounding box center [946, 423] width 498 height 16
click at [699, 384] on span "Merci de bien vouloir régulariser dans les plus brefs délais le règlement des f…" at bounding box center [935, 398] width 477 height 28
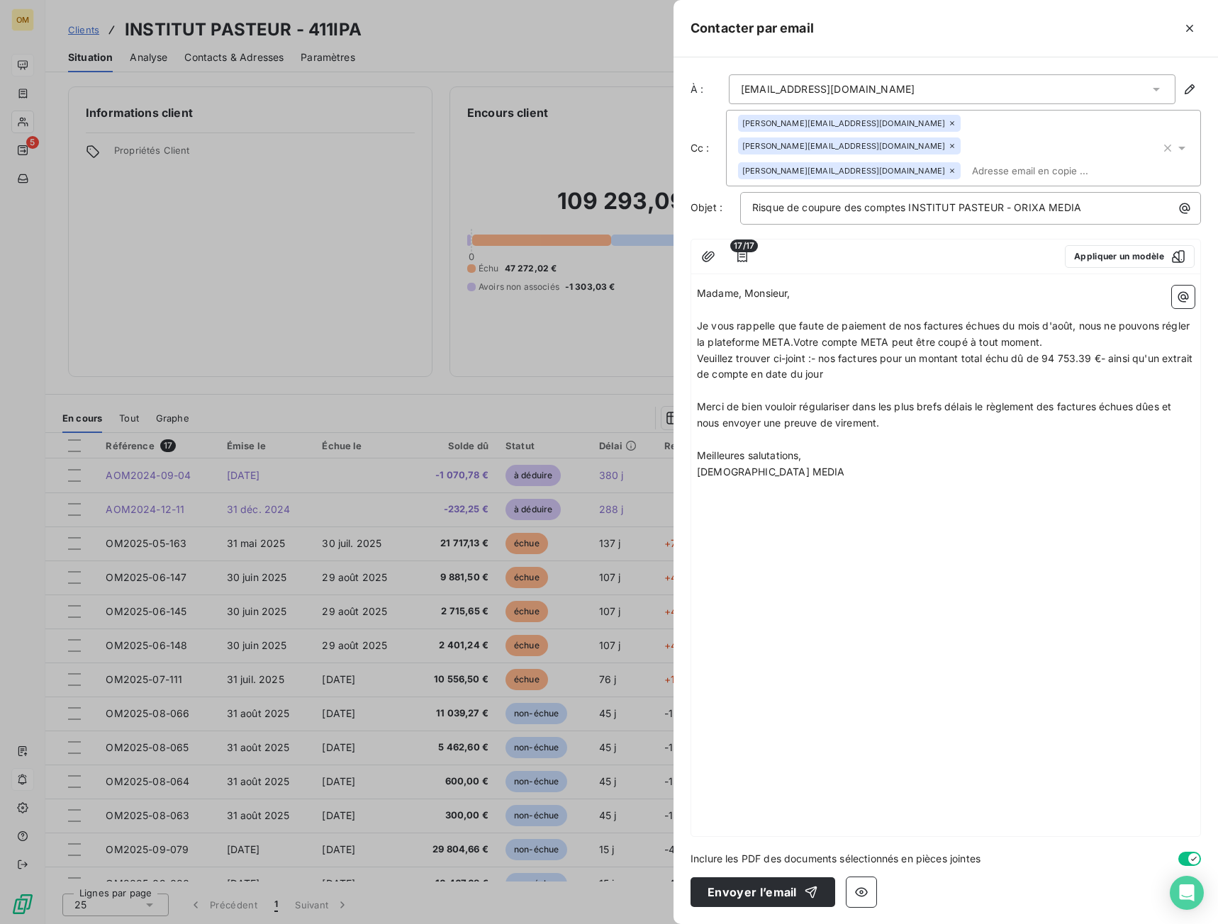
click at [735, 432] on p "﻿" at bounding box center [946, 440] width 498 height 16
click at [792, 322] on span "Je vous rappelle que faute de paiement de nos factures échues du mois d'août, n…" at bounding box center [944, 334] width 495 height 28
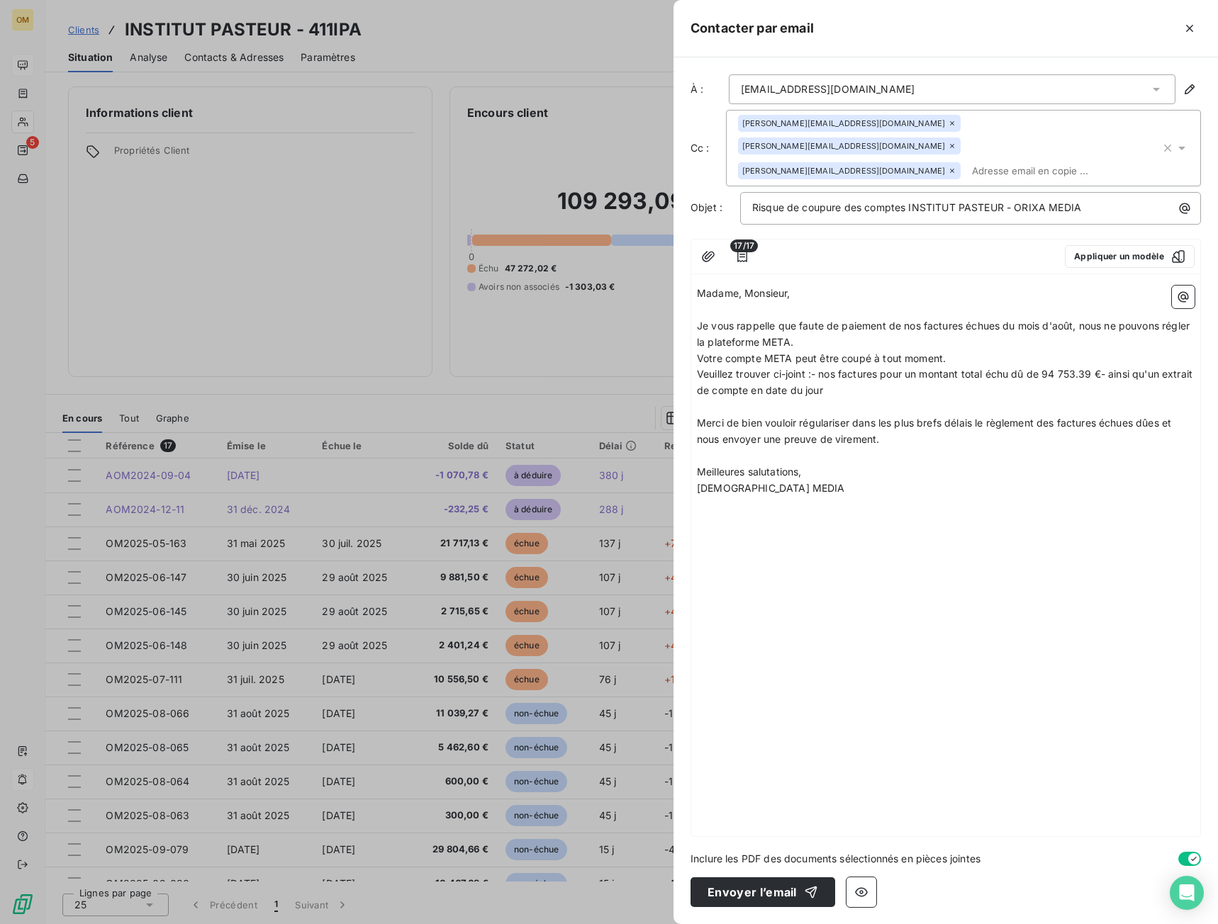
click at [953, 464] on p "Meilleures salutations," at bounding box center [946, 472] width 498 height 16
click at [1057, 320] on span "Je vous rappelle que faute de paiement de nos factures échues du mois d'août, n…" at bounding box center [944, 334] width 495 height 28
click at [863, 321] on span "Je vous rappelle que faute de paiement de nos factures échues du mois de mai à …" at bounding box center [946, 334] width 499 height 28
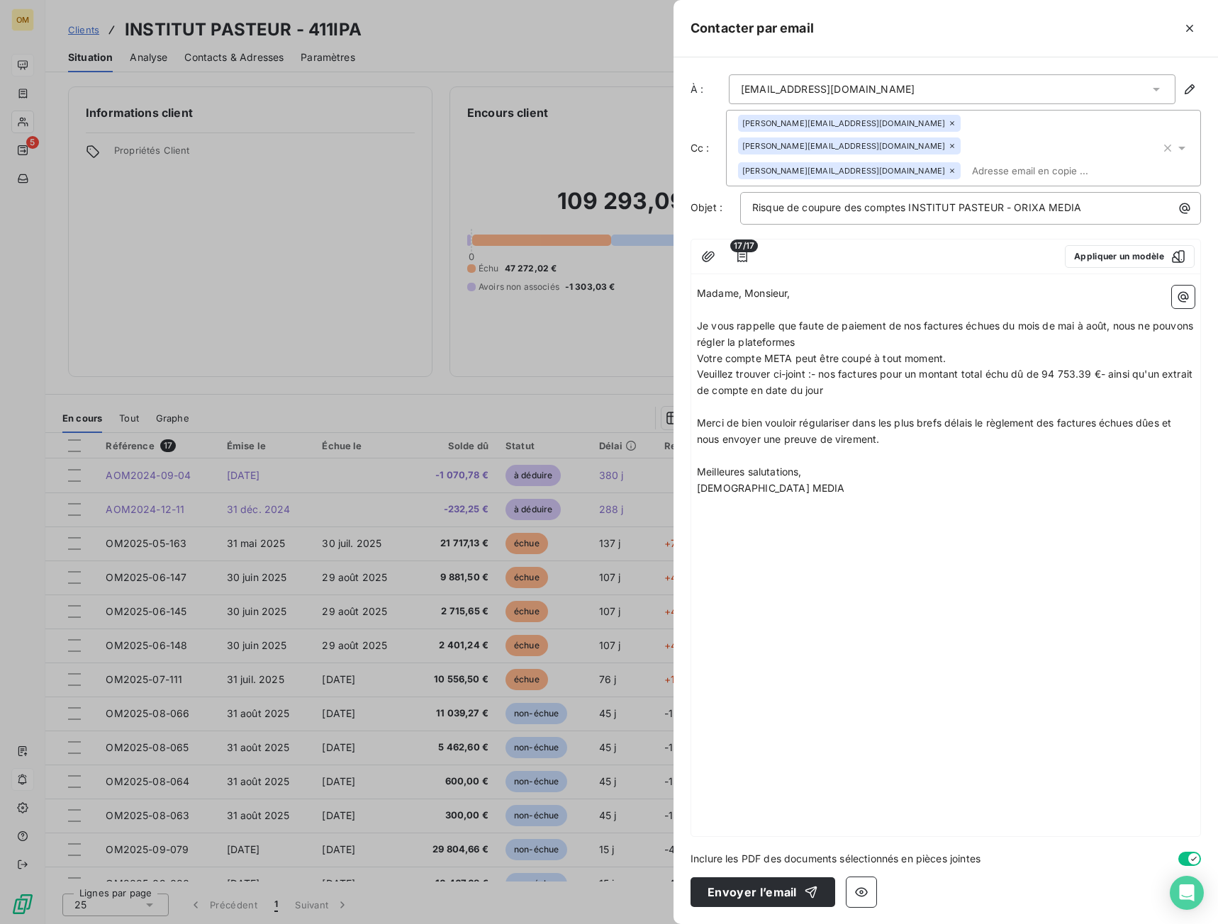
click at [781, 322] on span "Je vous rappelle que faute de paiement de nos factures échues du mois de mai à …" at bounding box center [946, 334] width 499 height 28
click at [858, 320] on p "Je vous rappelle que faute de paiement de nos factures échues du mois de mai à …" at bounding box center [946, 334] width 498 height 33
drag, startPoint x: 721, startPoint y: 334, endPoint x: 714, endPoint y: 339, distance: 8.7
click at [705, 352] on span "Votre compte META peut être coupé à tout moment." at bounding box center [821, 358] width 249 height 12
click at [753, 352] on span "[PERSON_NAME] compte META peut être coupé à tout moment." at bounding box center [850, 358] width 306 height 12
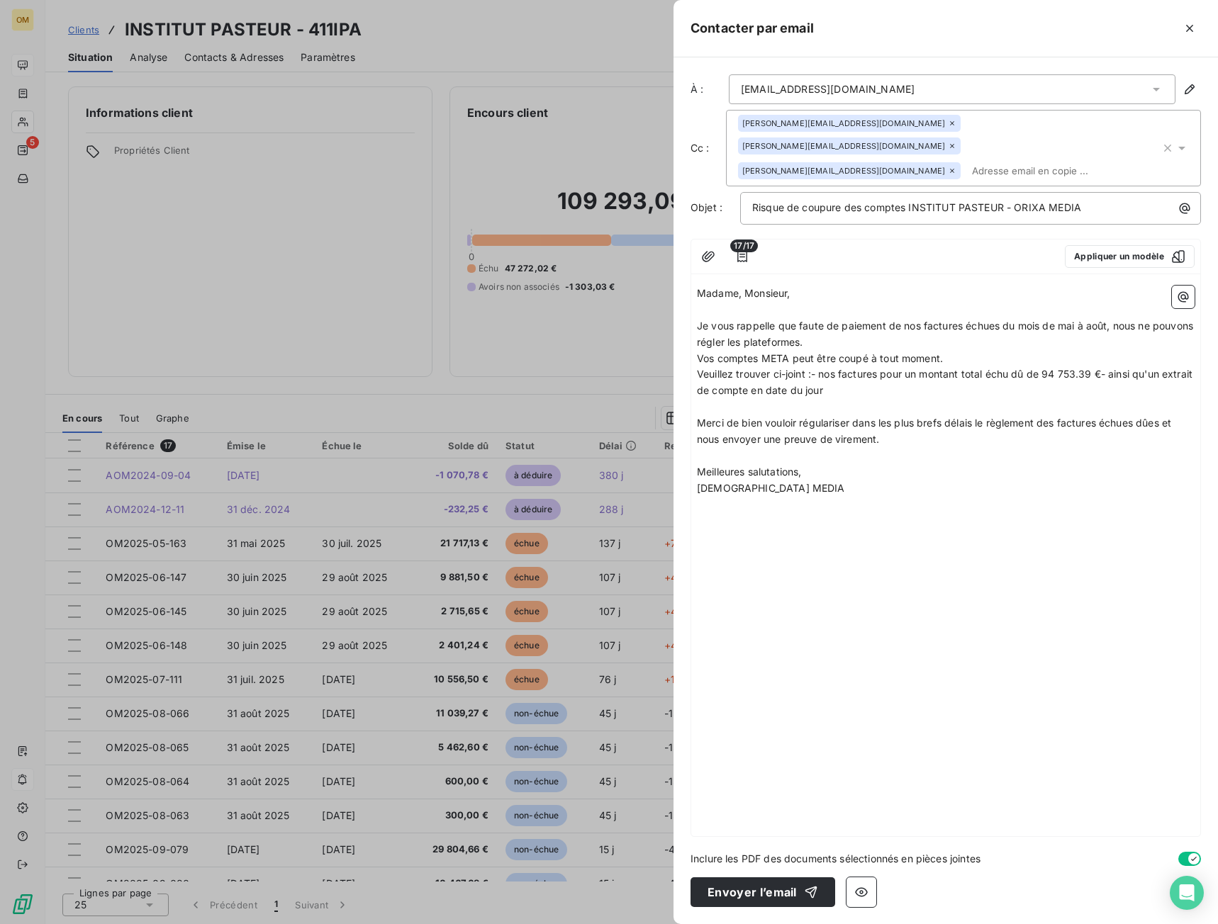
click at [787, 352] on span "Vos comptes META peut être coupé à tout moment." at bounding box center [820, 358] width 246 height 12
click at [900, 352] on span "Vos comptes META, [PERSON_NAME] et GOOGLE peut être coupé à tout moment." at bounding box center [893, 358] width 392 height 12
click at [1057, 351] on p "Vos comptes META, BING et GOOGLE peuvent être coupé à tout moment." at bounding box center [946, 359] width 498 height 16
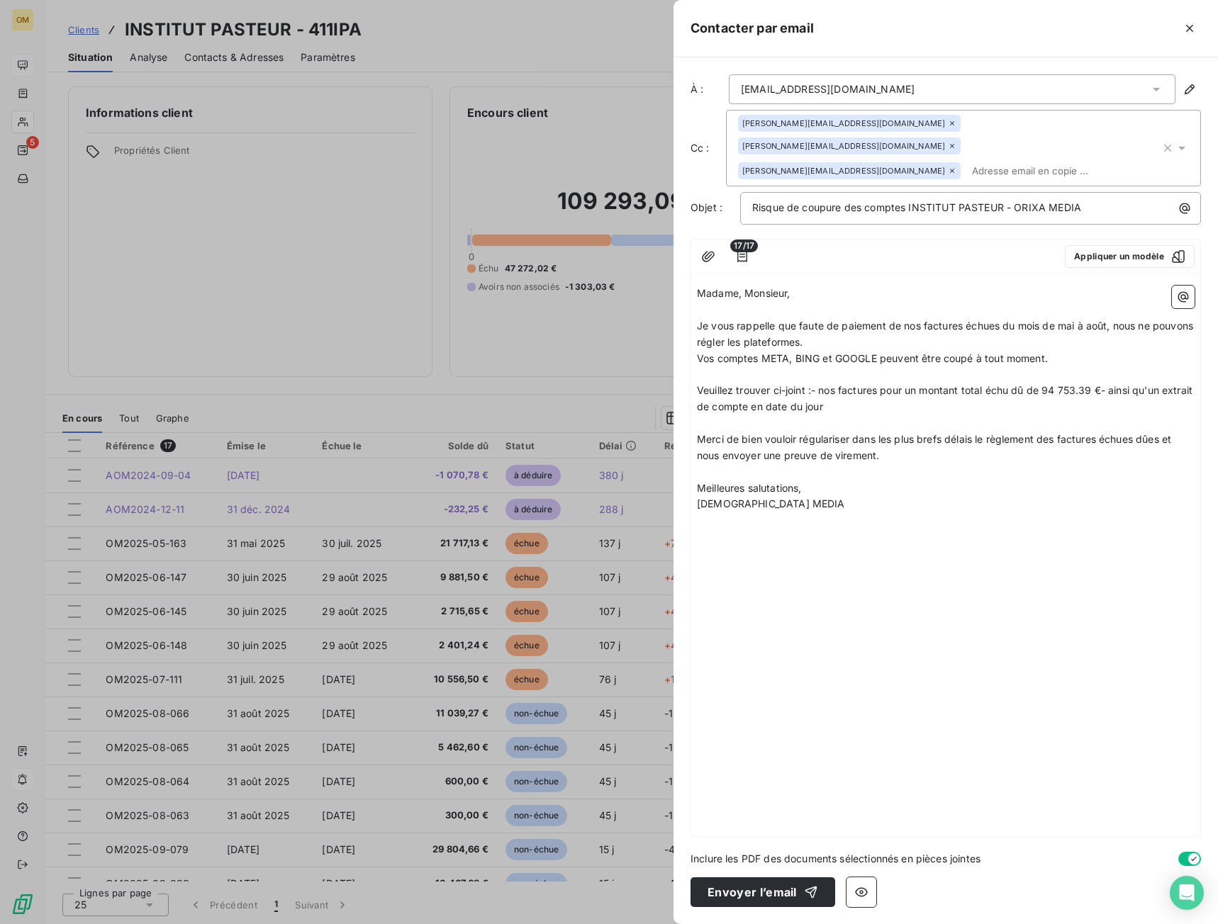
click at [814, 384] on span "Veuillez trouver ci-joint :- nos factures pour un montant total échu dû de 94 7…" at bounding box center [946, 398] width 498 height 28
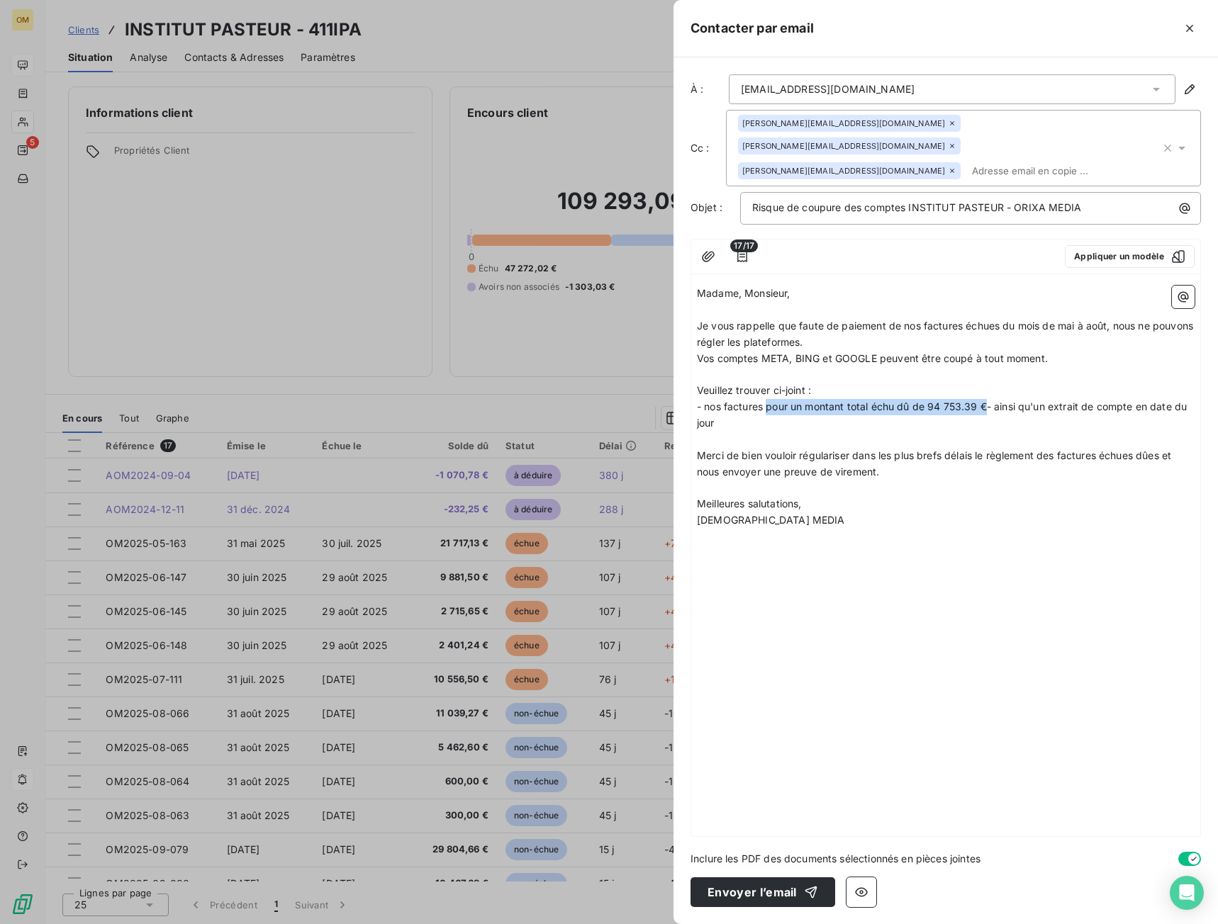
drag, startPoint x: 987, startPoint y: 384, endPoint x: 768, endPoint y: 386, distance: 219.7
click at [768, 400] on span "- nos factures pour un montant total échu dû de 94 753.39 €- ainsi qu'un extrai…" at bounding box center [943, 414] width 493 height 28
click at [707, 400] on span "- nos factures" at bounding box center [730, 406] width 66 height 12
click at [716, 400] on span "- l'esnemble de nos factures" at bounding box center [764, 406] width 135 height 12
click at [743, 409] on div "Madame, Monsieur, ﻿ Je vous rappelle que faute de paiement de nos factures échu…" at bounding box center [946, 407] width 498 height 243
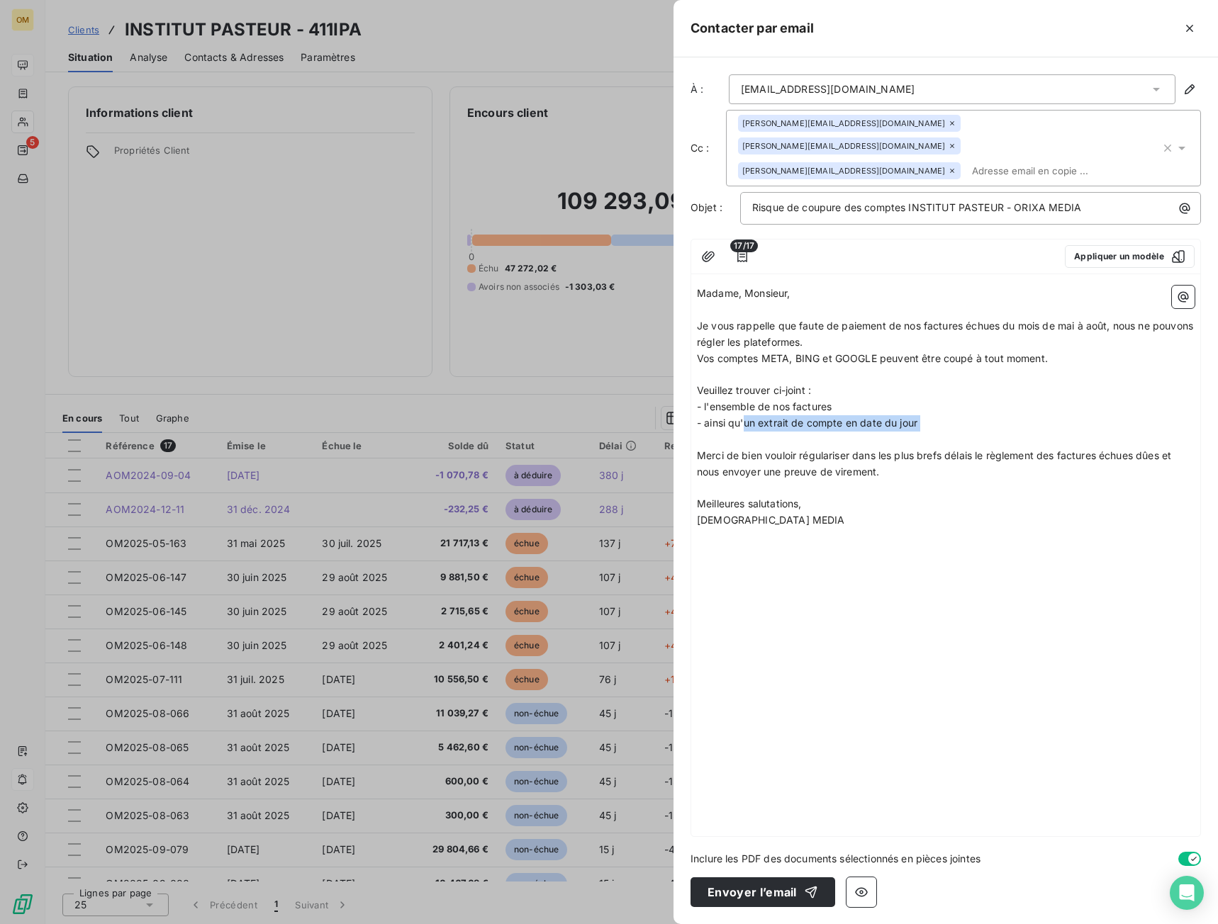
click at [743, 432] on p "﻿" at bounding box center [946, 440] width 498 height 16
click at [1017, 481] on p "﻿" at bounding box center [946, 489] width 498 height 16
click at [787, 481] on p "﻿" at bounding box center [946, 489] width 498 height 16
click at [734, 496] on p "﻿" at bounding box center [946, 504] width 498 height 16
click at [727, 481] on p "﻿" at bounding box center [946, 489] width 498 height 16
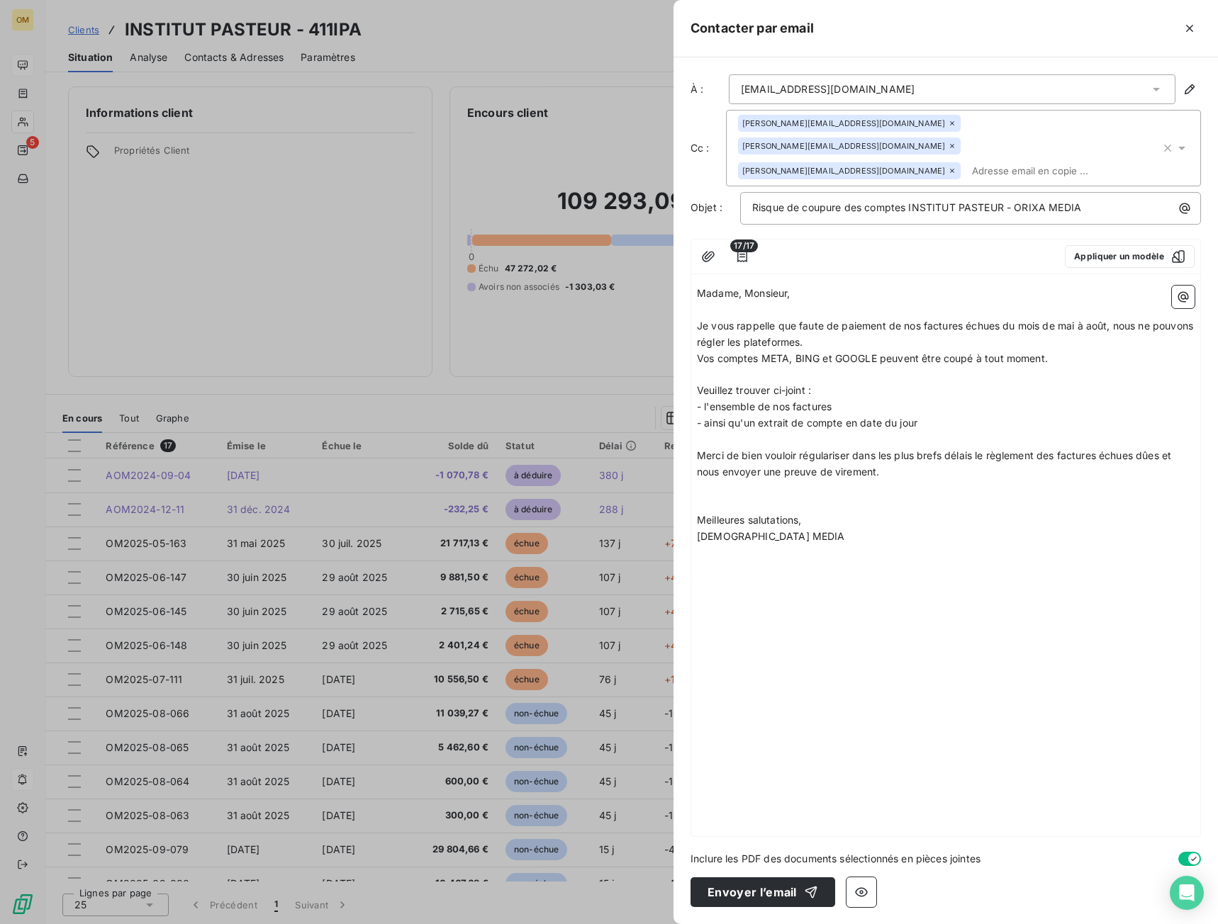
click at [725, 496] on p "﻿" at bounding box center [946, 504] width 498 height 16
click at [730, 320] on span "Je vous rappelle que faute de paiement de nos factures échues du mois de mai à …" at bounding box center [946, 334] width 499 height 28
click at [858, 352] on span "Vos comptes META, BING et GOOGLE peuvent être coupé à tout moment." at bounding box center [872, 358] width 351 height 12
click at [844, 399] on p "- l'ensemble de nos factures" at bounding box center [946, 407] width 498 height 16
